Goal: Task Accomplishment & Management: Use online tool/utility

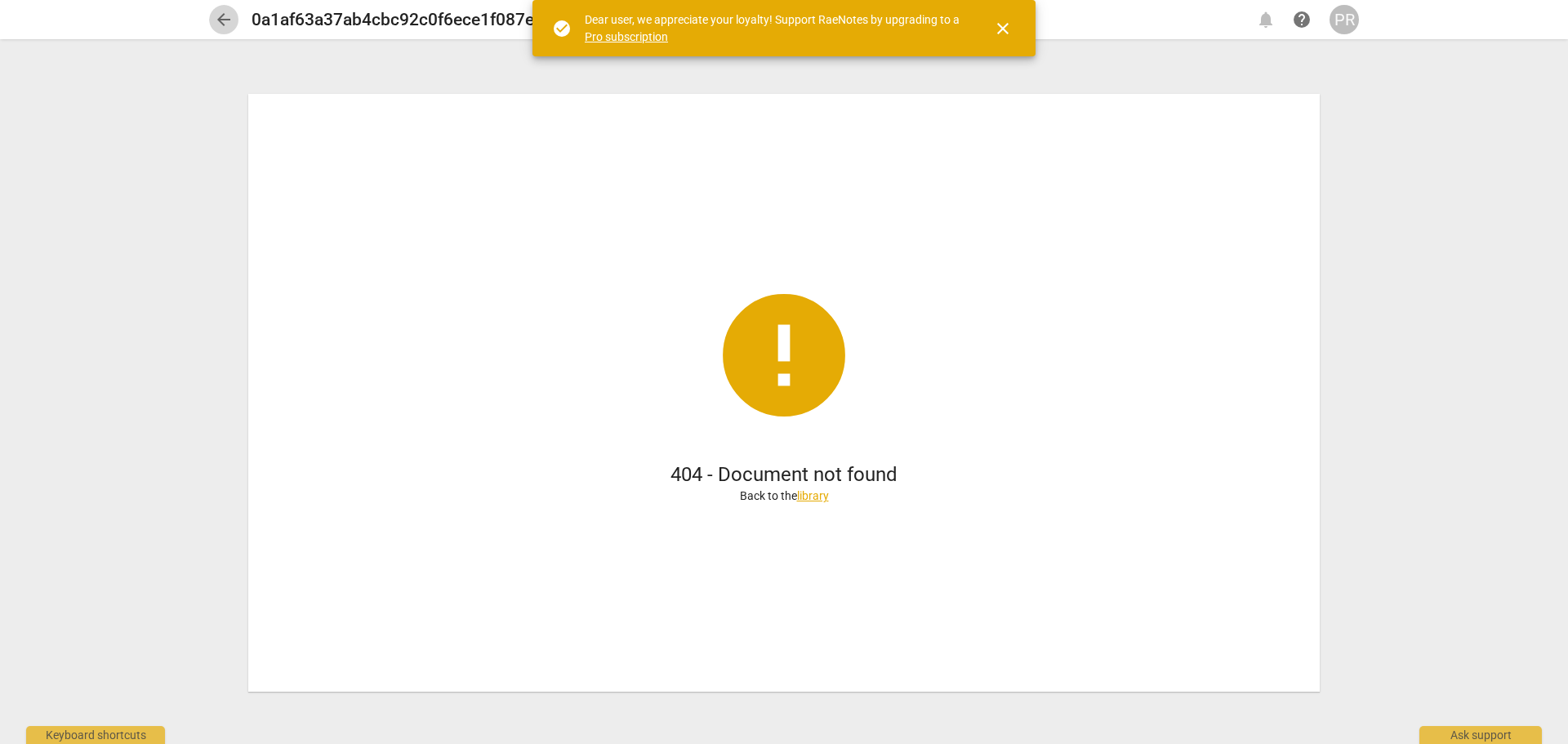
click at [214, 9] on button "arrow_back" at bounding box center [223, 20] width 29 height 29
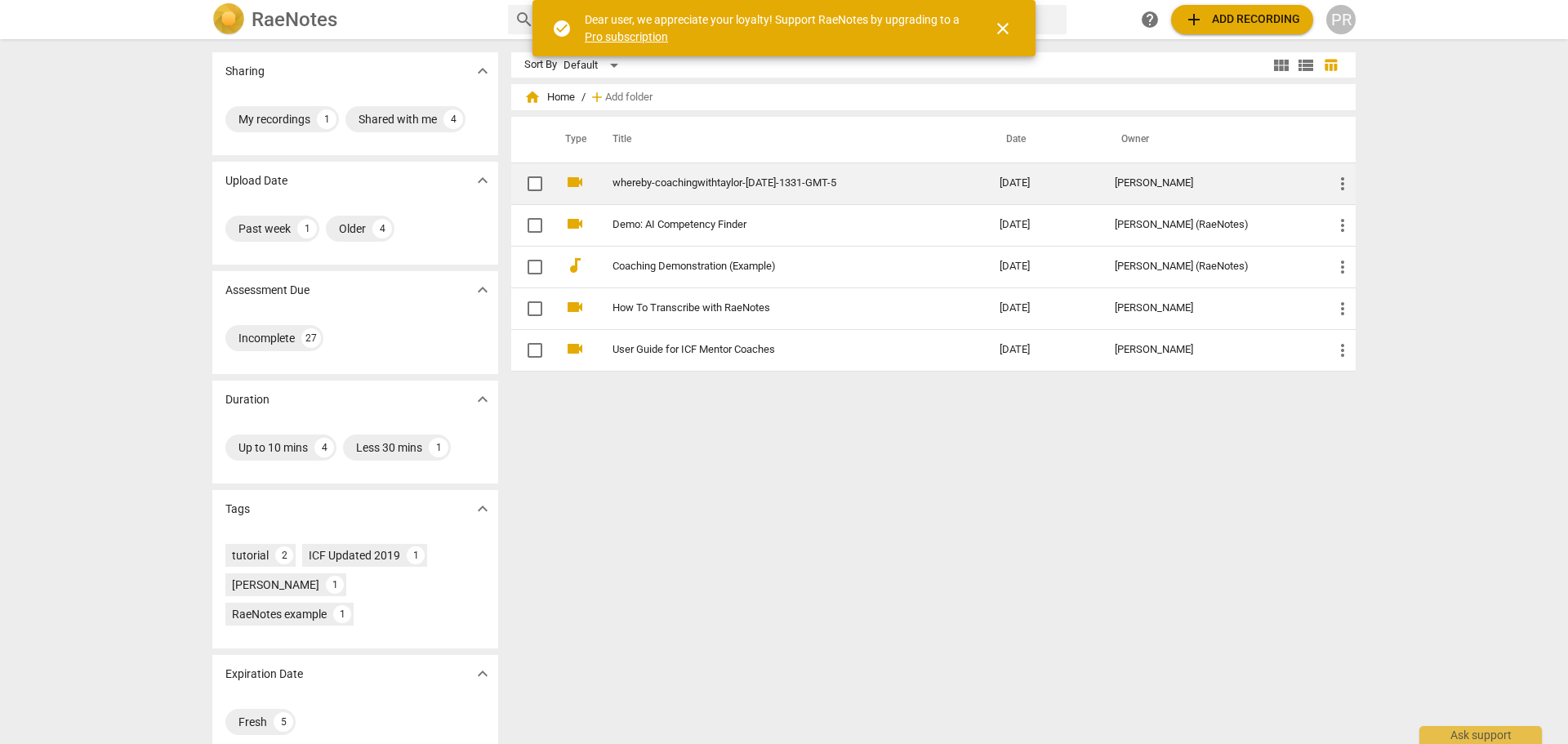
click at [731, 181] on link "whereby-coachingwithtaylor-[DATE]-1331-GMT-5" at bounding box center [776, 183] width 328 height 12
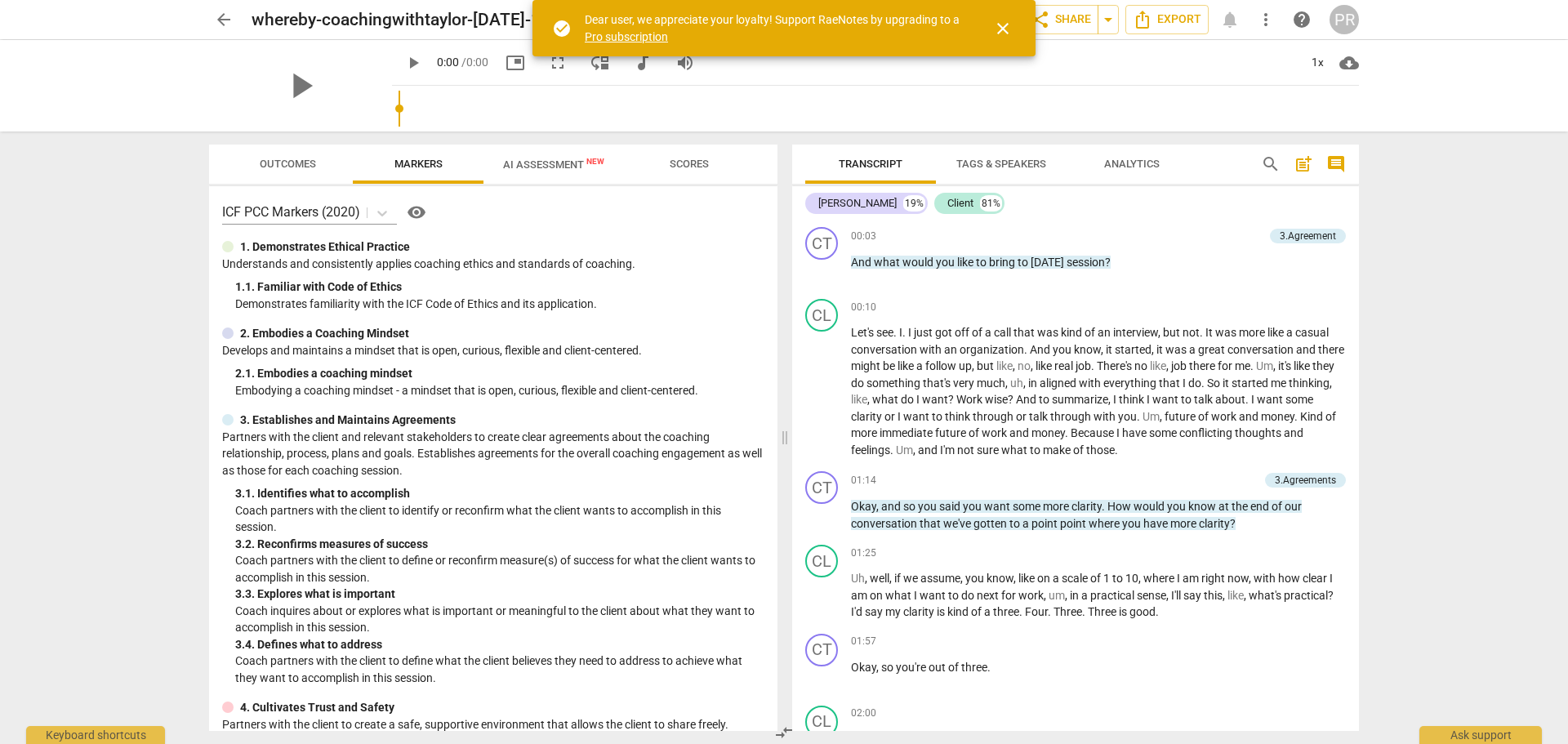
click at [1008, 33] on span "close" at bounding box center [1003, 28] width 20 height 20
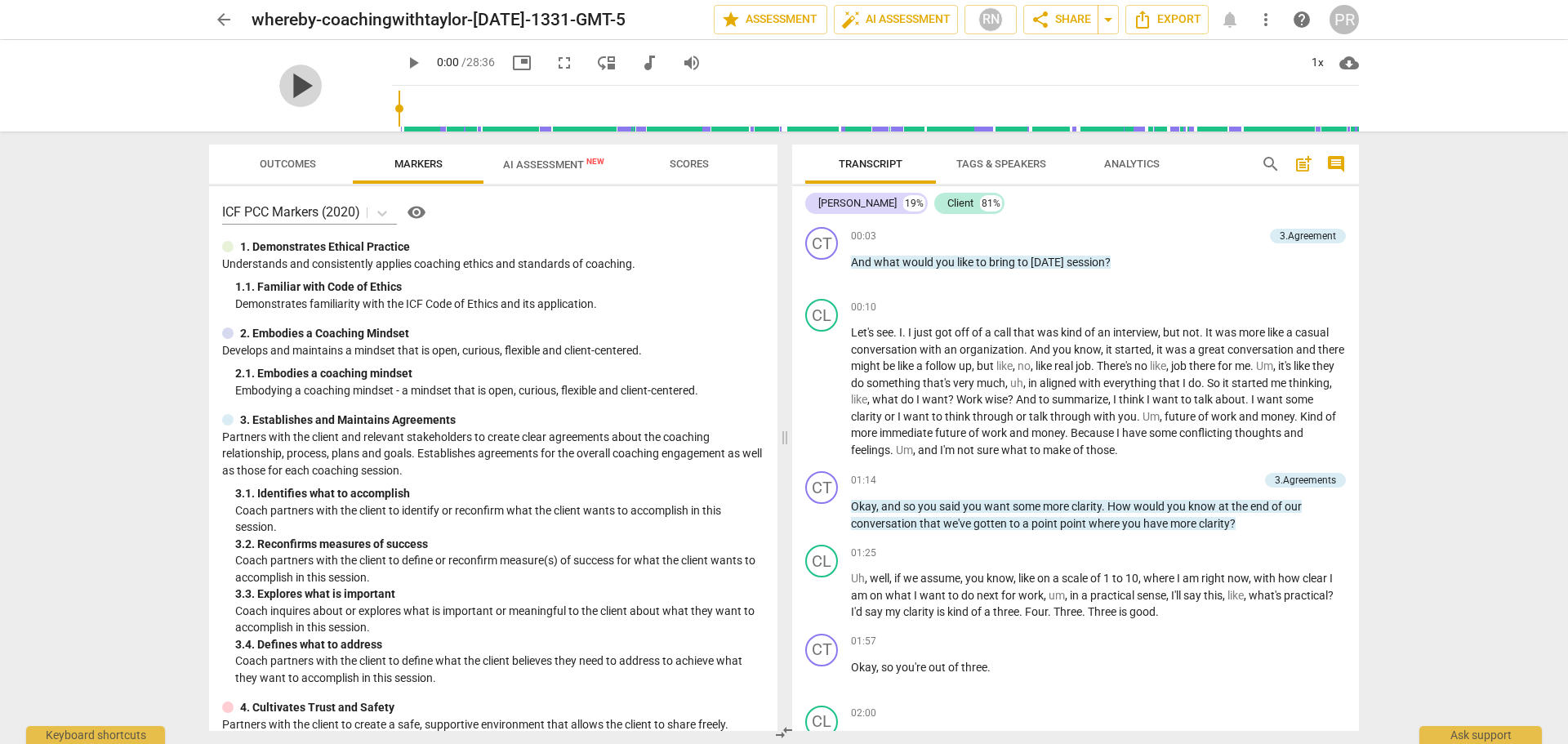
click at [291, 77] on span "play_arrow" at bounding box center [301, 86] width 43 height 43
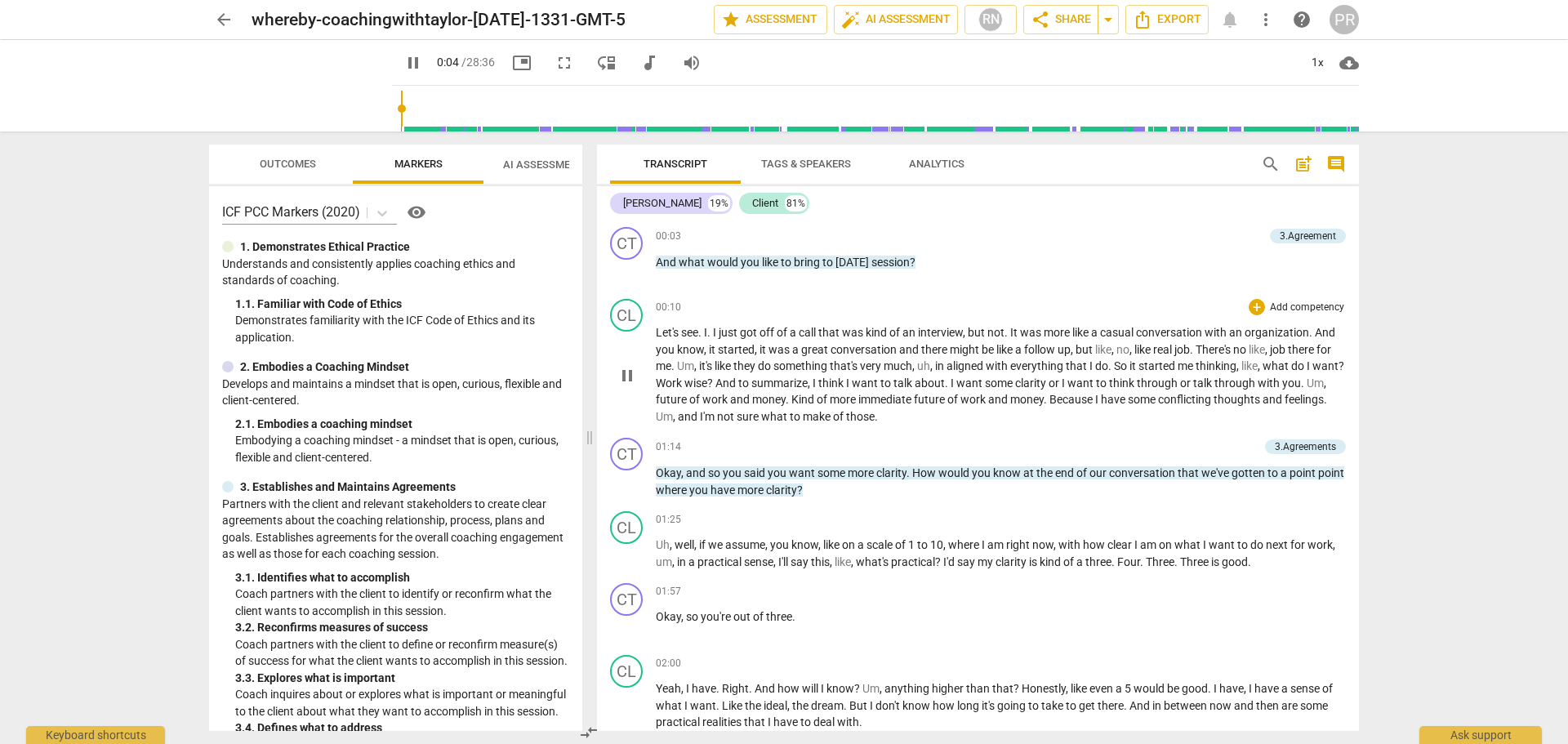
drag, startPoint x: 786, startPoint y: 436, endPoint x: 597, endPoint y: 429, distance: 189.1
click at [594, 429] on span at bounding box center [589, 438] width 10 height 612
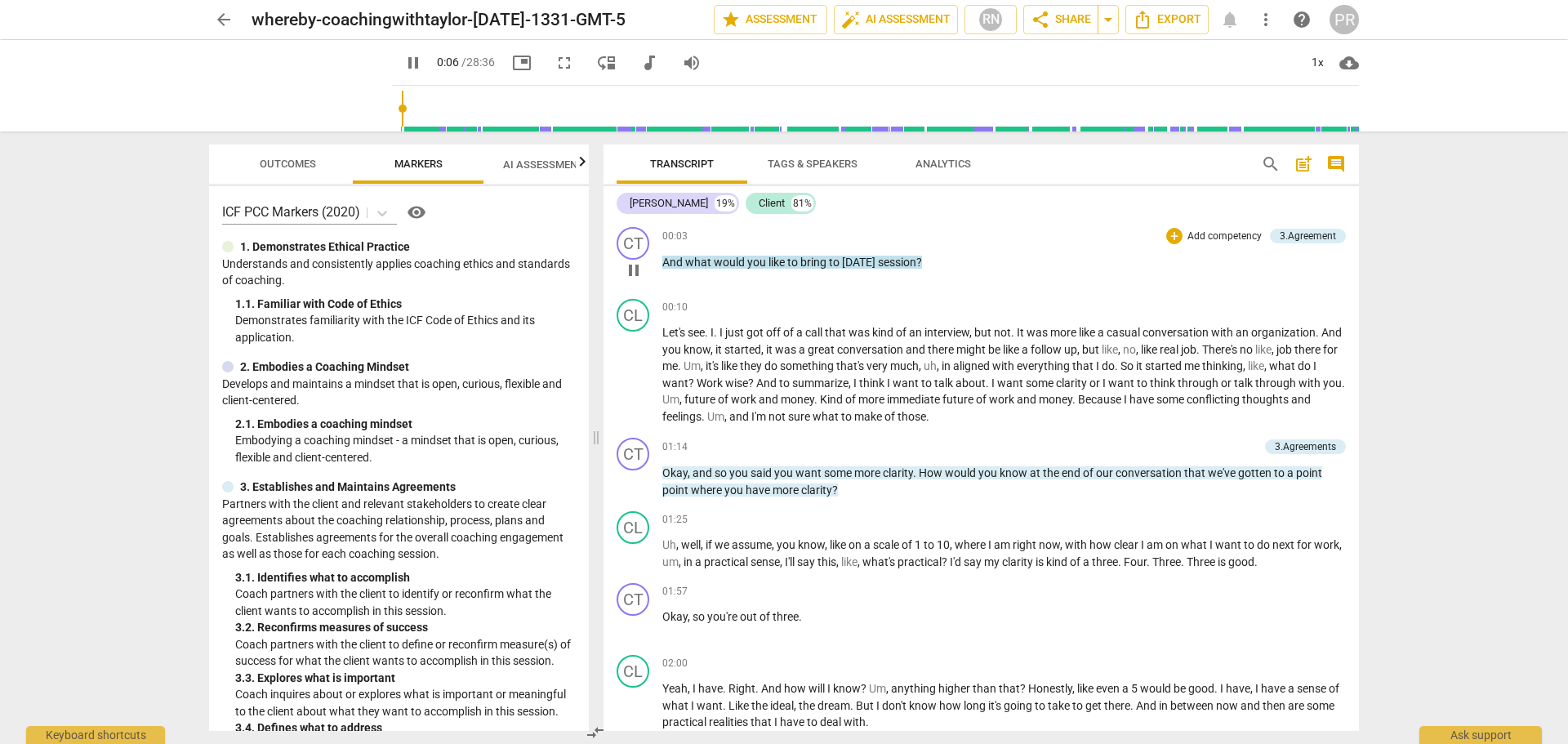
click at [1320, 238] on div "3.Agreement" at bounding box center [1307, 236] width 56 height 15
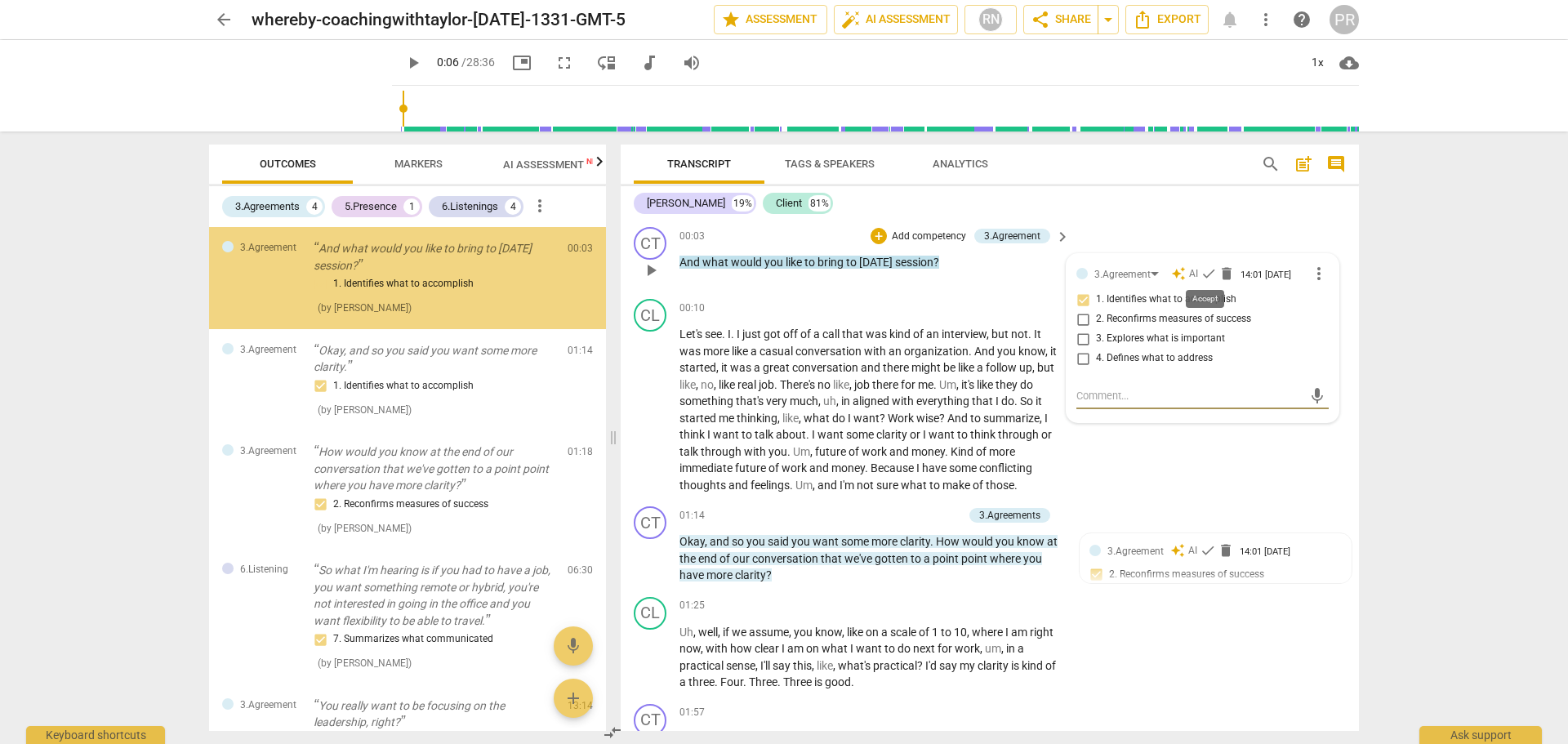
click at [1200, 272] on span "check" at bounding box center [1208, 273] width 16 height 16
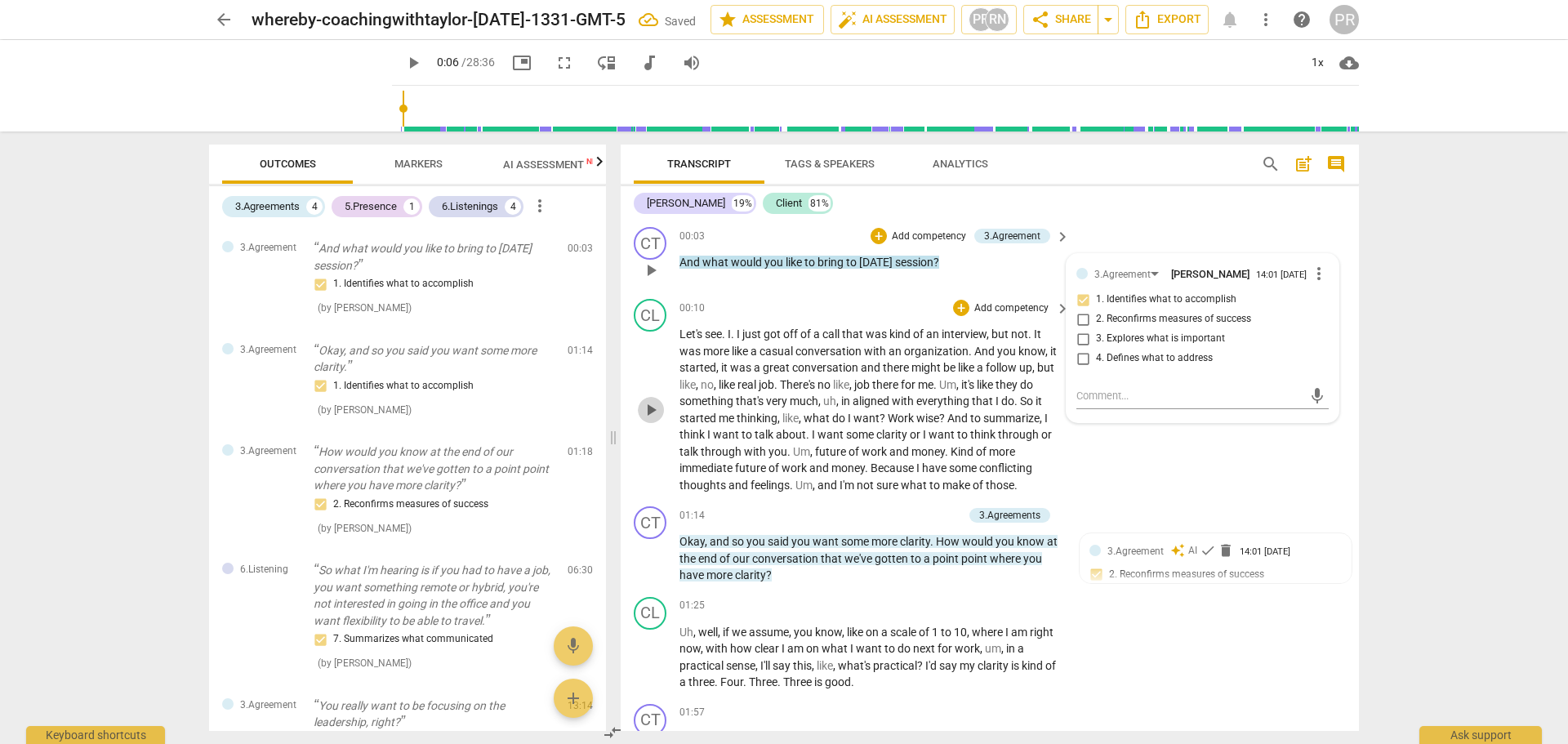
click at [648, 409] on span "play_arrow" at bounding box center [651, 410] width 20 height 20
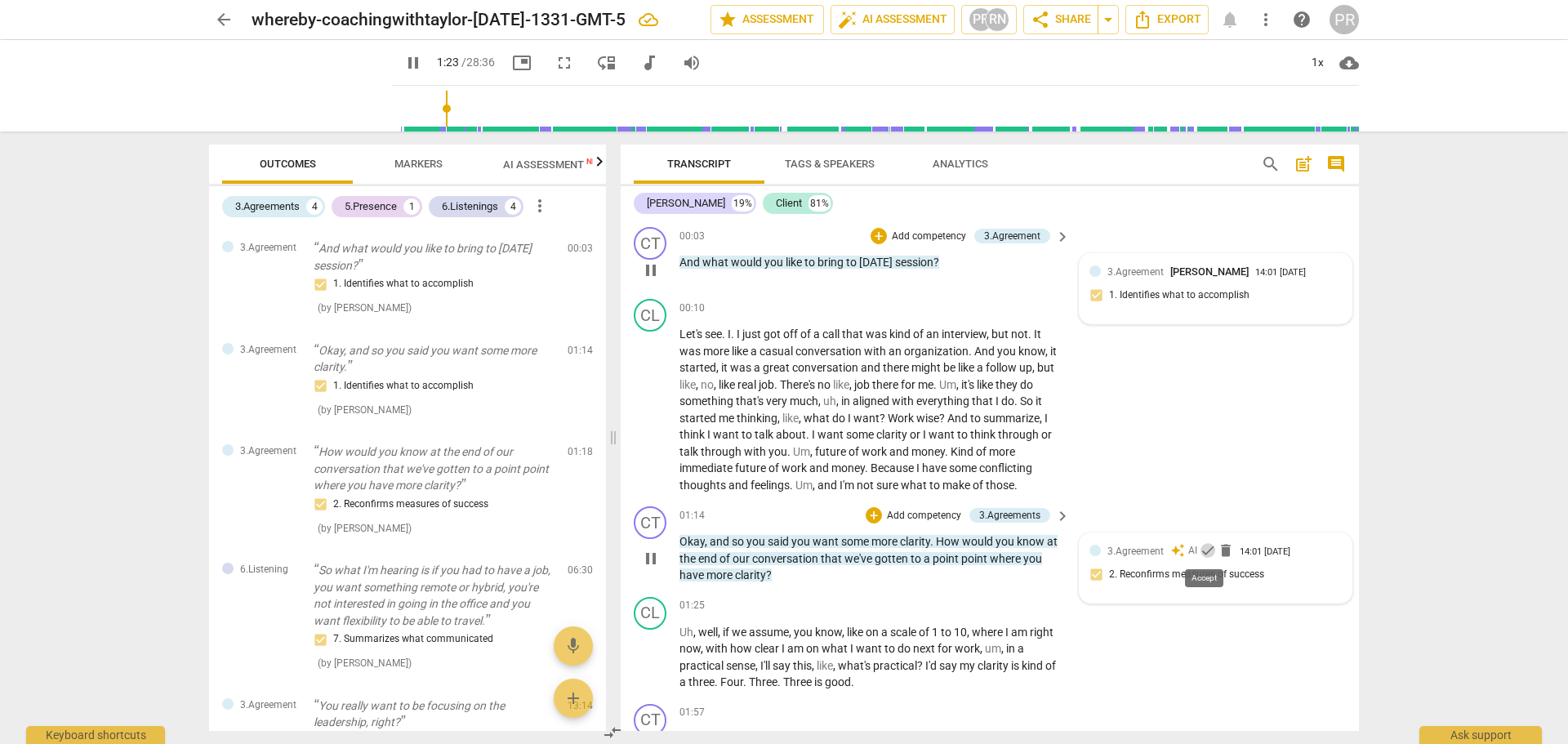
click at [1205, 552] on span "check" at bounding box center [1208, 550] width 16 height 16
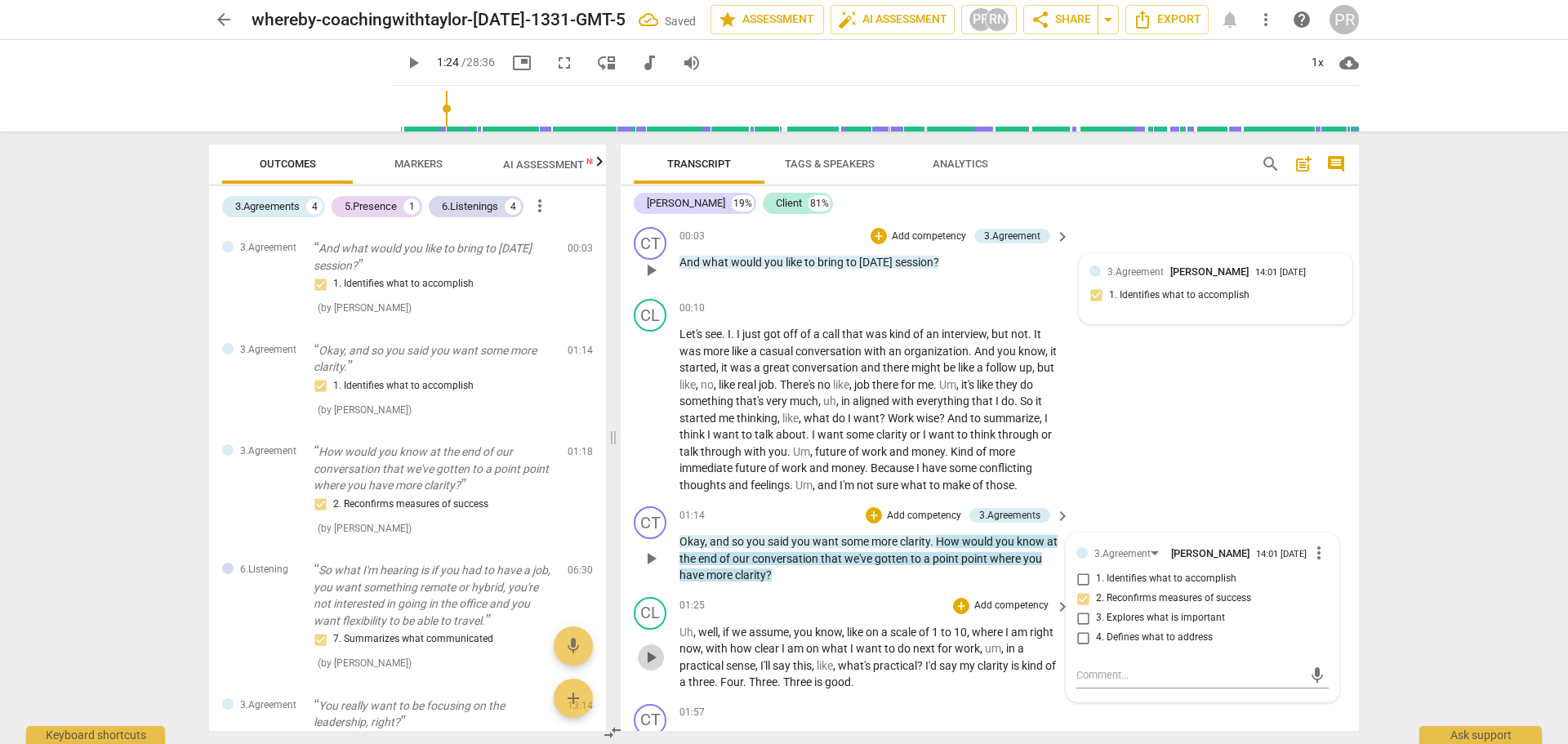
drag, startPoint x: 653, startPoint y: 660, endPoint x: 695, endPoint y: 645, distance: 44.6
click at [653, 661] on span "play_arrow" at bounding box center [651, 658] width 20 height 20
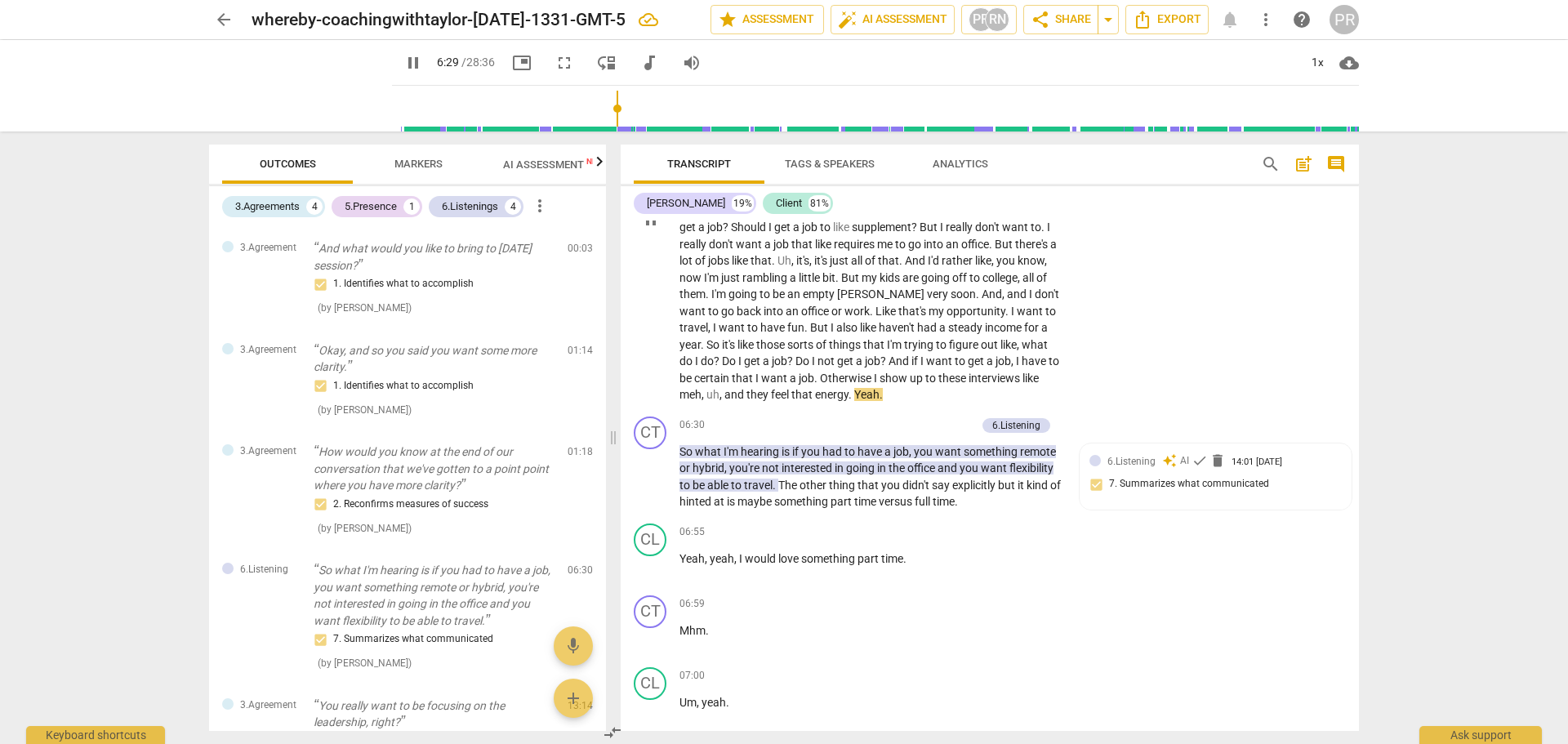
scroll to position [1470, 0]
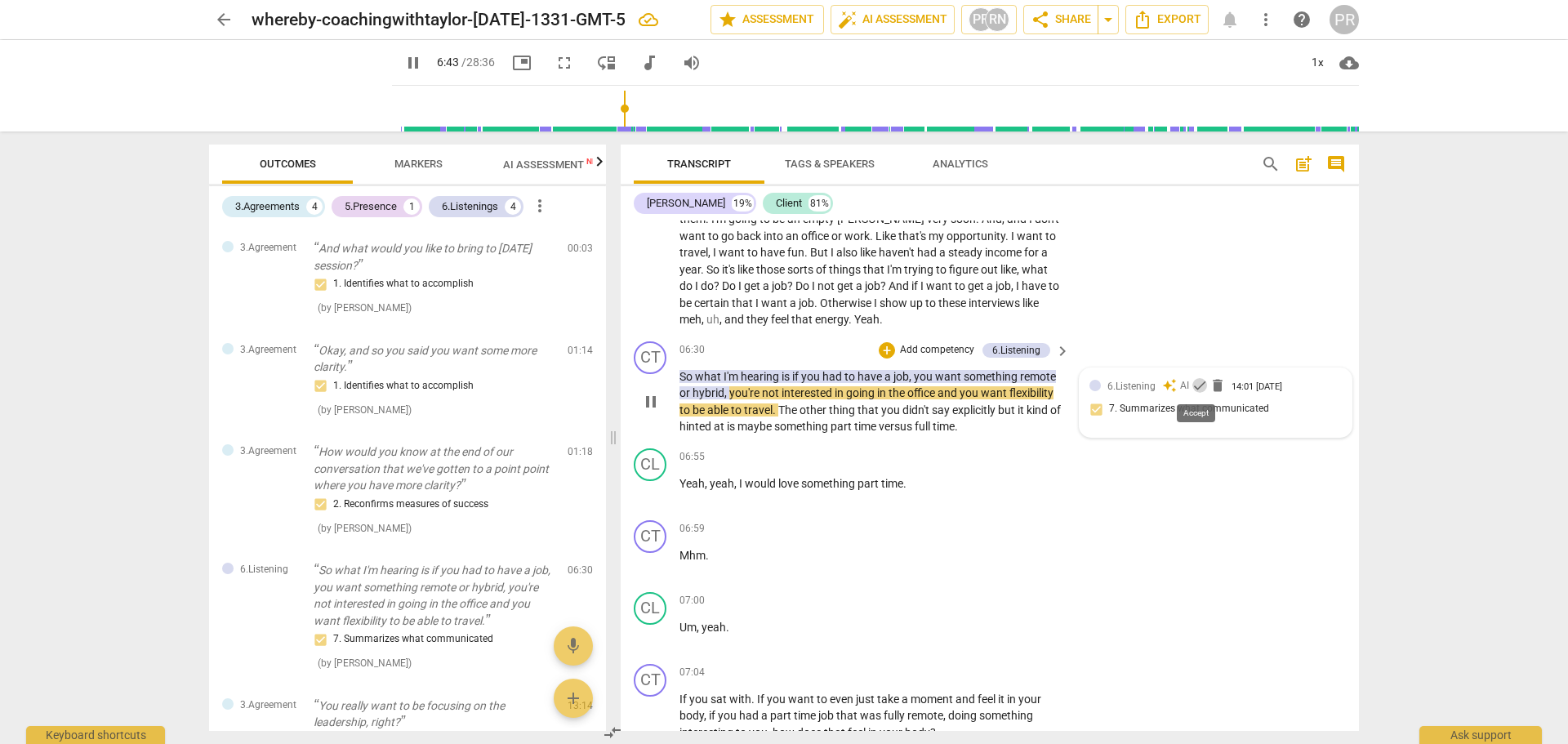
click at [1198, 386] on span "check" at bounding box center [1200, 385] width 16 height 16
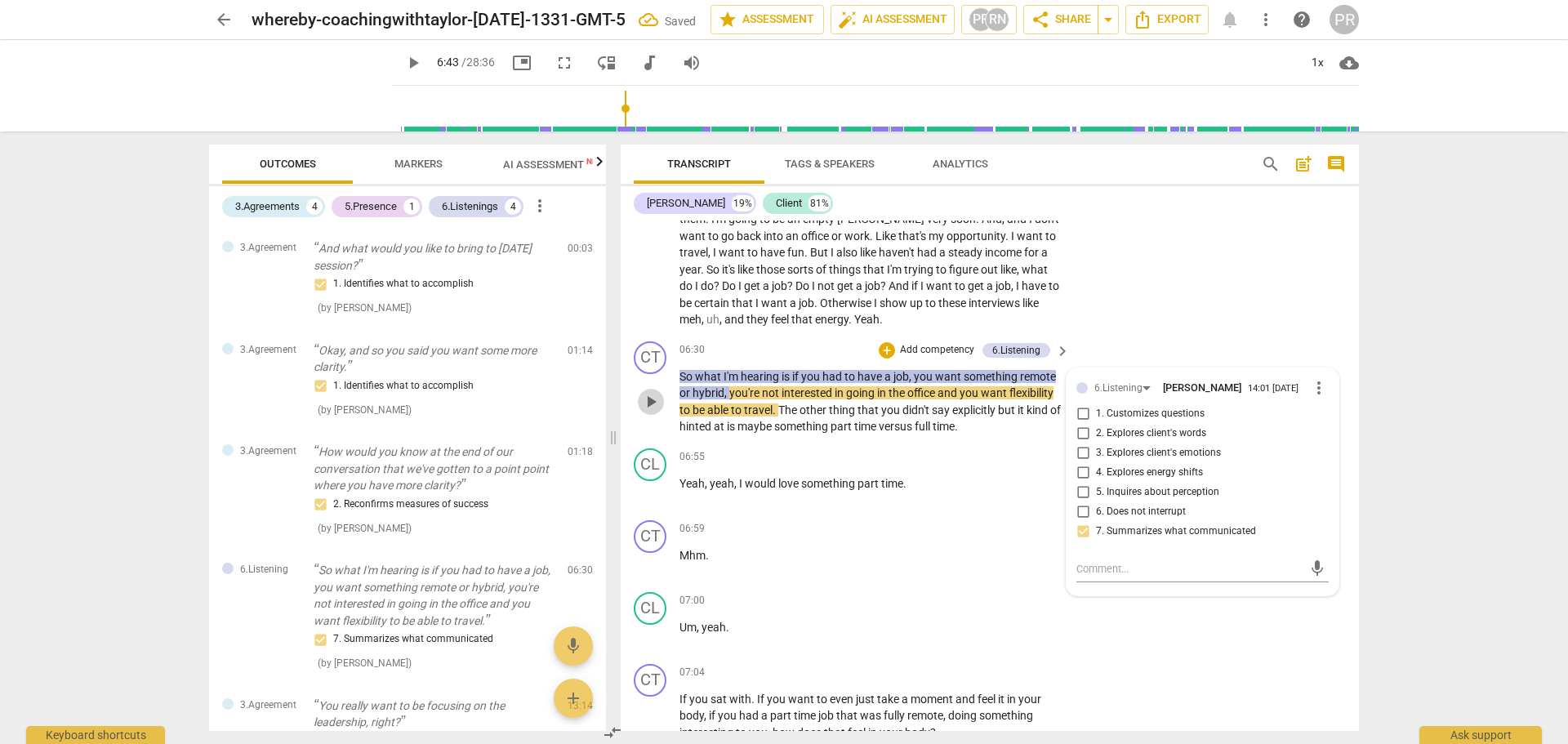
click at [643, 395] on span "play_arrow" at bounding box center [651, 402] width 20 height 20
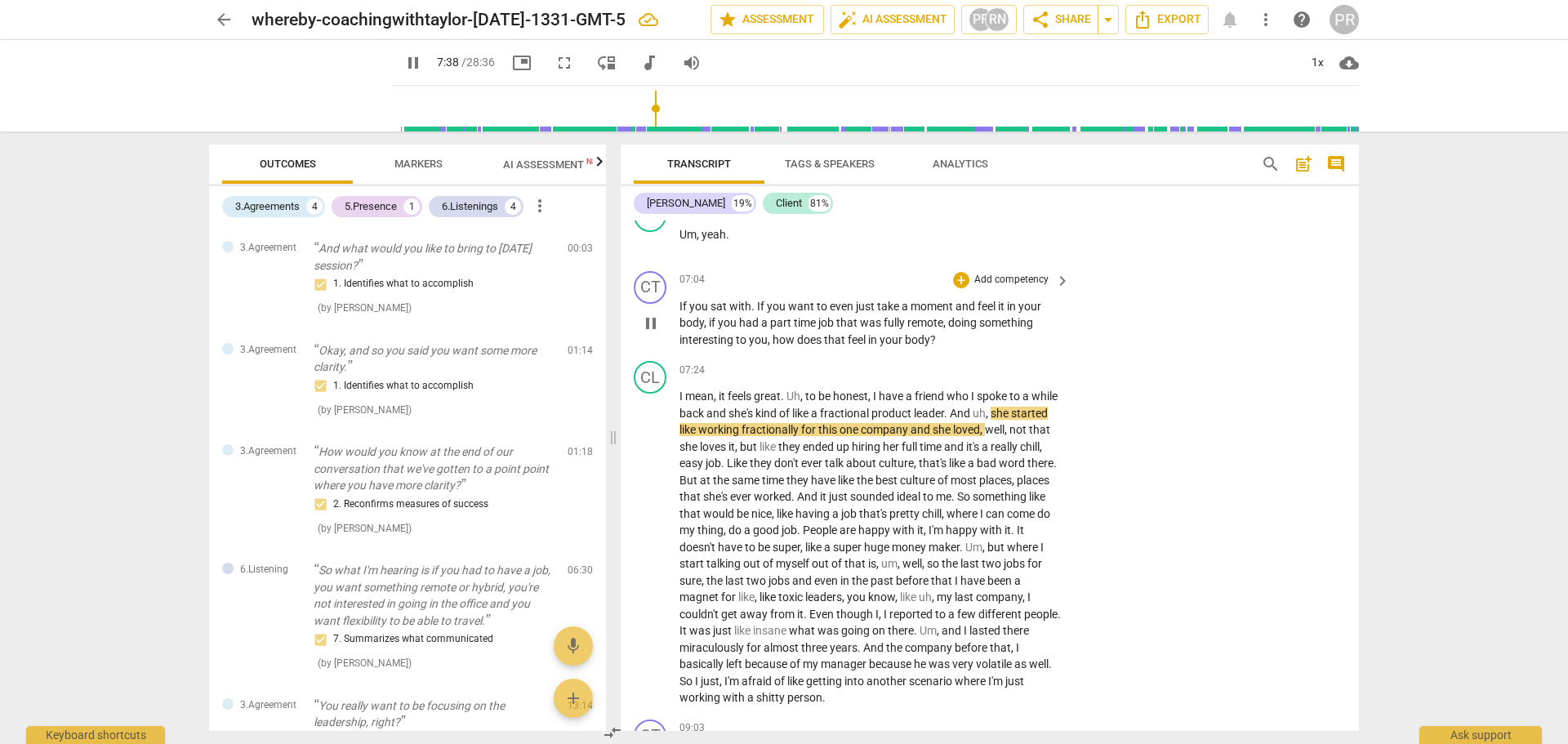
scroll to position [1879, 0]
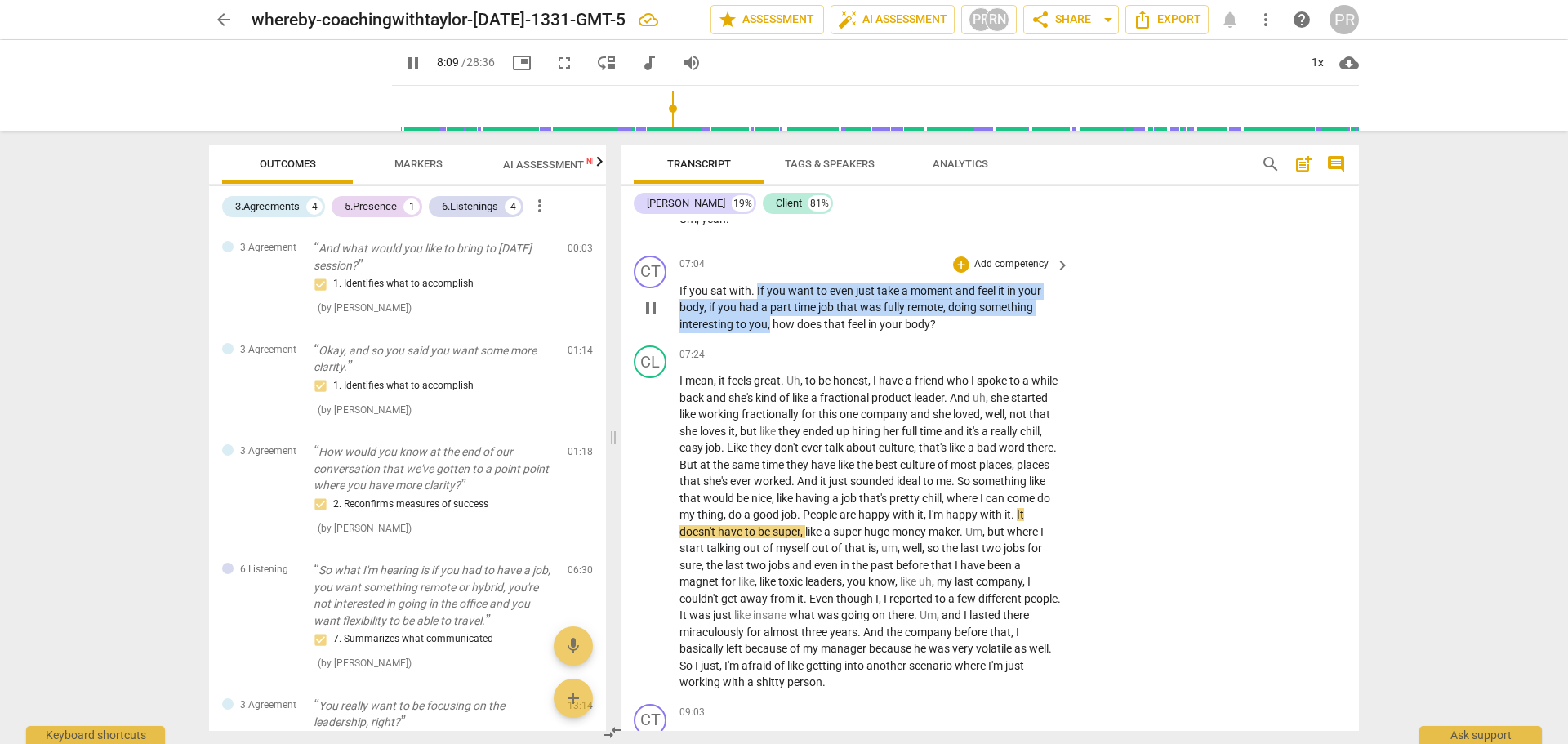
drag, startPoint x: 756, startPoint y: 284, endPoint x: 772, endPoint y: 323, distance: 42.2
click at [772, 323] on p "If you sat with . If you want to even just take a moment and feel it in your bo…" at bounding box center [871, 308] width 383 height 51
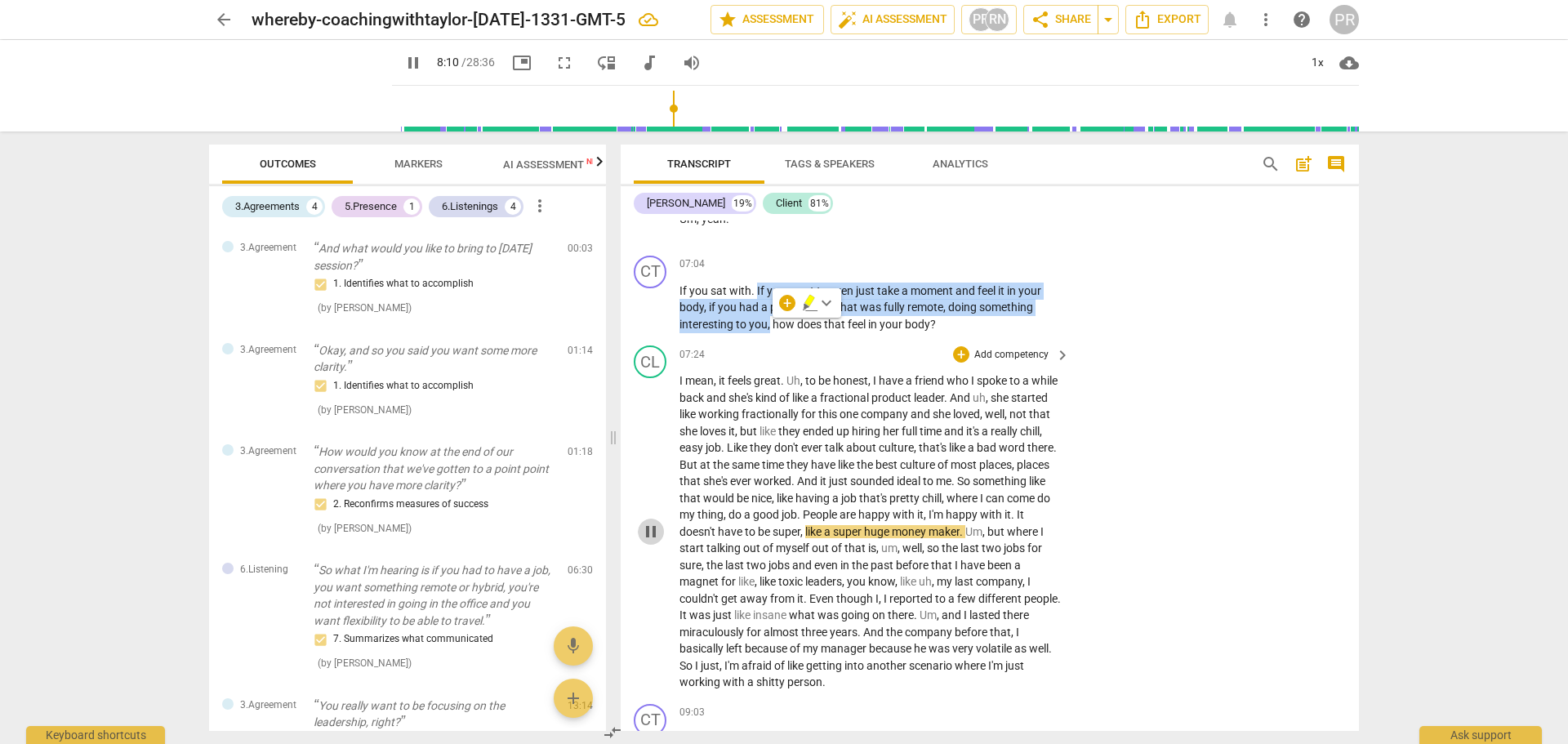
drag, startPoint x: 657, startPoint y: 532, endPoint x: 665, endPoint y: 524, distance: 11.3
click at [658, 532] on span "pause" at bounding box center [651, 532] width 20 height 20
type input "491"
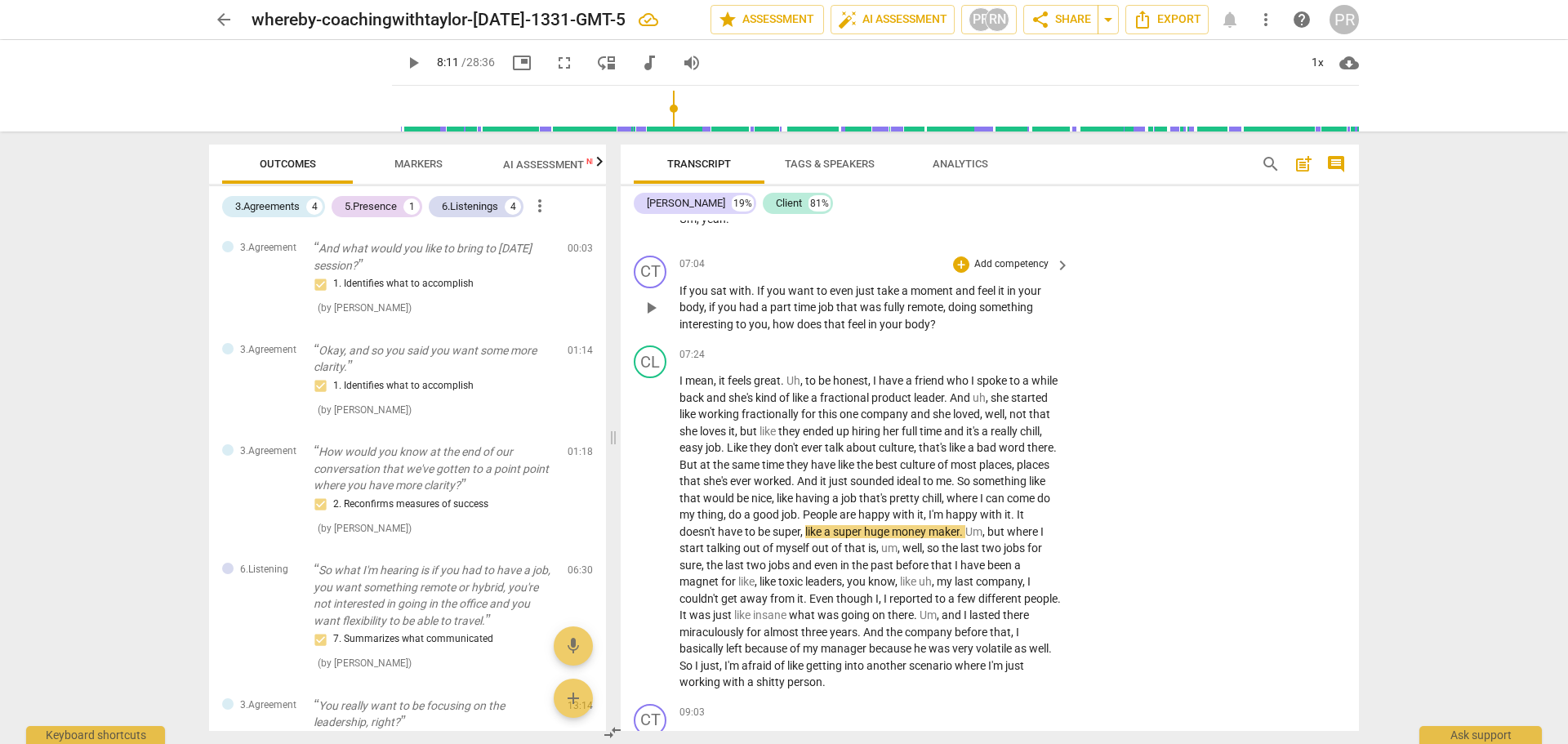
drag, startPoint x: 937, startPoint y: 327, endPoint x: 753, endPoint y: 291, distance: 187.5
click at [762, 295] on span "If" at bounding box center [762, 290] width 10 height 13
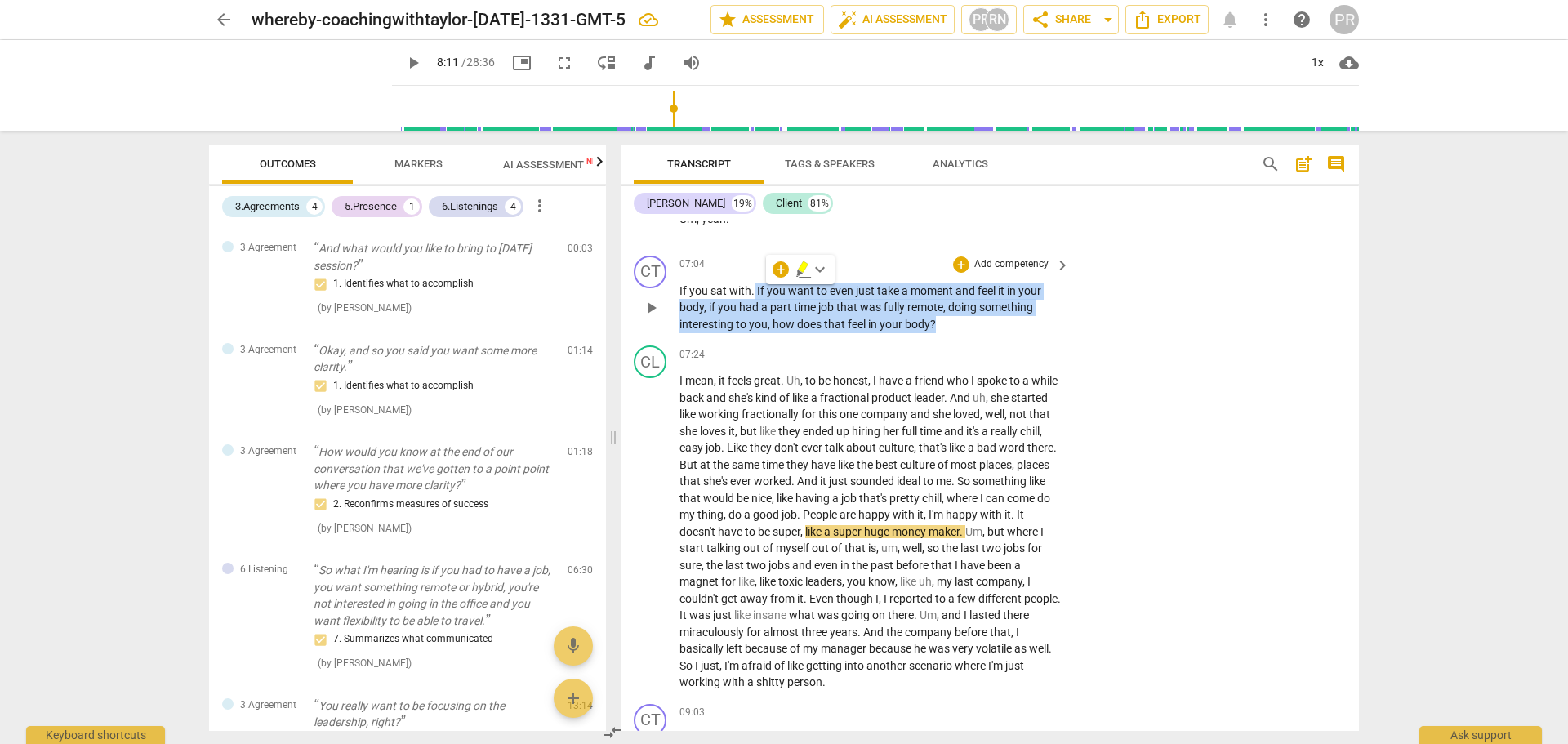
drag, startPoint x: 755, startPoint y: 290, endPoint x: 941, endPoint y: 318, distance: 188.1
click at [941, 318] on p "If you sat with . If you want to even just take a moment and feel it in your bo…" at bounding box center [871, 308] width 383 height 51
click at [963, 266] on div "+" at bounding box center [961, 264] width 16 height 16
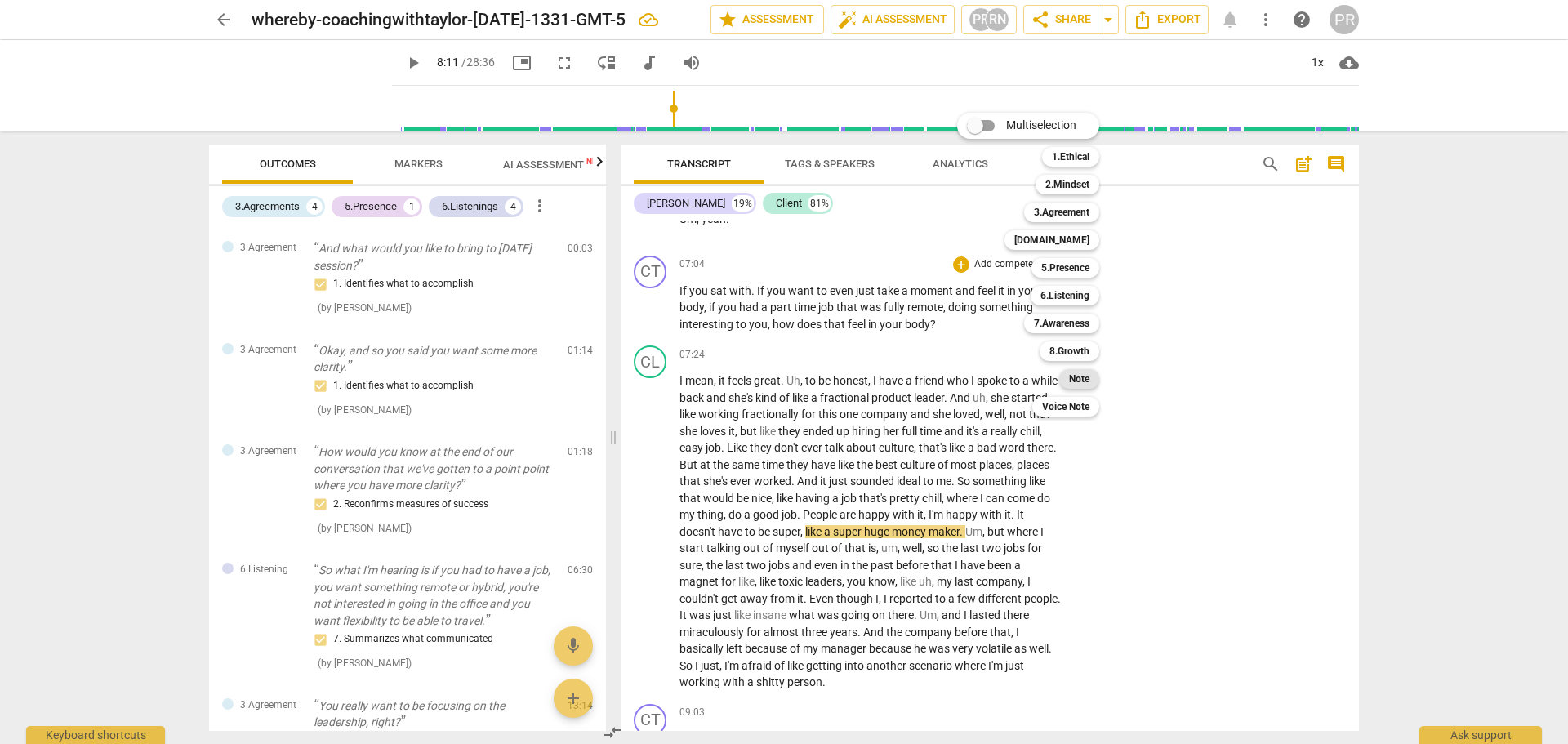
click at [1086, 379] on b "Note" at bounding box center [1079, 379] width 20 height 20
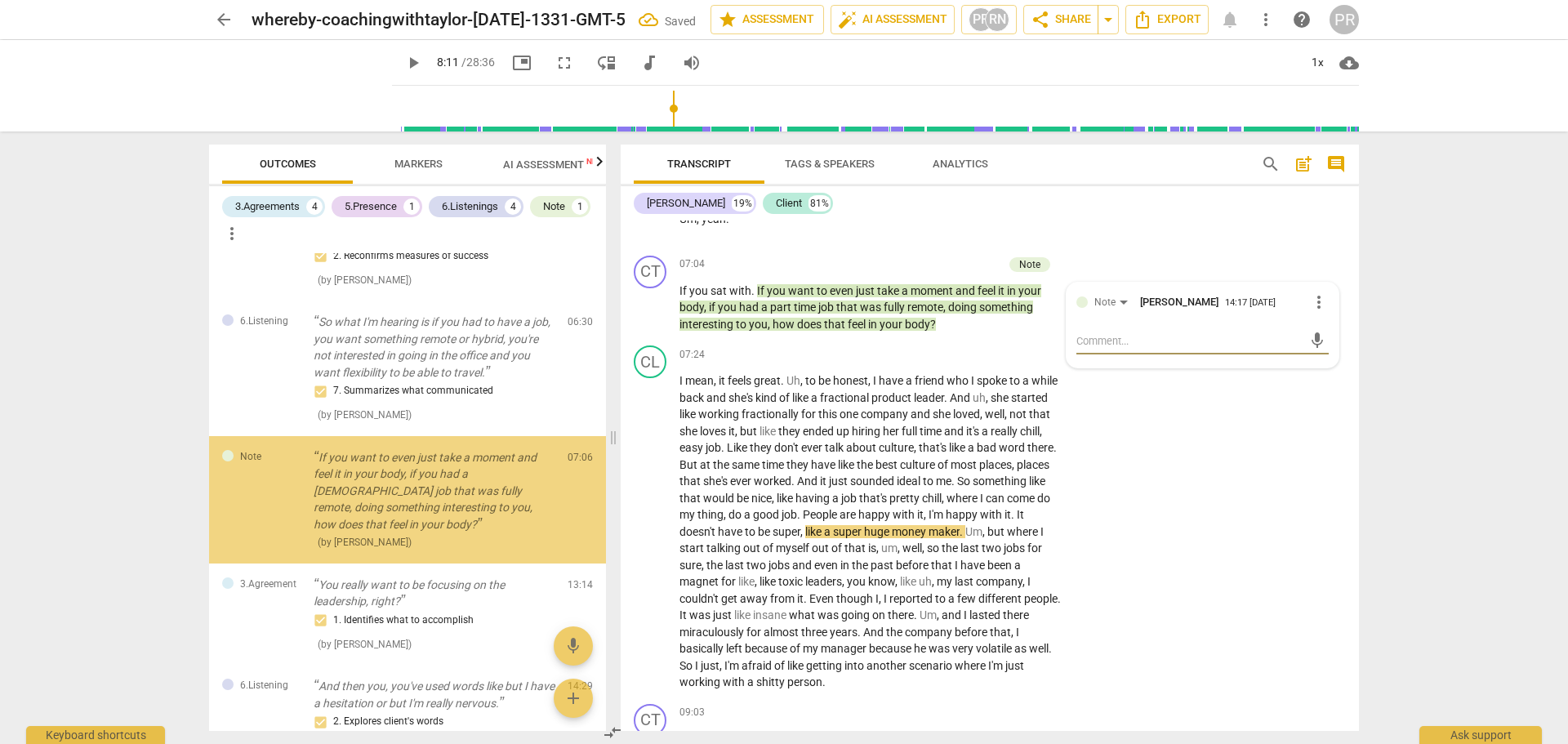
scroll to position [282, 0]
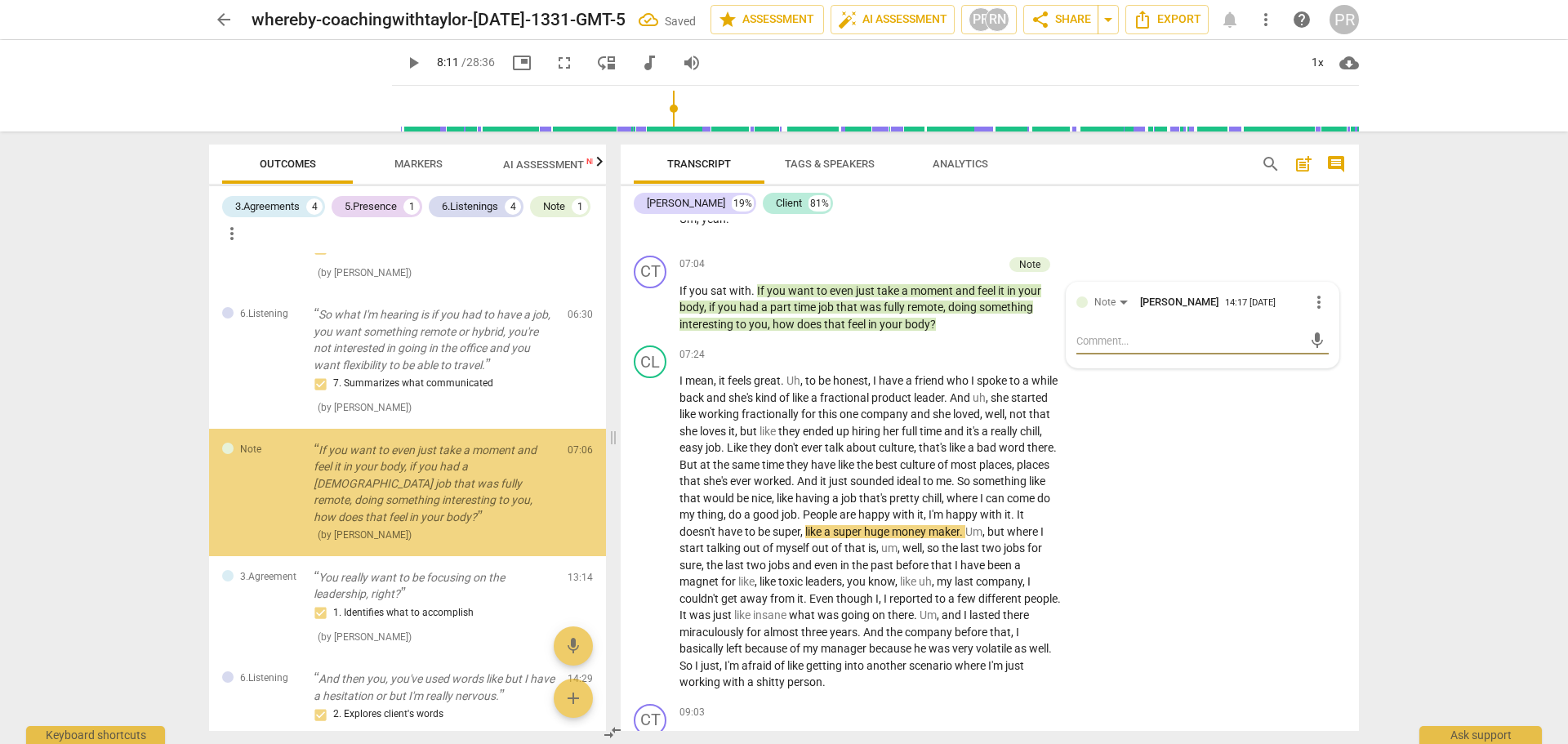
type textarea "W"
type textarea "Wh"
type textarea "Wha"
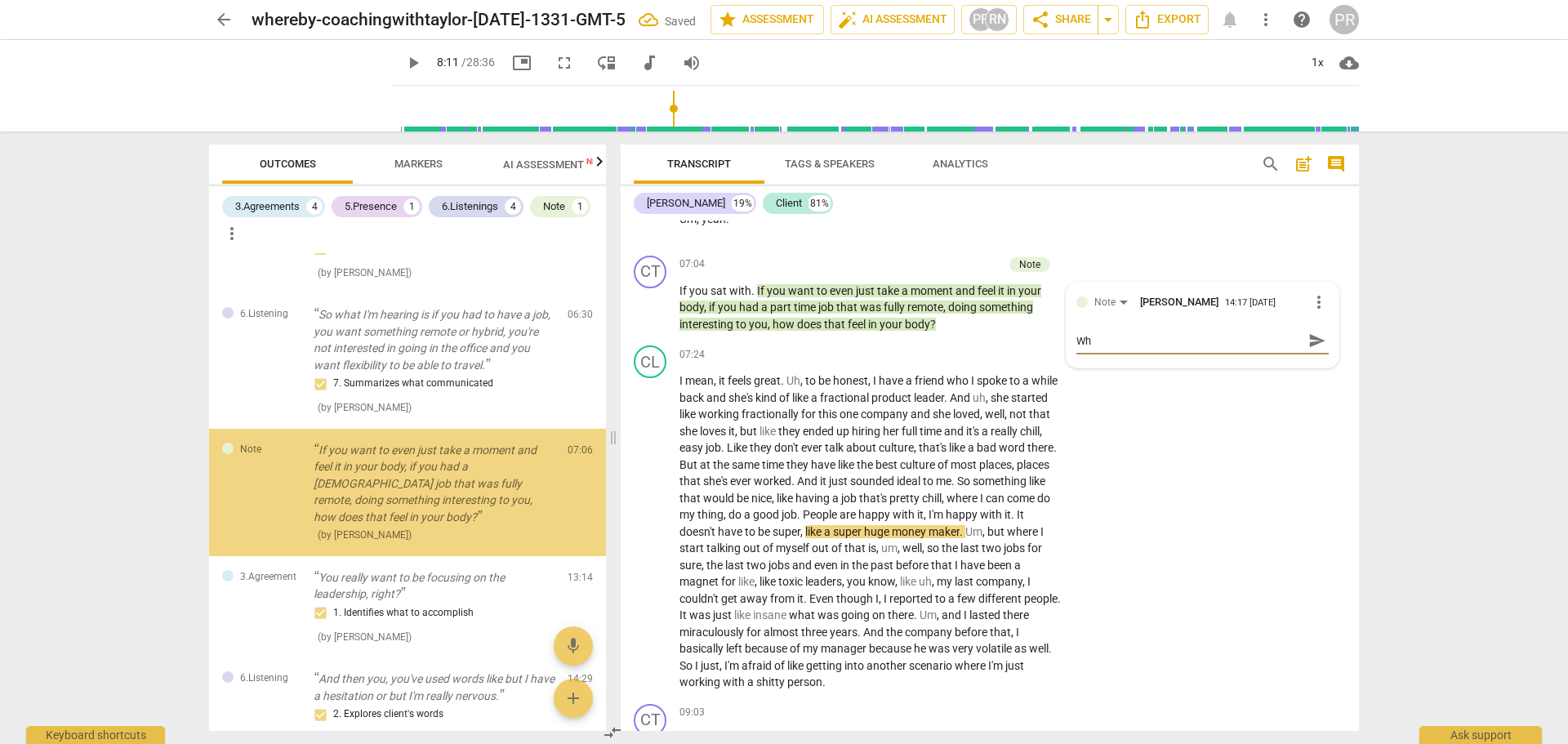
type textarea "Wha"
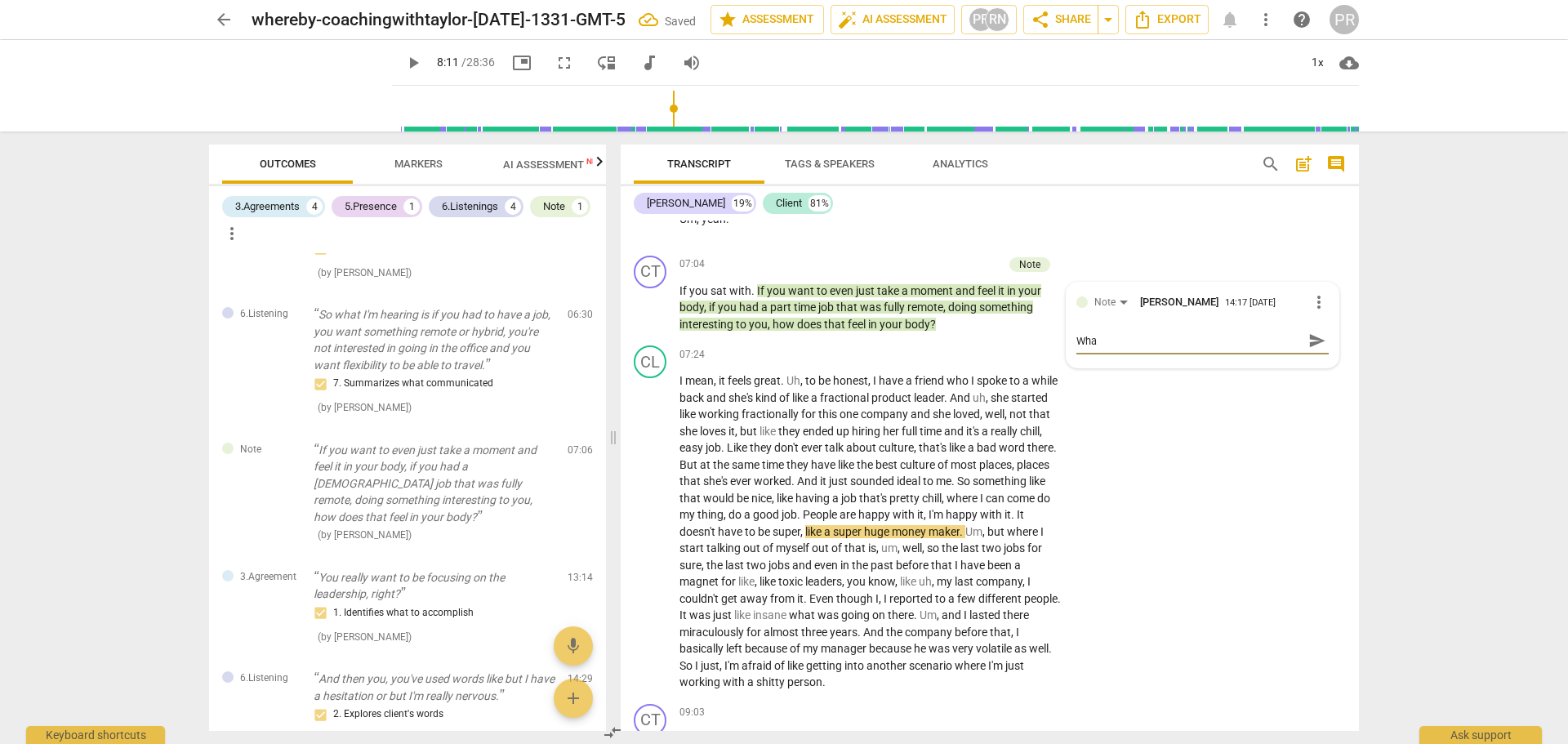
type textarea "What"
type textarea "What a"
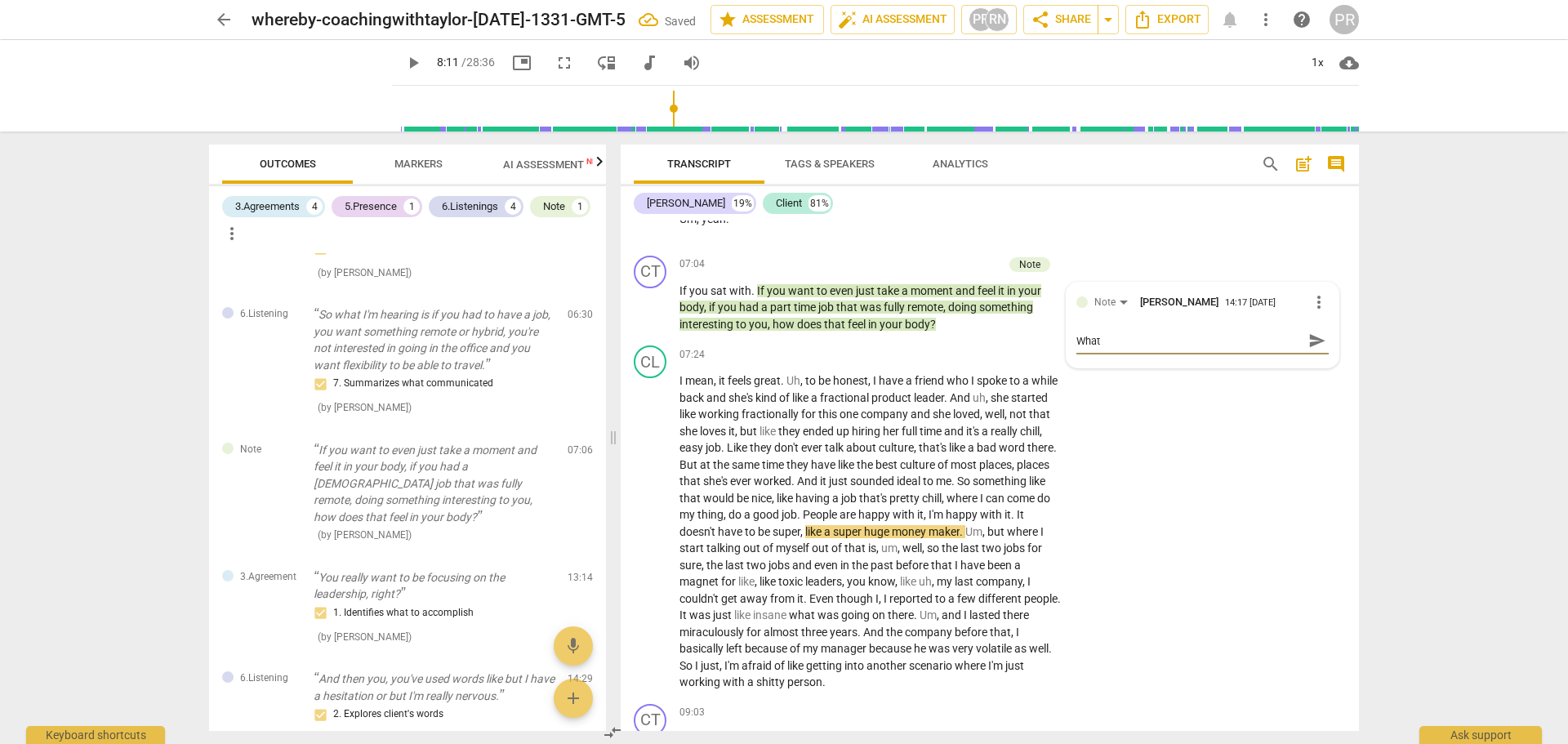
type textarea "What a"
type textarea "What ar"
type textarea "What are"
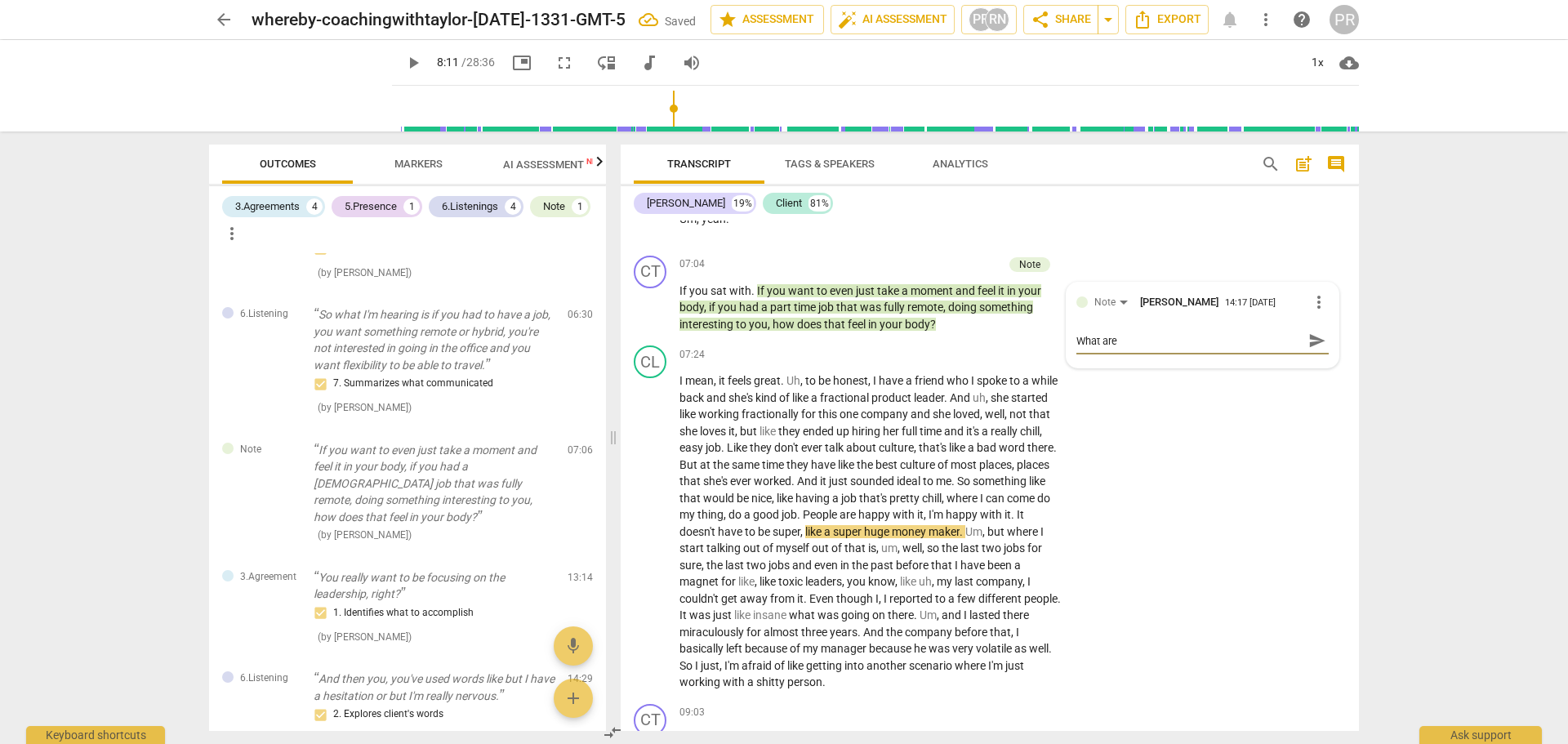
type textarea "What are"
type textarea "What are y"
type textarea "What are yo"
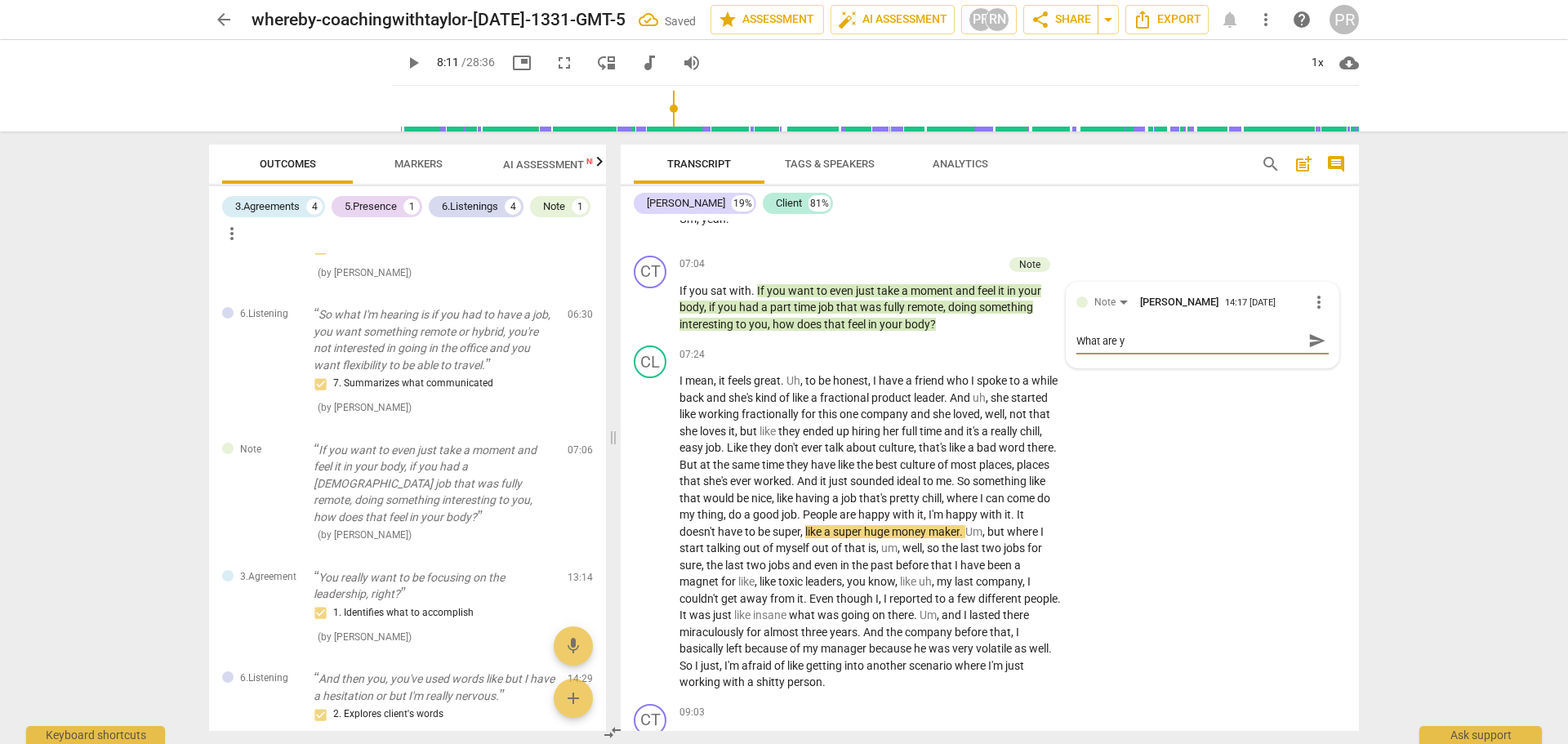
type textarea "What are yo"
type textarea "What are you"
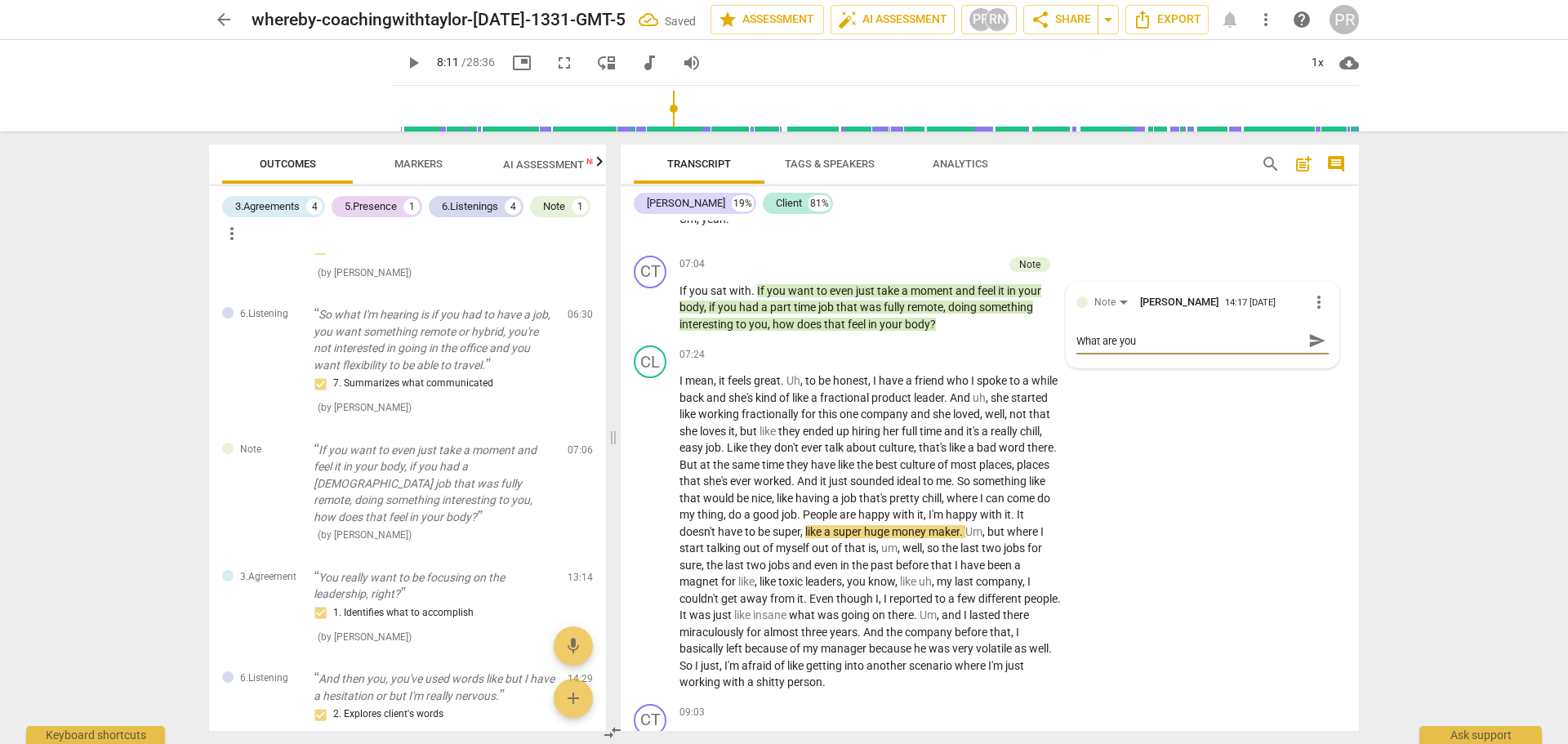
type textarea "What are you t"
type textarea "What are you th"
type textarea "What are you tho"
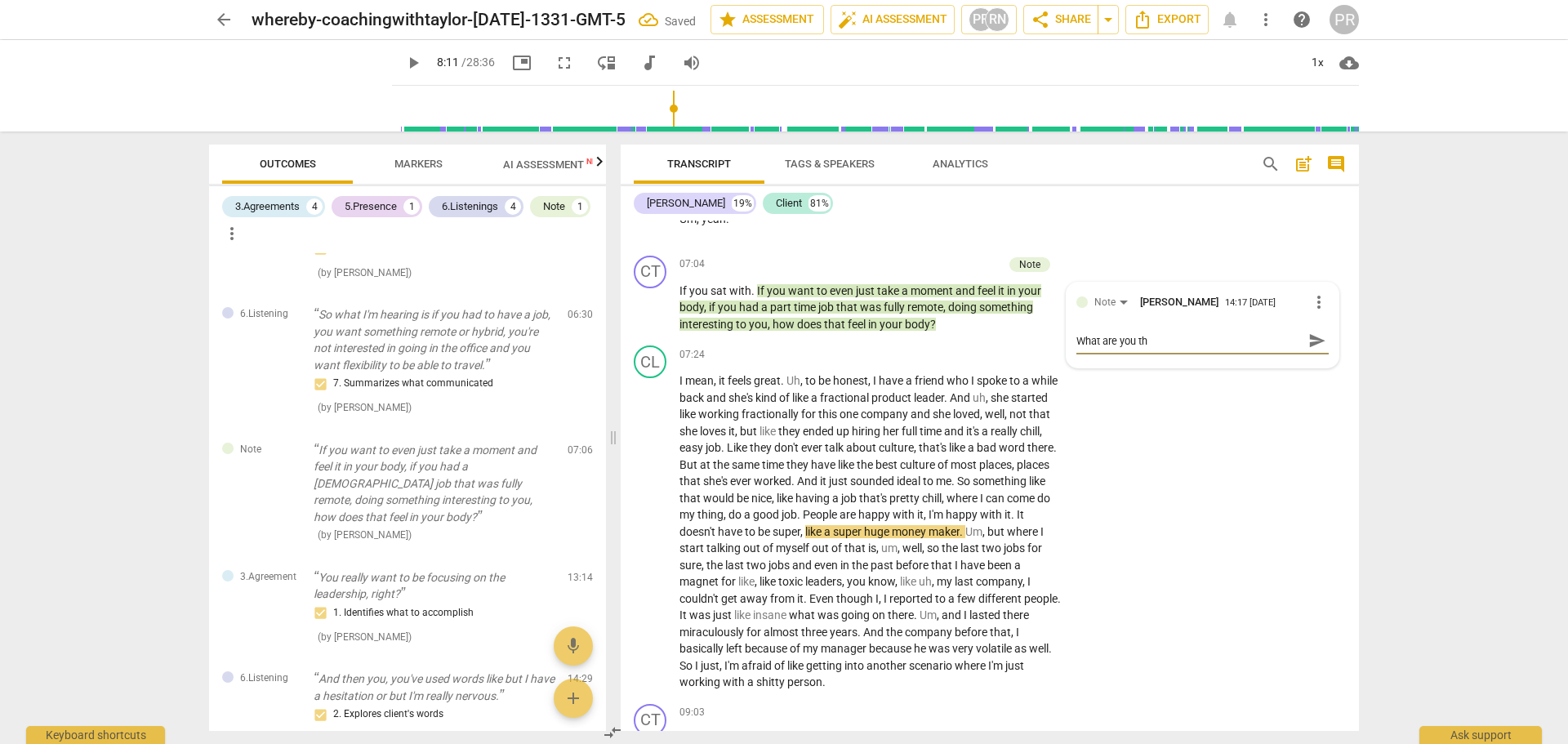
type textarea "What are you tho"
type textarea "What are you thou"
type textarea "What are you thoug"
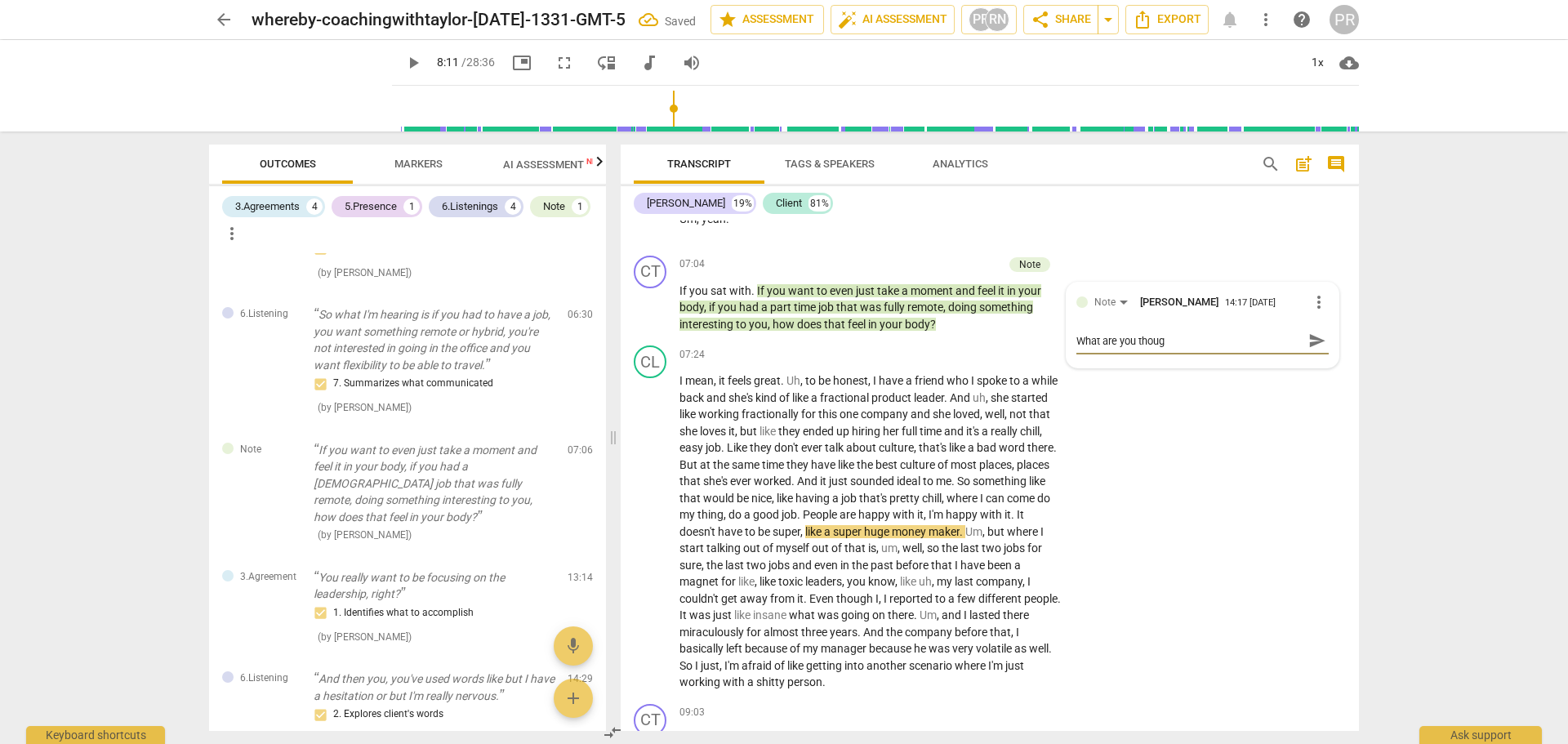
type textarea "What are you though"
type textarea "What are you thought"
type textarea "What are you thoughts"
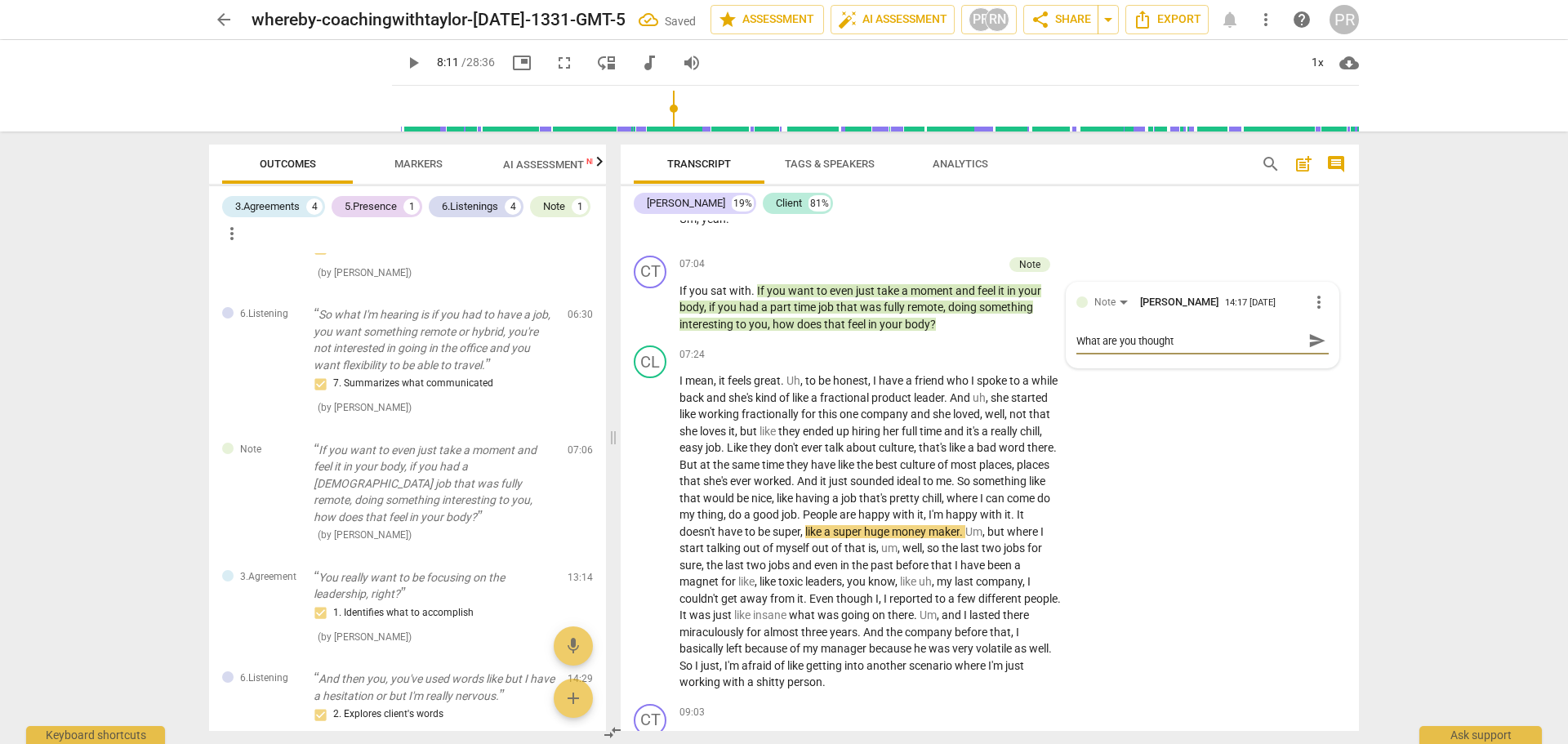
type textarea "What are you thoughts"
type textarea "What are you thoughts a"
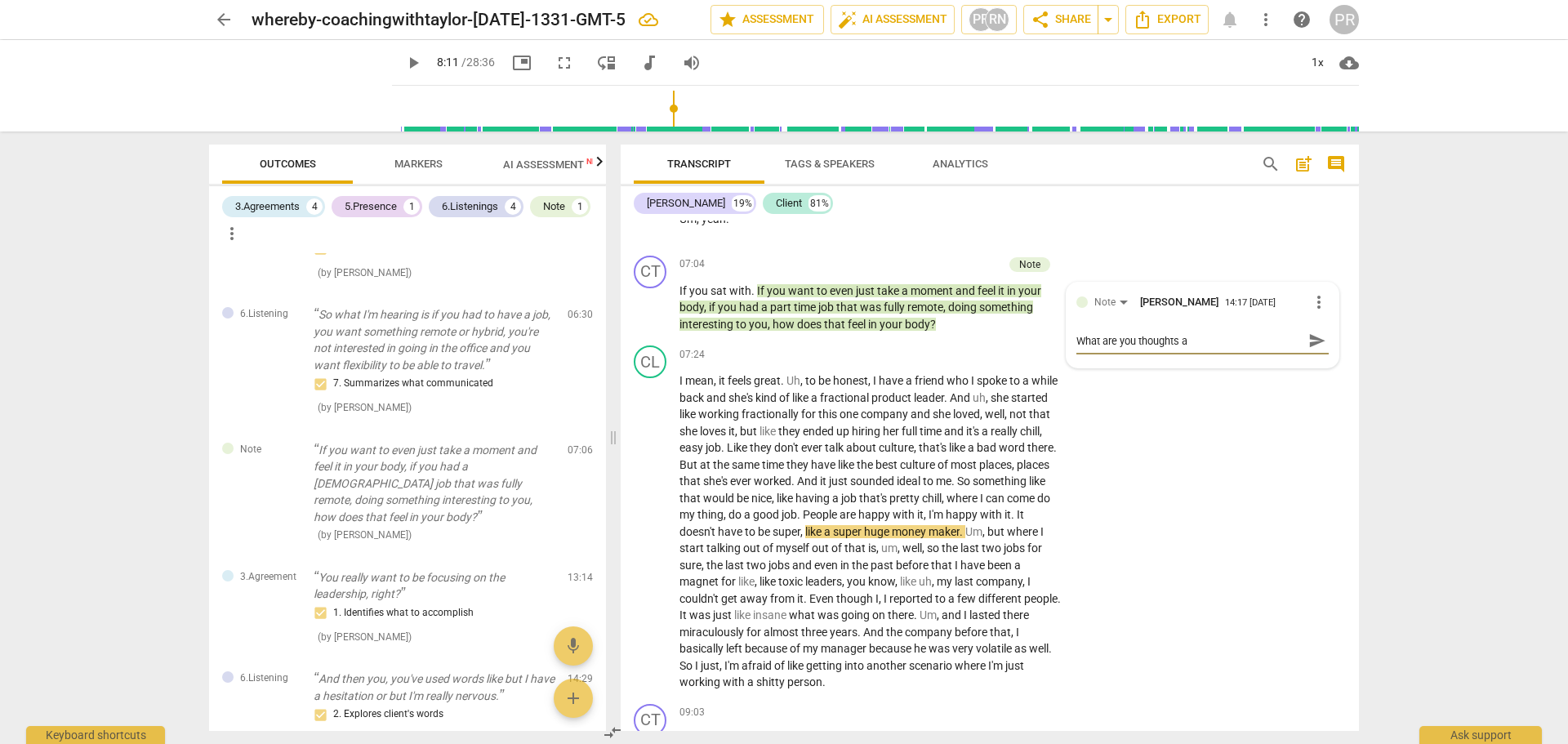
type textarea "What are you thoughts ao"
type textarea "What are you thoughts aob"
type textarea "What are you thoughts aobu"
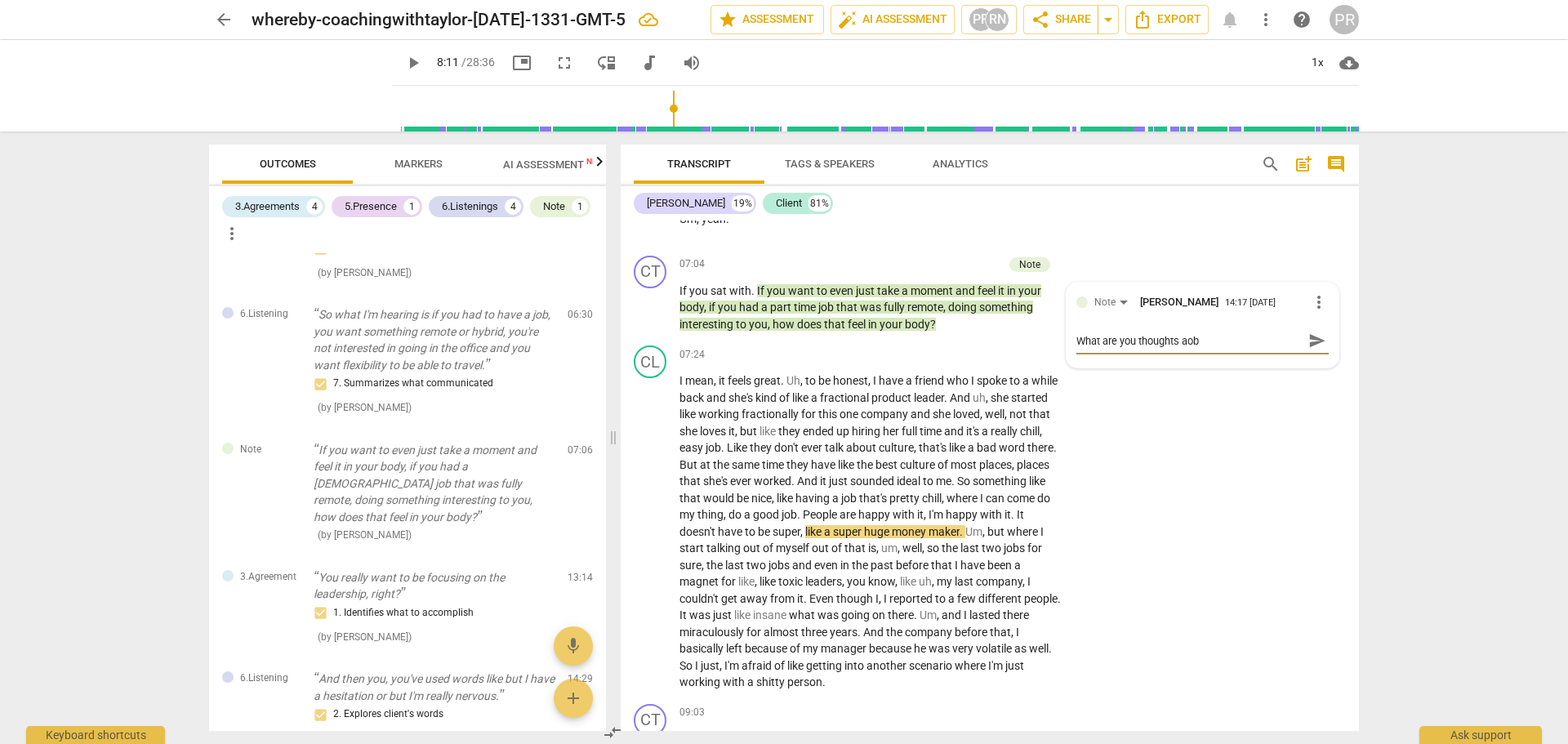
type textarea "What are you thoughts aobu"
type textarea "What are you thoughts aobut"
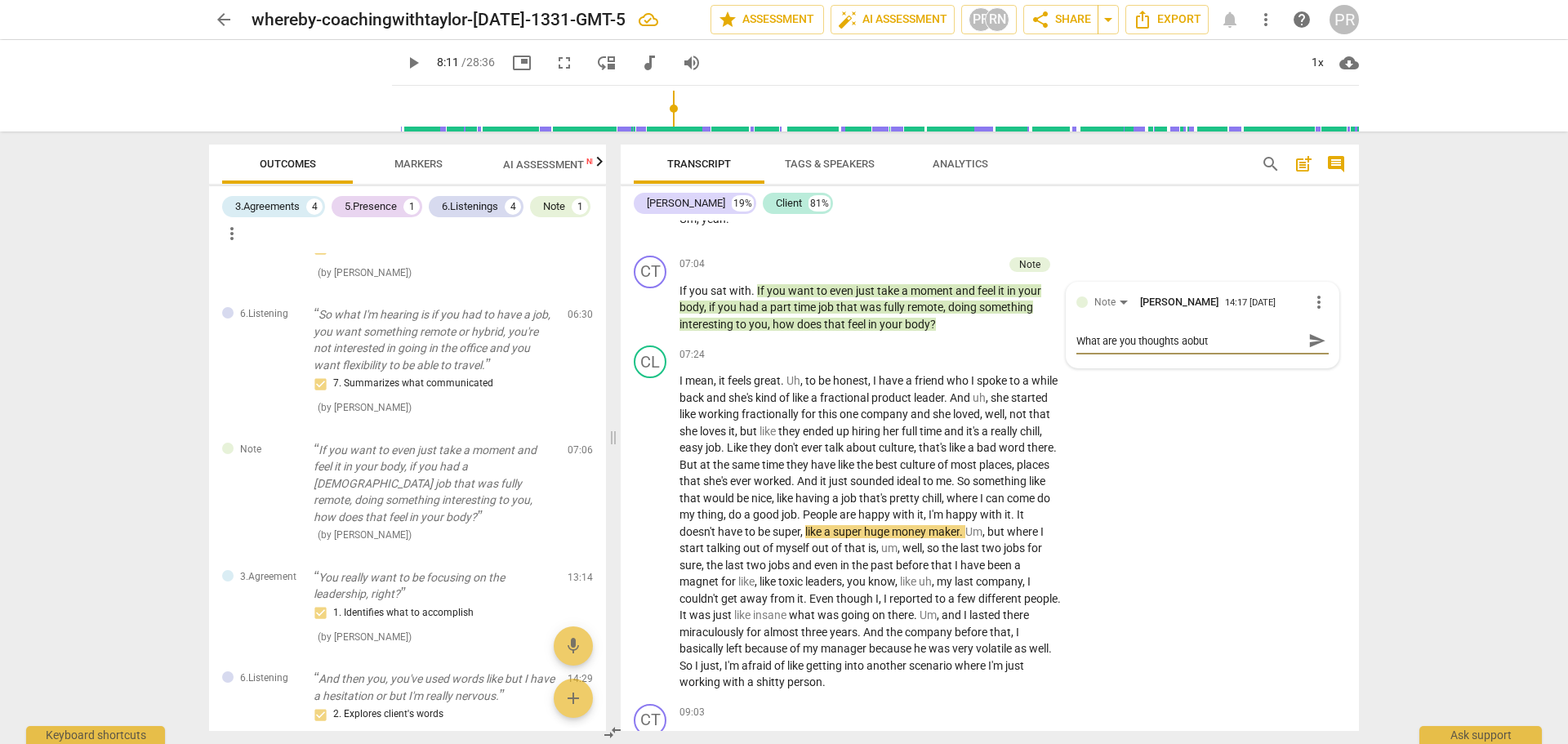
type textarea "What are you thoughts aobut t"
type textarea "What are you thoughts aobut th"
type textarea "What are you thoughts aobut thi"
type textarea "What are you thoughts about thi"
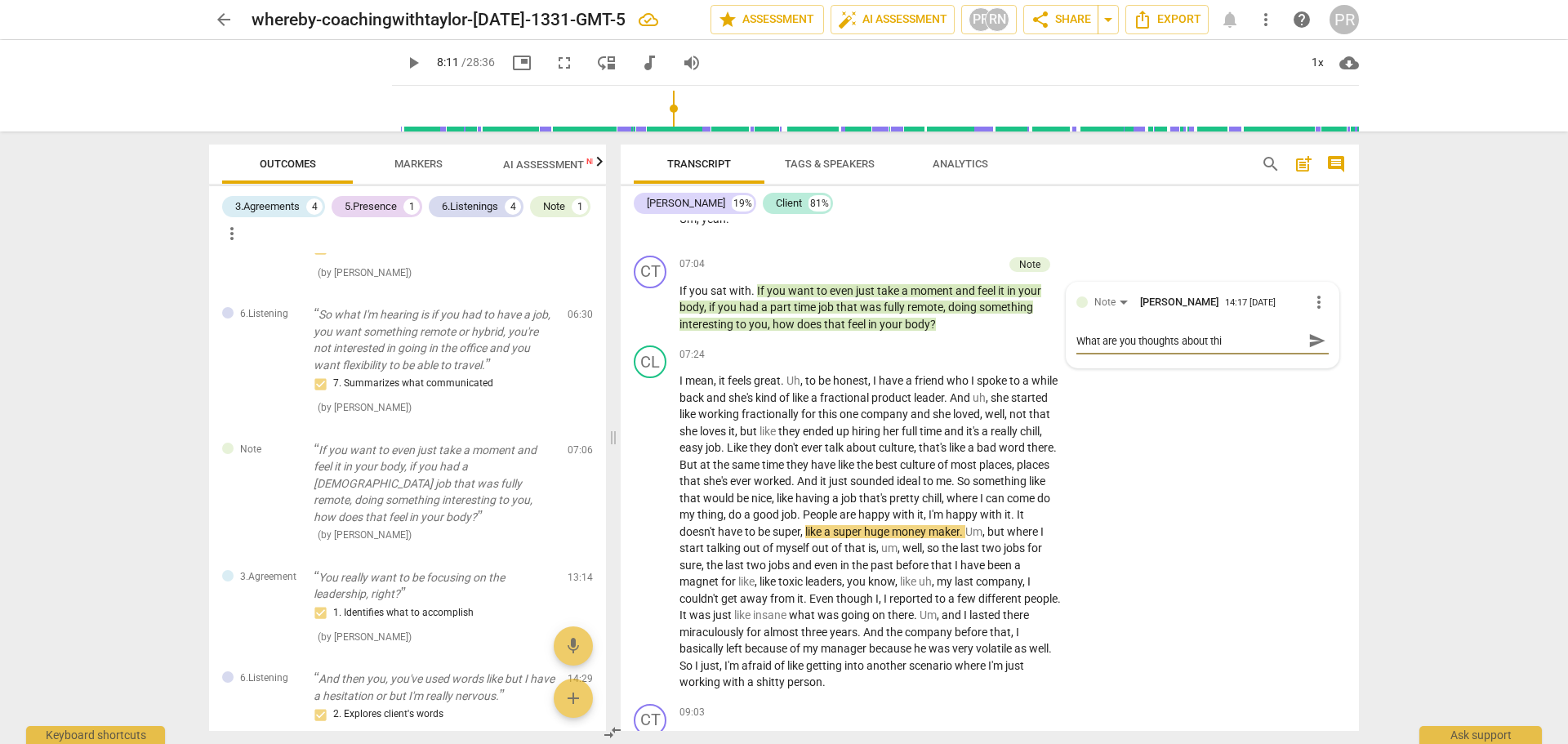
type textarea "What are you thoughts about this"
type textarea "What are you thoughts about this?"
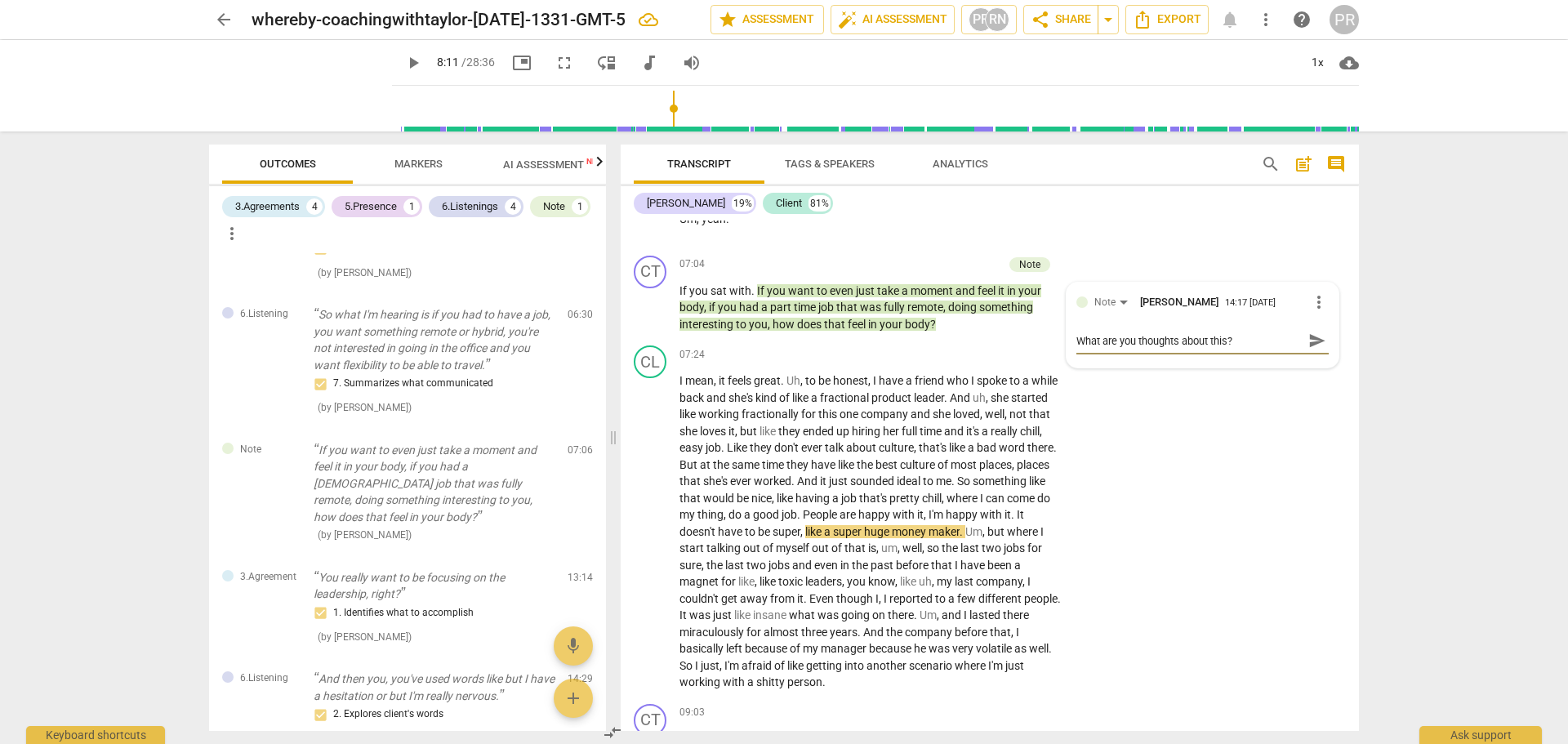
type textarea "What are you thoughts about this? W"
type textarea "What are you thoughts about this? Wo"
type textarea "What are you thoughts about this? Wou"
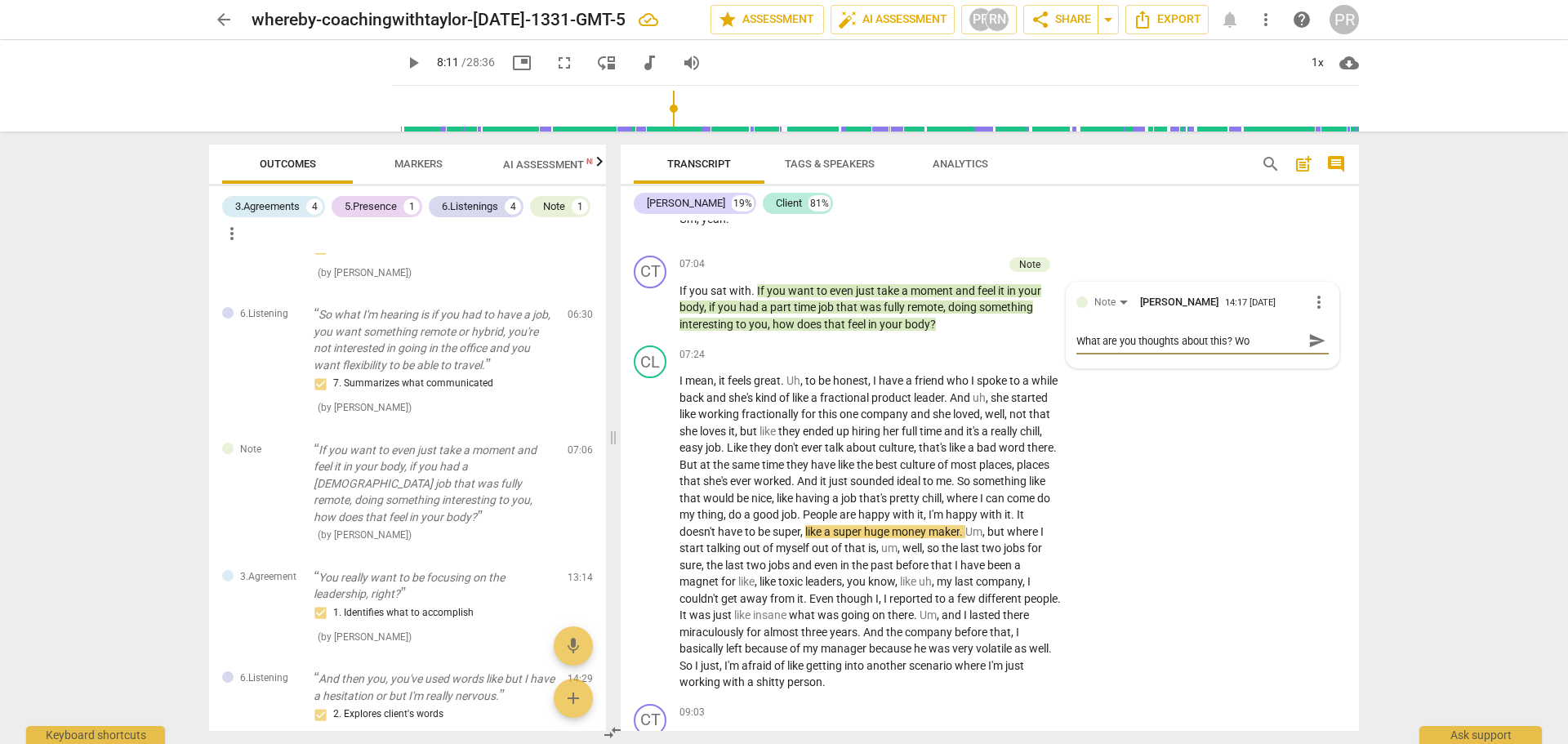
type textarea "What are you thoughts about this? Wou"
type textarea "What are you thoughts about this? Woul"
type textarea "What are you thoughts about this? Would"
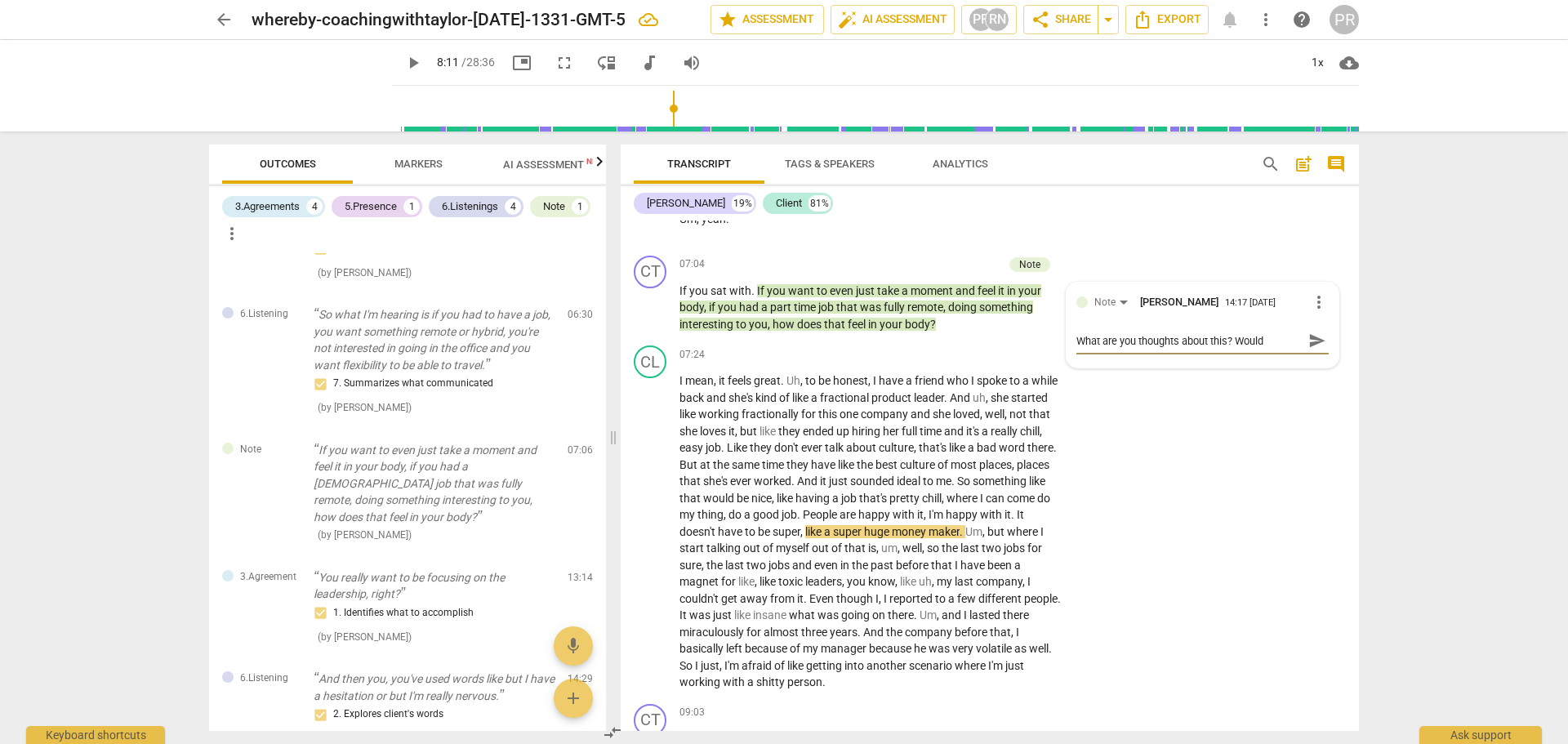
type textarea "What are you thoughts about this? Would"
type textarea "What are you thoughts about this? Would y"
type textarea "What are you thoughts about this? Would yo"
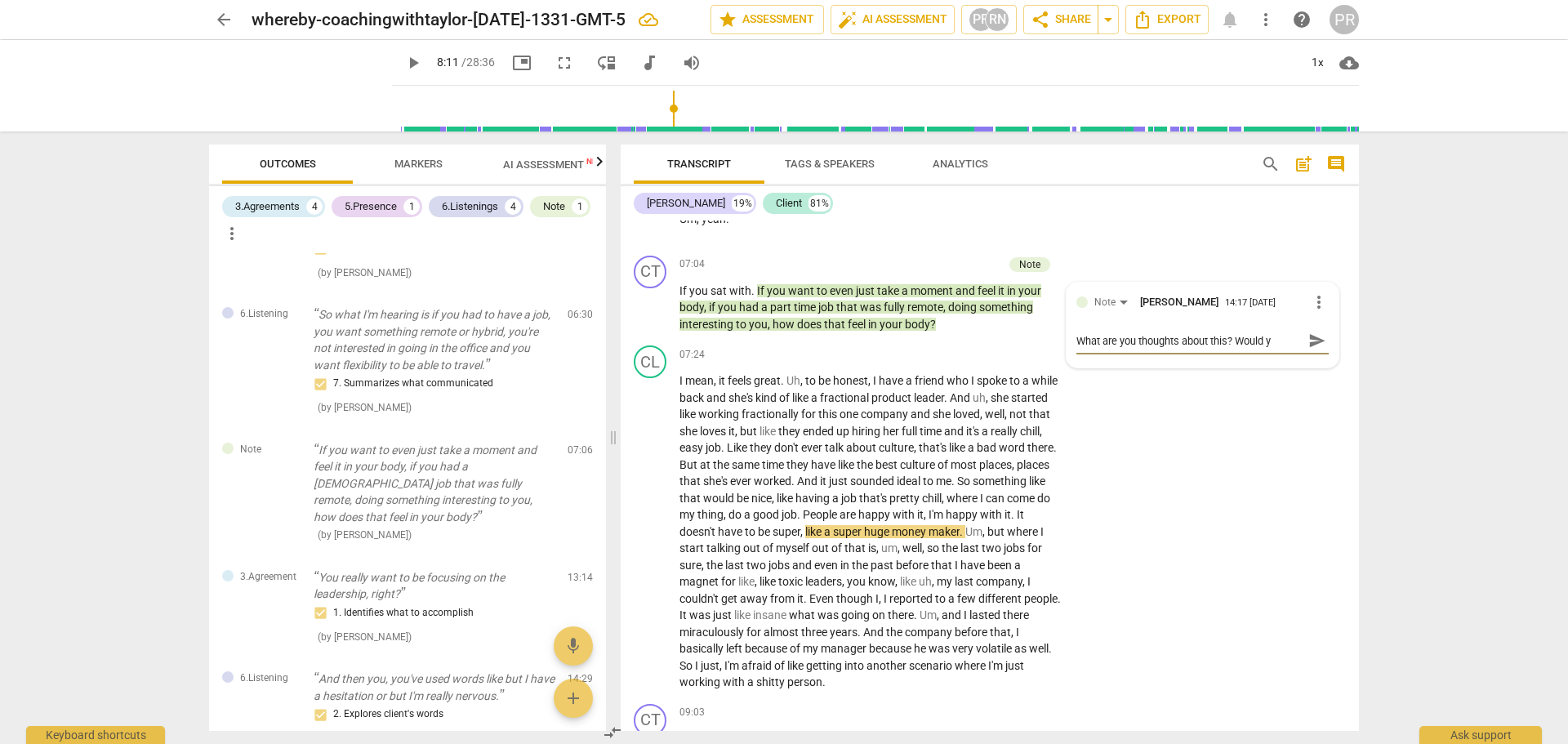
type textarea "What are you thoughts about this? Would yo"
type textarea "What are you thoughts about this? Would you"
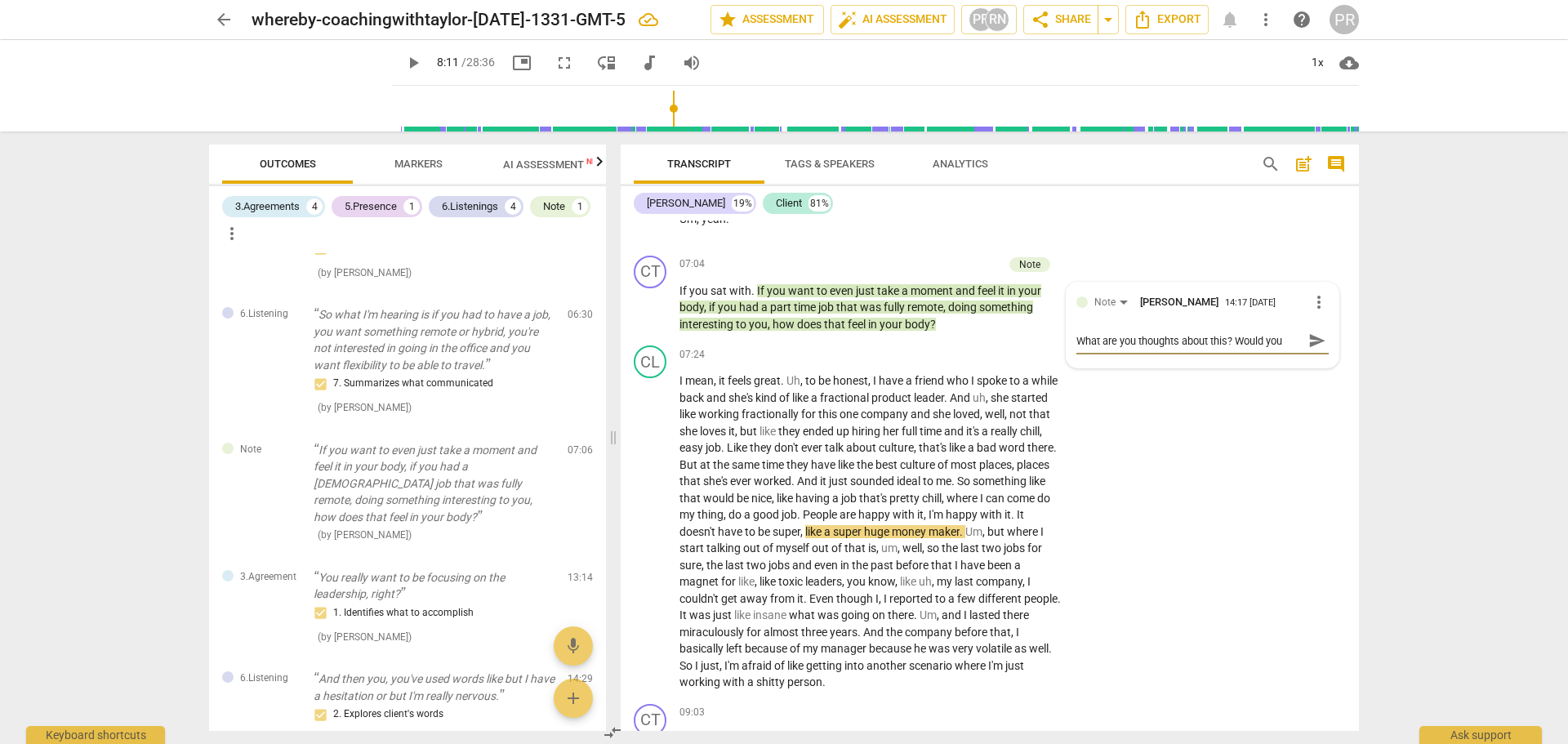
type textarea "What are you thoughts about this? Would you d"
type textarea "What are you thoughts about this? Would you do"
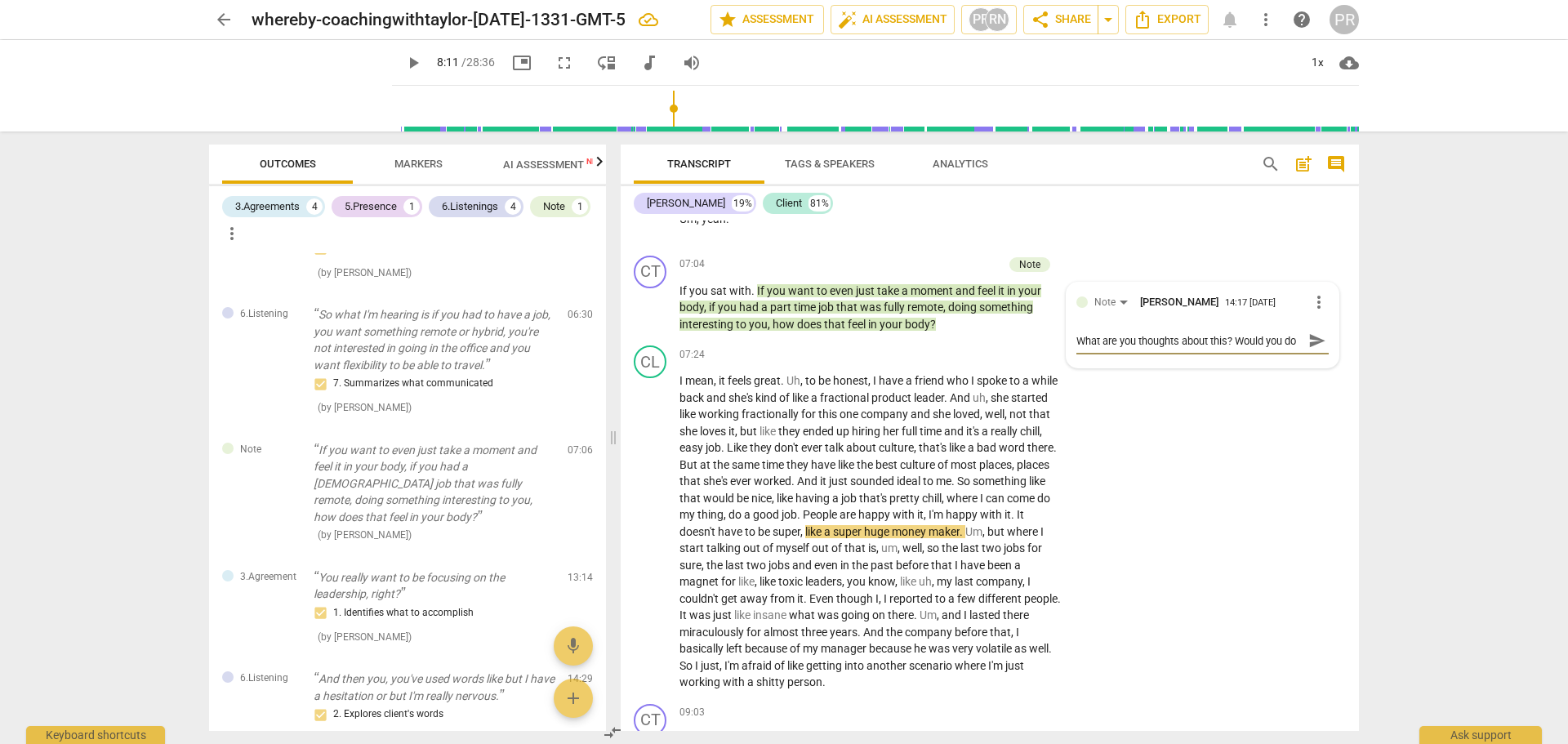
type textarea "What are you thoughts about this? Would you do"
type textarea "What are you thoughts about this? Would you do an"
type textarea "What are you thoughts about this? Would you do any"
type textarea "What are you thoughts about this? Would you do anyt"
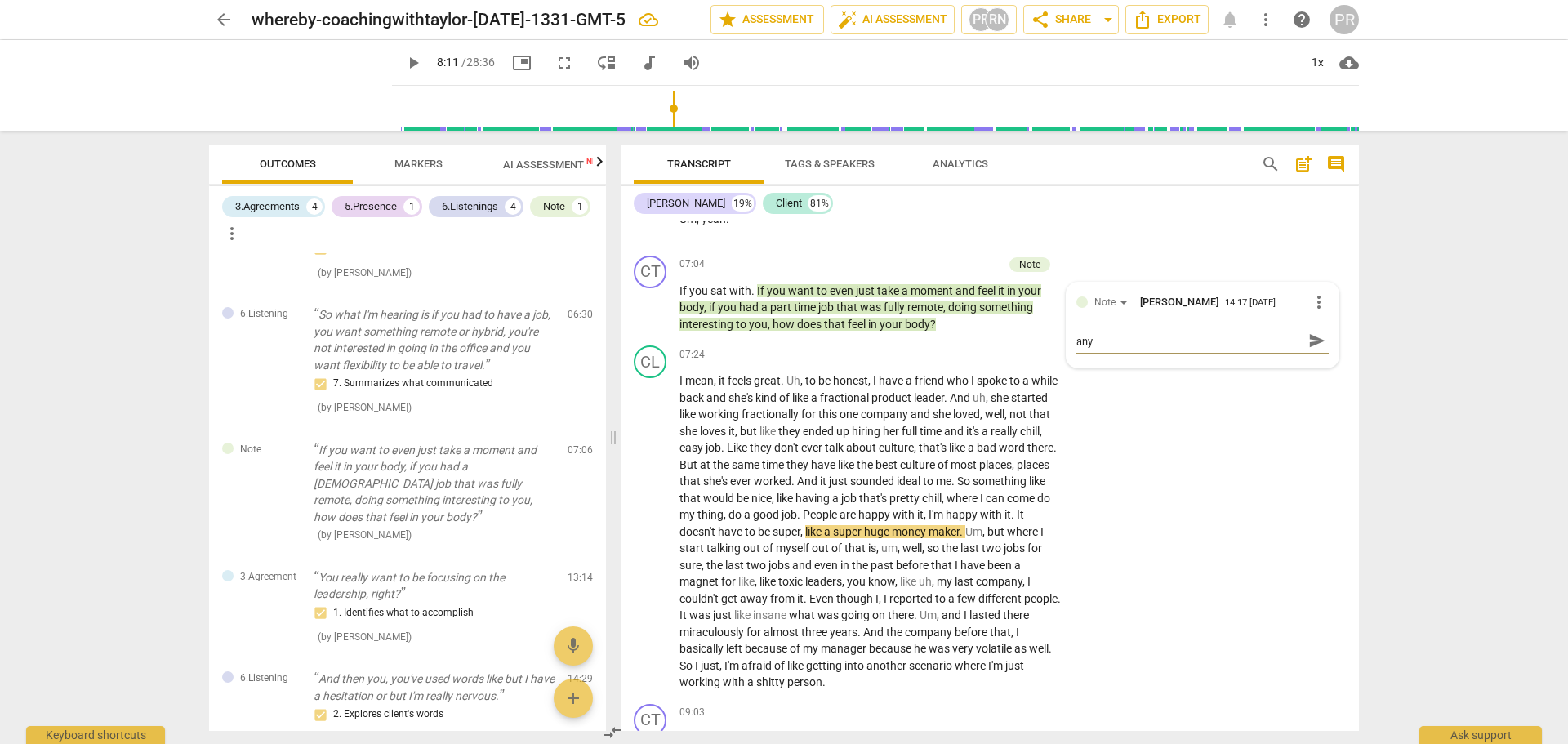
type textarea "What are you thoughts about this? Would you do anyt"
type textarea "What are you thoughts about this? Would you do anyth"
type textarea "What are you thoughts about this? Would you do anythi"
type textarea "What are you thoughts about this? Would you do anythin"
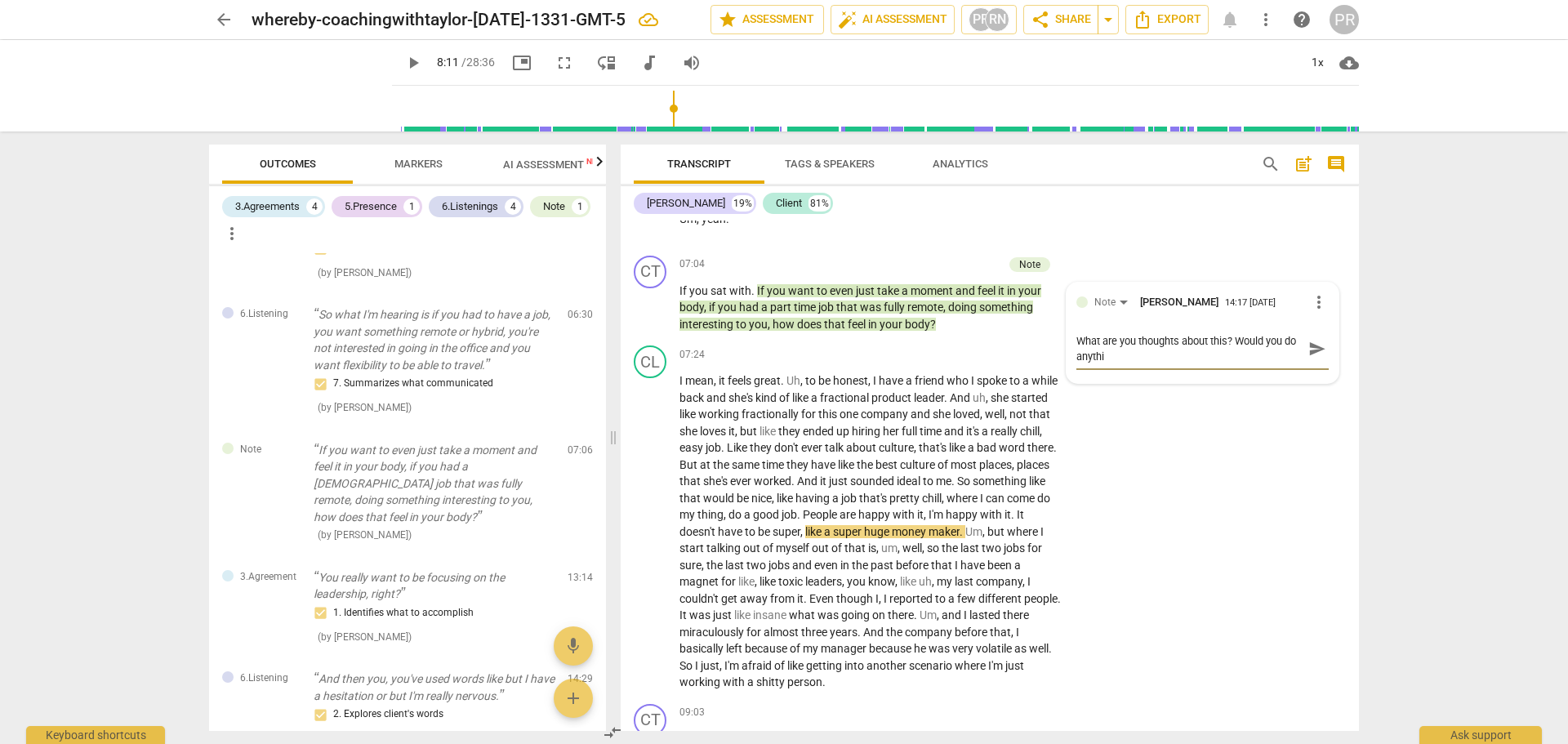
type textarea "What are you thoughts about this? Would you do anythin"
type textarea "What are you thoughts about this? Would you do anything"
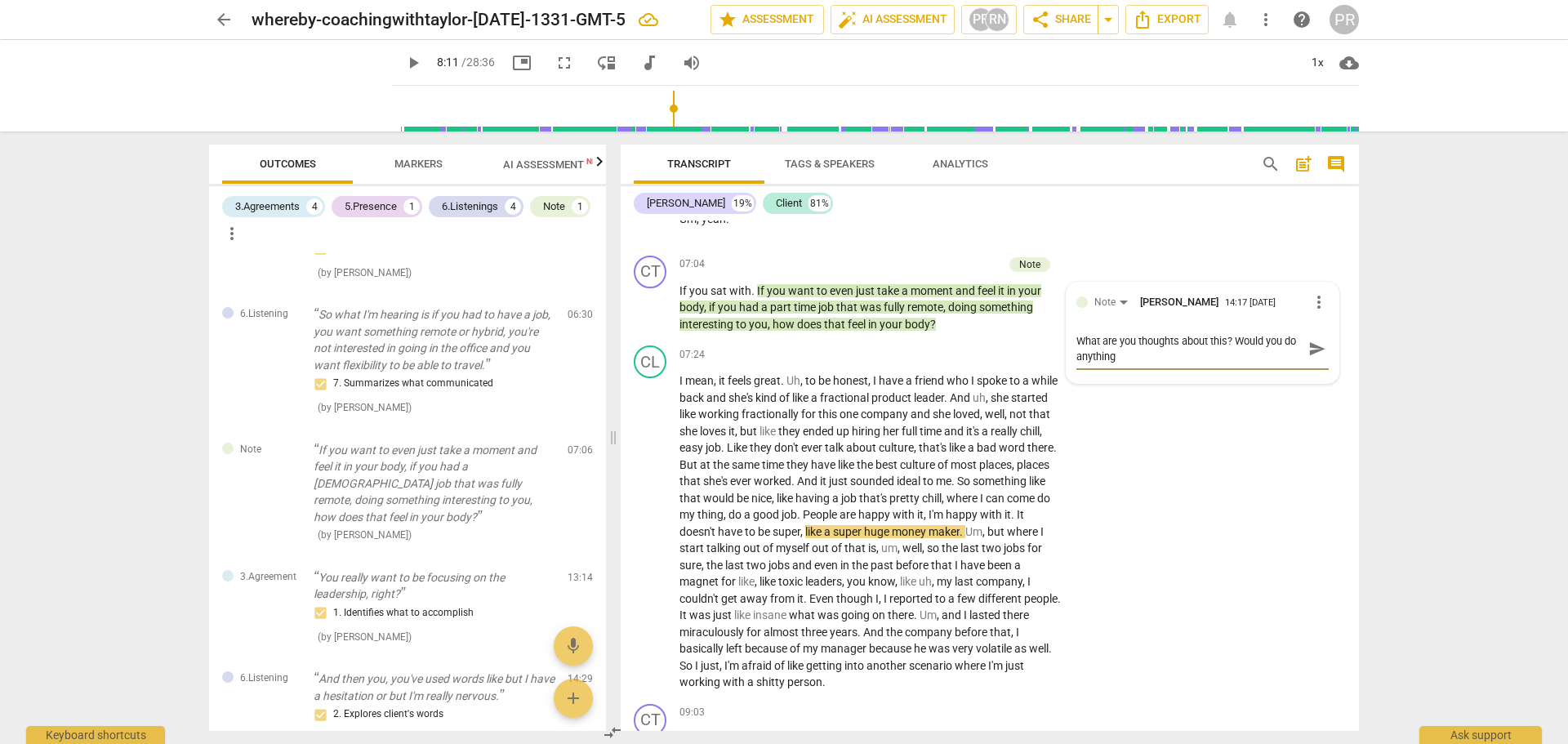
type textarea "What are you thoughts about this? Would you do anything d"
type textarea "What are you thoughts about this? Would you do anything di"
type textarea "What are you thoughts about this? Would you do anything dif"
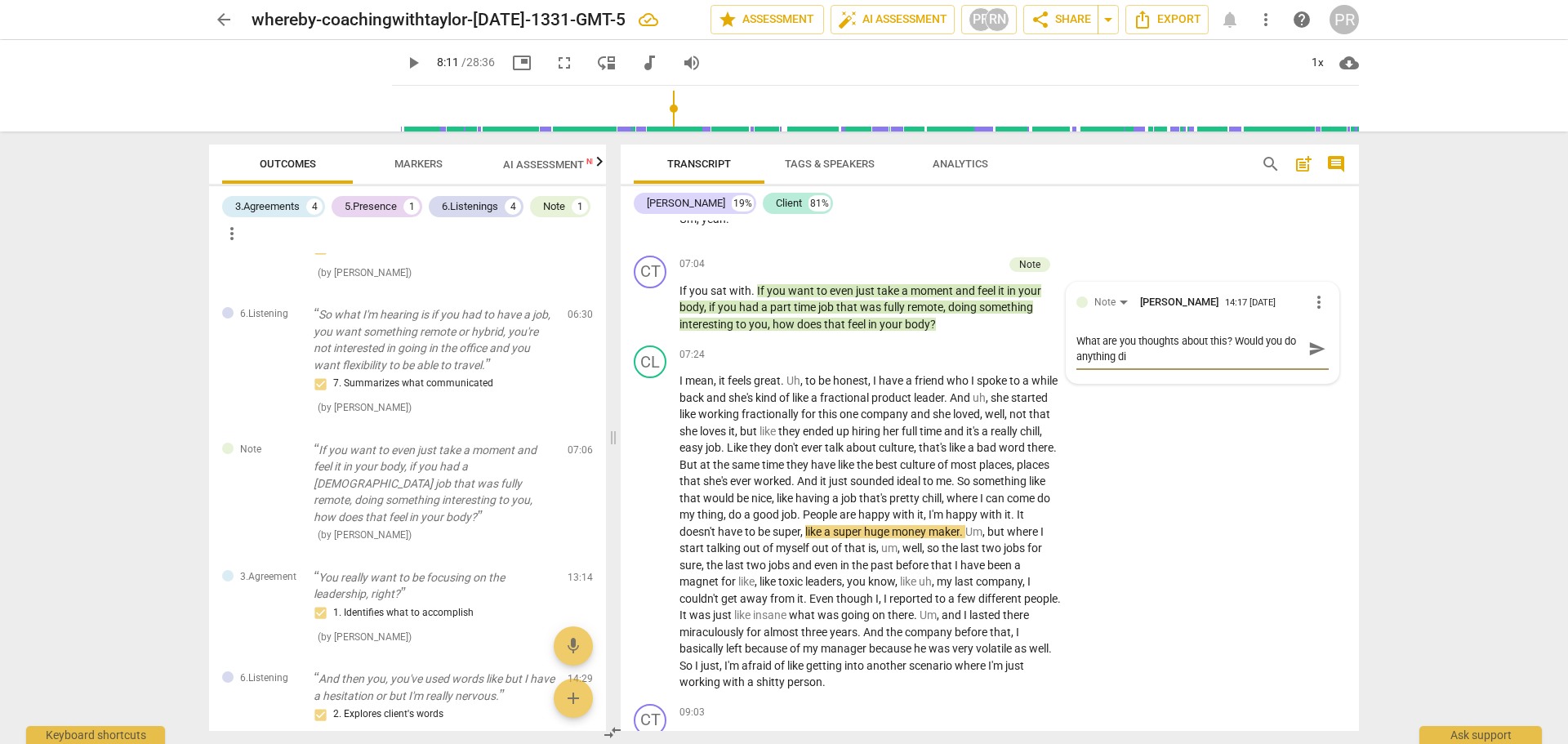
type textarea "What are you thoughts about this? Would you do anything dif"
type textarea "What are you thoughts about this? Would you do anything diff"
type textarea "What are you thoughts about this? Would you do anything diffe"
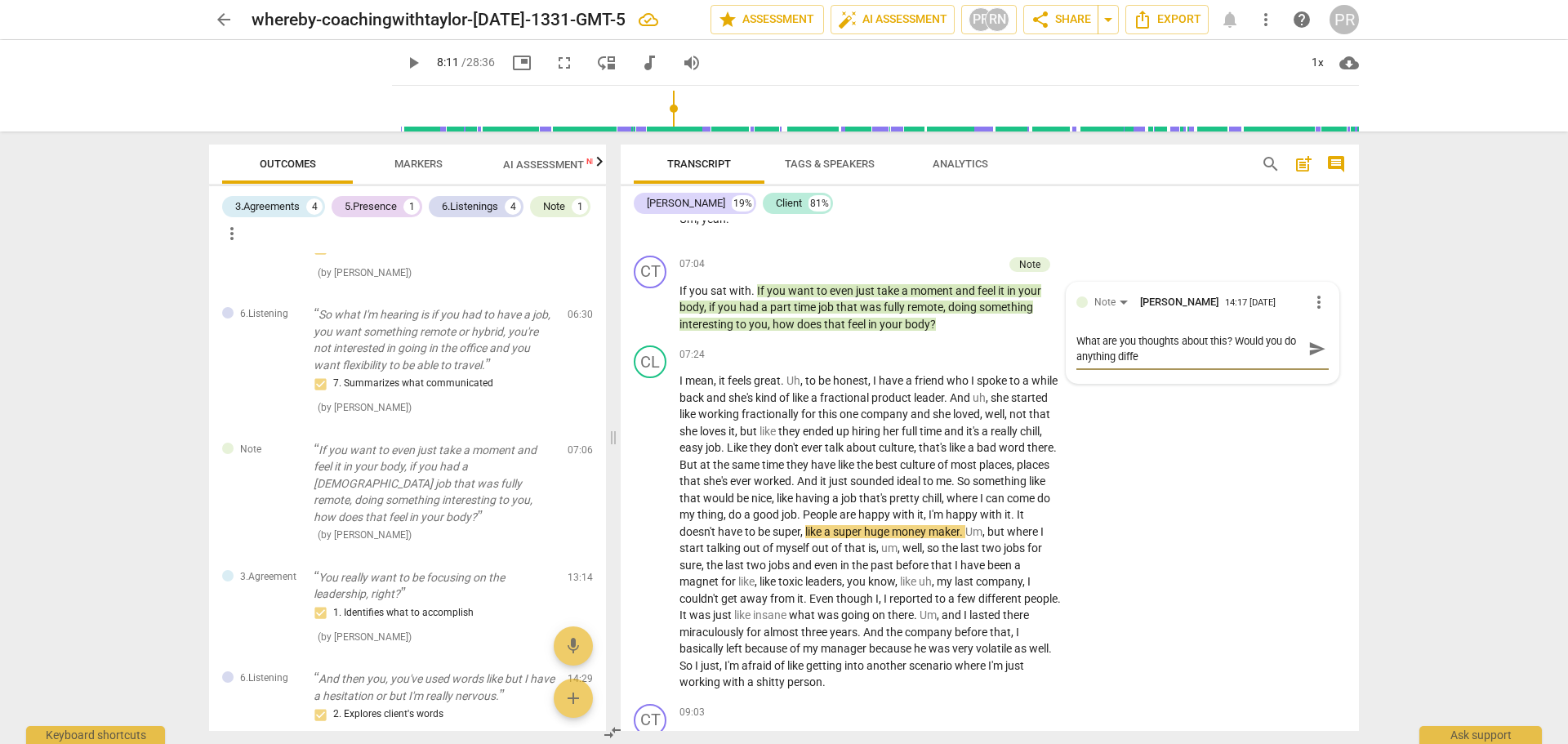
type textarea "What are you thoughts about this? Would you do anything differ"
type textarea "What are you thoughts about this? Would you do anything differe"
type textarea "What are you thoughts about this? Would you do anything differen"
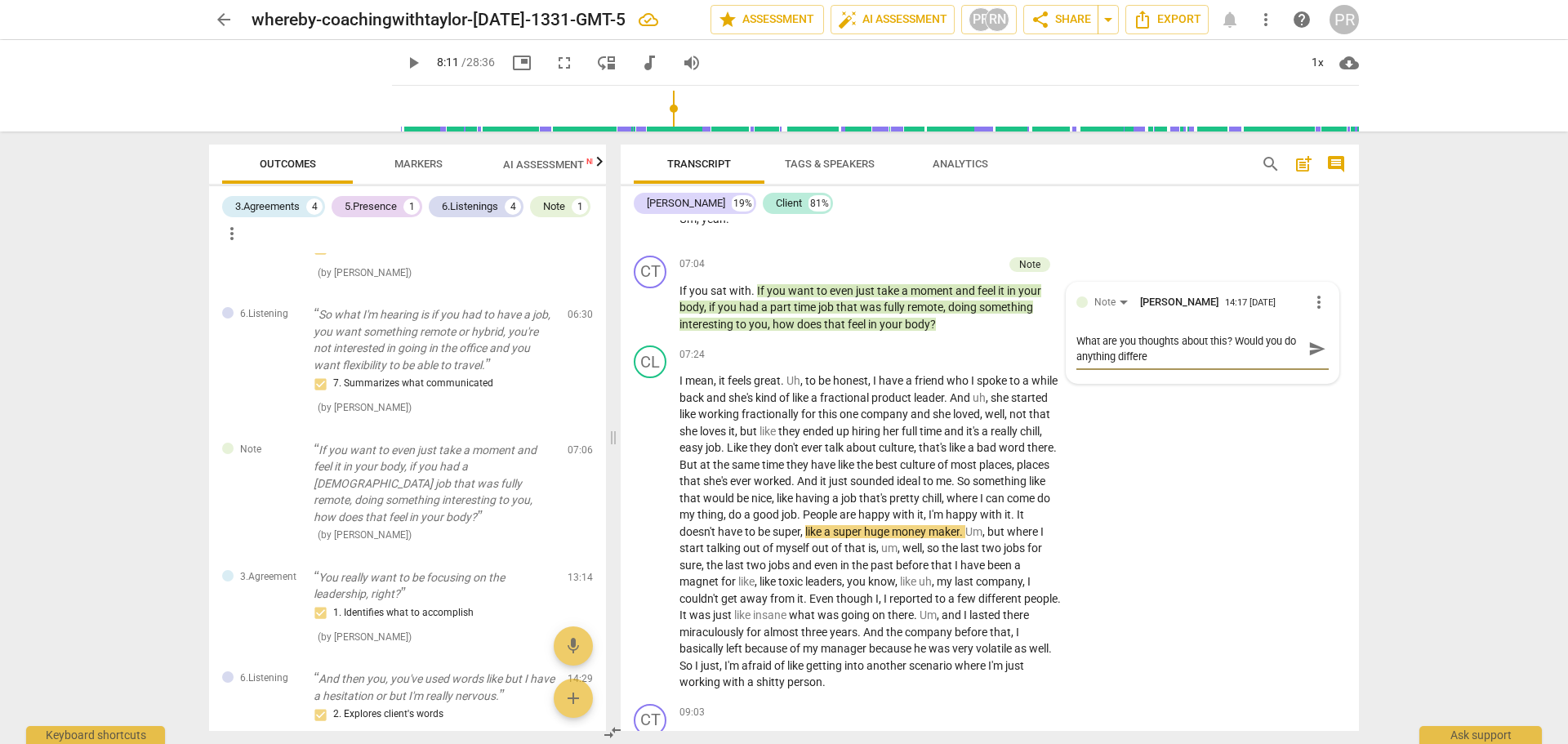
type textarea "What are you thoughts about this? Would you do anything differen"
type textarea "What are you thoughts about this? Would you do anything different"
type textarea "What are you thoughts about this? Would you do anything different?"
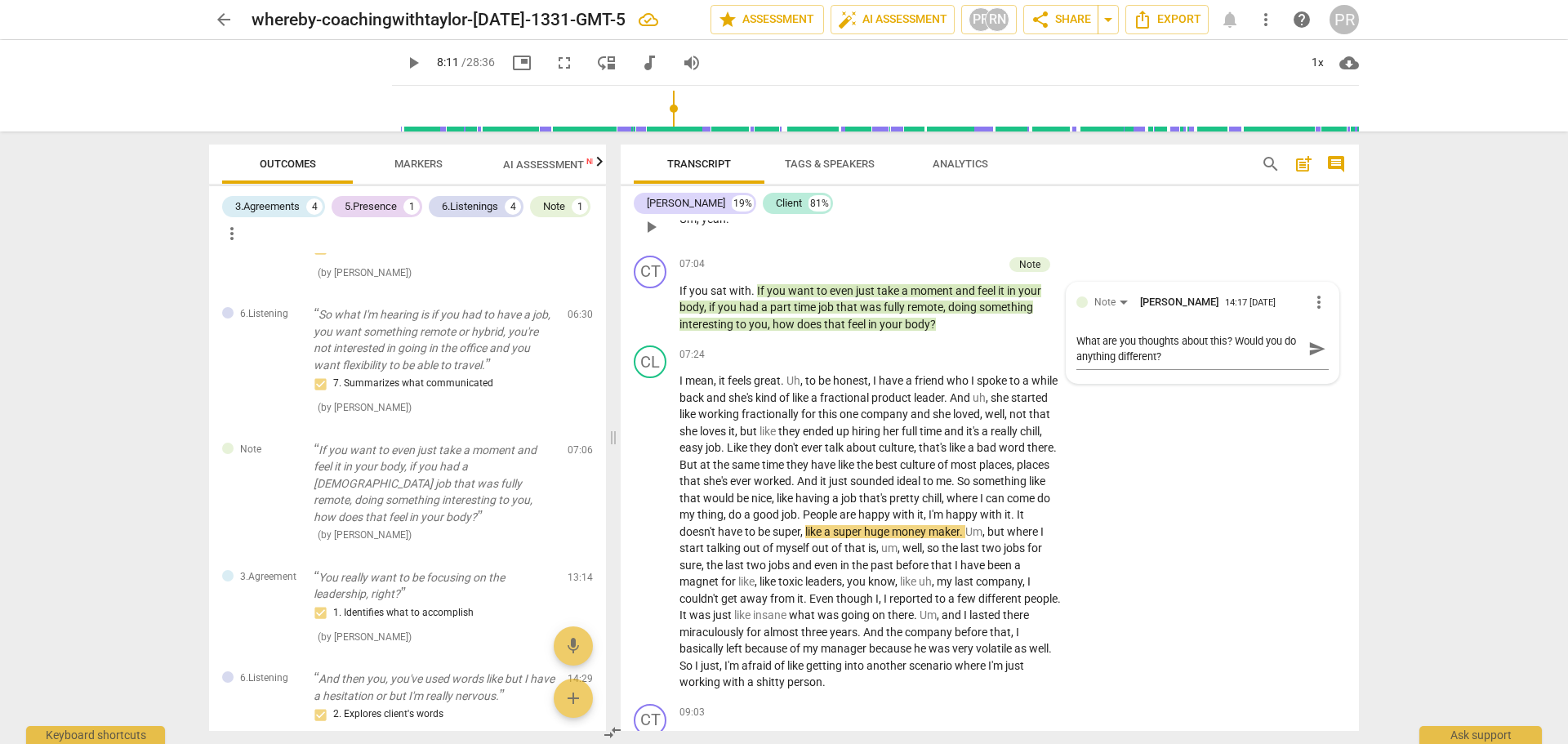
click at [1231, 241] on div "CL play_arrow pause 07:00 + Add competency keyboard_arrow_right Um , yeah ." at bounding box center [990, 213] width 739 height 72
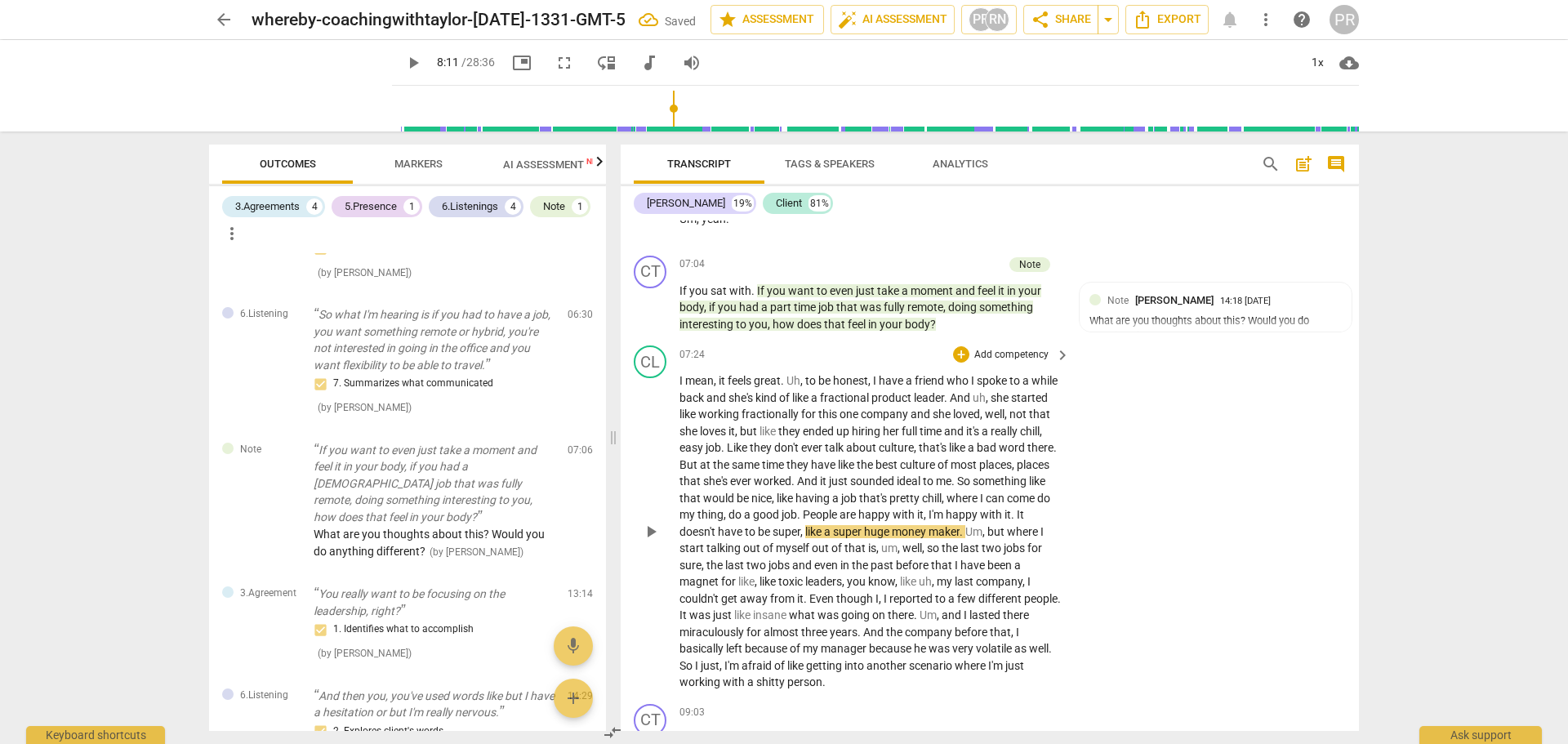
click at [1133, 408] on div "CL play_arrow pause 07:24 + Add competency keyboard_arrow_right I mean , it fee…" at bounding box center [990, 518] width 739 height 359
click at [643, 523] on span "play_arrow" at bounding box center [651, 532] width 20 height 20
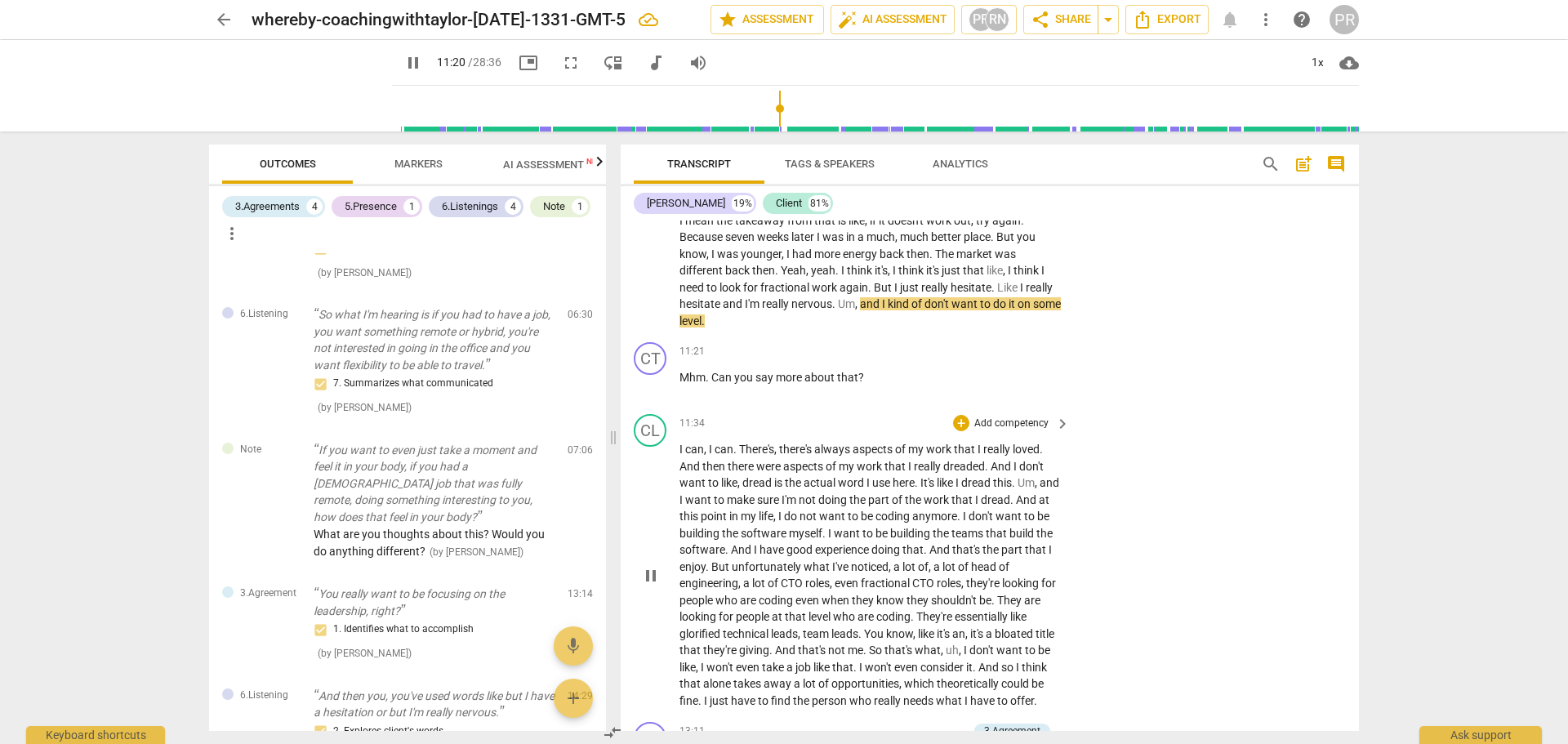
scroll to position [2881, 0]
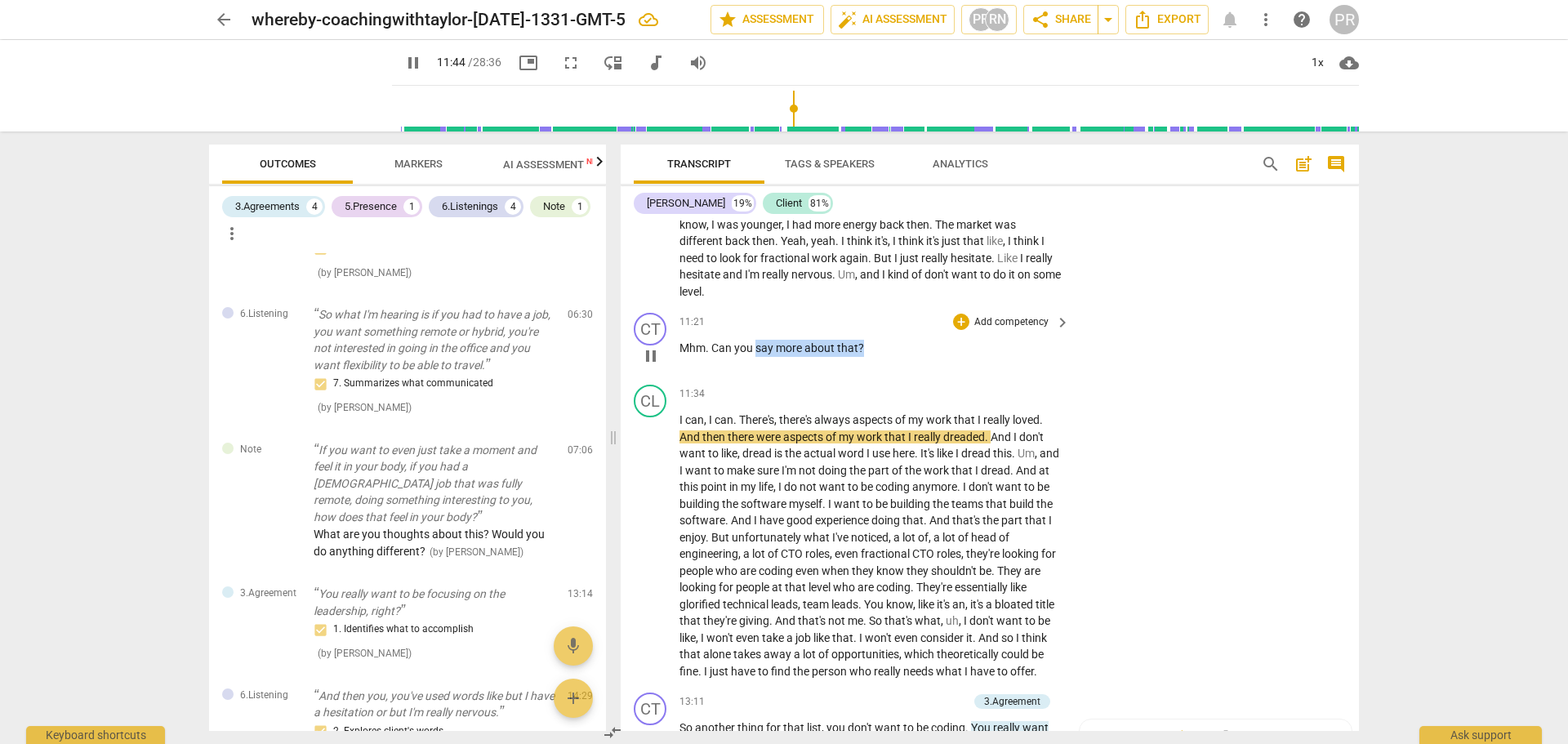
drag, startPoint x: 756, startPoint y: 344, endPoint x: 861, endPoint y: 344, distance: 105.0
click at [861, 344] on p "Mhm . Can you say more about that ?" at bounding box center [871, 348] width 383 height 17
click at [874, 323] on div "+" at bounding box center [877, 327] width 16 height 16
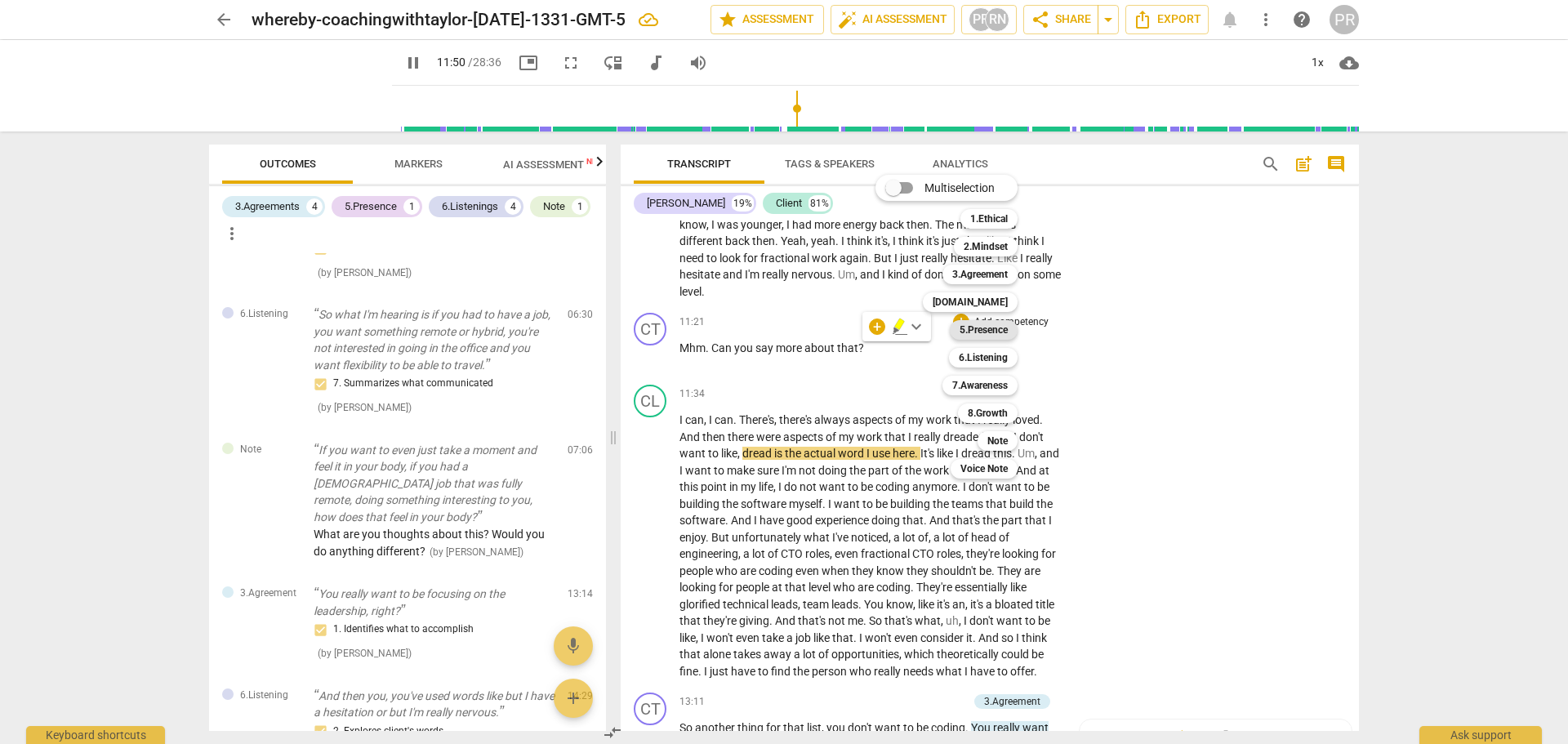
click at [987, 332] on b "5.Presence" at bounding box center [984, 330] width 48 height 20
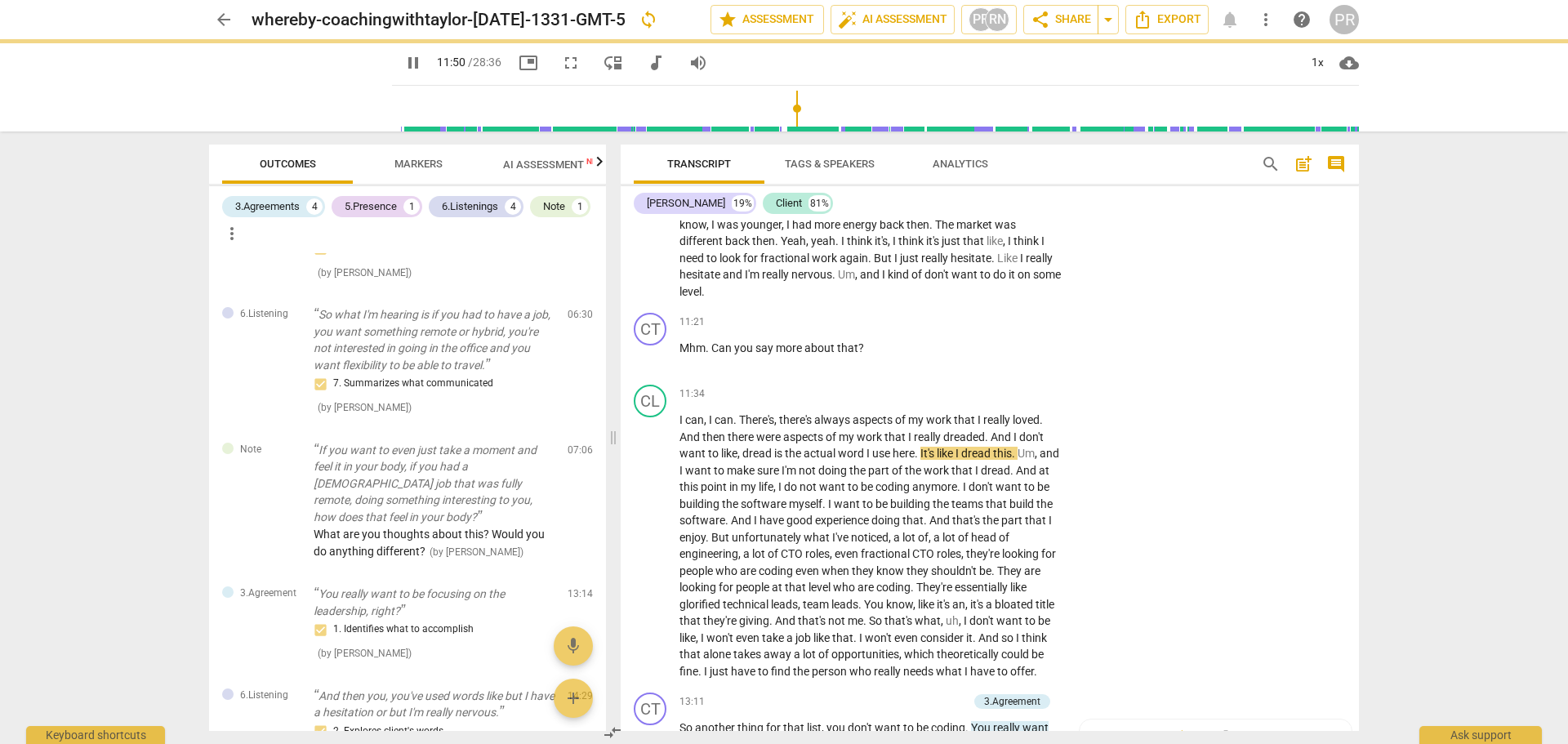
type input "711"
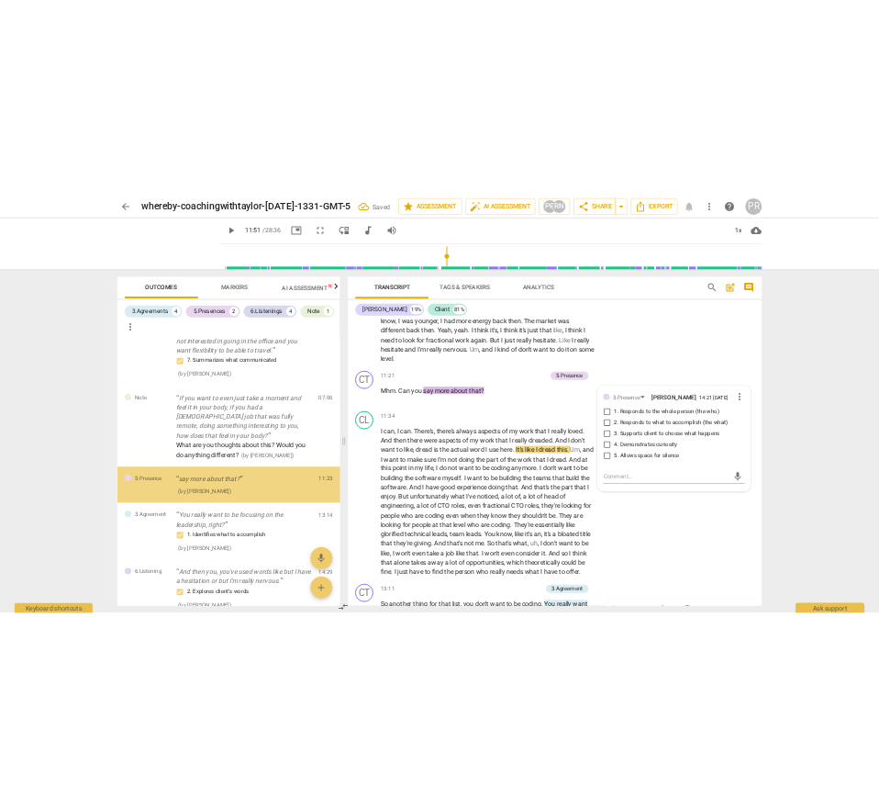
scroll to position [444, 0]
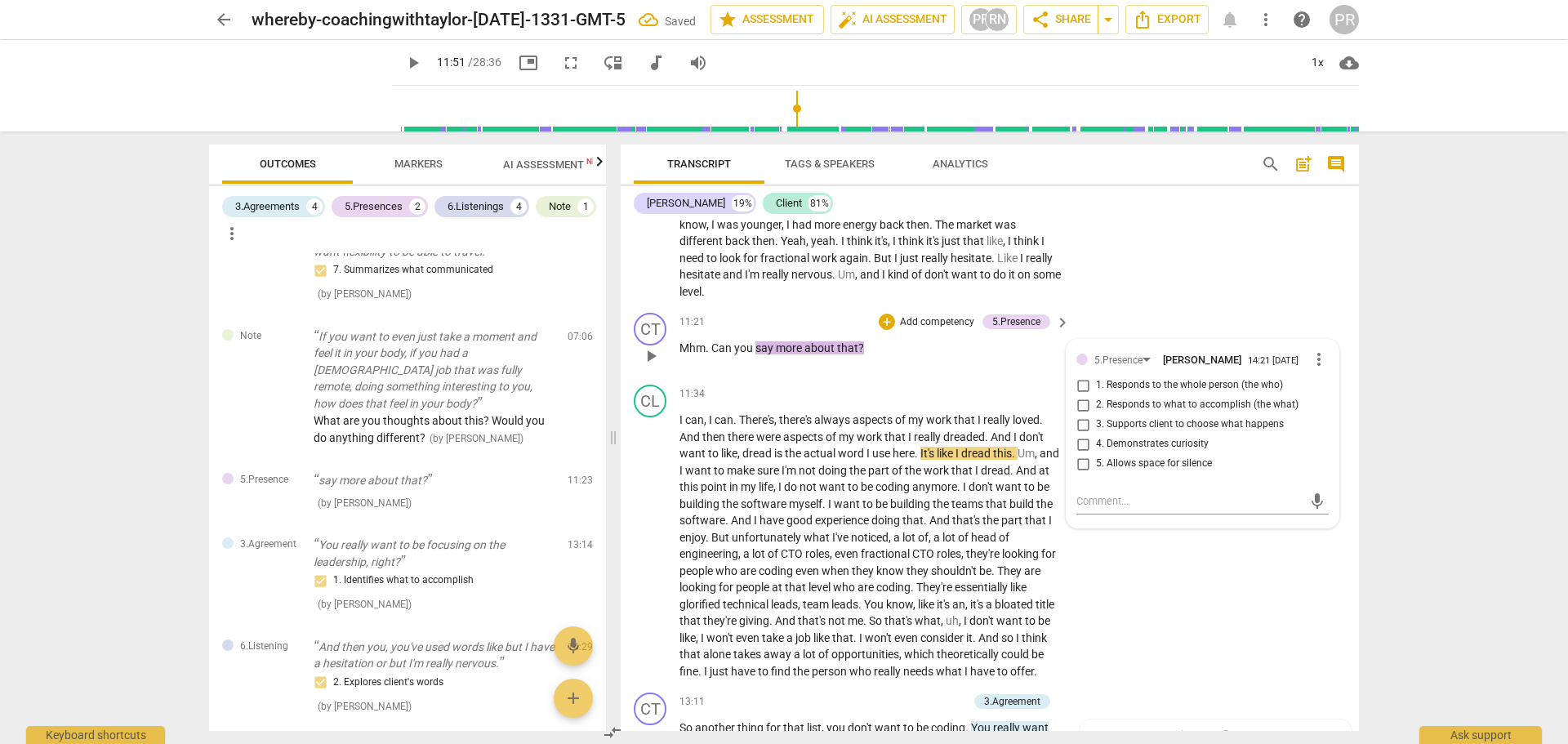
click at [1184, 443] on span "4. Demonstrates curiosity" at bounding box center [1152, 444] width 113 height 15
click at [1096, 443] on input "4. Demonstrates curiosity" at bounding box center [1082, 444] width 26 height 20
checkbox input "true"
click at [1150, 274] on div "CL play_arrow pause 10:36 + Add competency keyboard_arrow_right I mean the take…" at bounding box center [990, 228] width 739 height 158
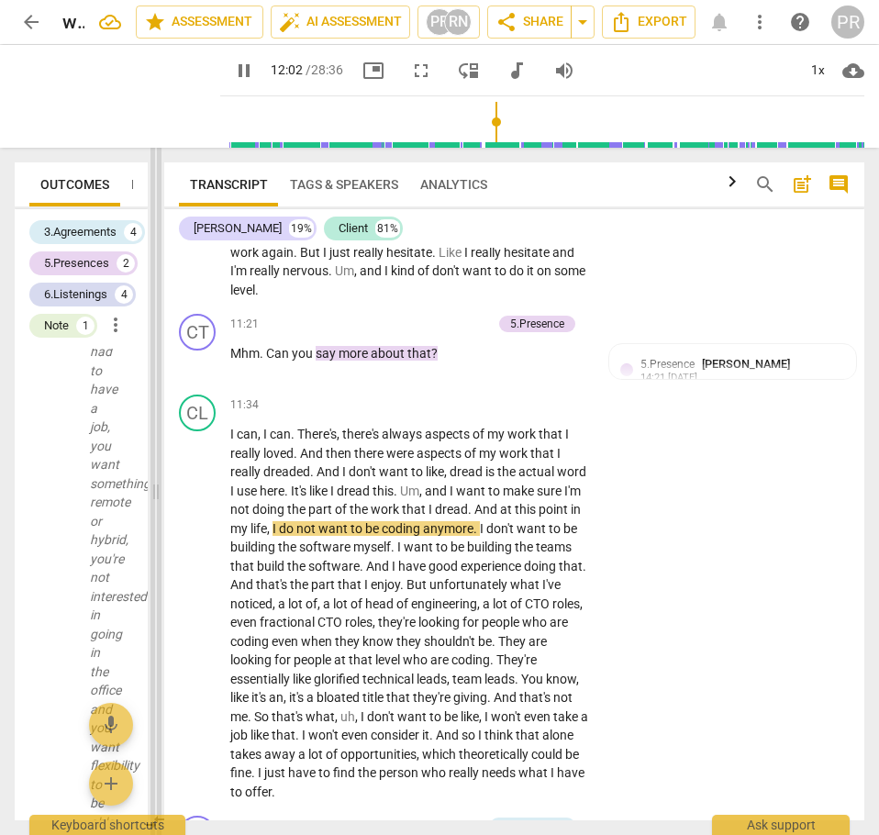
scroll to position [3803, 0]
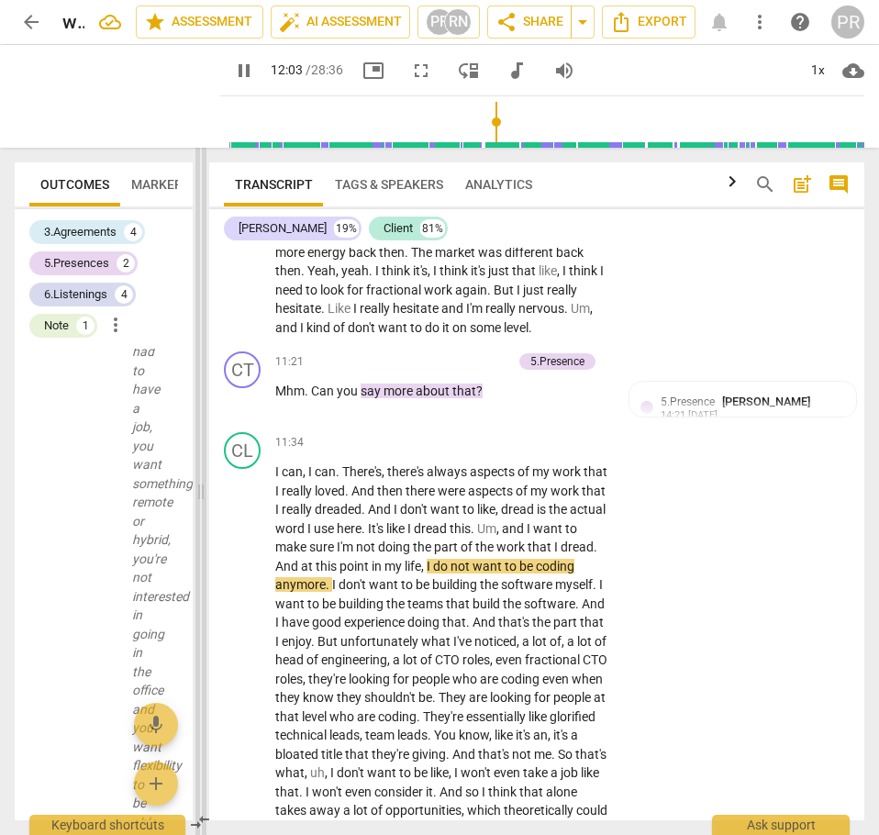
drag, startPoint x: 467, startPoint y: 493, endPoint x: 199, endPoint y: 440, distance: 273.3
click at [199, 440] on span at bounding box center [201, 492] width 11 height 688
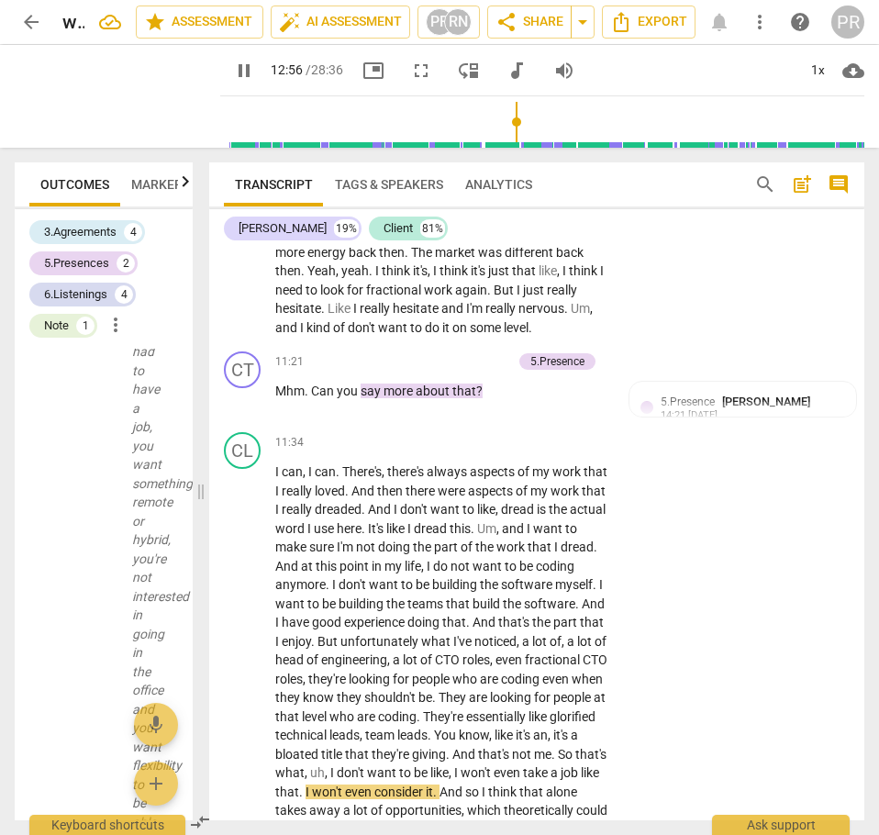
scroll to position [4377, 0]
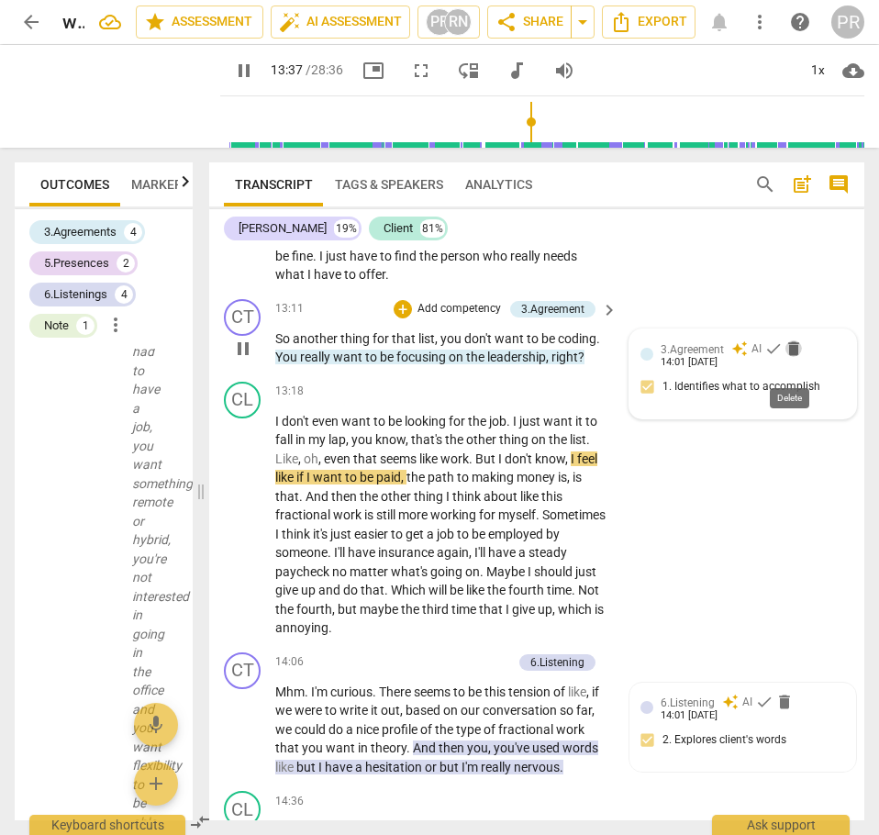
click at [790, 358] on span "delete" at bounding box center [794, 349] width 18 height 18
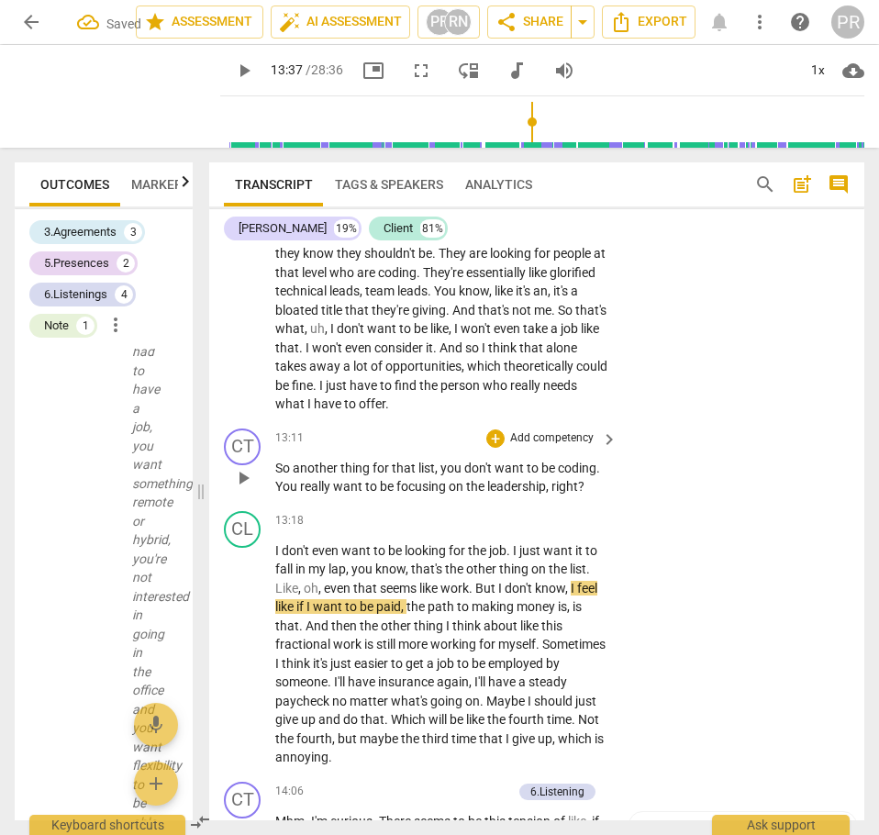
scroll to position [4193, 0]
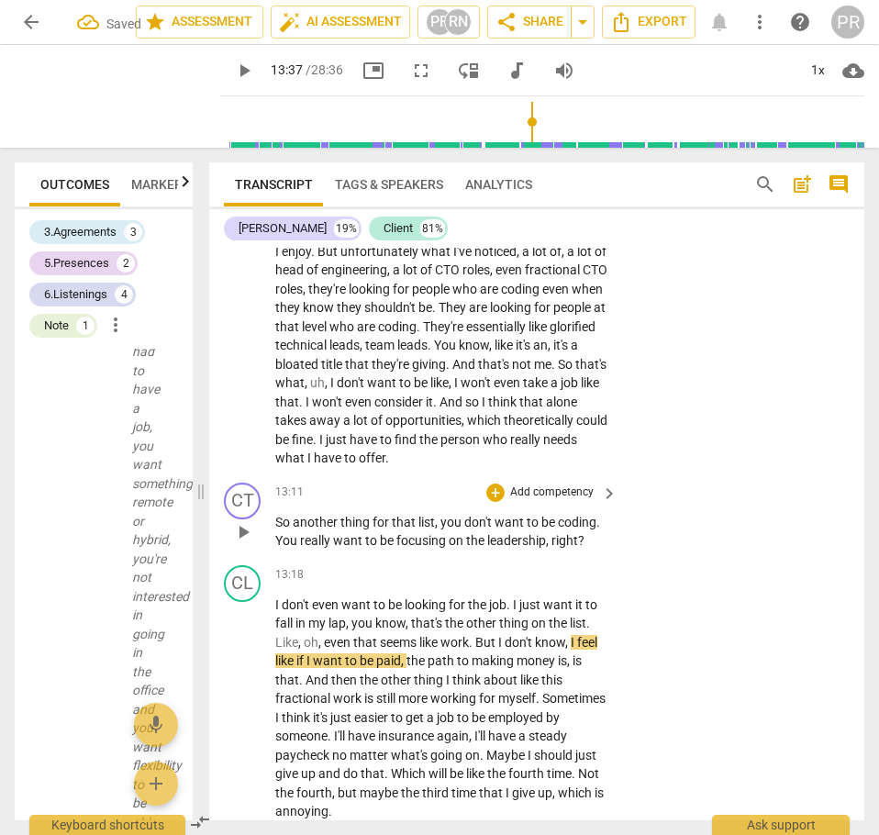
click at [242, 543] on span "play_arrow" at bounding box center [243, 532] width 22 height 22
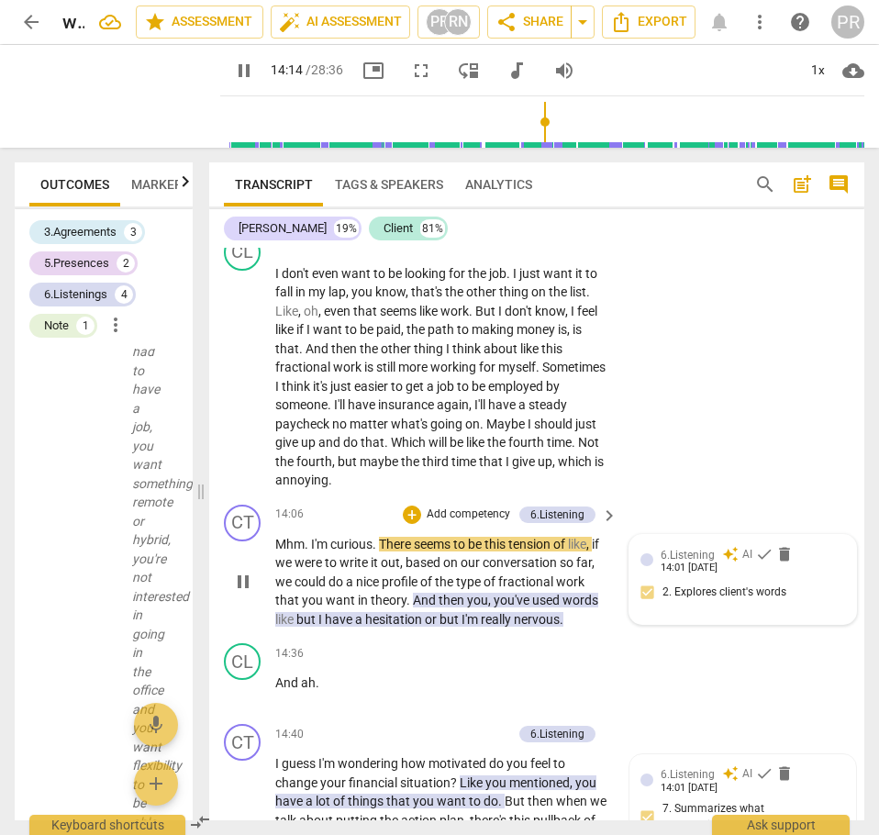
scroll to position [4560, 0]
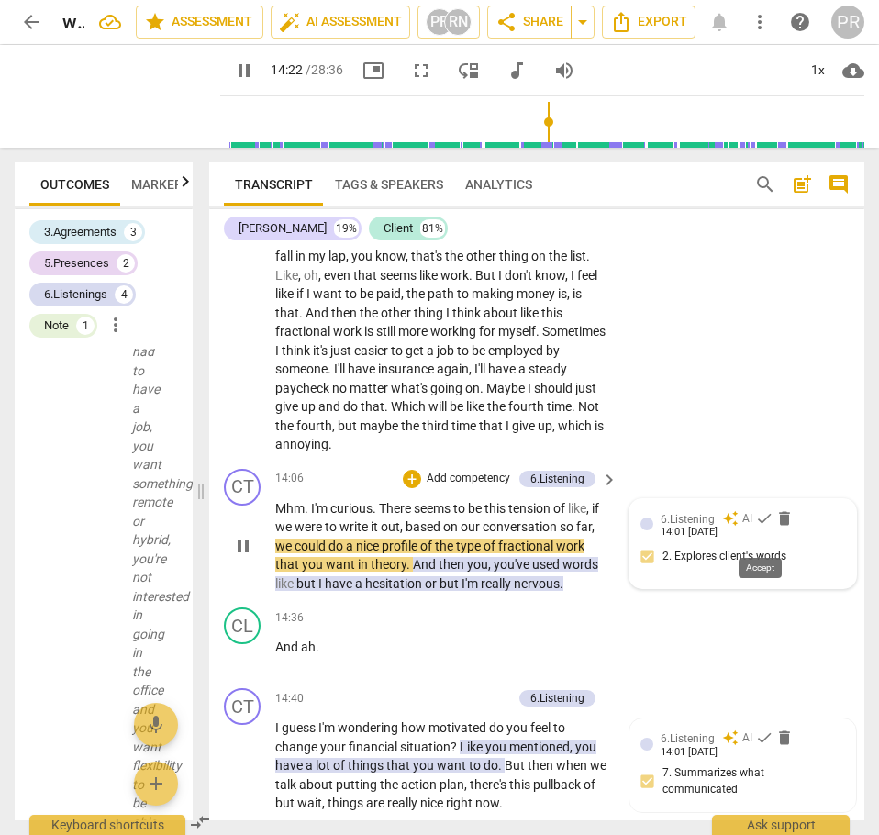
click at [765, 528] on span "check" at bounding box center [764, 518] width 18 height 18
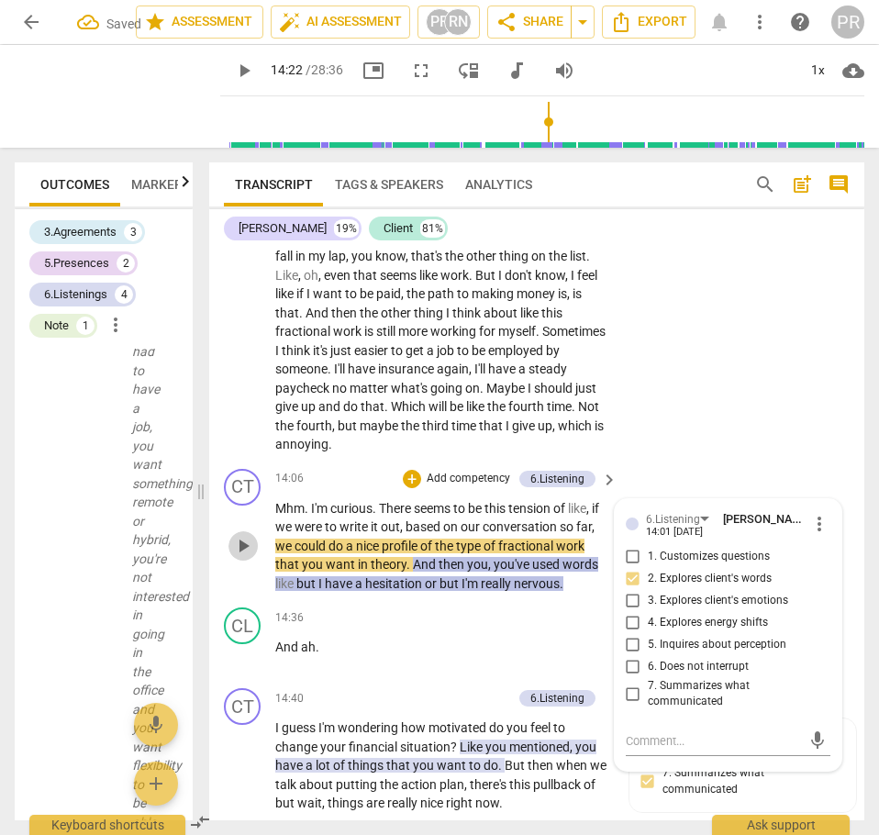
click at [241, 557] on span "play_arrow" at bounding box center [243, 546] width 22 height 22
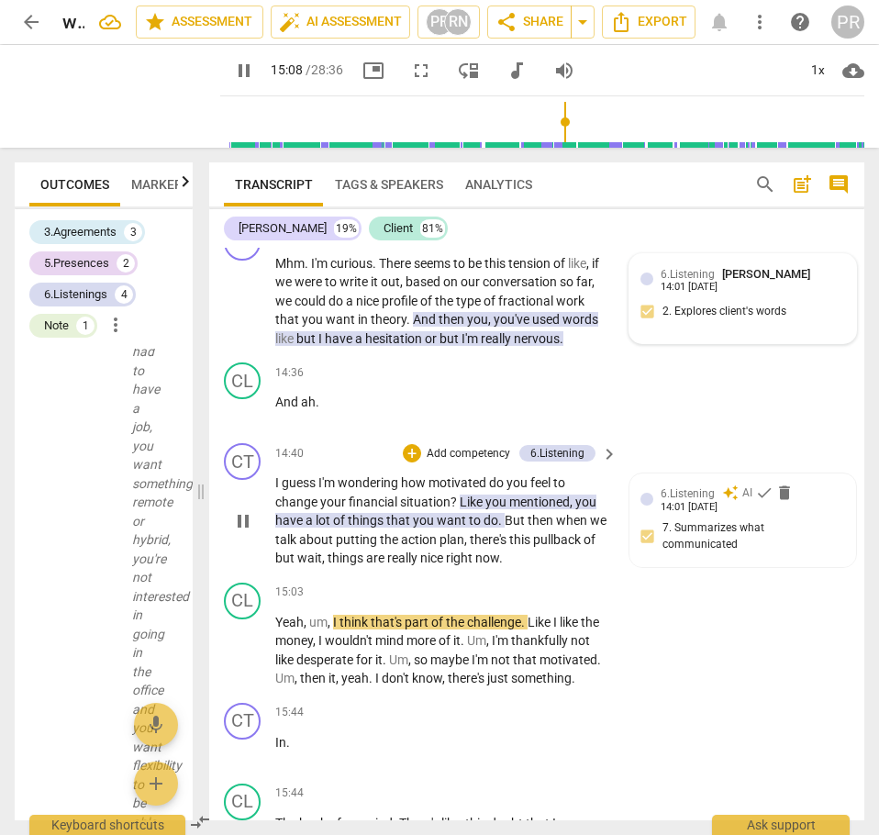
scroll to position [4744, 0]
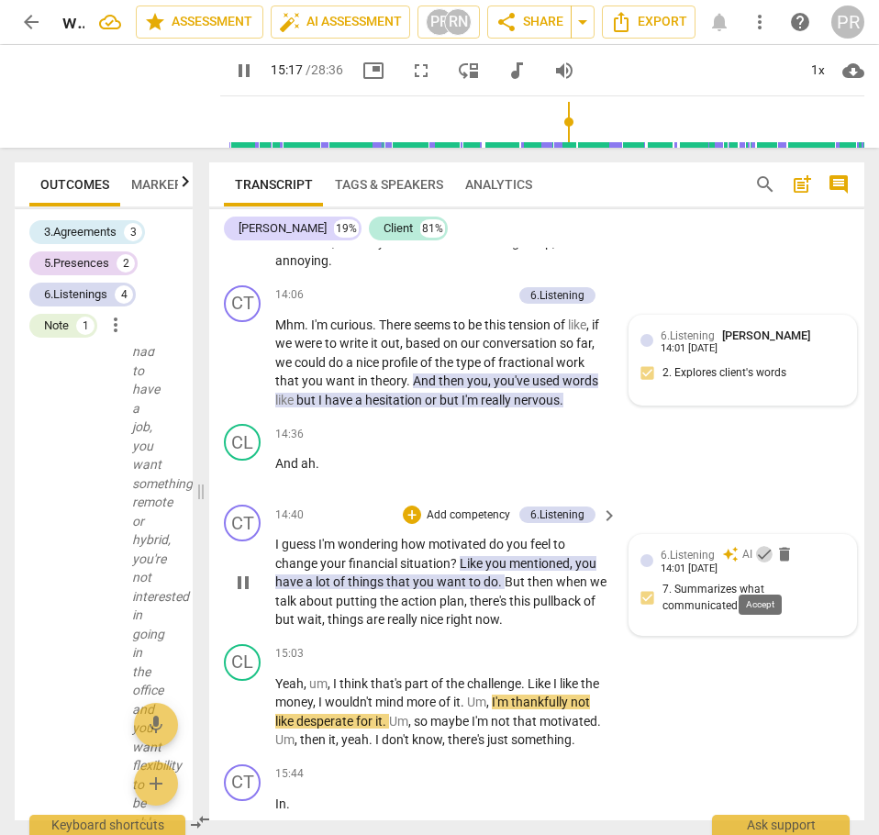
click at [760, 564] on span "check" at bounding box center [764, 554] width 18 height 18
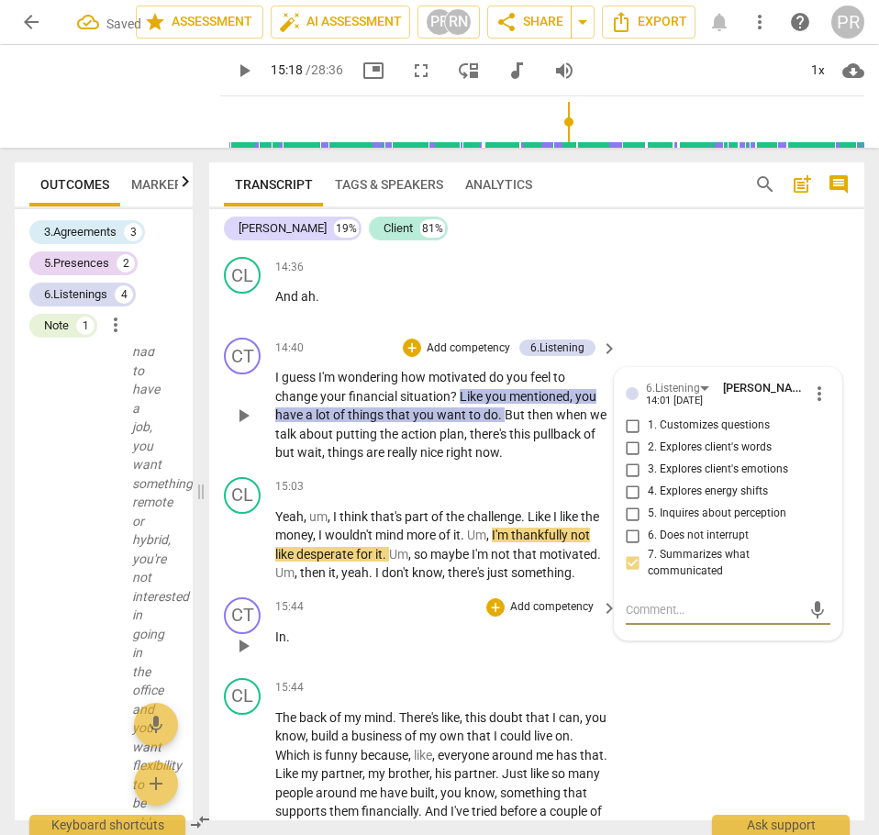
scroll to position [4927, 0]
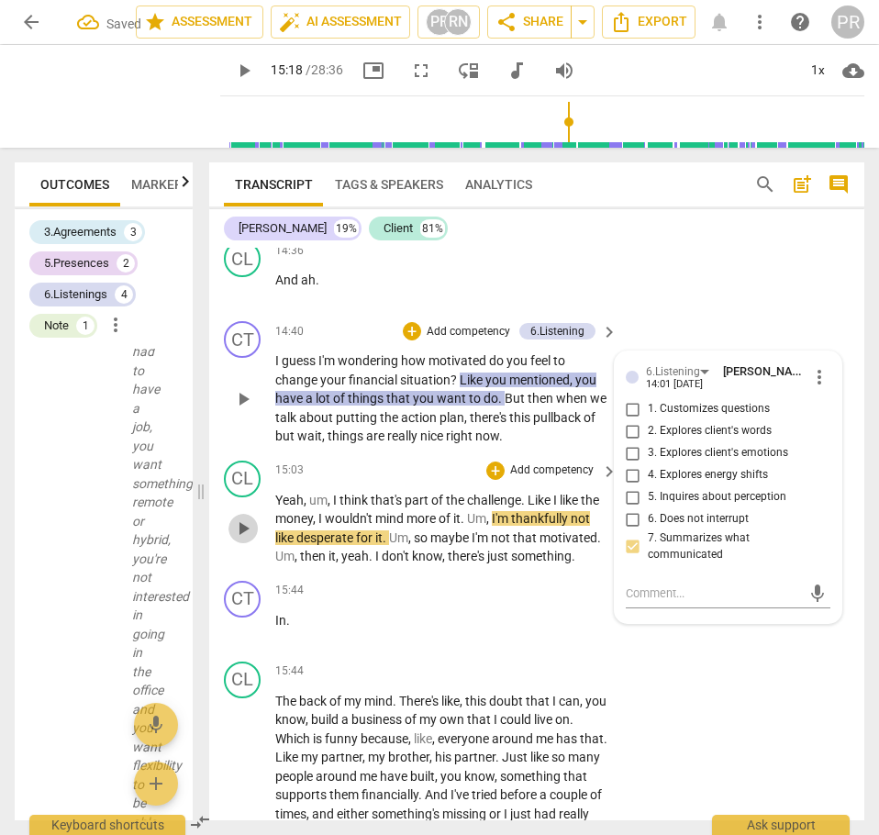
click at [247, 540] on span "play_arrow" at bounding box center [243, 529] width 22 height 22
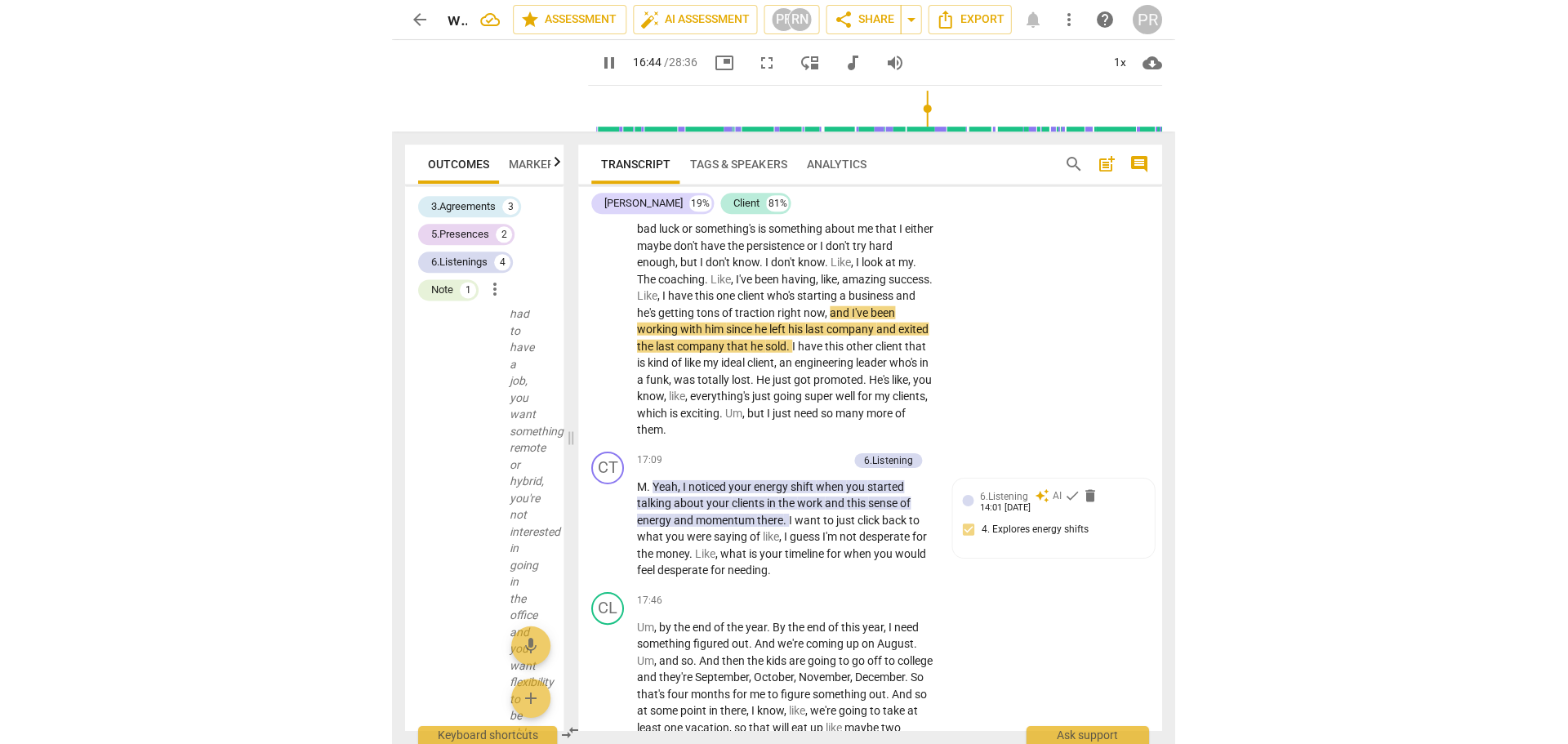
scroll to position [3506, 0]
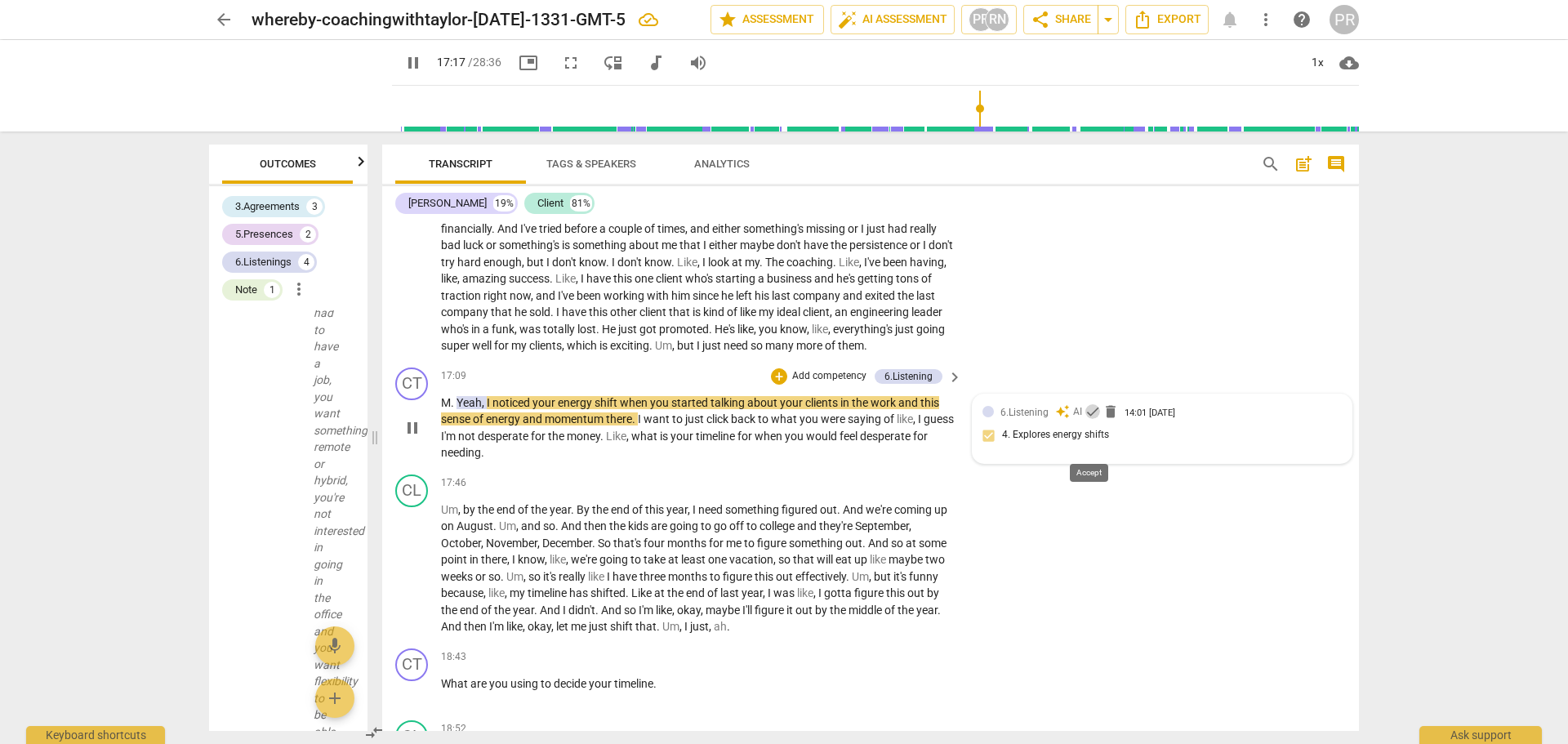
click at [1087, 420] on span "check" at bounding box center [1093, 411] width 16 height 16
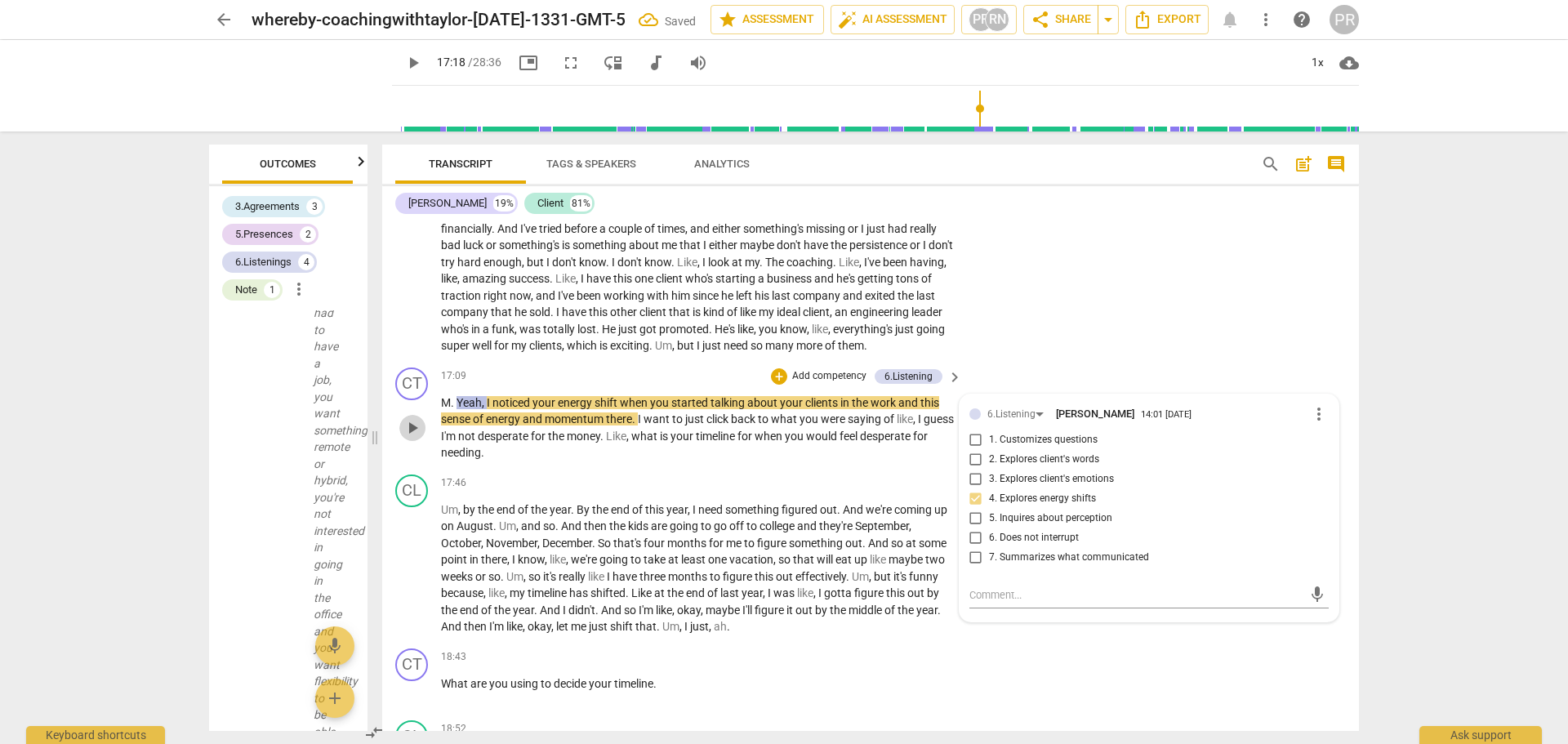
click at [414, 438] on span "play_arrow" at bounding box center [413, 428] width 20 height 20
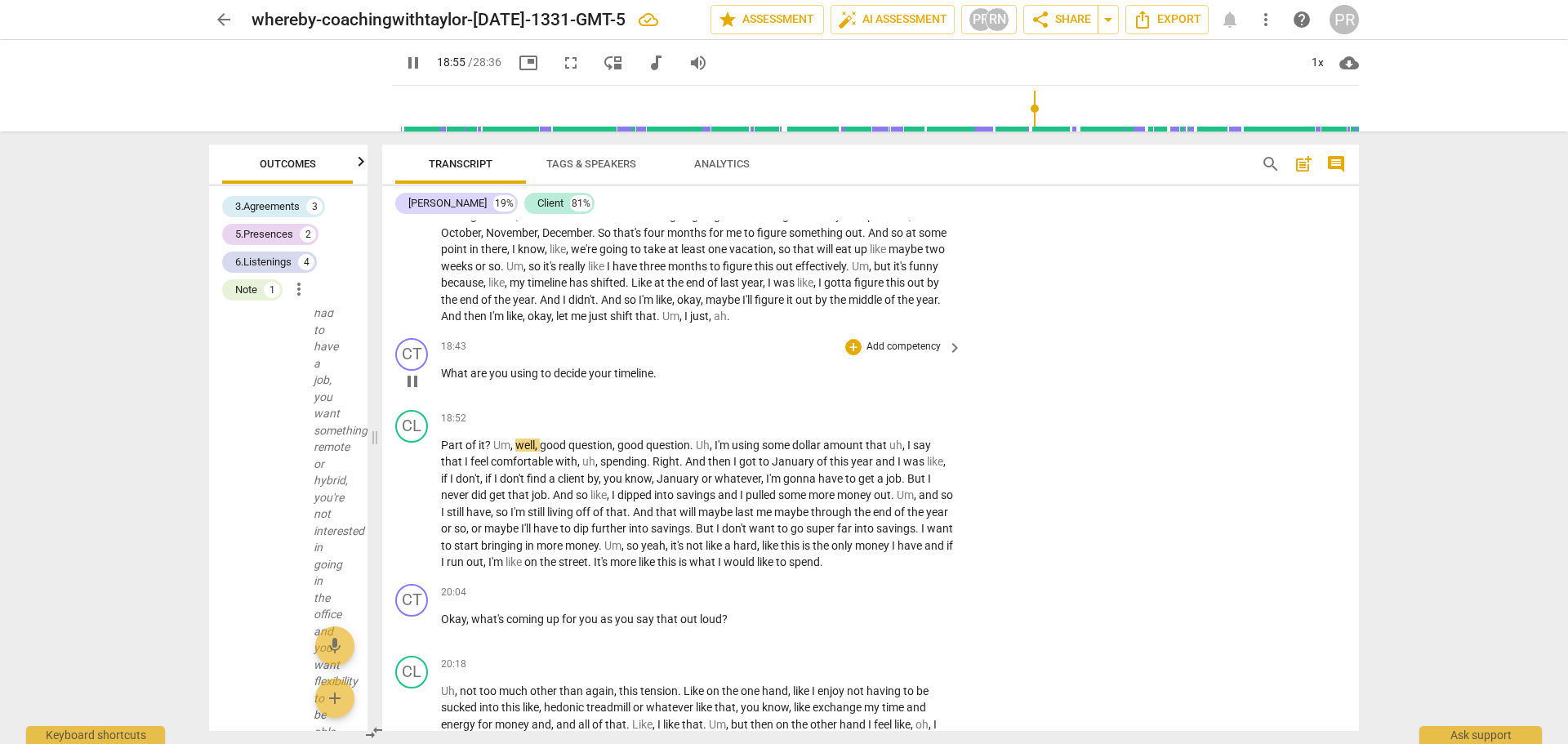
scroll to position [3833, 0]
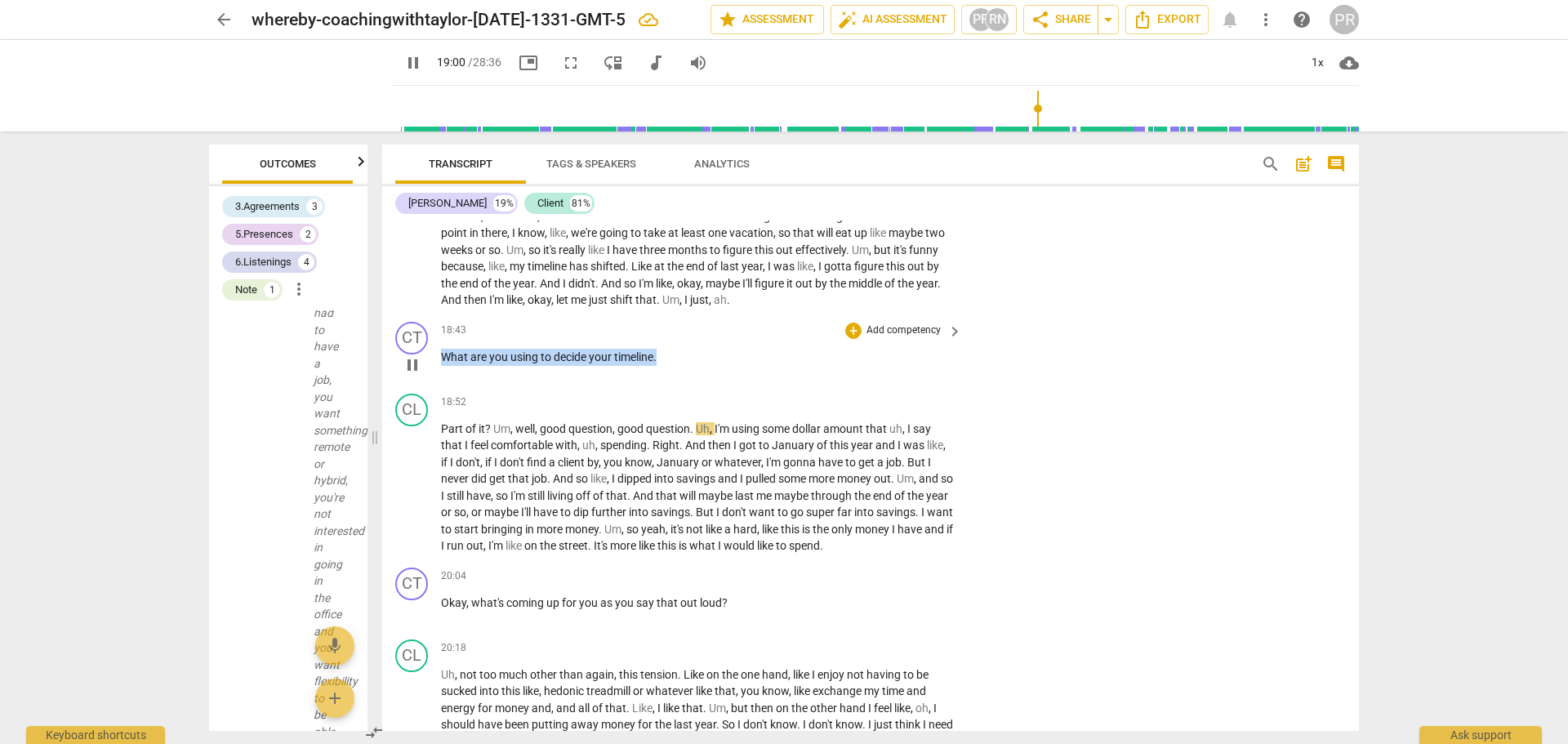
drag, startPoint x: 661, startPoint y: 389, endPoint x: 443, endPoint y: 395, distance: 218.1
click at [443, 366] on p "What are you using to decide your timeline ." at bounding box center [698, 357] width 513 height 17
click at [671, 365] on div "+" at bounding box center [674, 369] width 16 height 16
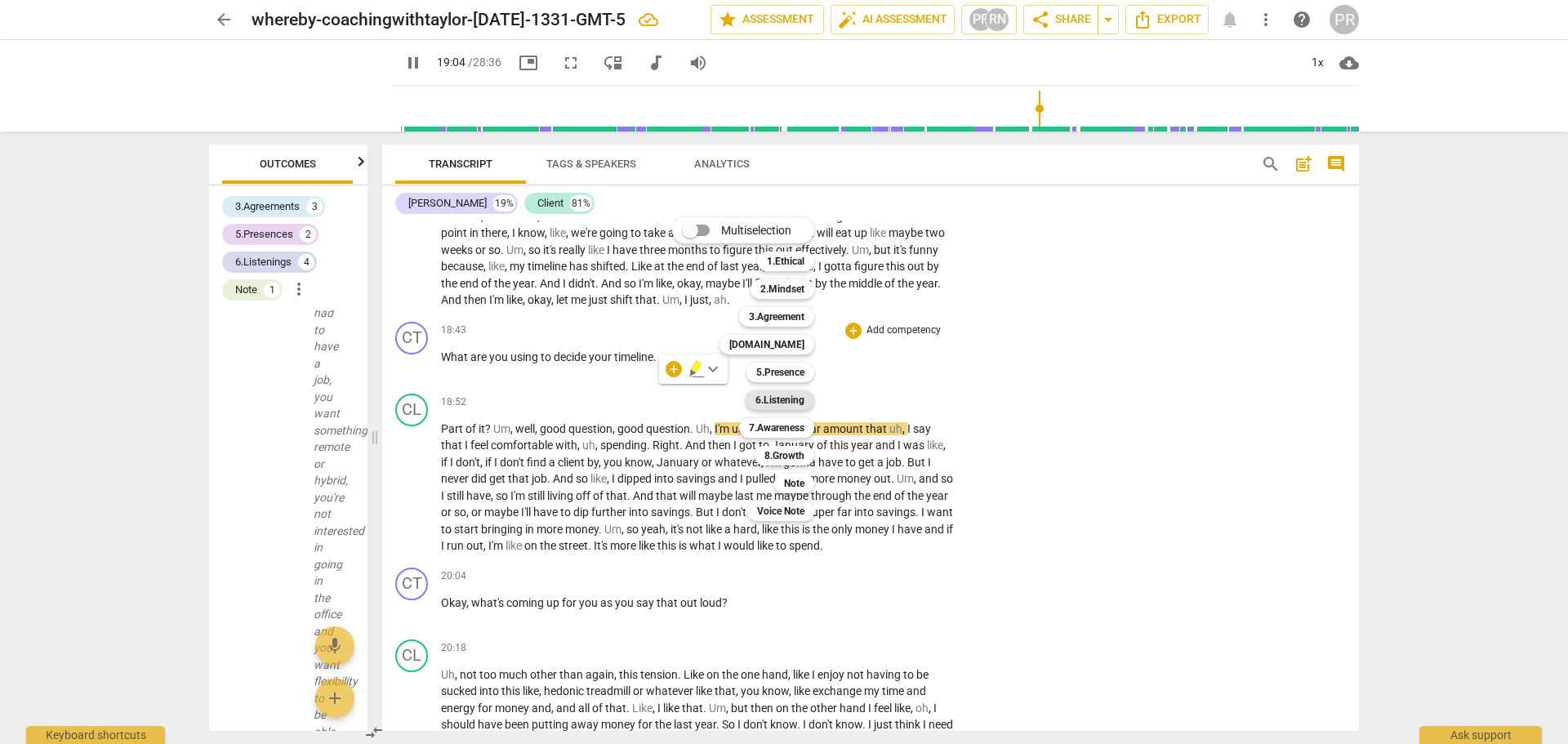
click at [791, 403] on b "6.Listening" at bounding box center [780, 400] width 49 height 20
type input "1144"
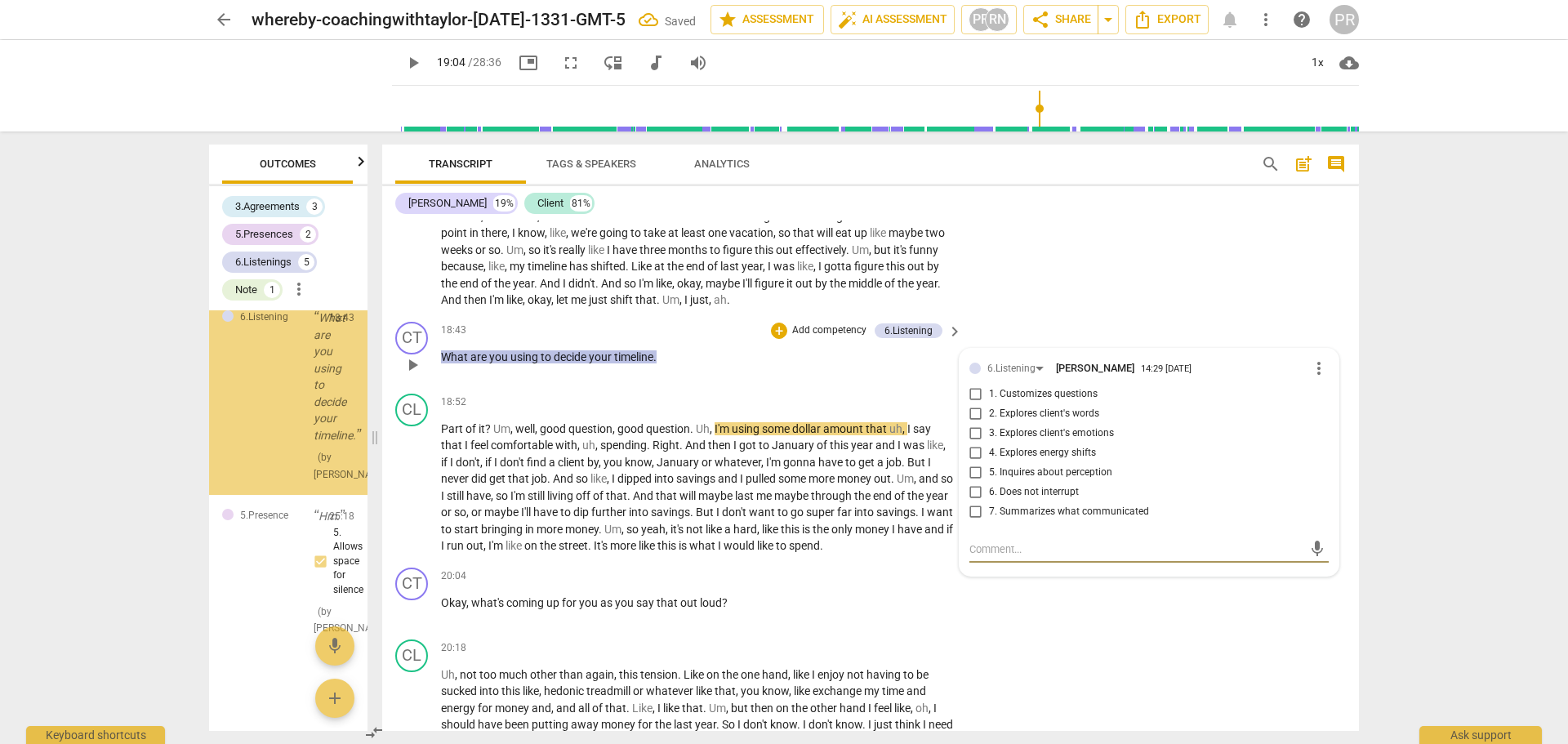
scroll to position [4886, 0]
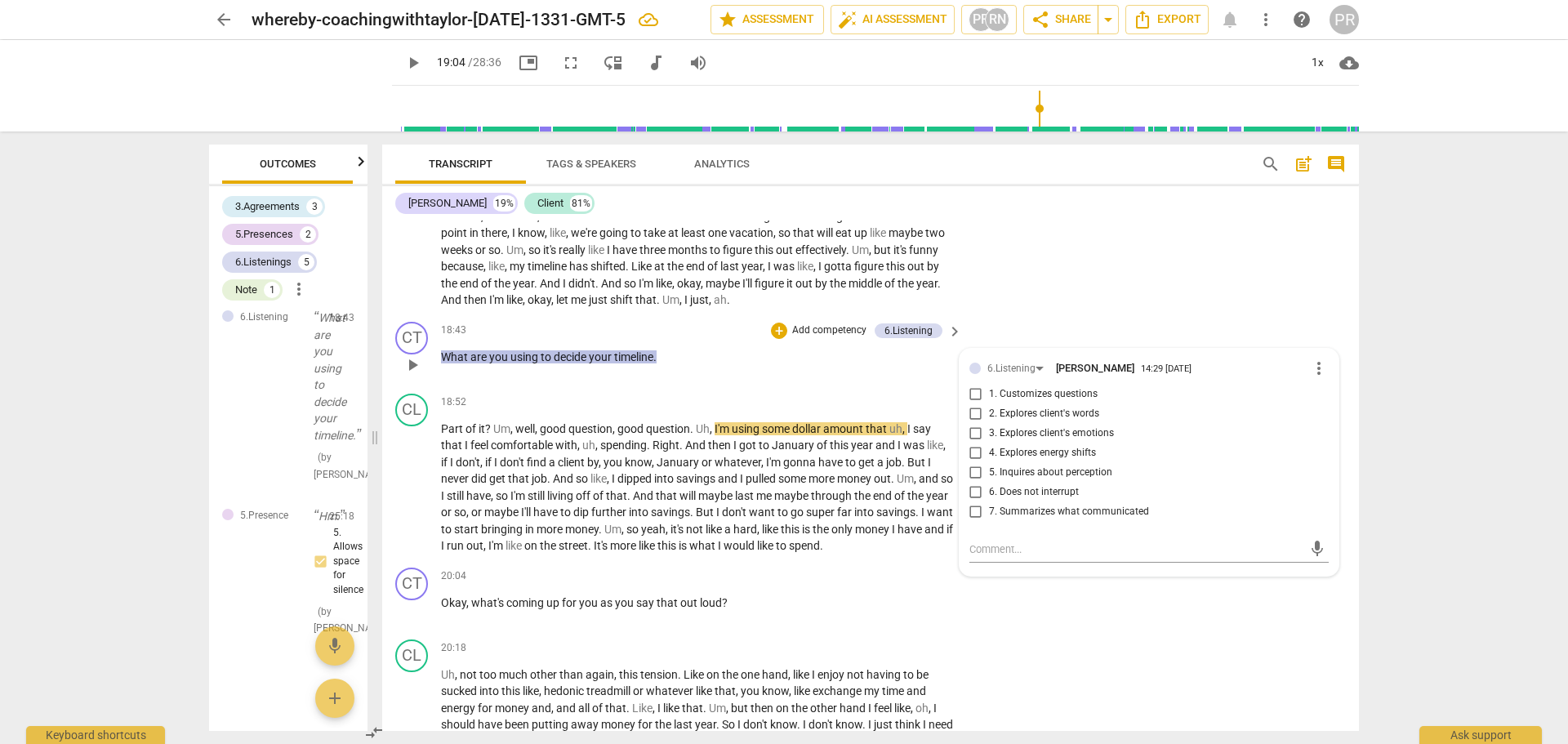
click at [1079, 422] on span "2. Explores client's words" at bounding box center [1045, 414] width 110 height 15
click at [990, 424] on input "2. Explores client's words" at bounding box center [975, 414] width 26 height 20
checkbox input "true"
click at [1038, 375] on div "6.Listening" at bounding box center [1019, 368] width 62 height 14
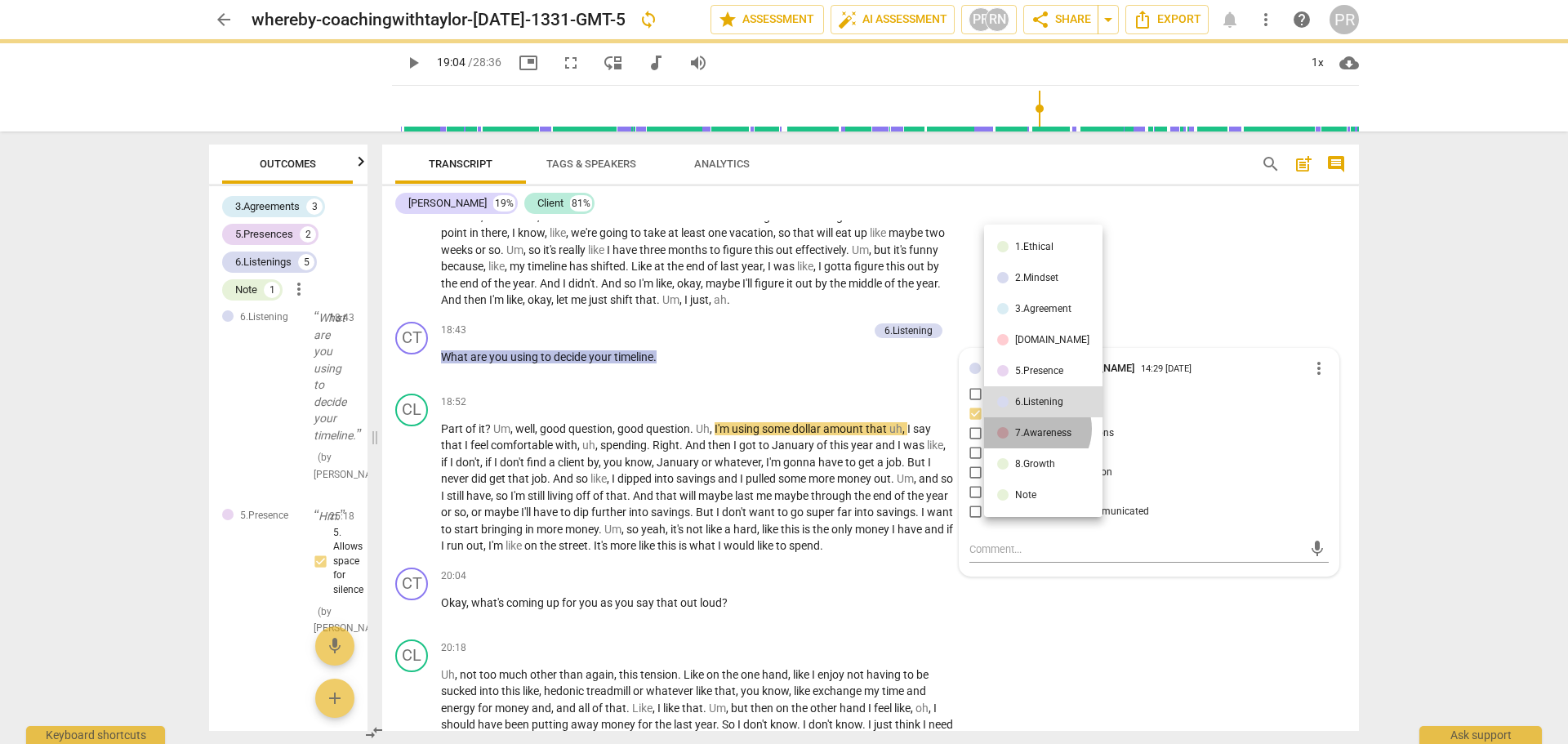
click at [1036, 430] on div "7.Awareness" at bounding box center [1043, 433] width 56 height 10
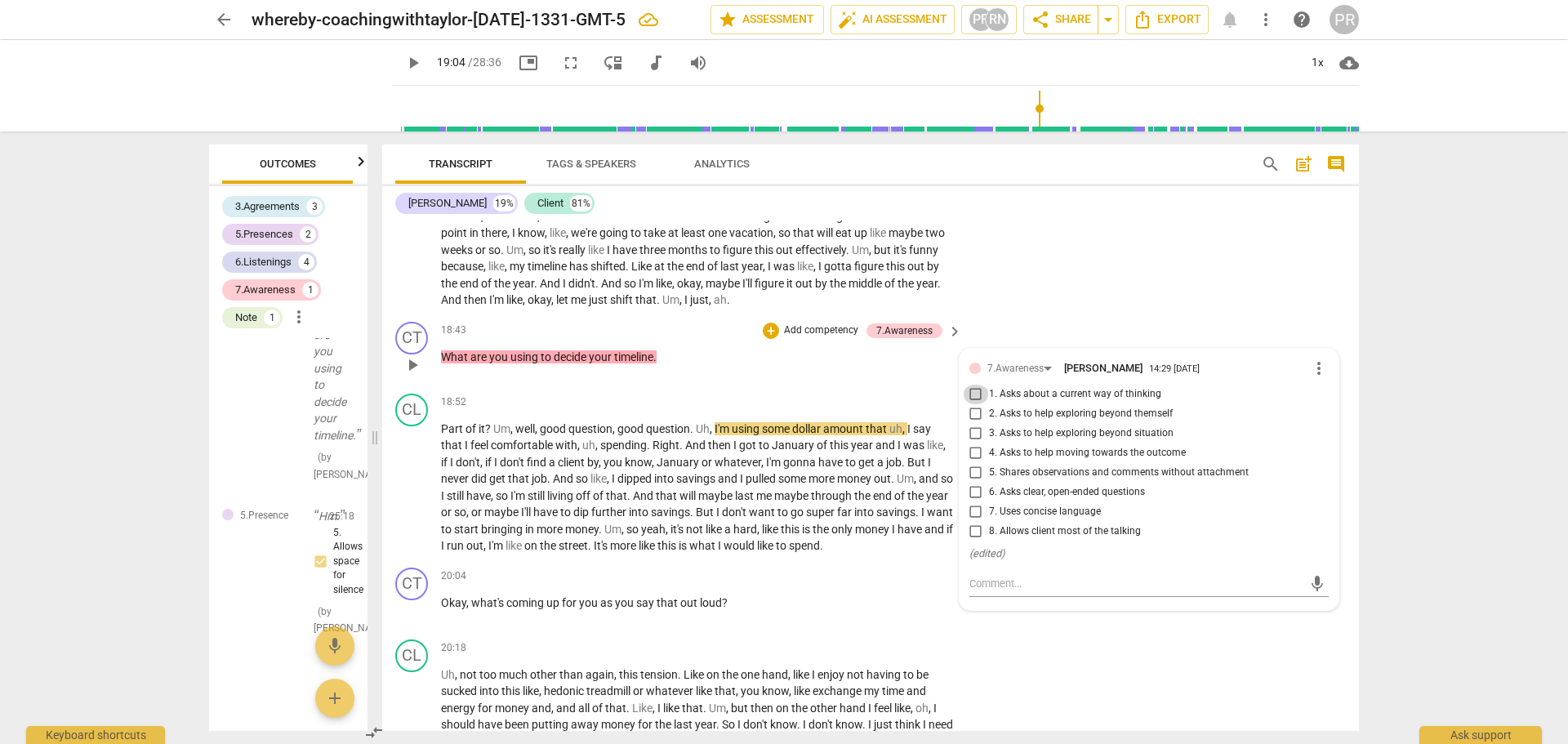
click at [976, 404] on input "1. Asks about a current way of thinking" at bounding box center [975, 394] width 26 height 20
checkbox input "true"
click at [1119, 315] on div "CL play_arrow pause 17:46 + Add competency keyboard_arrow_right Um , by the end…" at bounding box center [871, 229] width 977 height 174
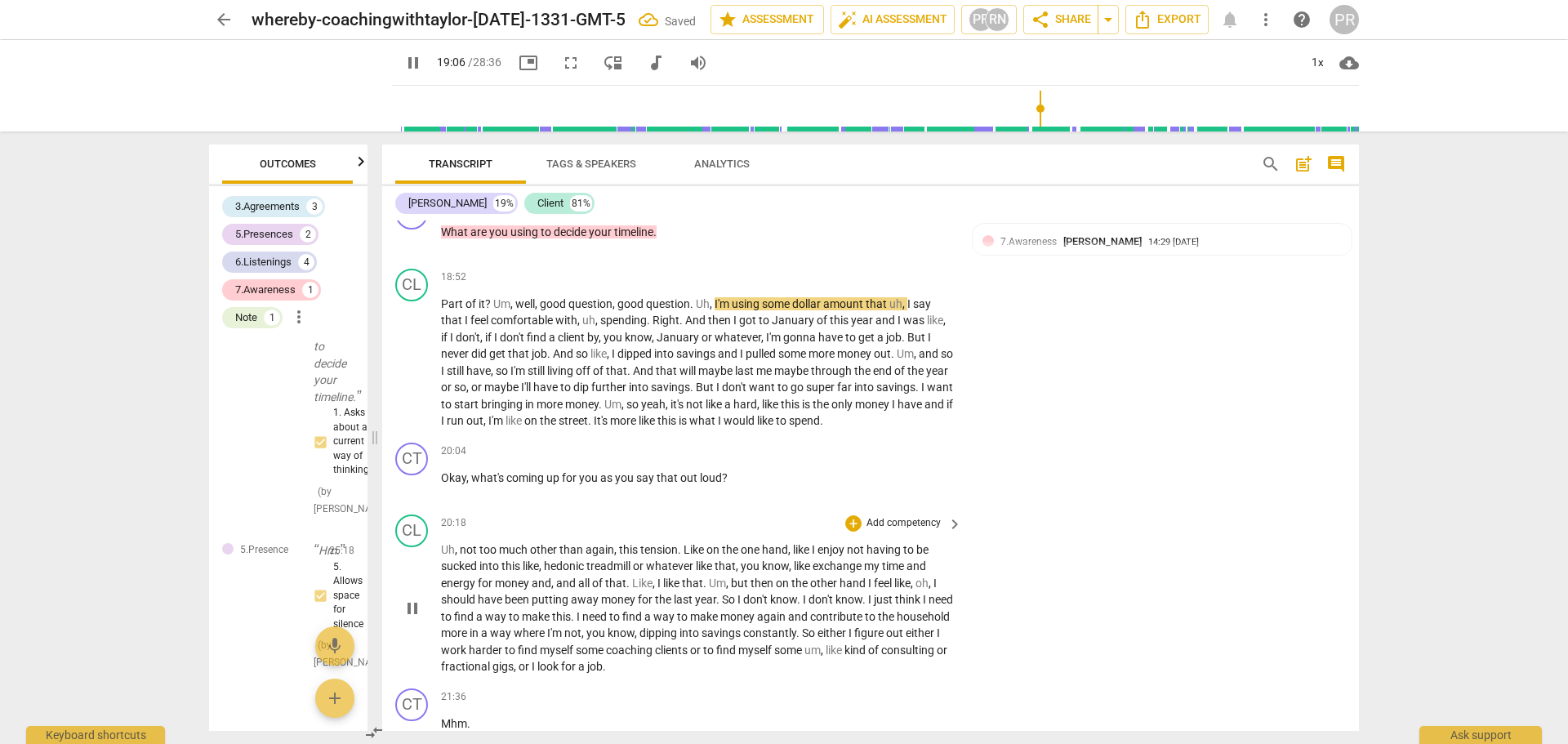
scroll to position [3996, 0]
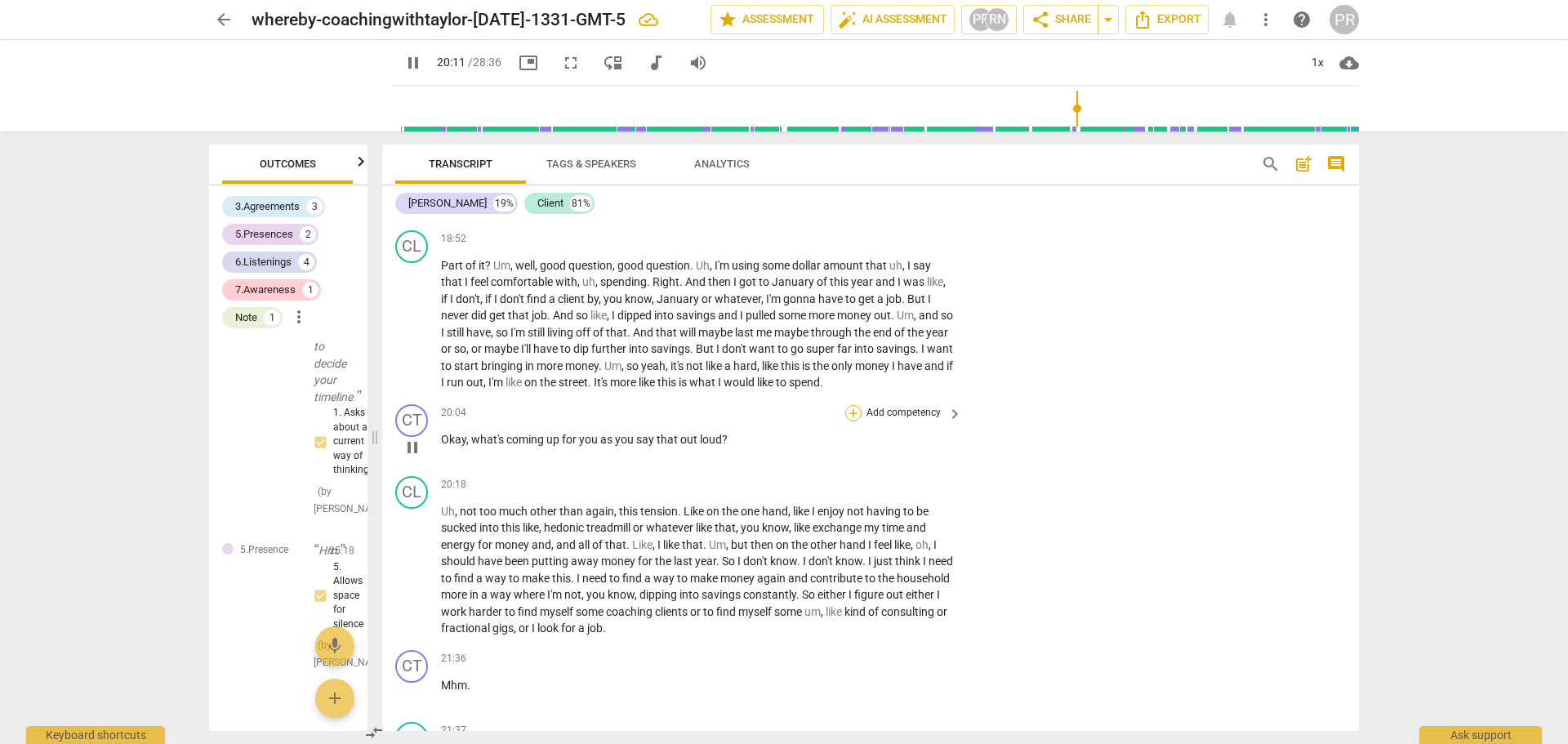
click at [853, 422] on div "+" at bounding box center [853, 413] width 16 height 16
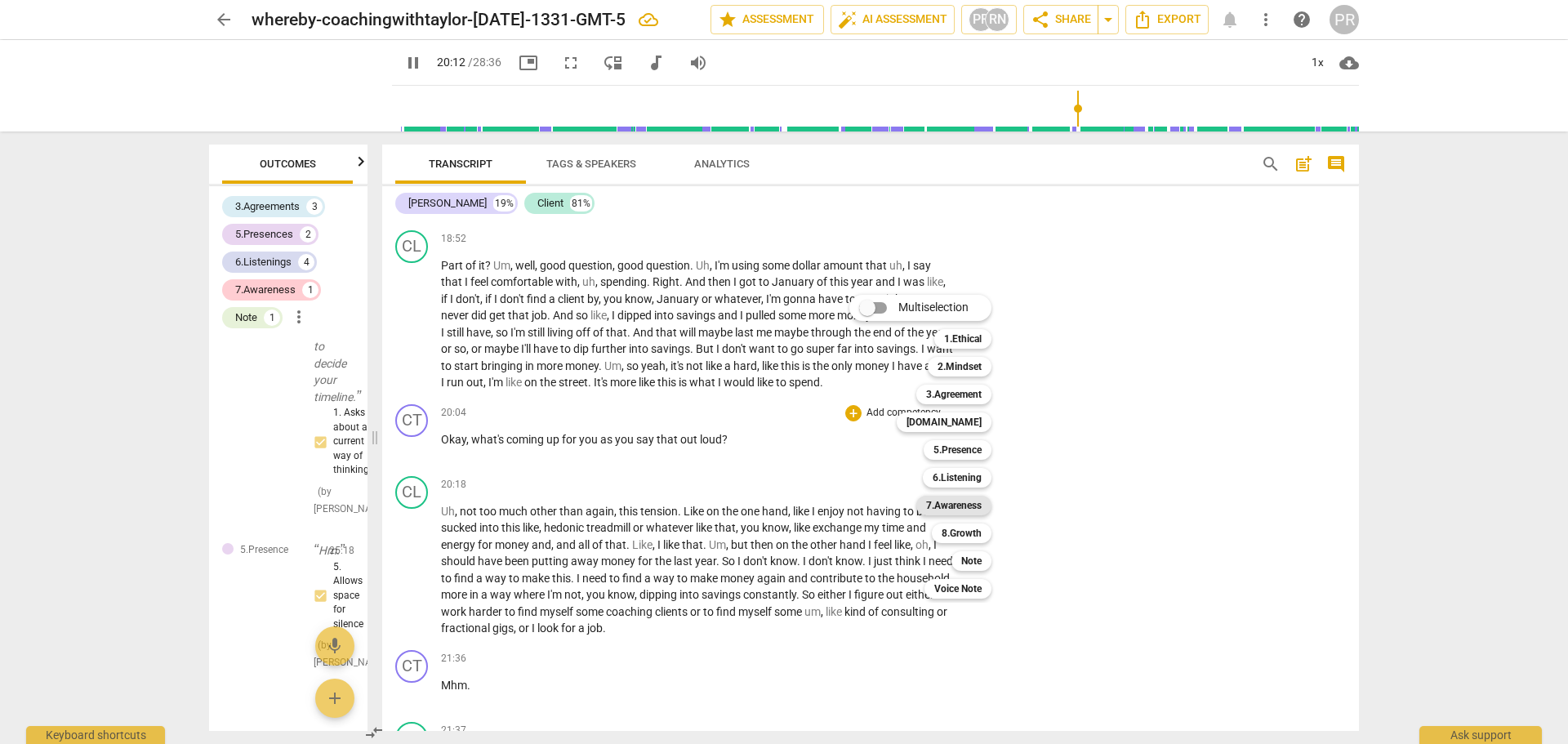
click at [966, 505] on b "7.Awareness" at bounding box center [954, 505] width 55 height 20
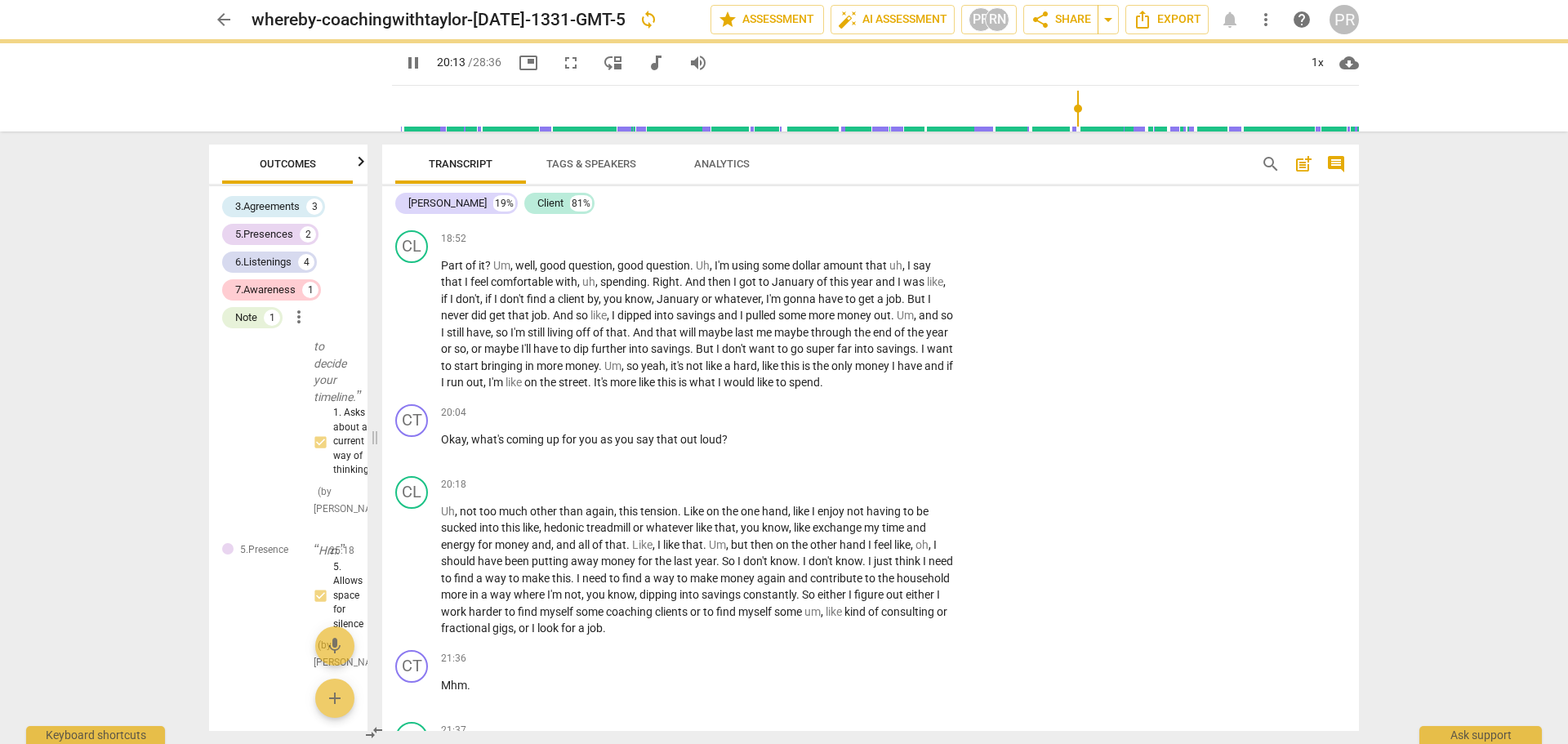
type input "1213"
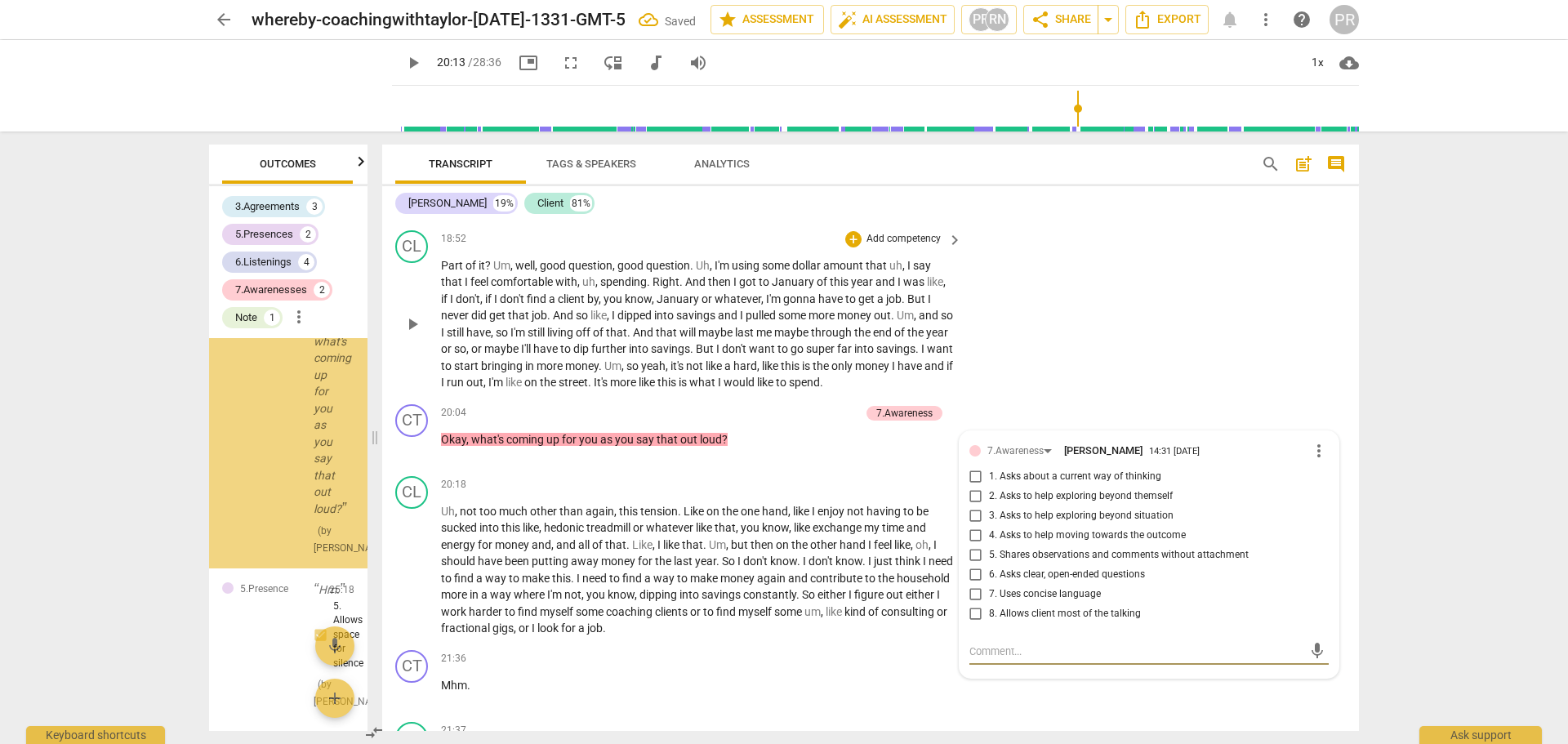
scroll to position [5220, 0]
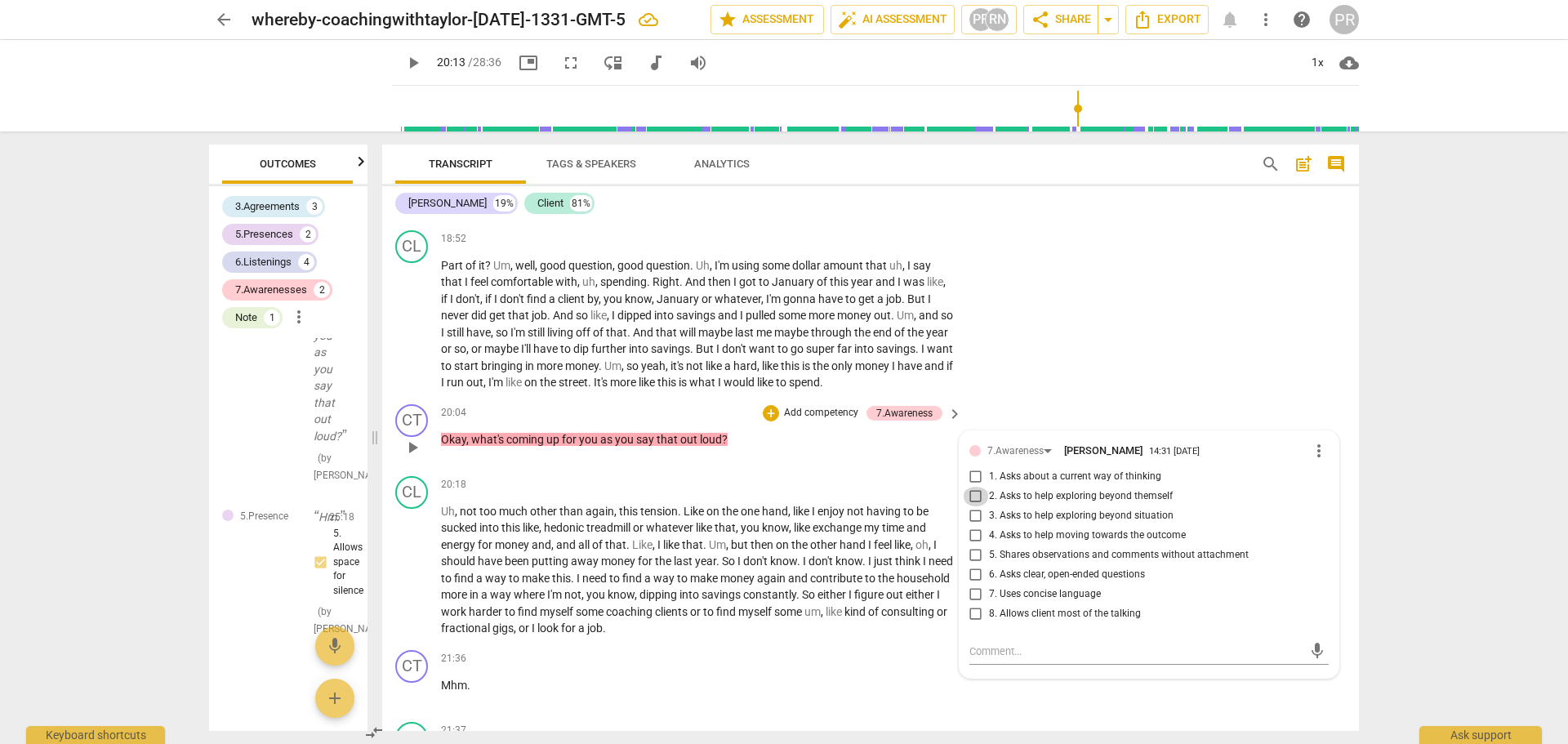
click at [976, 506] on input "2. Asks to help exploring beyond themself" at bounding box center [975, 497] width 26 height 20
checkbox input "true"
click at [1027, 397] on div "CL play_arrow pause 18:52 + Add competency keyboard_arrow_right Part of it ? Um…" at bounding box center [871, 311] width 977 height 174
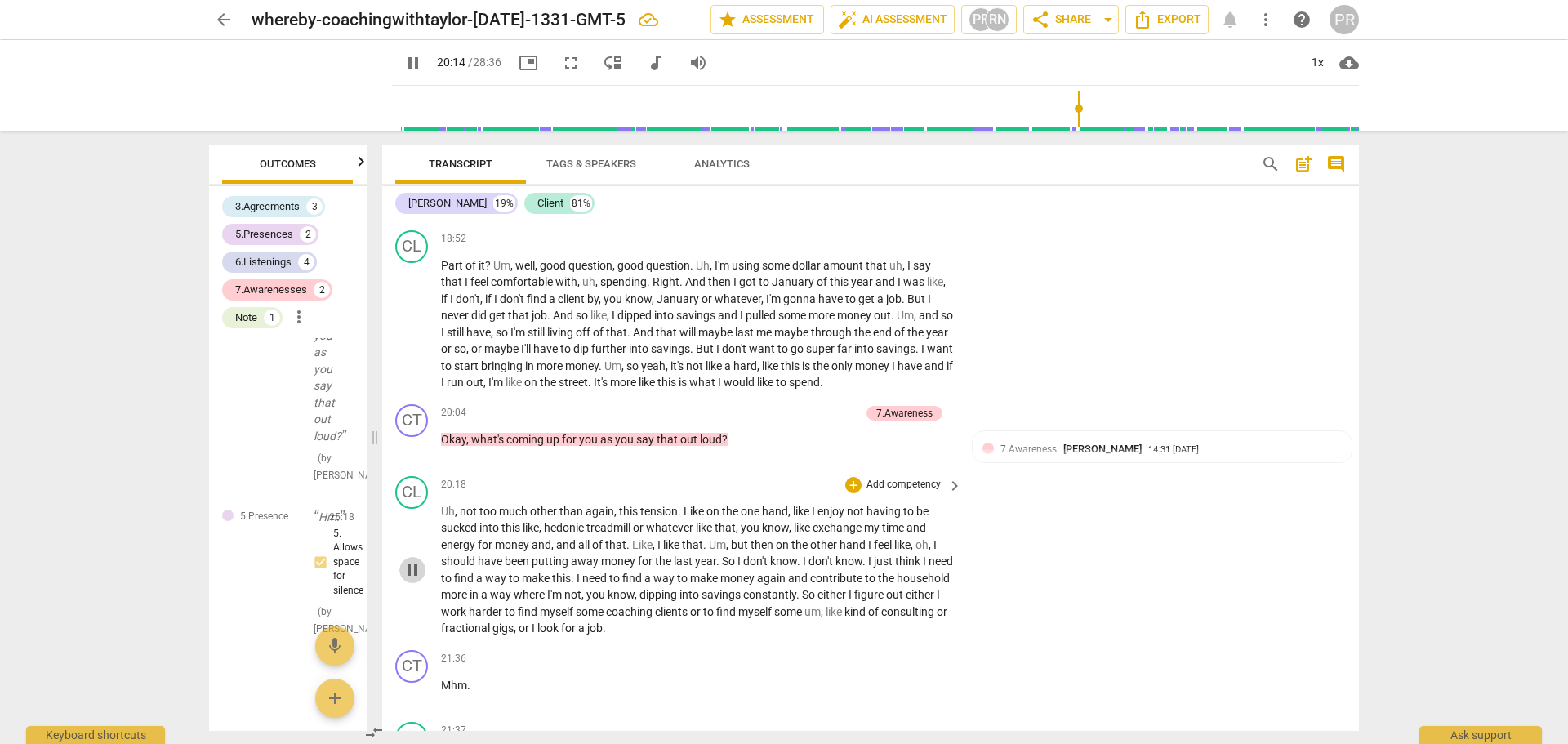
click at [405, 580] on span "pause" at bounding box center [413, 570] width 20 height 20
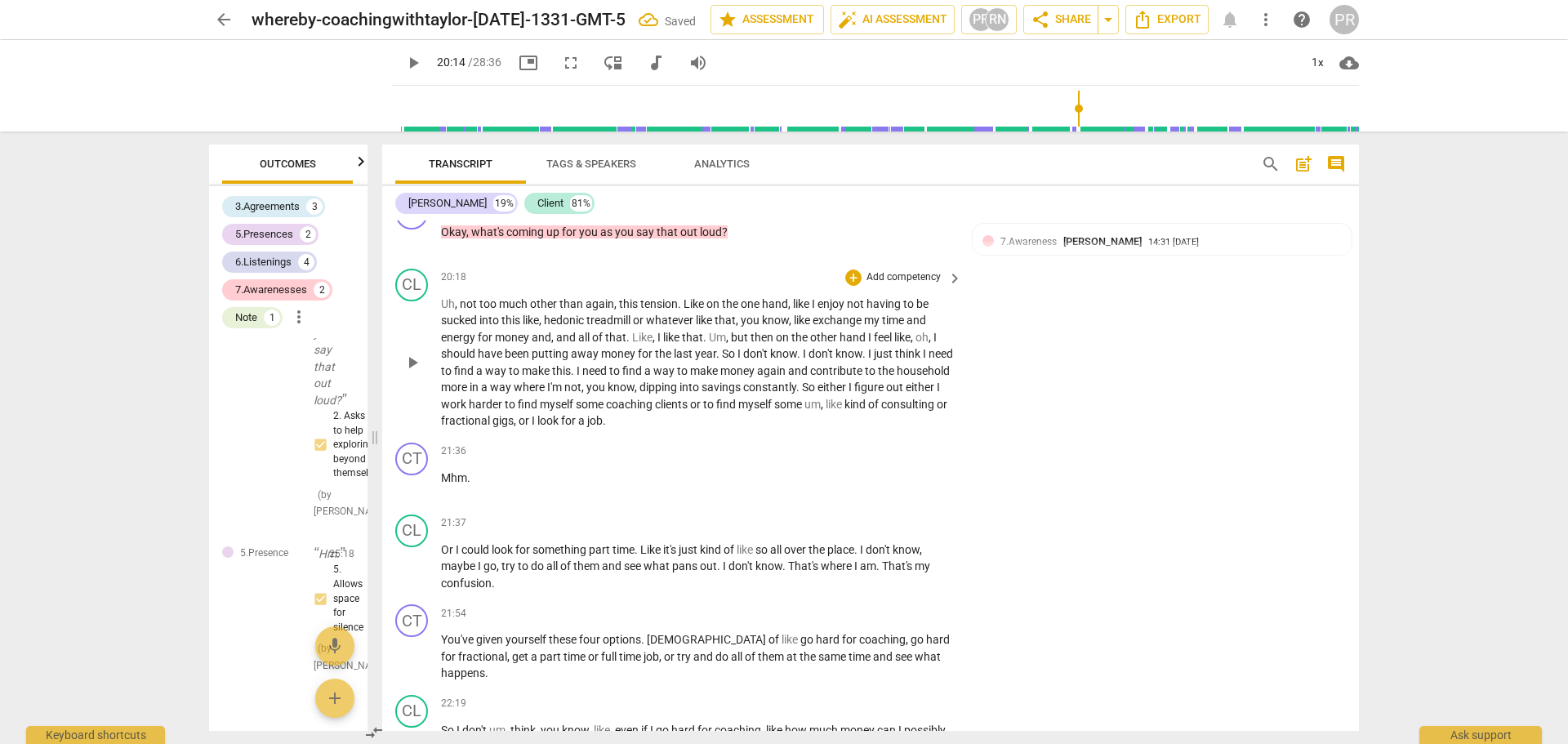
scroll to position [4242, 0]
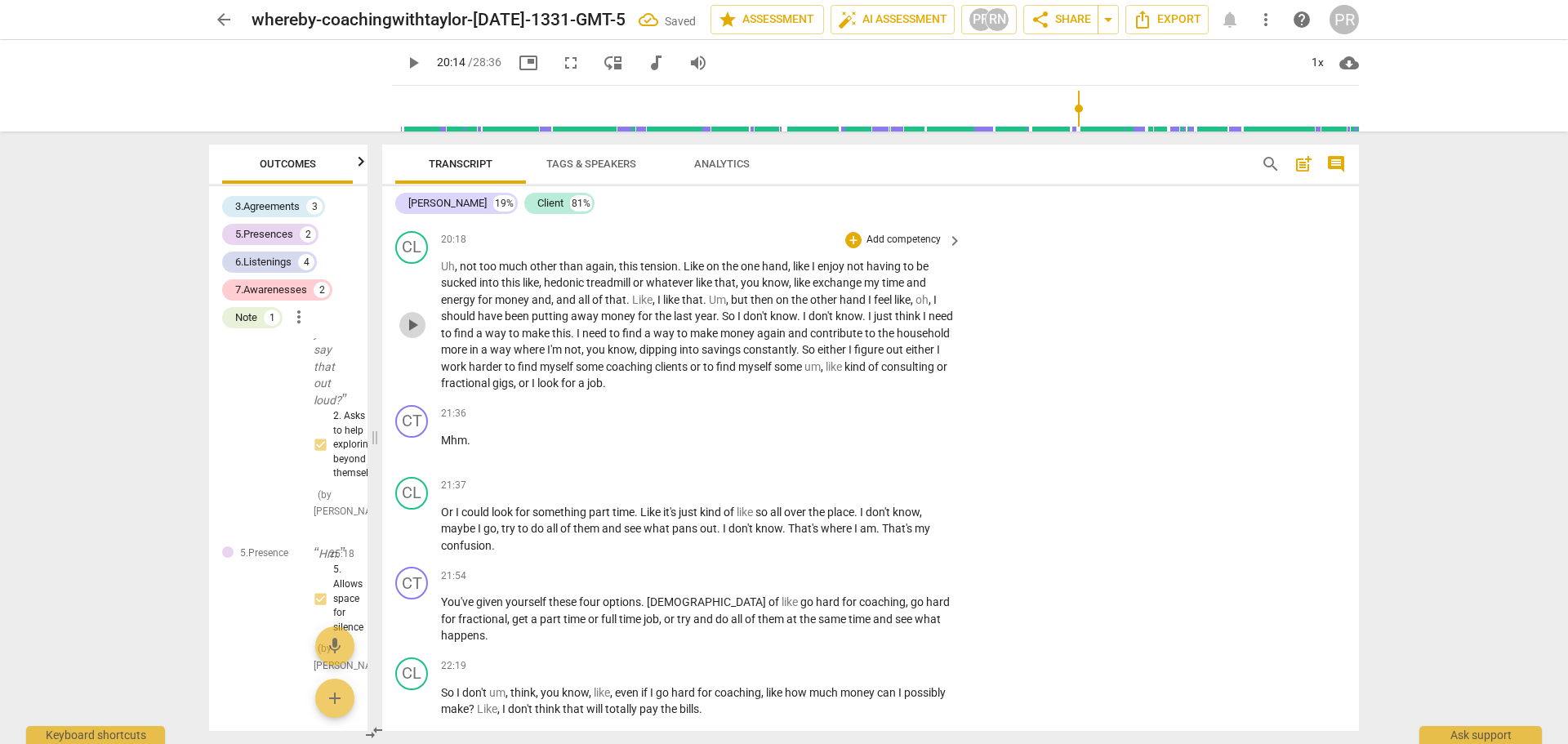
drag, startPoint x: 403, startPoint y: 360, endPoint x: 415, endPoint y: 362, distance: 12.2
click at [403, 335] on span "play_arrow" at bounding box center [413, 325] width 20 height 20
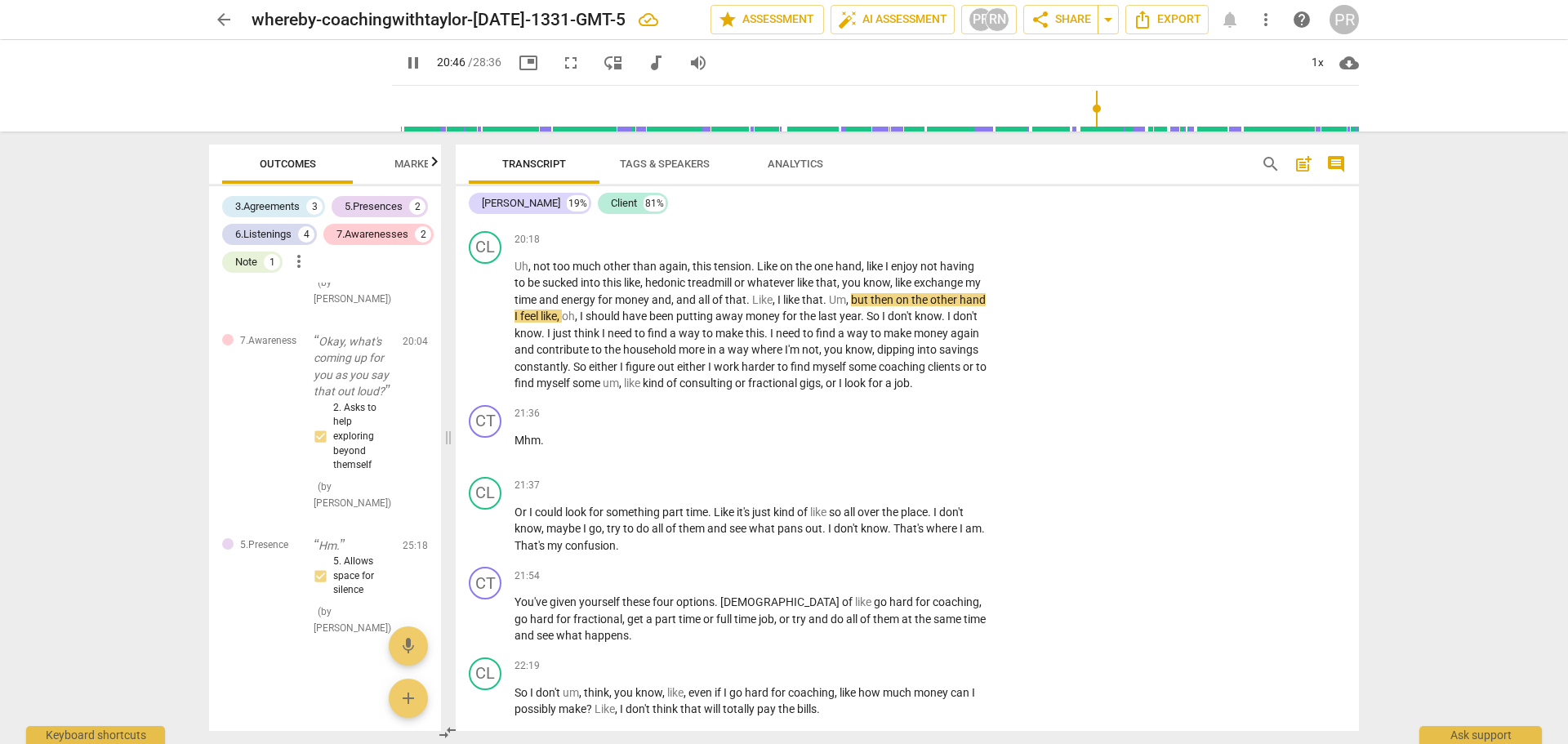
scroll to position [2489, 0]
drag, startPoint x: 384, startPoint y: 432, endPoint x: 453, endPoint y: 423, distance: 69.6
click at [453, 423] on span at bounding box center [449, 438] width 10 height 612
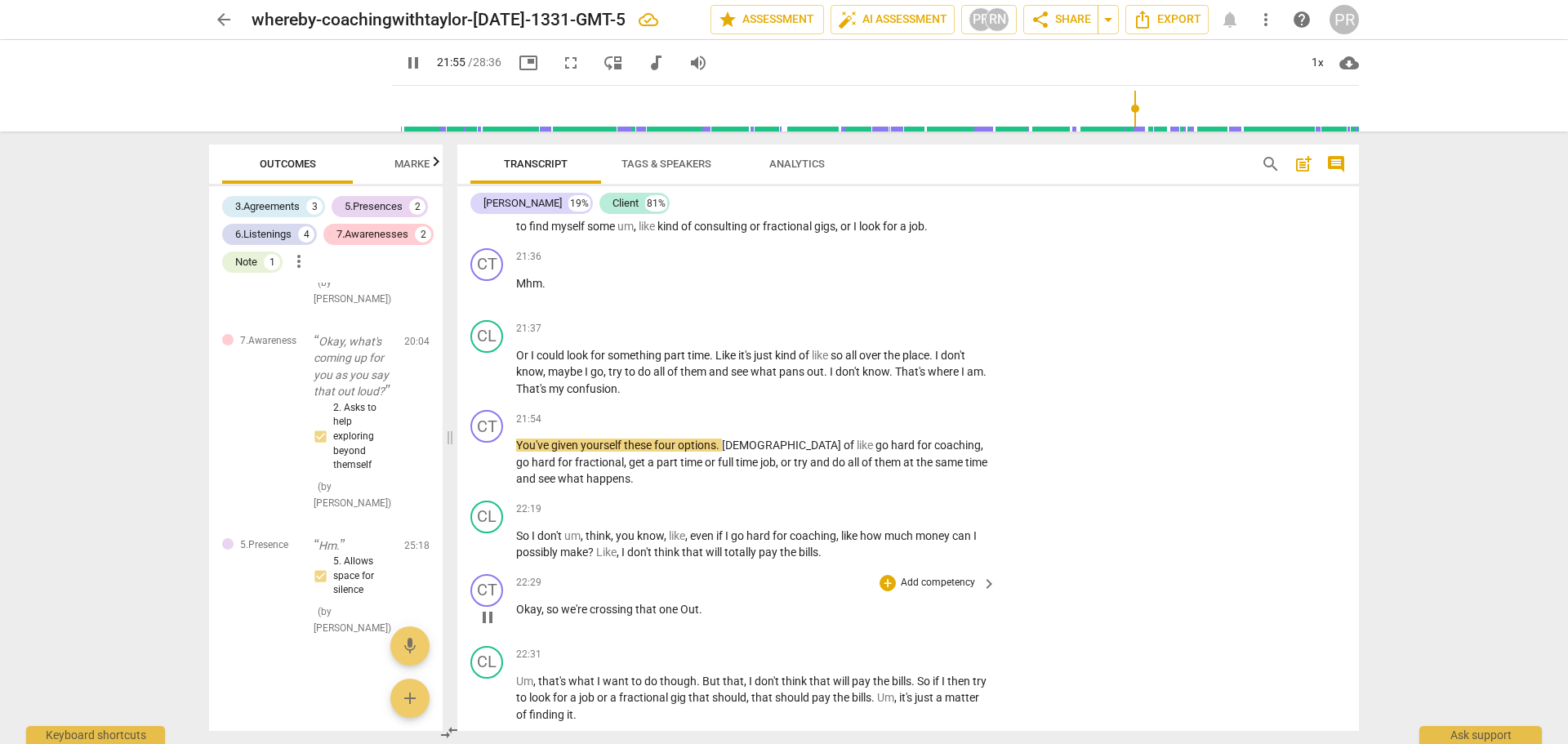
scroll to position [4606, 0]
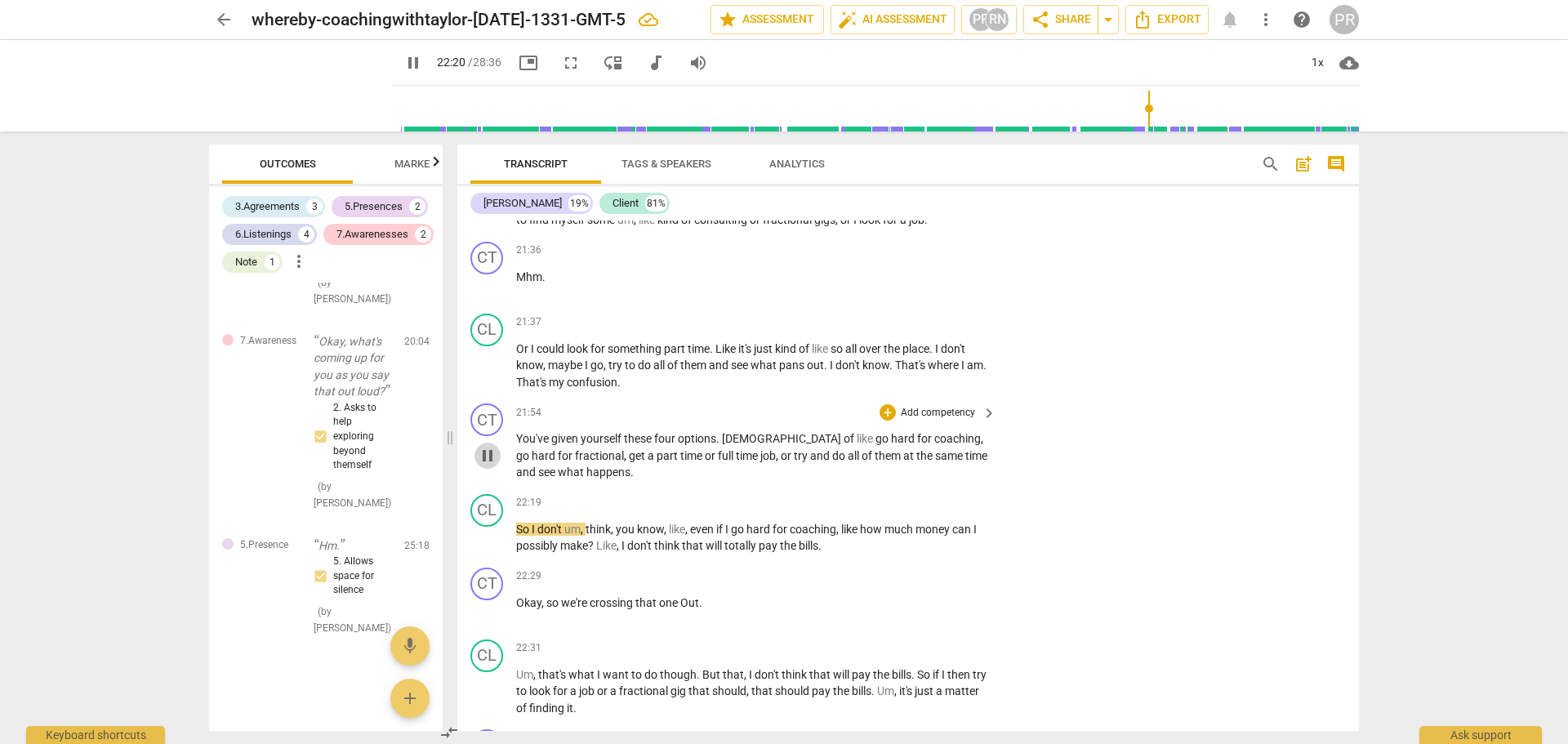
click at [484, 465] on span "pause" at bounding box center [488, 456] width 20 height 20
type input "1341"
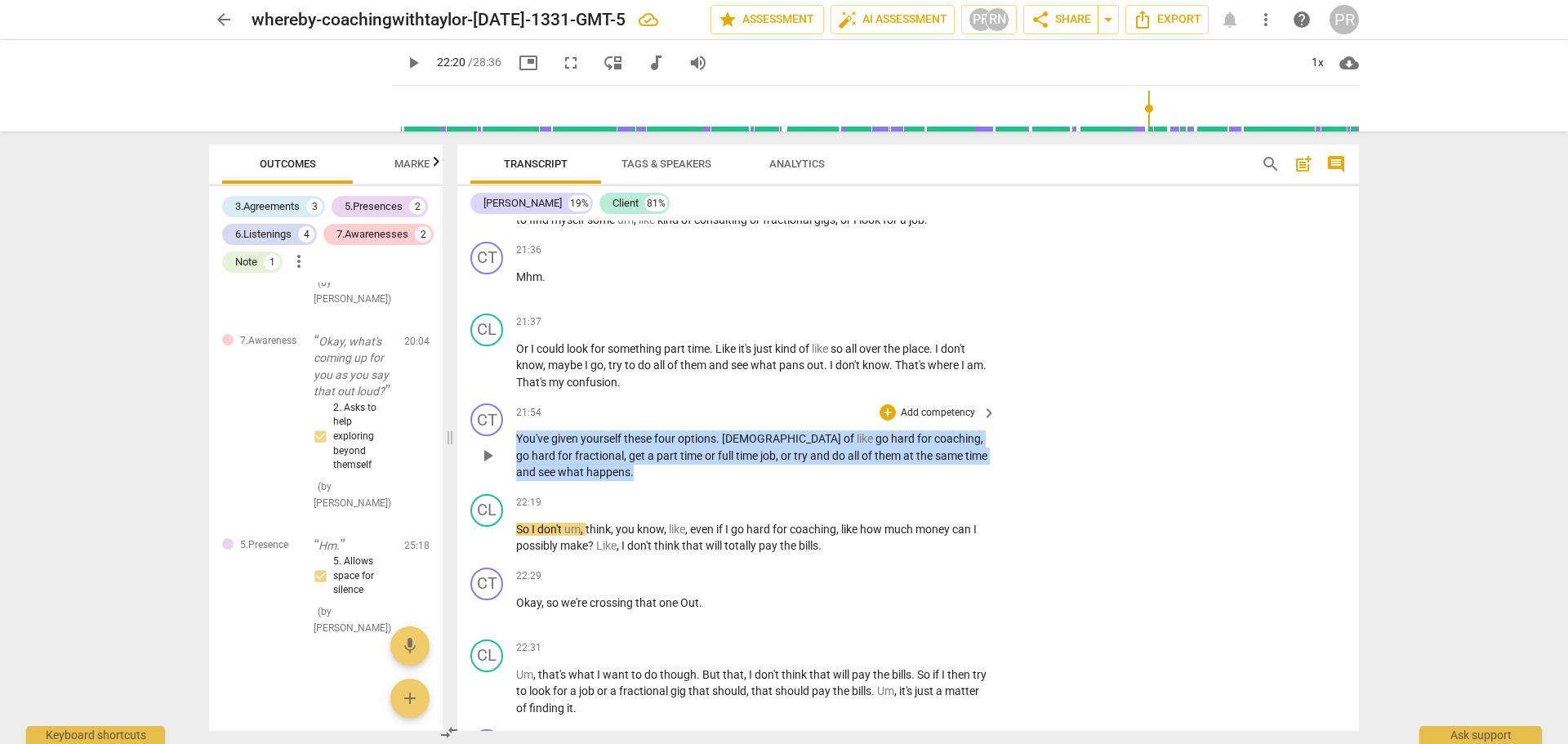
drag, startPoint x: 594, startPoint y: 509, endPoint x: 513, endPoint y: 473, distance: 88.6
click at [513, 473] on div "CT play_arrow pause 21:54 + Add competency keyboard_arrow_right You've given yo…" at bounding box center [908, 442] width 901 height 91
click at [882, 421] on div "+" at bounding box center [888, 412] width 16 height 16
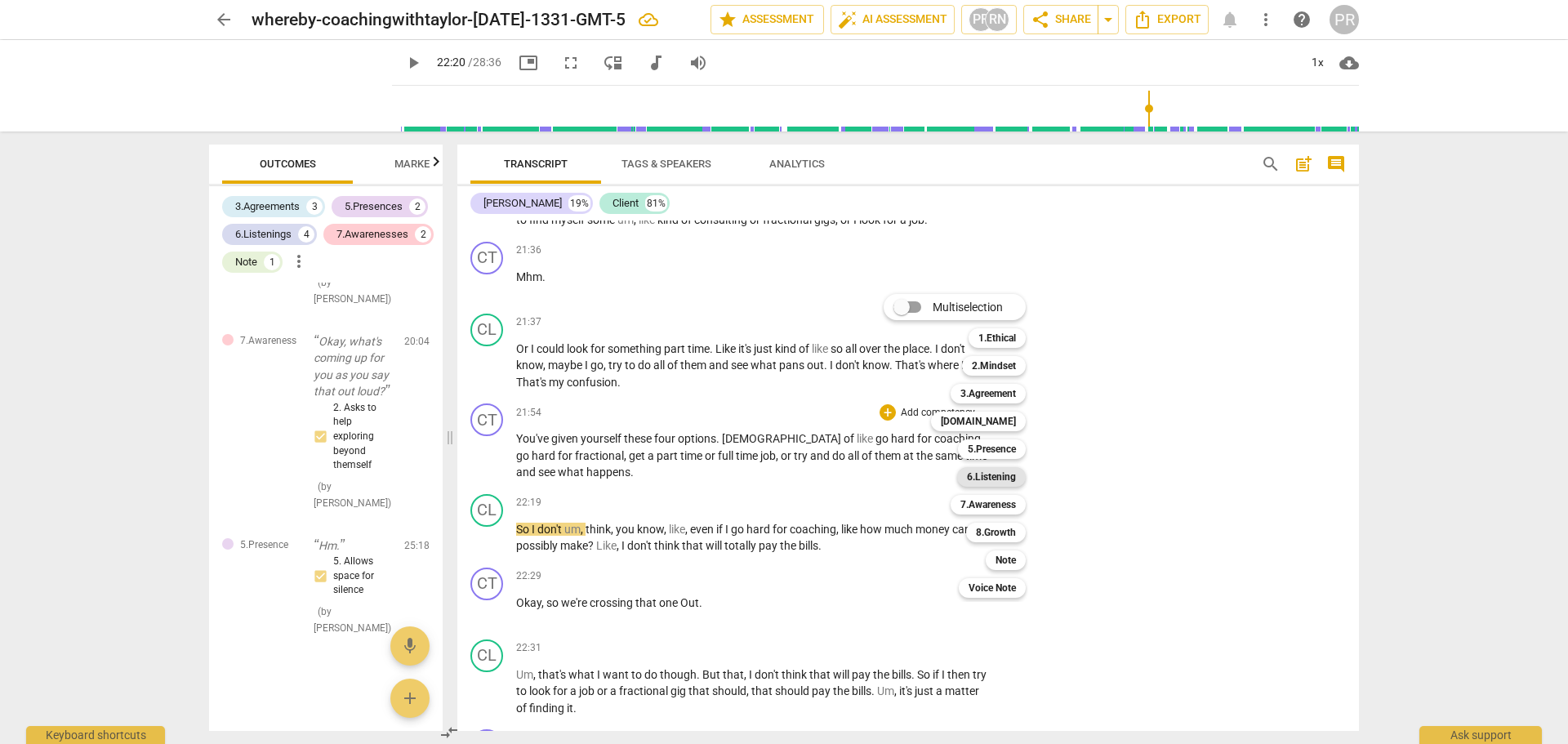
click at [1021, 481] on div "6.Listening" at bounding box center [991, 477] width 69 height 20
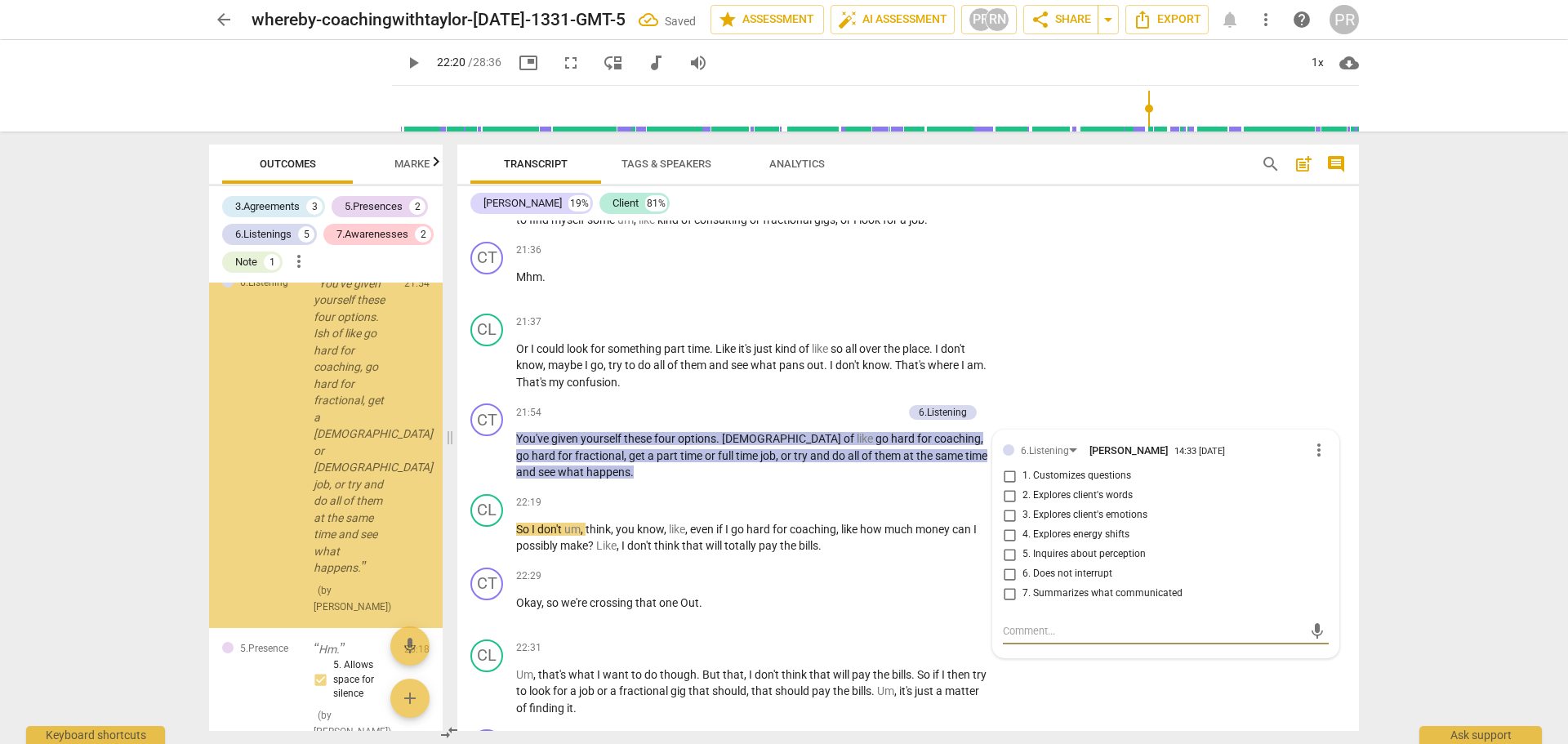
scroll to position [2681, 0]
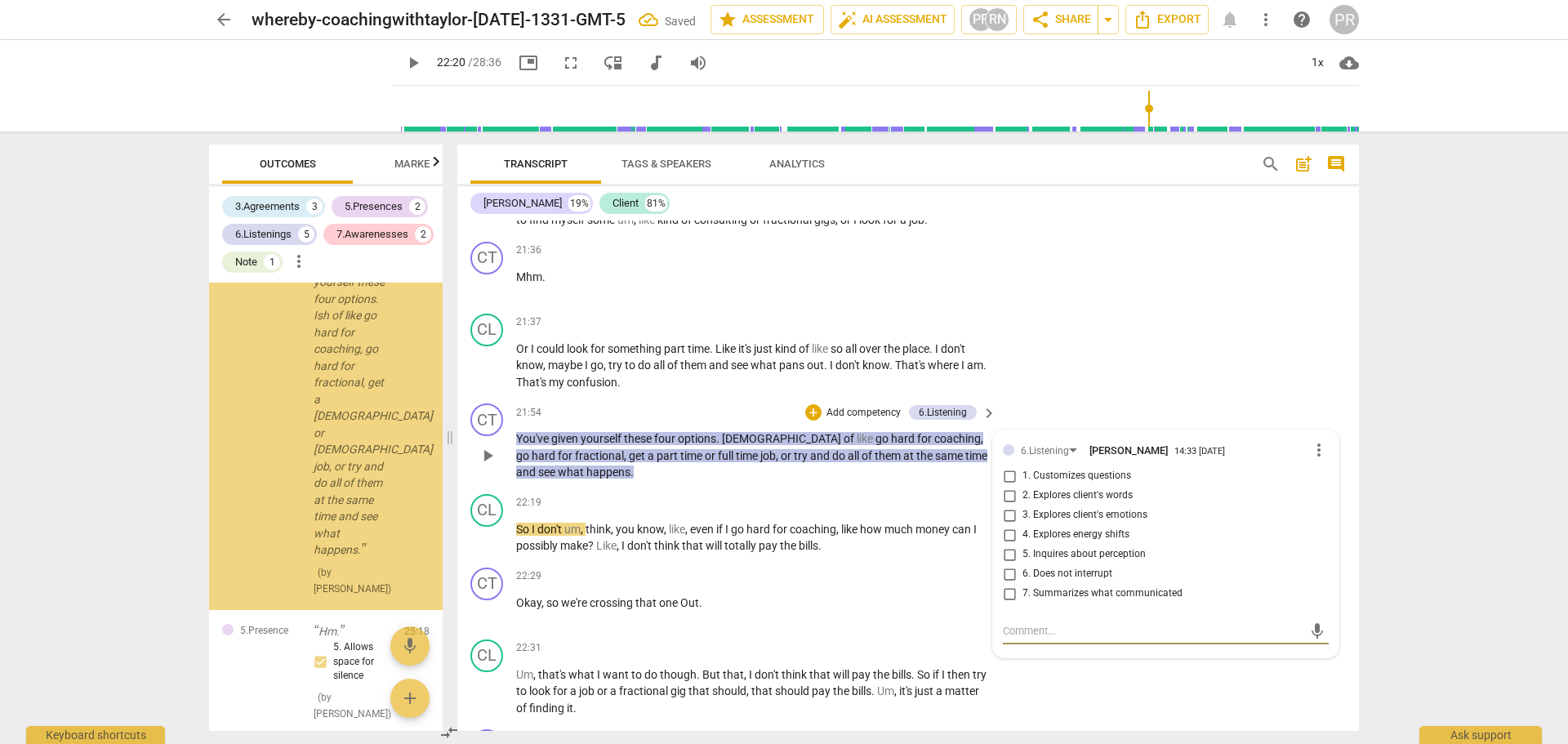
click at [1048, 483] on span "1. Customizes questions" at bounding box center [1077, 476] width 109 height 15
click at [1022, 486] on input "1. Customizes questions" at bounding box center [1009, 476] width 26 height 20
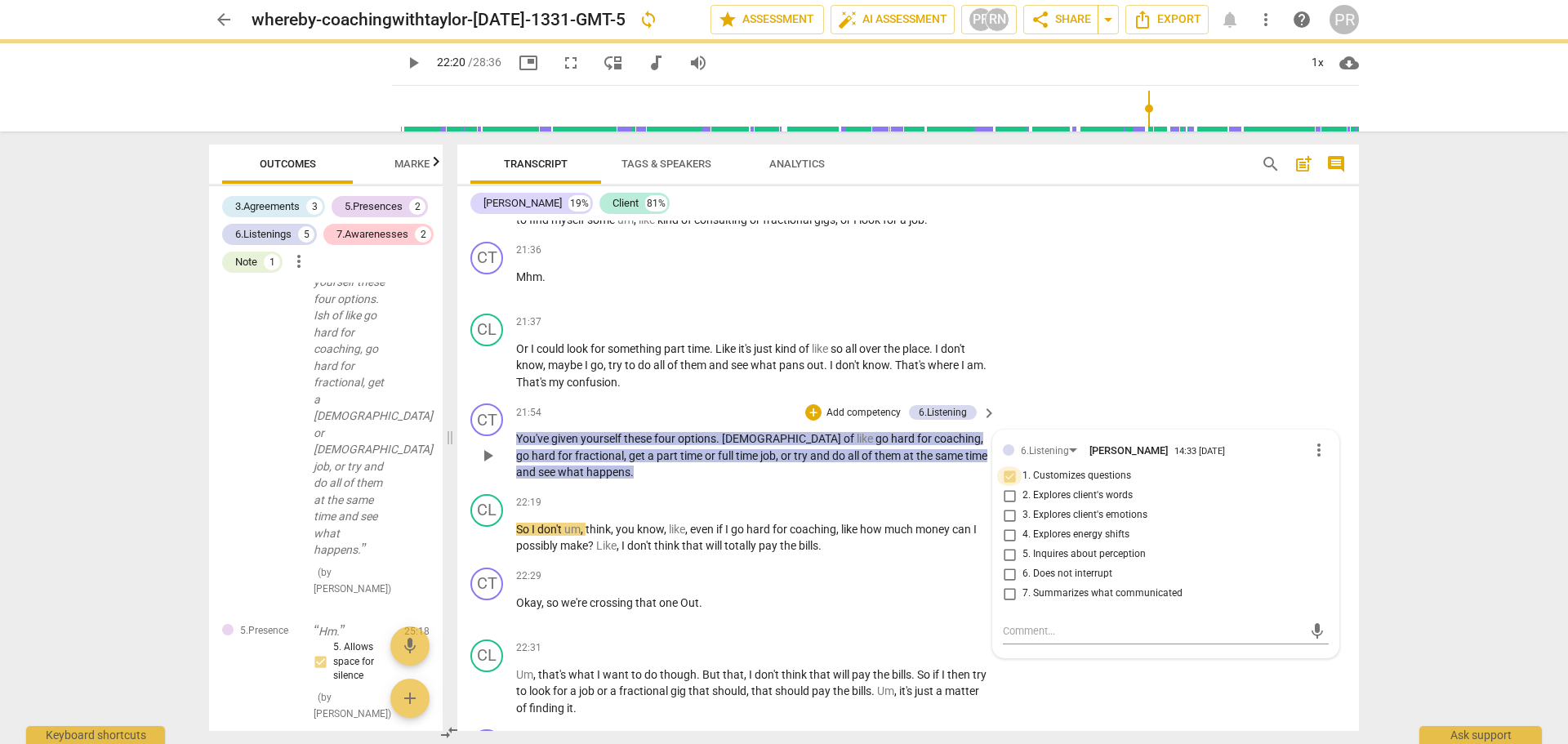
click at [1007, 486] on input "1. Customizes questions" at bounding box center [1009, 476] width 26 height 20
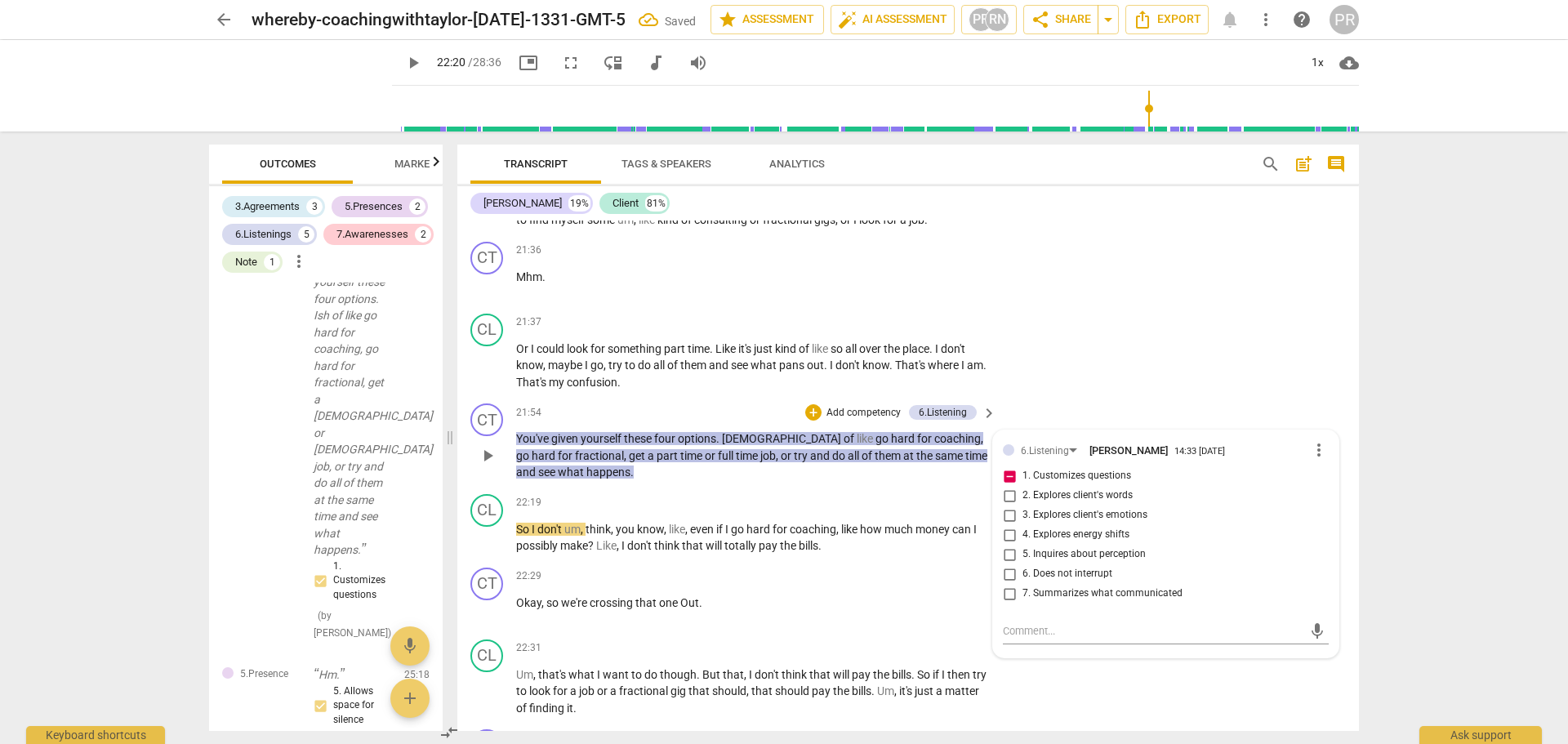
click at [1008, 486] on input "1. Customizes questions" at bounding box center [1009, 476] width 26 height 20
checkbox input "false"
click at [1108, 503] on span "2. Explores client's words" at bounding box center [1078, 496] width 110 height 15
click at [1022, 505] on input "2. Explores client's words" at bounding box center [1009, 496] width 26 height 20
checkbox input "true"
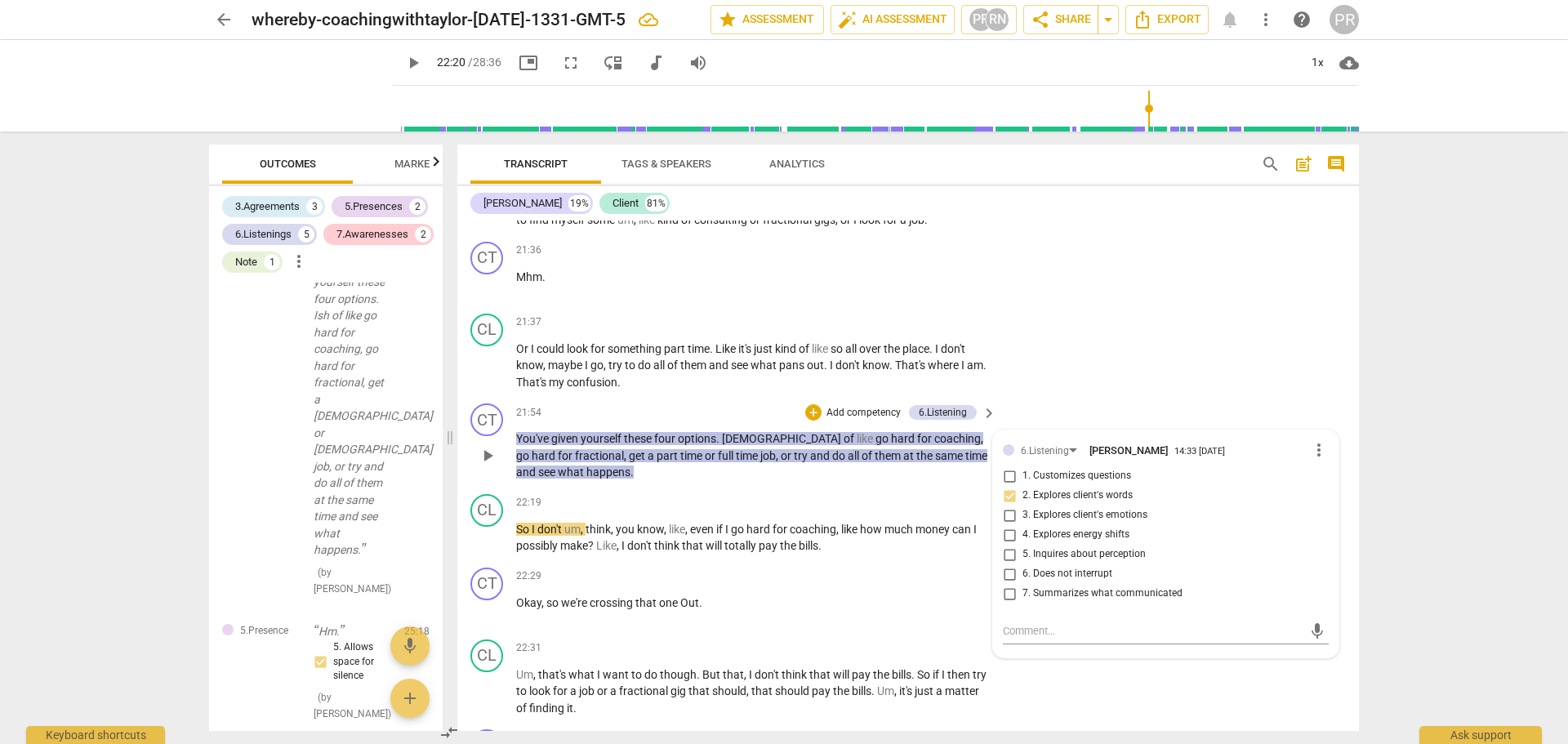
click at [842, 481] on p "You've given yourself these four options . Ish of like go hard for coaching , g…" at bounding box center [752, 456] width 473 height 51
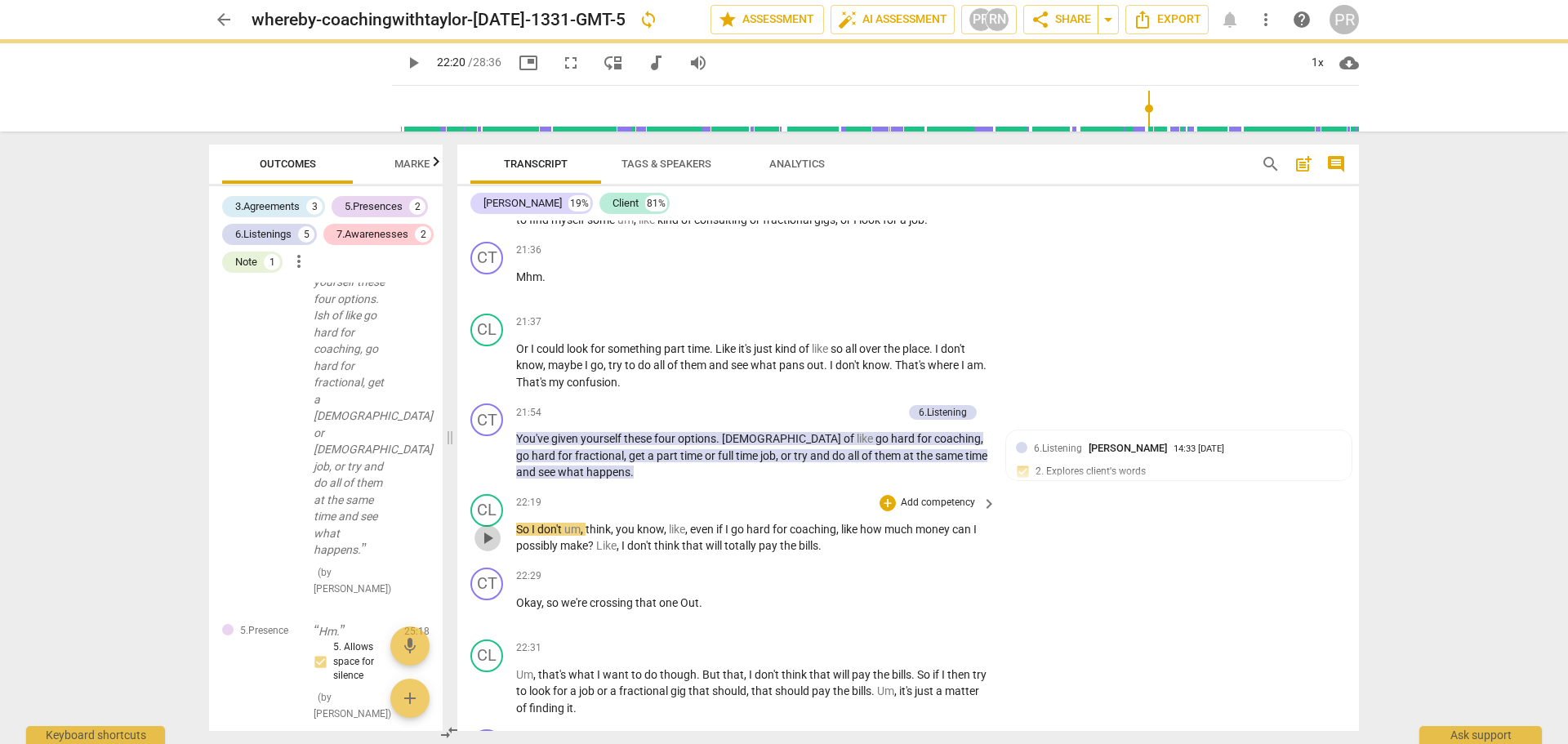
click at [489, 548] on span "play_arrow" at bounding box center [488, 538] width 20 height 20
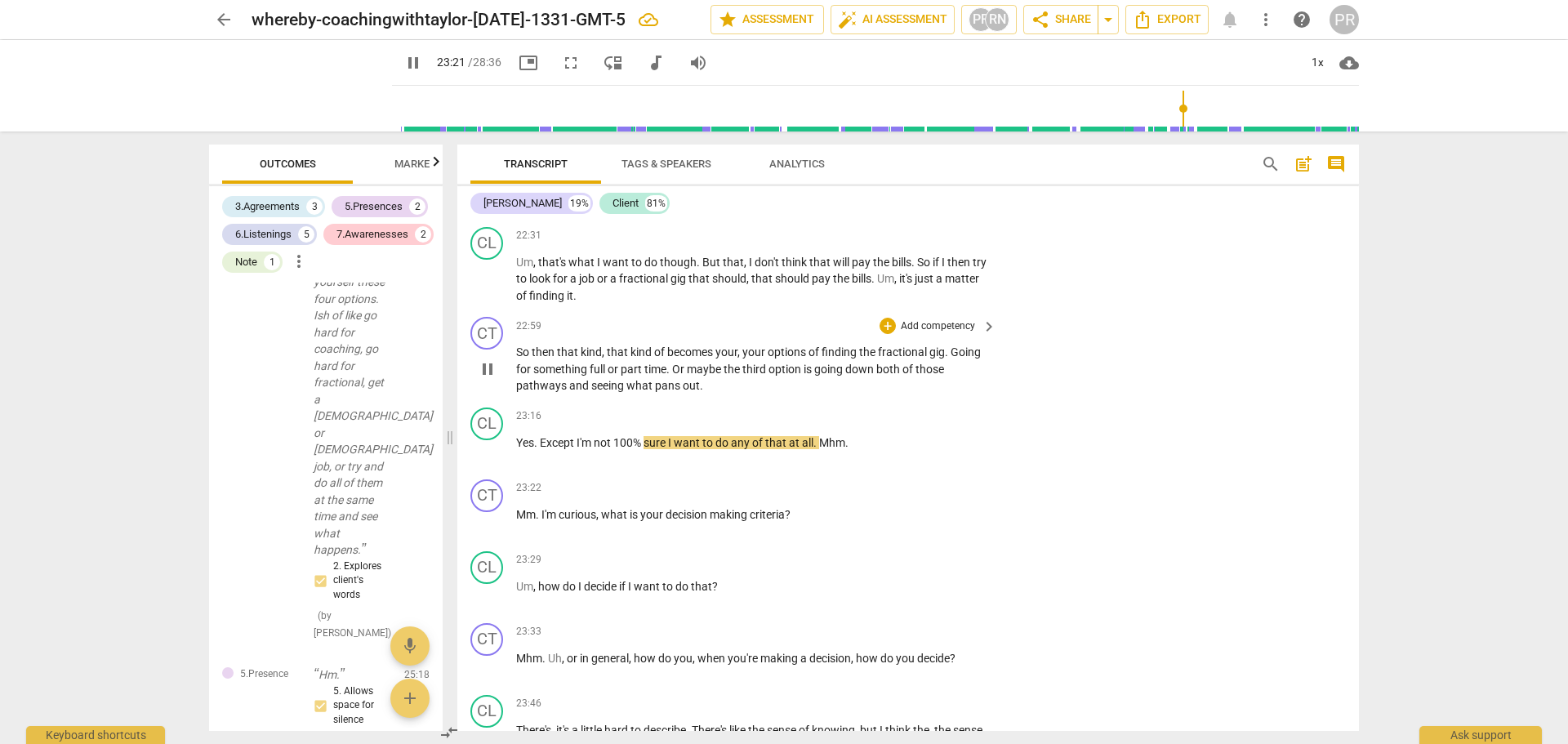
scroll to position [5012, 0]
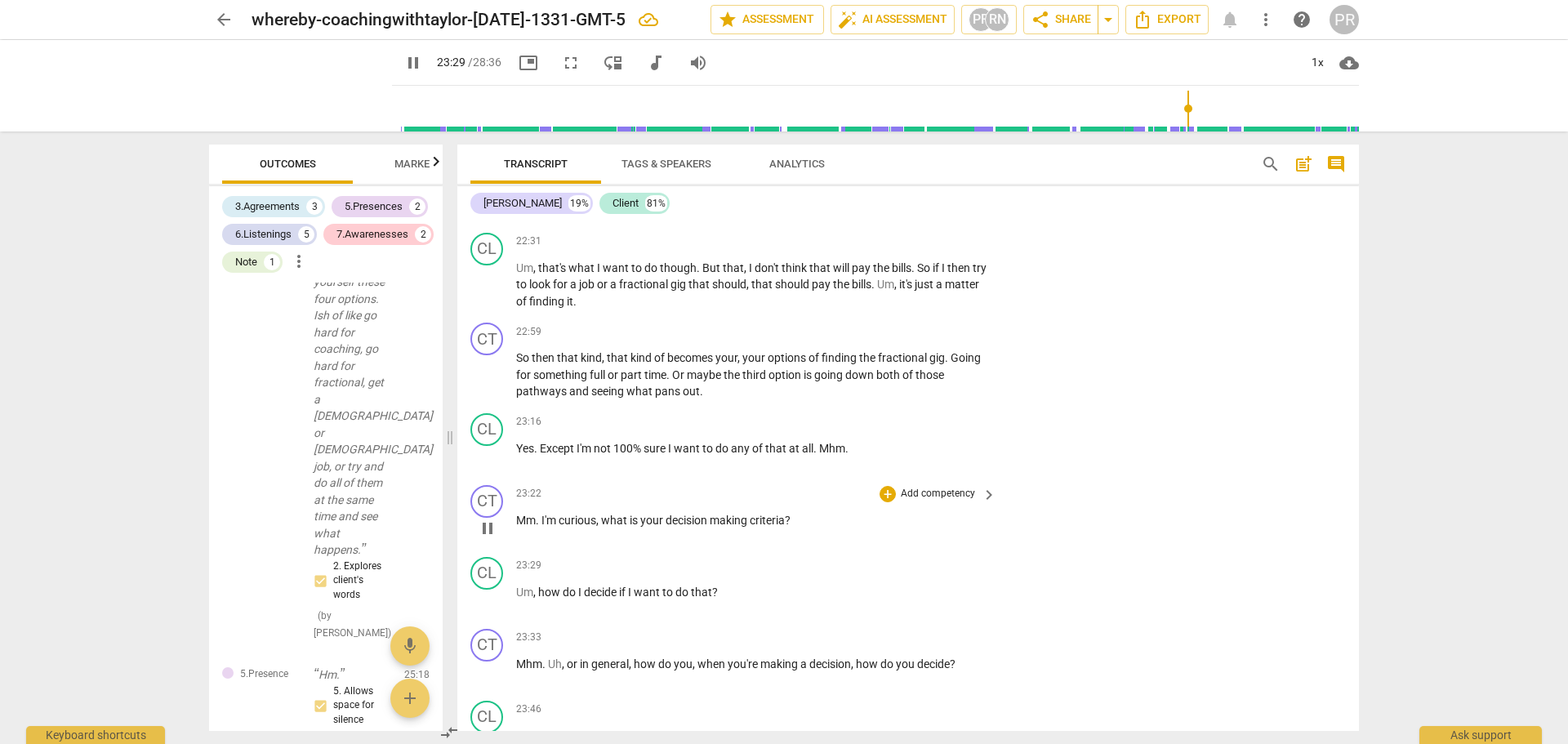
click at [486, 538] on span "pause" at bounding box center [488, 529] width 20 height 20
type input "1410"
click at [603, 527] on span "what" at bounding box center [616, 520] width 28 height 13
drag, startPoint x: 604, startPoint y: 554, endPoint x: 801, endPoint y: 561, distance: 197.1
click at [801, 530] on p "Mm . I'm curious , what is your decision making criteria ?" at bounding box center [752, 521] width 473 height 17
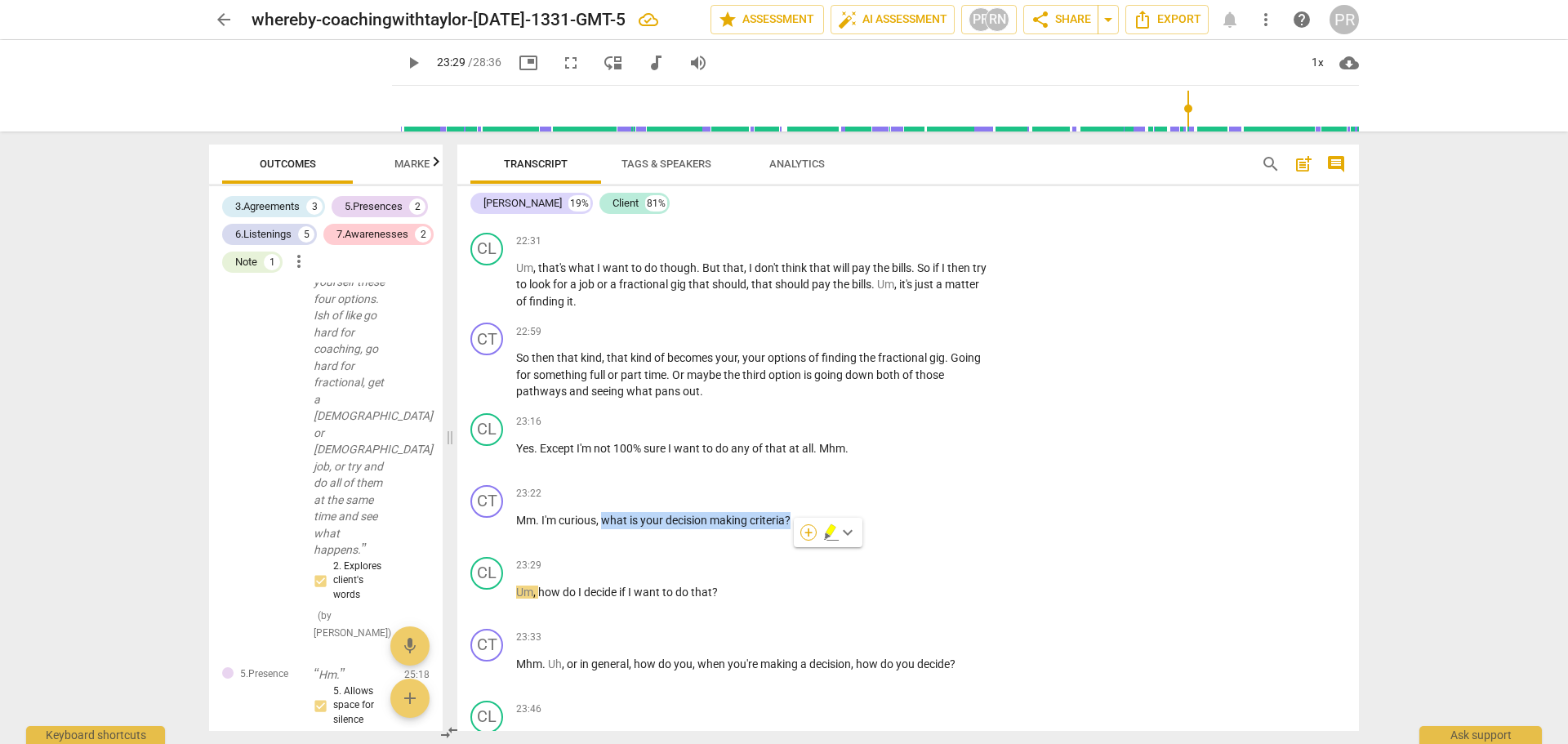
click at [809, 536] on div "+" at bounding box center [809, 532] width 16 height 16
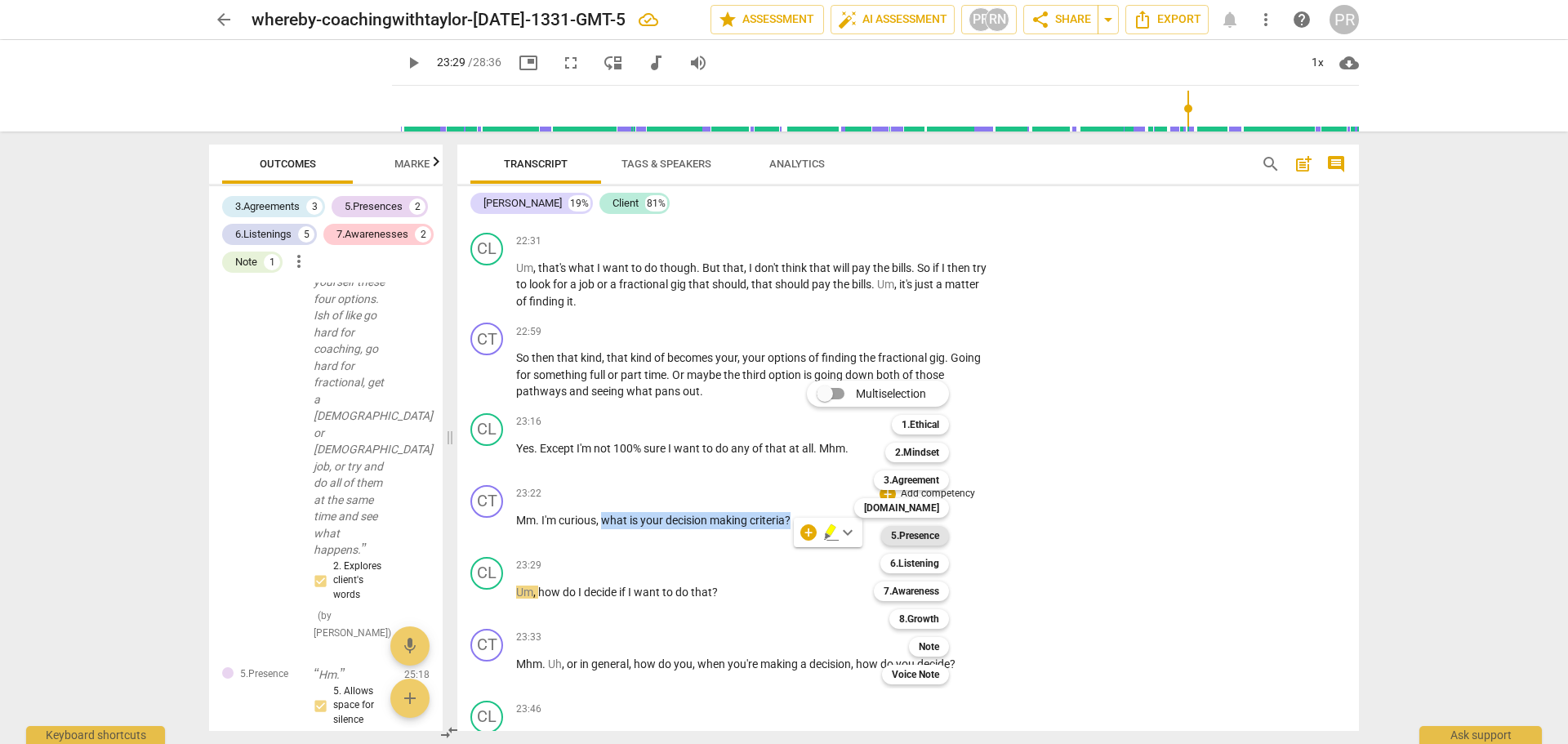
click at [942, 537] on div "5.Presence" at bounding box center [915, 536] width 68 height 20
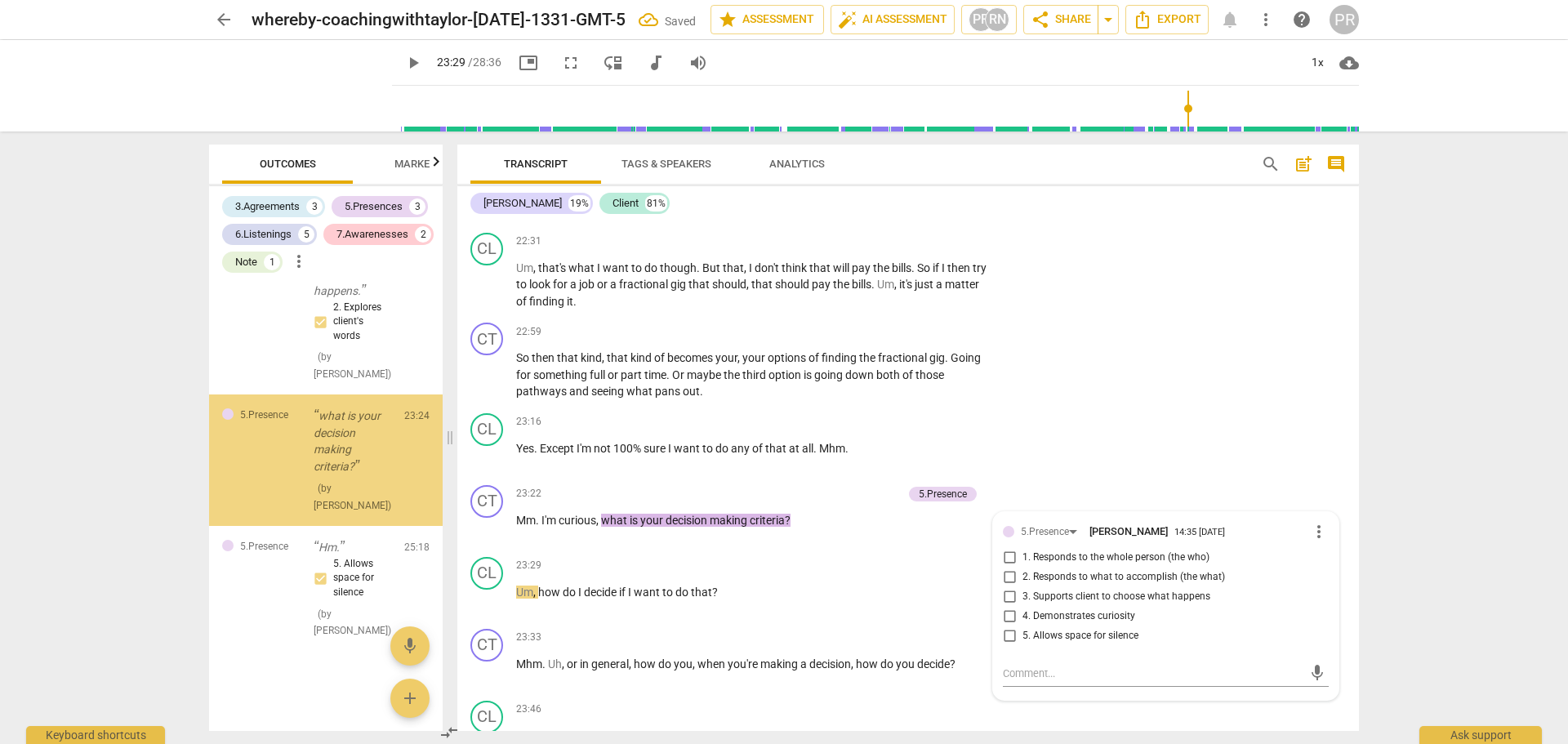
scroll to position [2963, 0]
click at [1074, 624] on span "4. Demonstrates curiosity" at bounding box center [1079, 617] width 113 height 15
click at [1022, 627] on input "4. Demonstrates curiosity" at bounding box center [1009, 617] width 26 height 20
checkbox input "true"
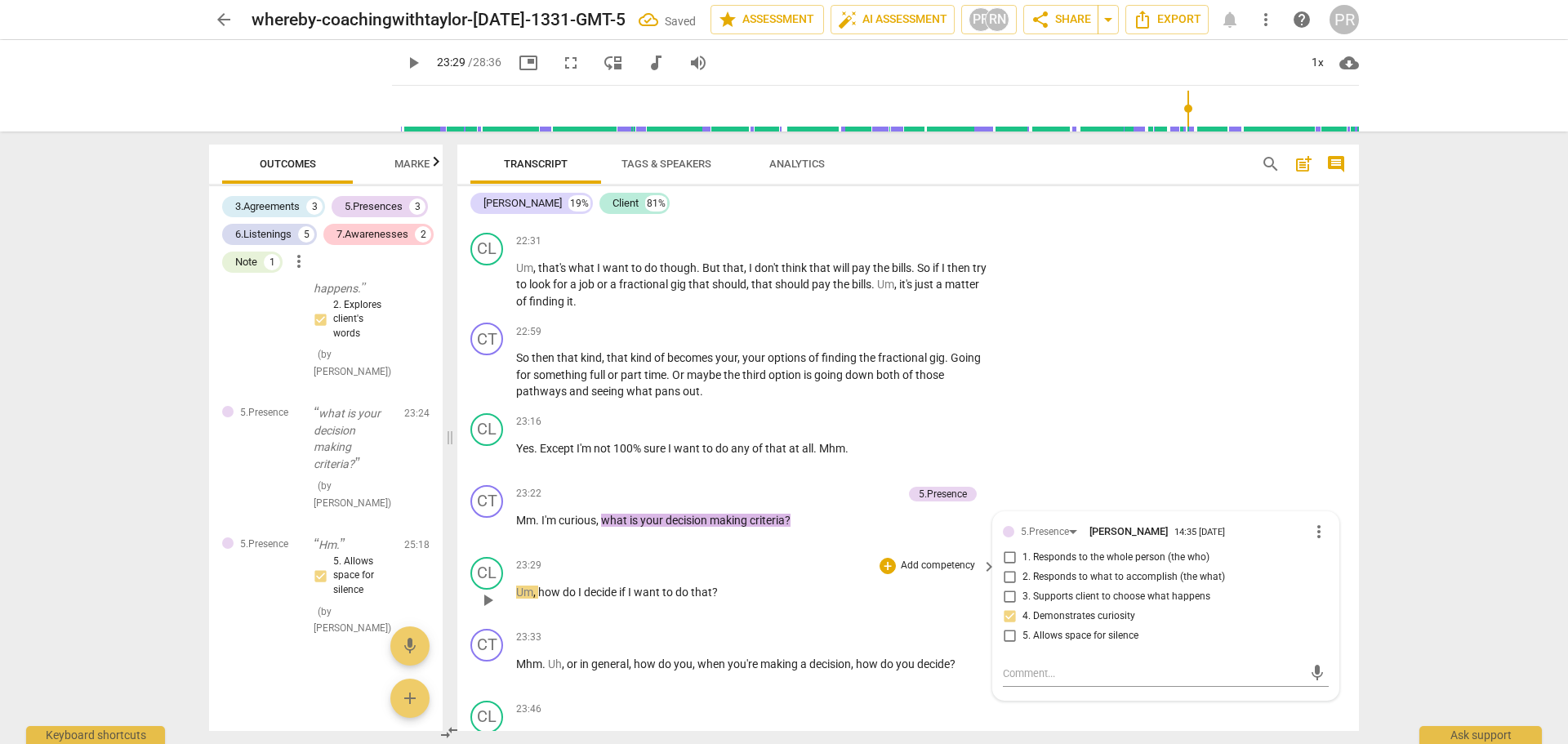
drag, startPoint x: 492, startPoint y: 630, endPoint x: 505, endPoint y: 620, distance: 16.4
click at [493, 611] on span "play_arrow" at bounding box center [488, 601] width 20 height 20
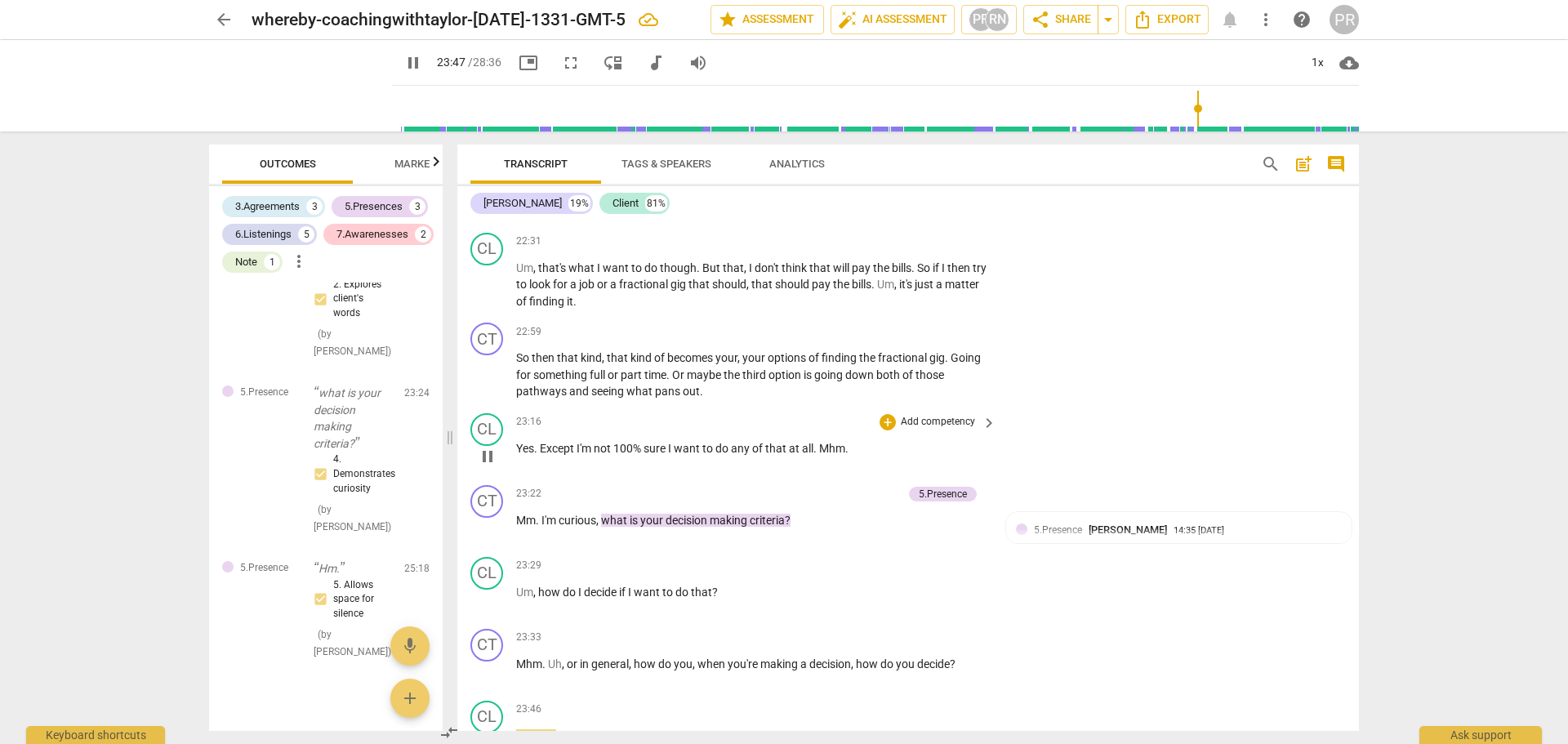
scroll to position [5554, 0]
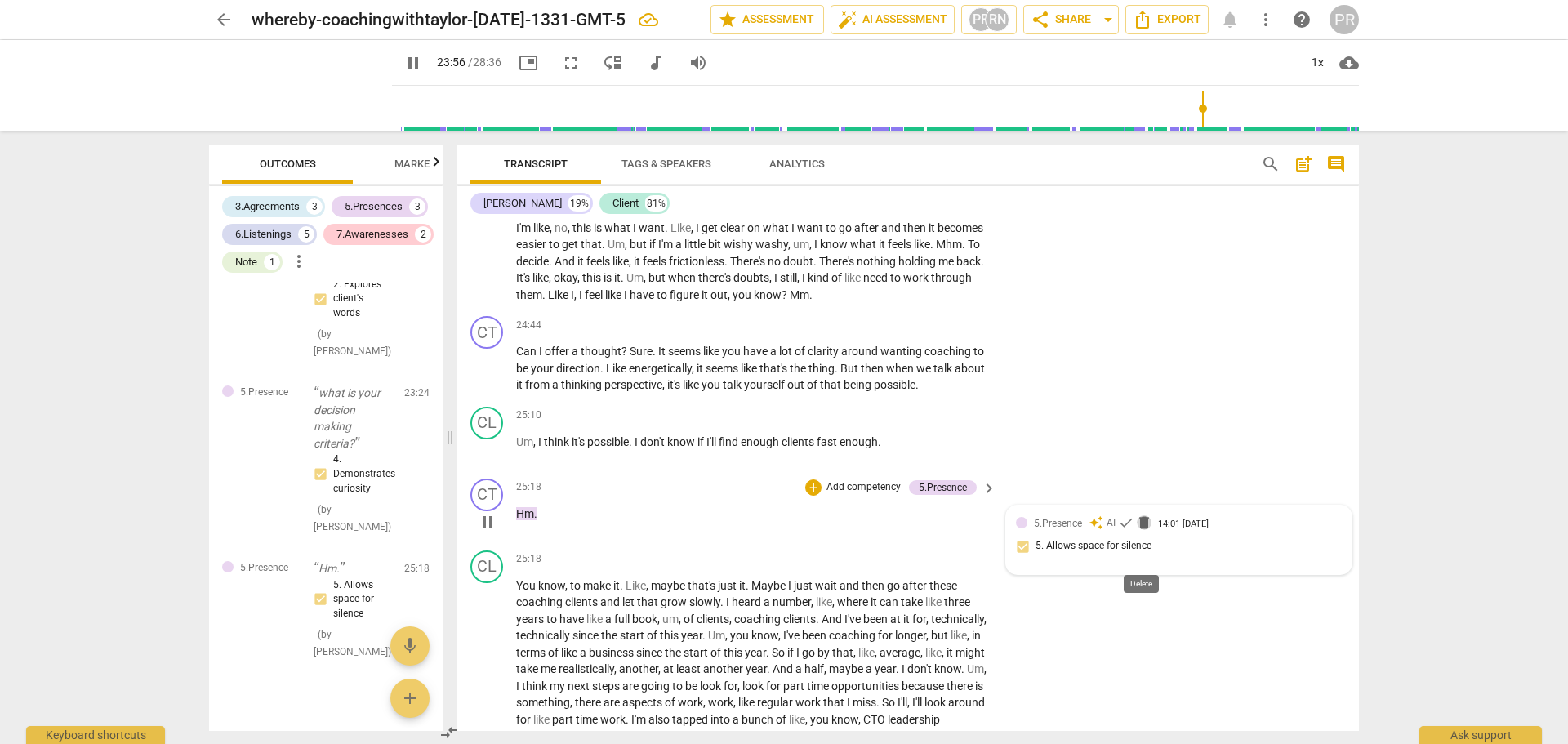
click at [1147, 531] on span "delete" at bounding box center [1144, 522] width 16 height 16
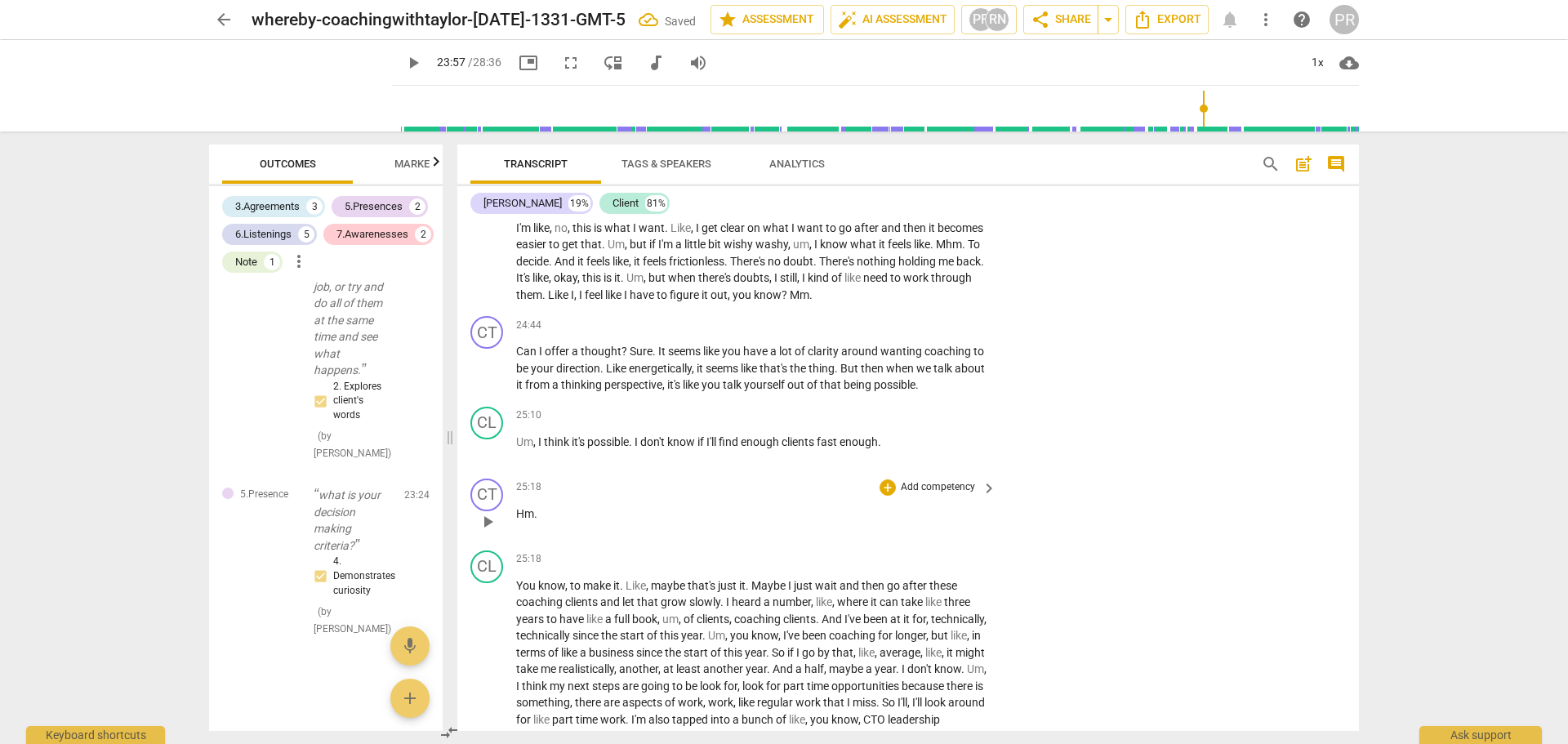
scroll to position [2931, 0]
click at [484, 255] on span "play_arrow" at bounding box center [488, 245] width 20 height 20
click at [491, 460] on span "pause" at bounding box center [488, 450] width 20 height 20
type input "1511"
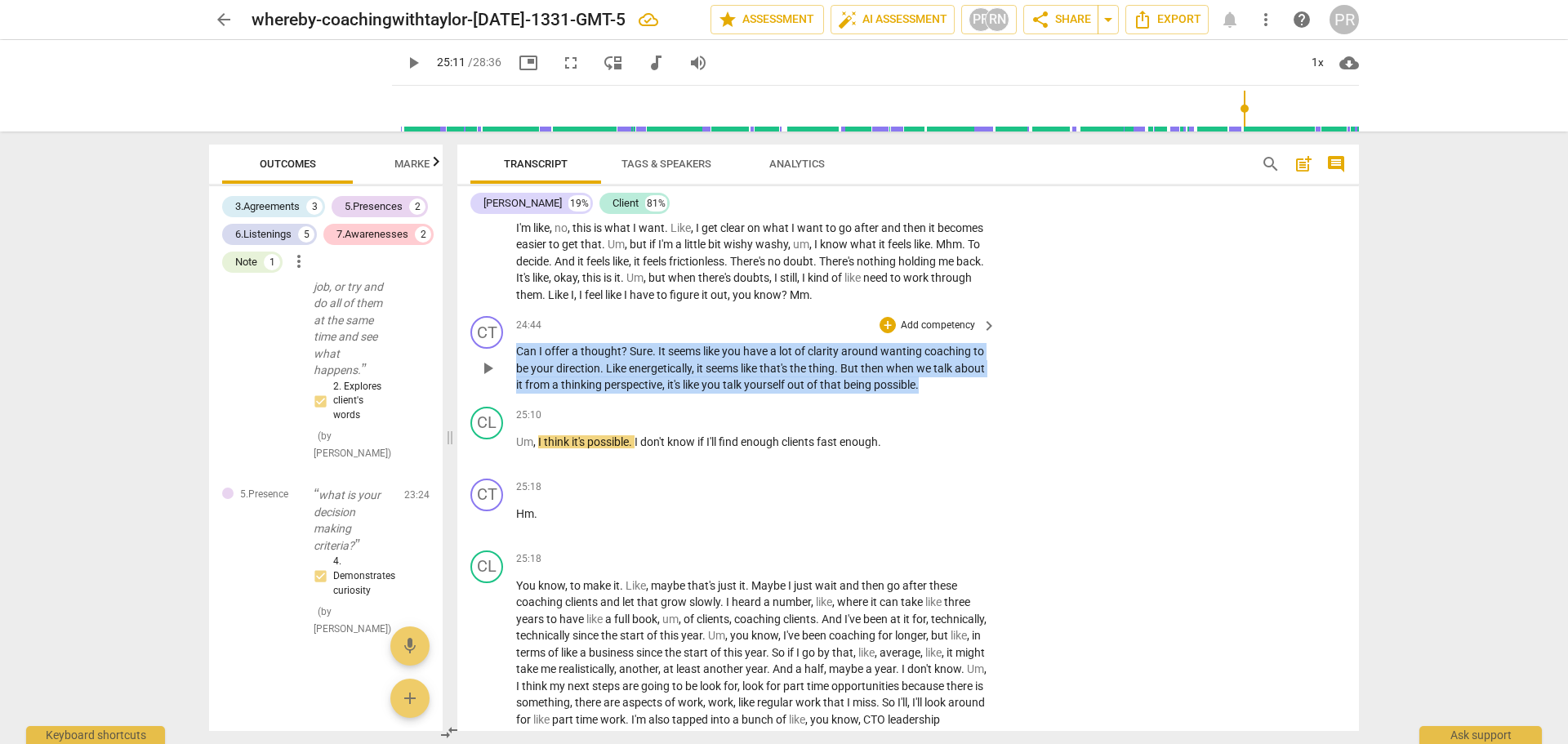
drag, startPoint x: 517, startPoint y: 379, endPoint x: 971, endPoint y: 410, distance: 455.1
click at [971, 393] on p "Can I offer a thought ? Sure . It seems like you have a lot of clarity around w…" at bounding box center [752, 368] width 473 height 51
click at [970, 400] on div "+" at bounding box center [971, 397] width 16 height 16
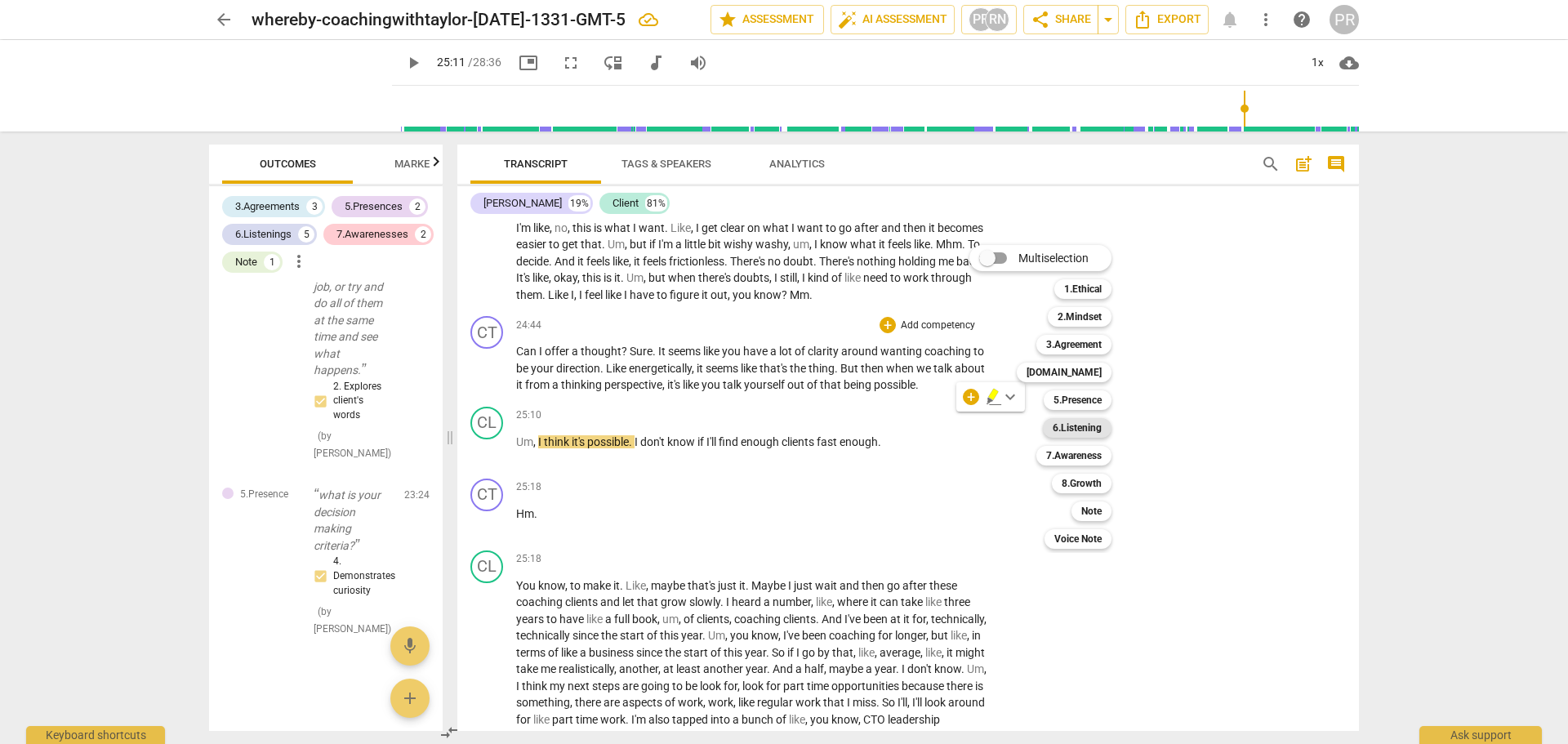
click at [1100, 427] on b "6.Listening" at bounding box center [1077, 428] width 49 height 20
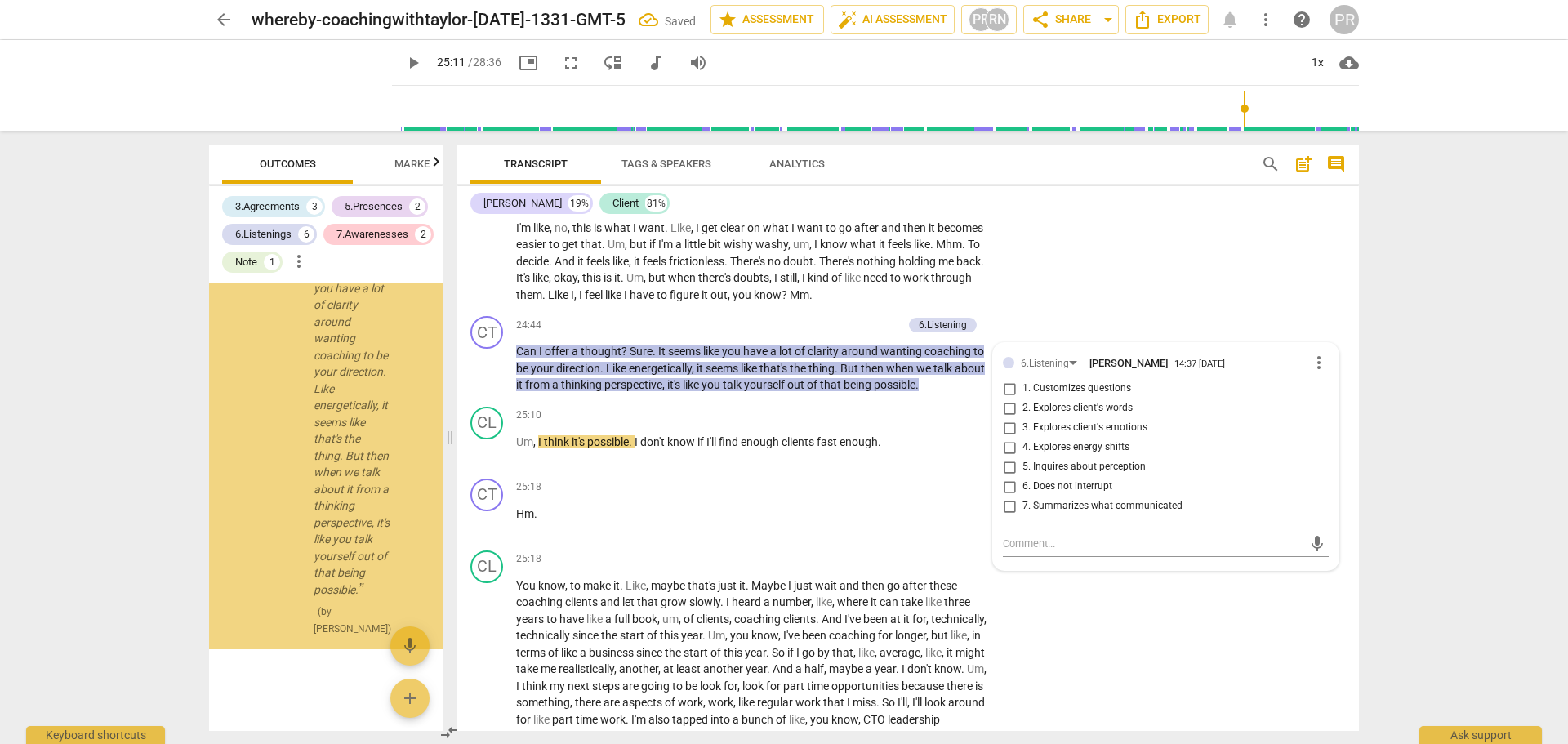
scroll to position [3306, 0]
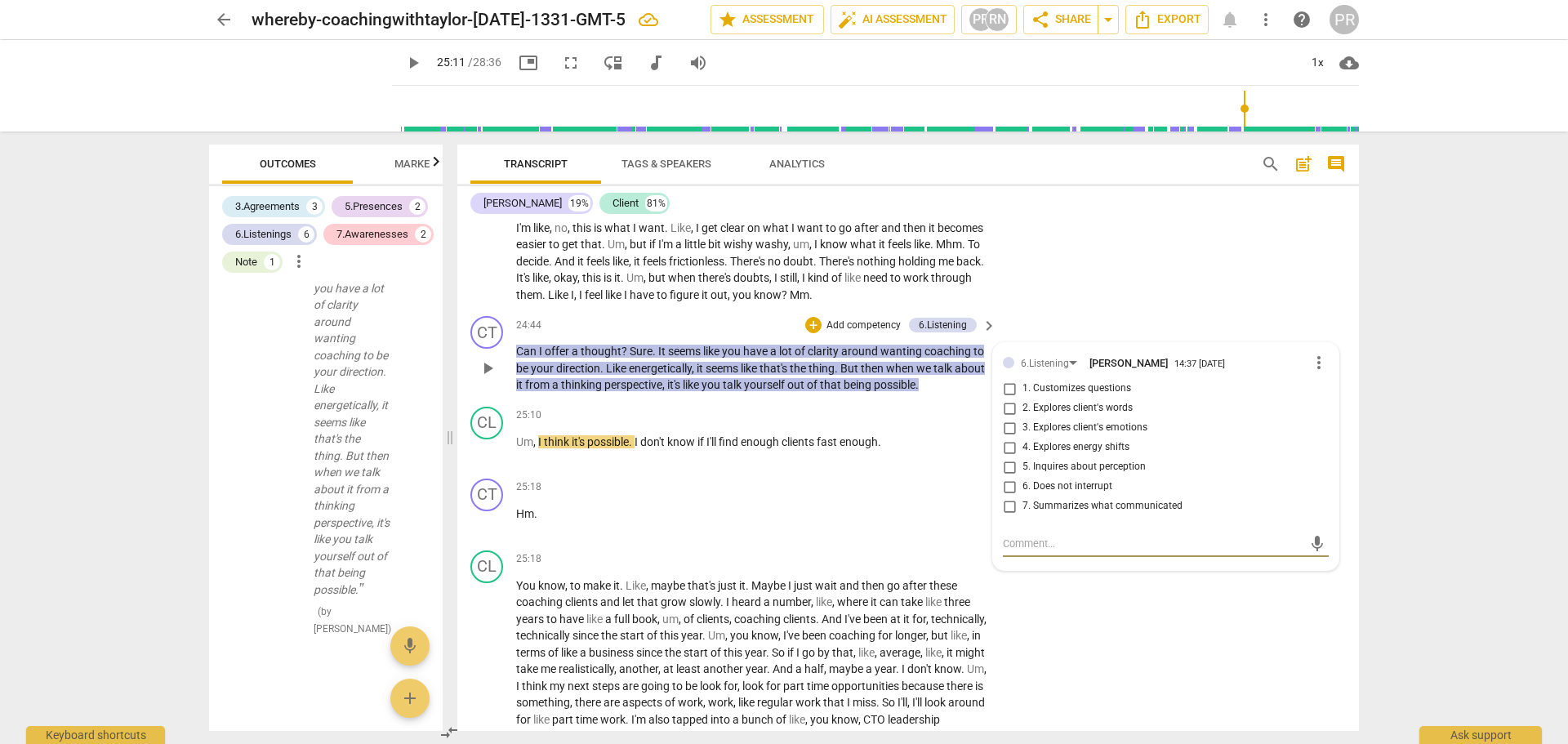
click at [1060, 474] on span "5. Inquires about perception" at bounding box center [1084, 467] width 124 height 15
click at [1022, 477] on input "5. Inquires about perception" at bounding box center [1009, 467] width 26 height 20
checkbox input "true"
click at [1026, 552] on textarea at bounding box center [1152, 543] width 300 height 15
type textarea "W"
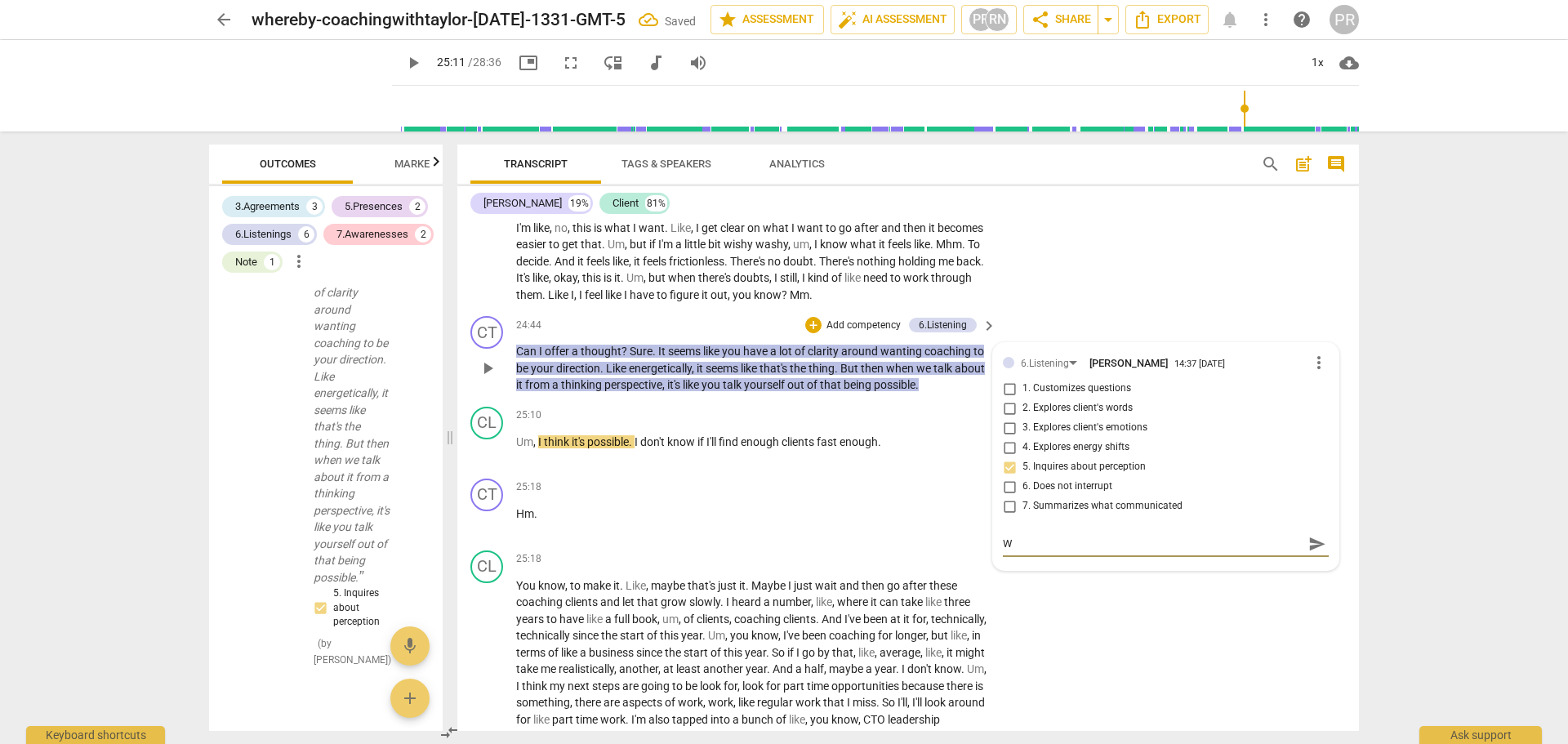
type textarea "W"
type textarea "Wh"
type textarea "Wha"
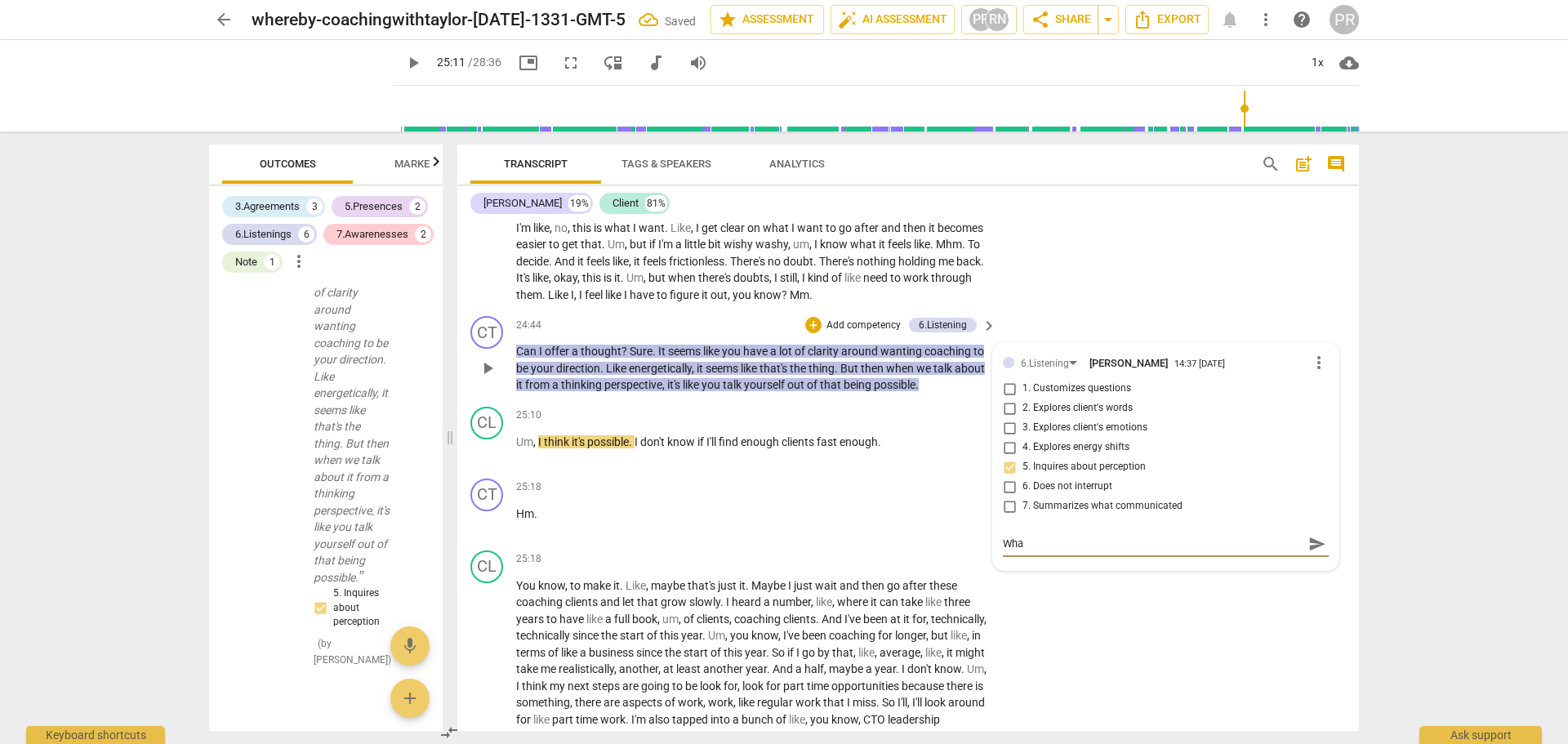
type textarea "What"
type textarea "What c"
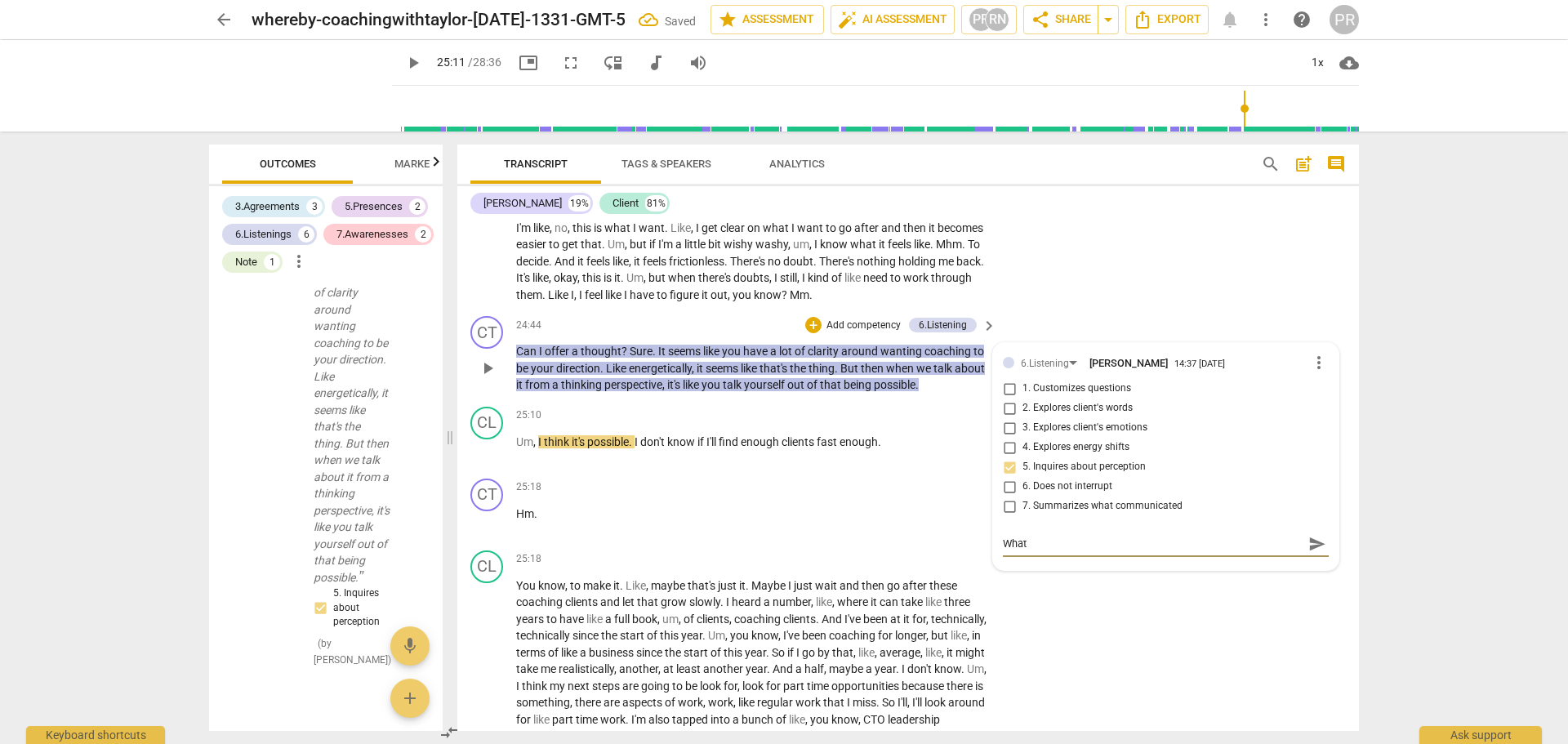
type textarea "What c"
type textarea "What co"
type textarea "What cou"
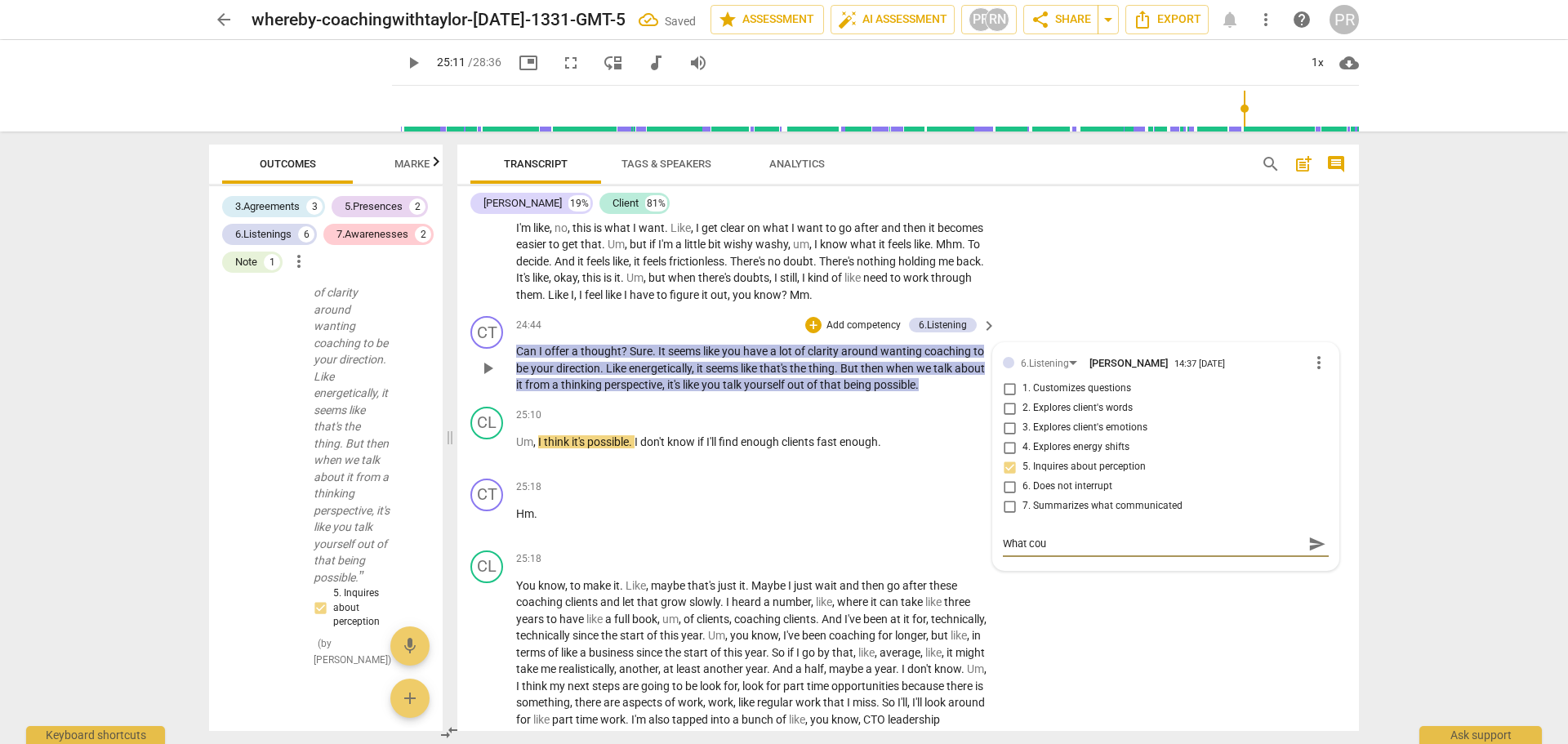
type textarea "What coul"
type textarea "What could"
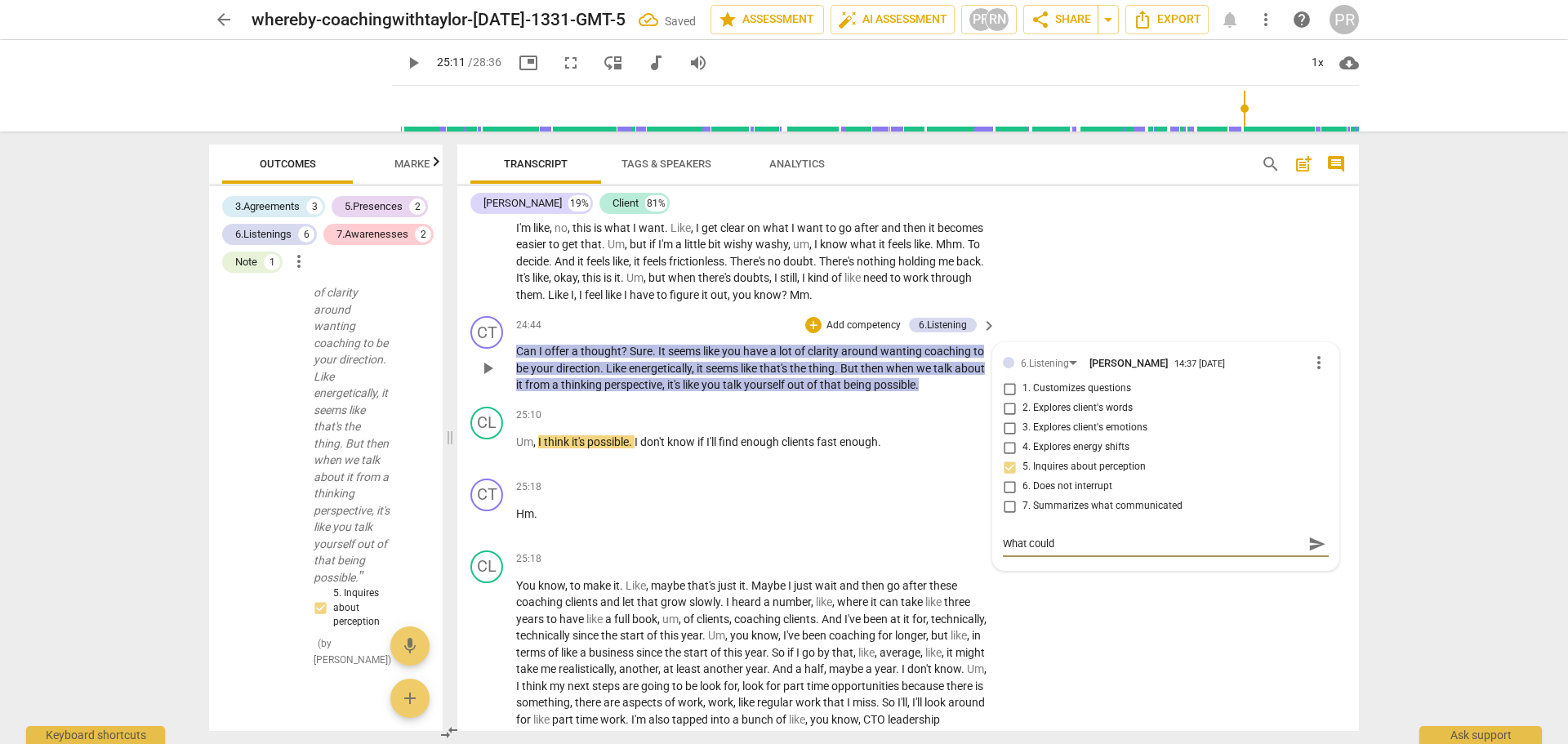
type textarea "What could"
type textarea "What coul"
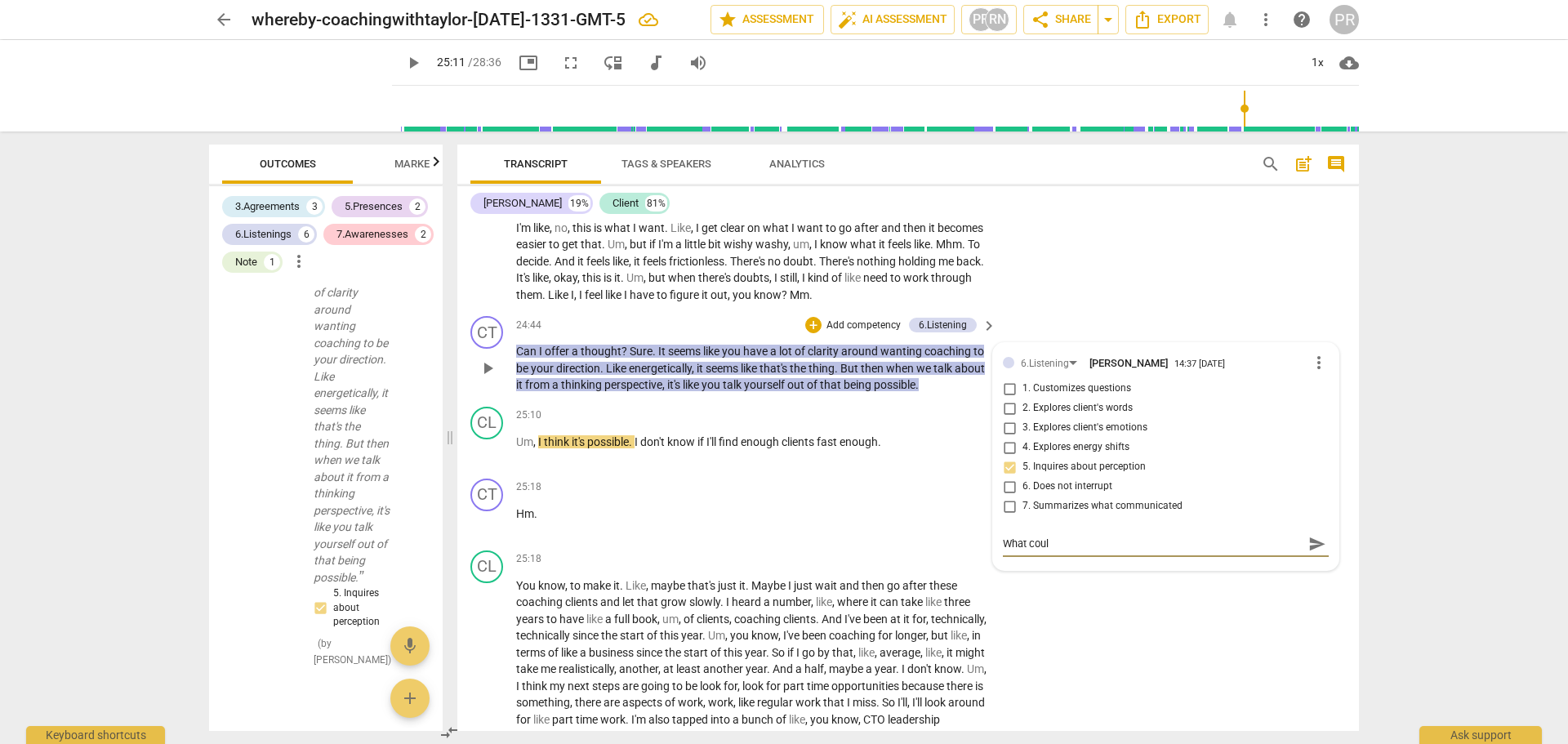
type textarea "What cou"
type textarea "What co"
type textarea "What c"
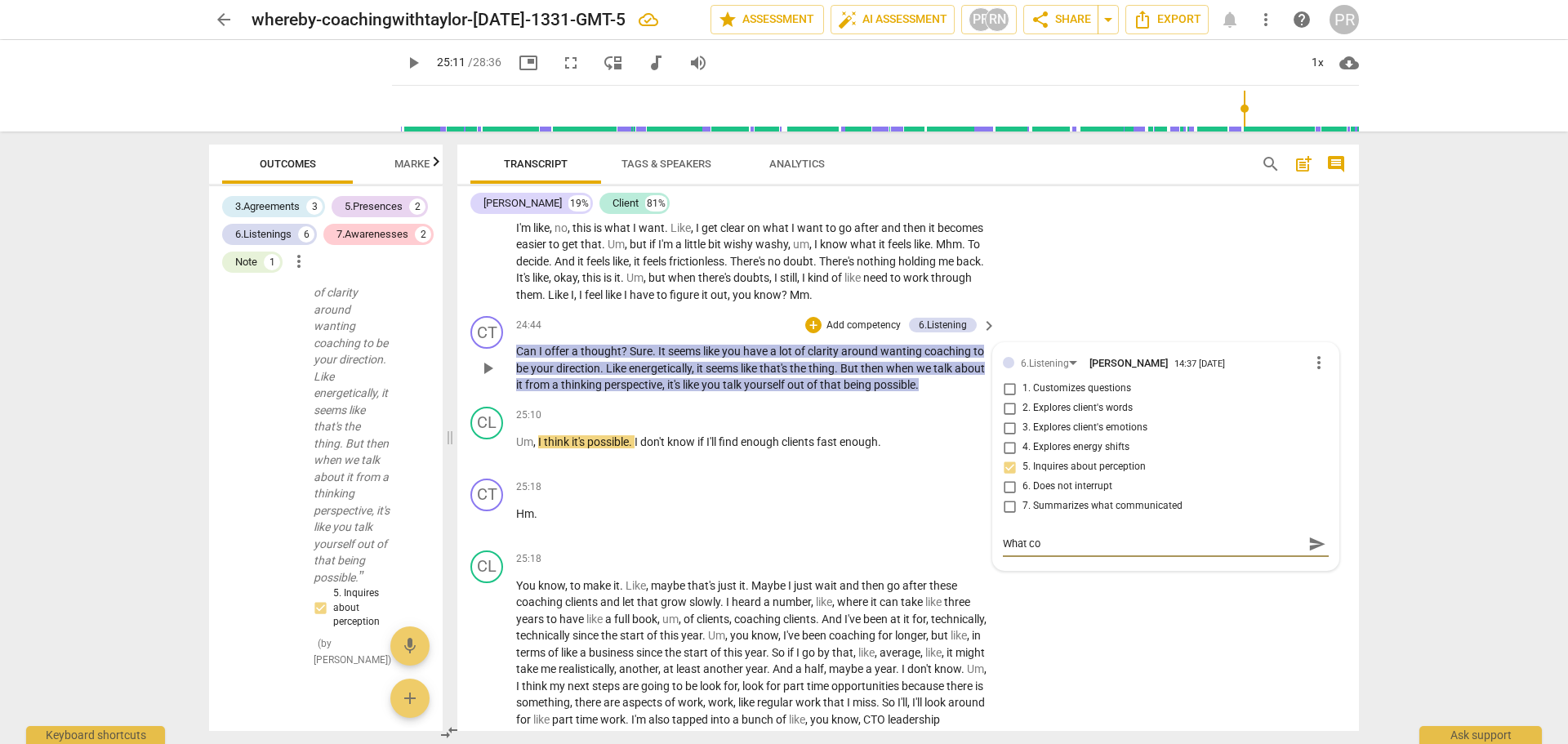
type textarea "What c"
type textarea "What"
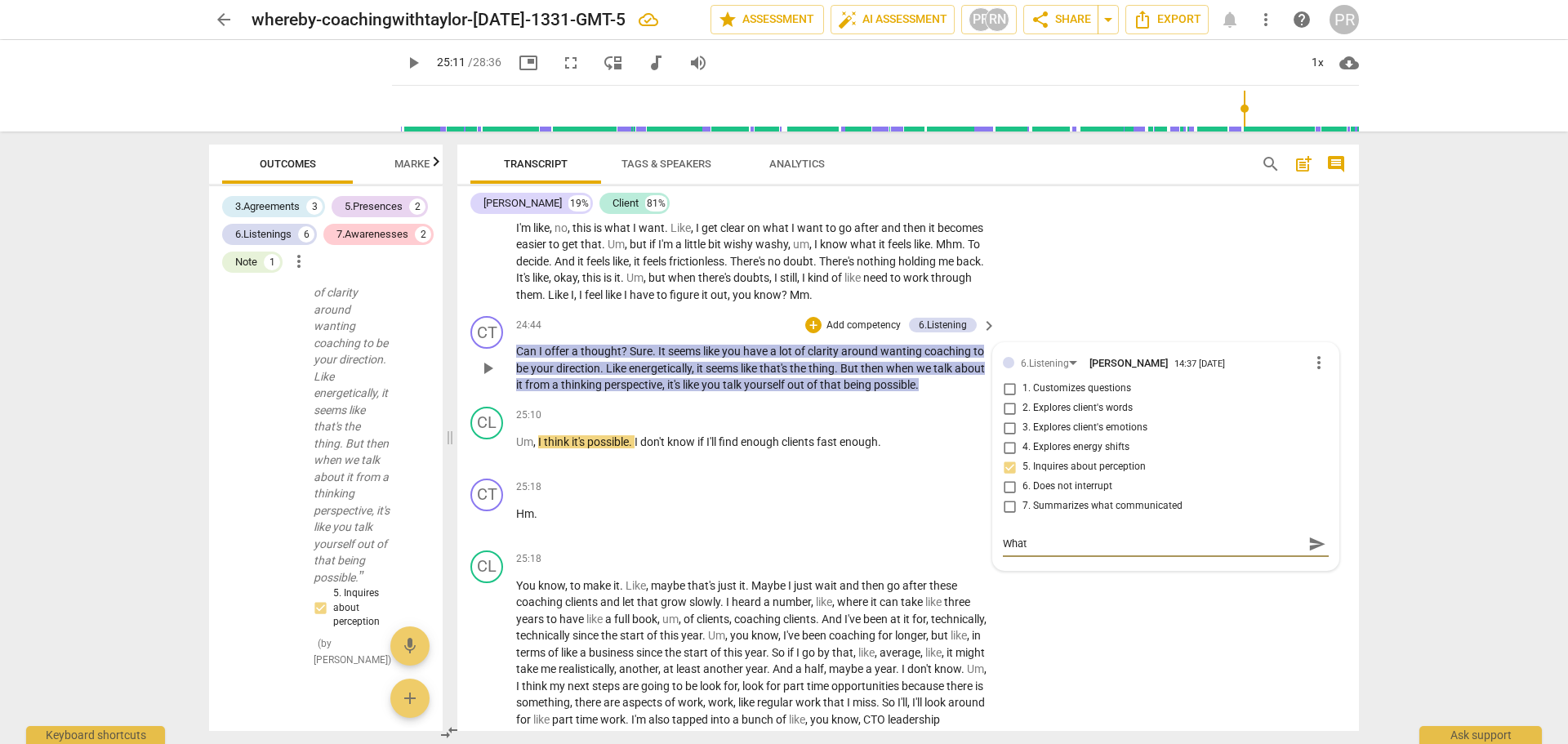
type textarea "Wha"
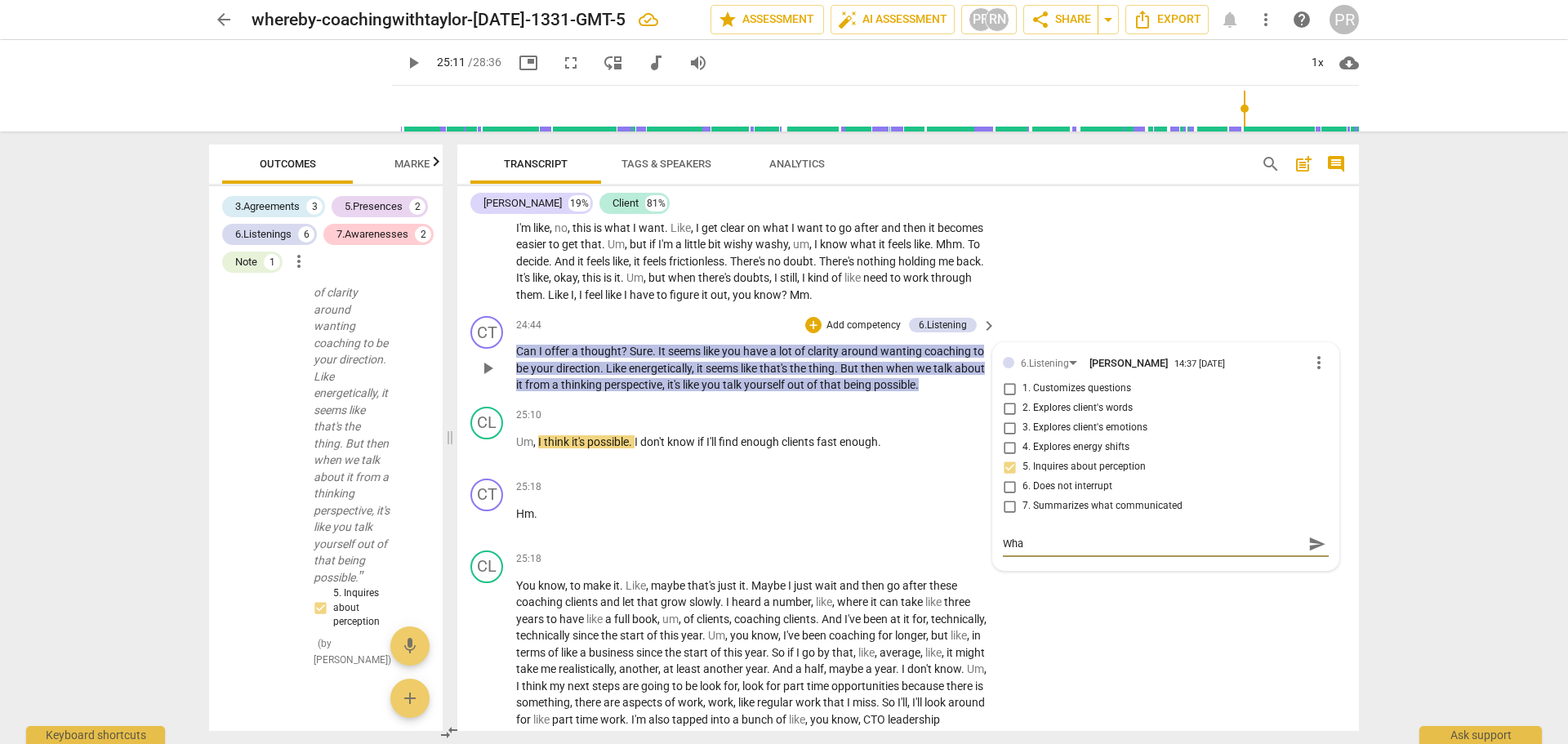
type textarea "Wha"
type textarea "What"
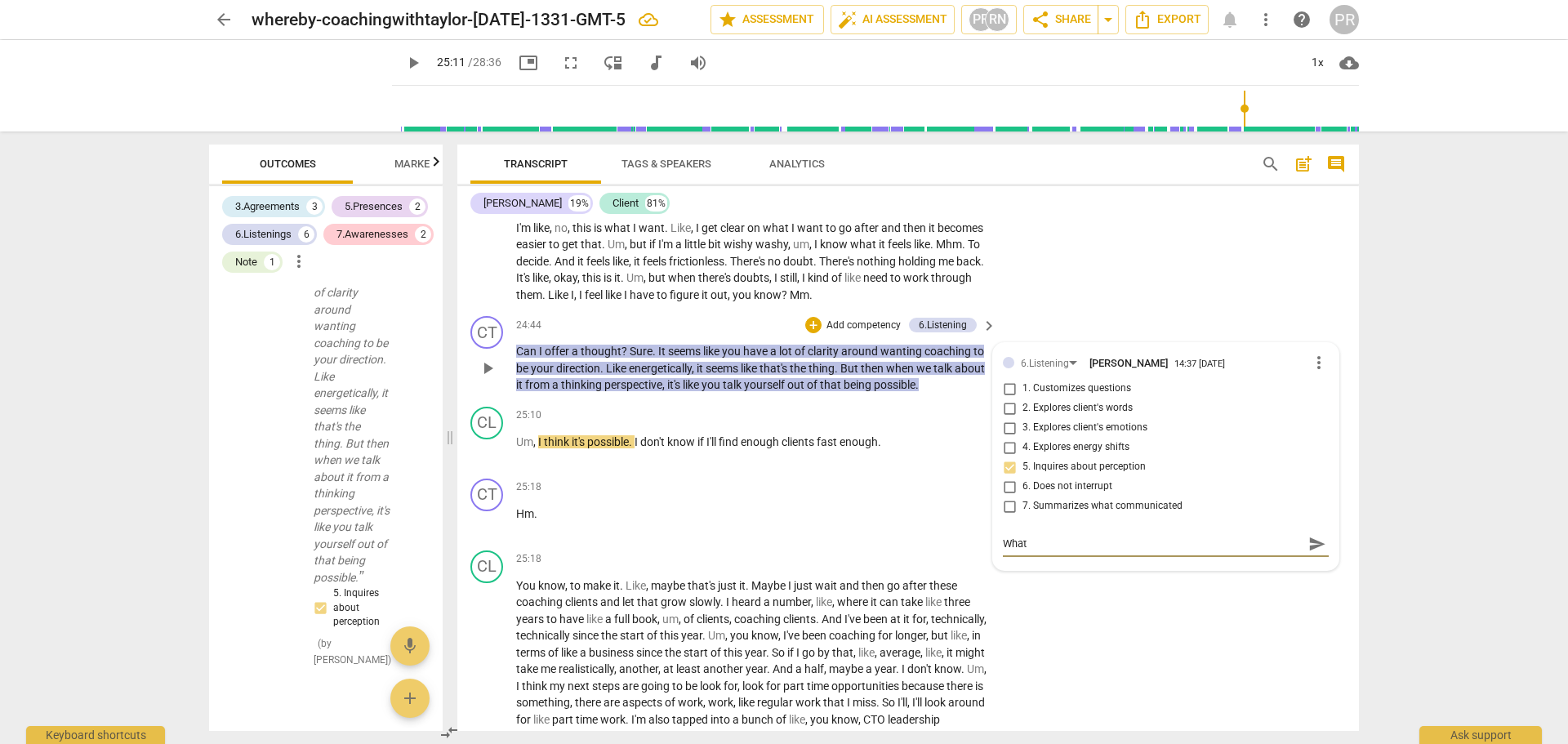
type textarea "What w"
type textarea "What wo"
type textarea "What wou"
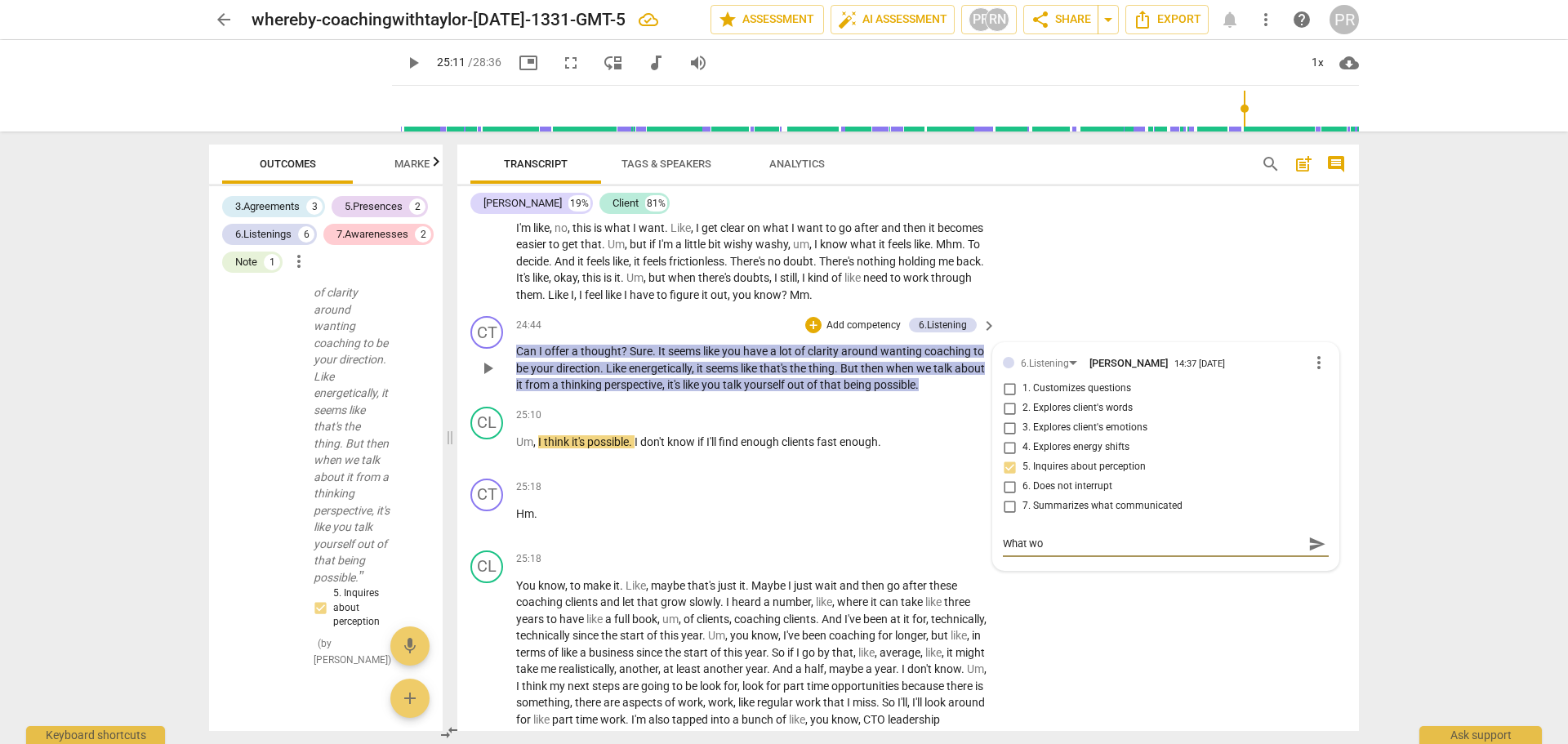
type textarea "What wou"
type textarea "What woul"
type textarea "What would"
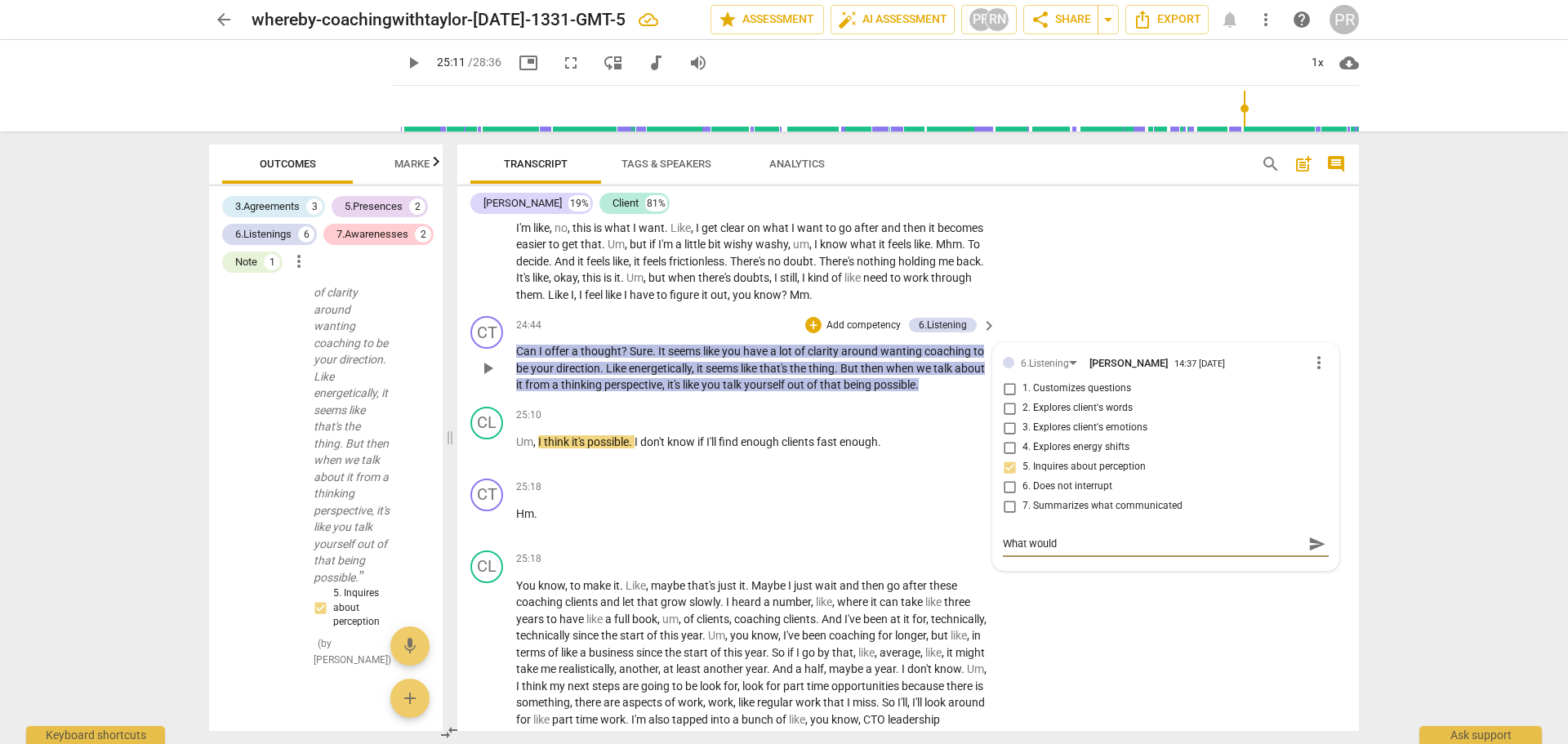
type textarea "What would"
type textarea "What would b"
type textarea "What would be"
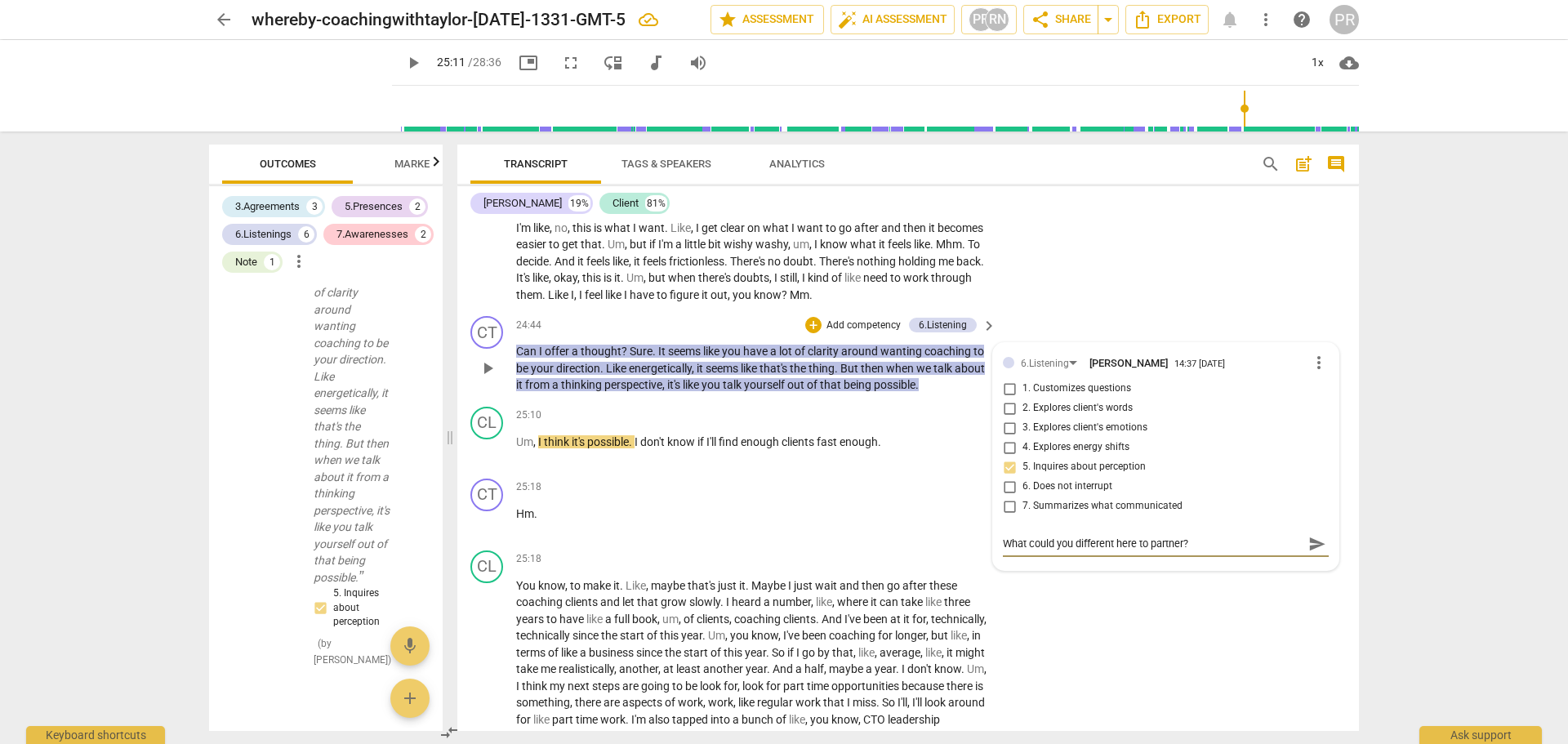
click at [1314, 553] on span "send" at bounding box center [1318, 544] width 18 height 18
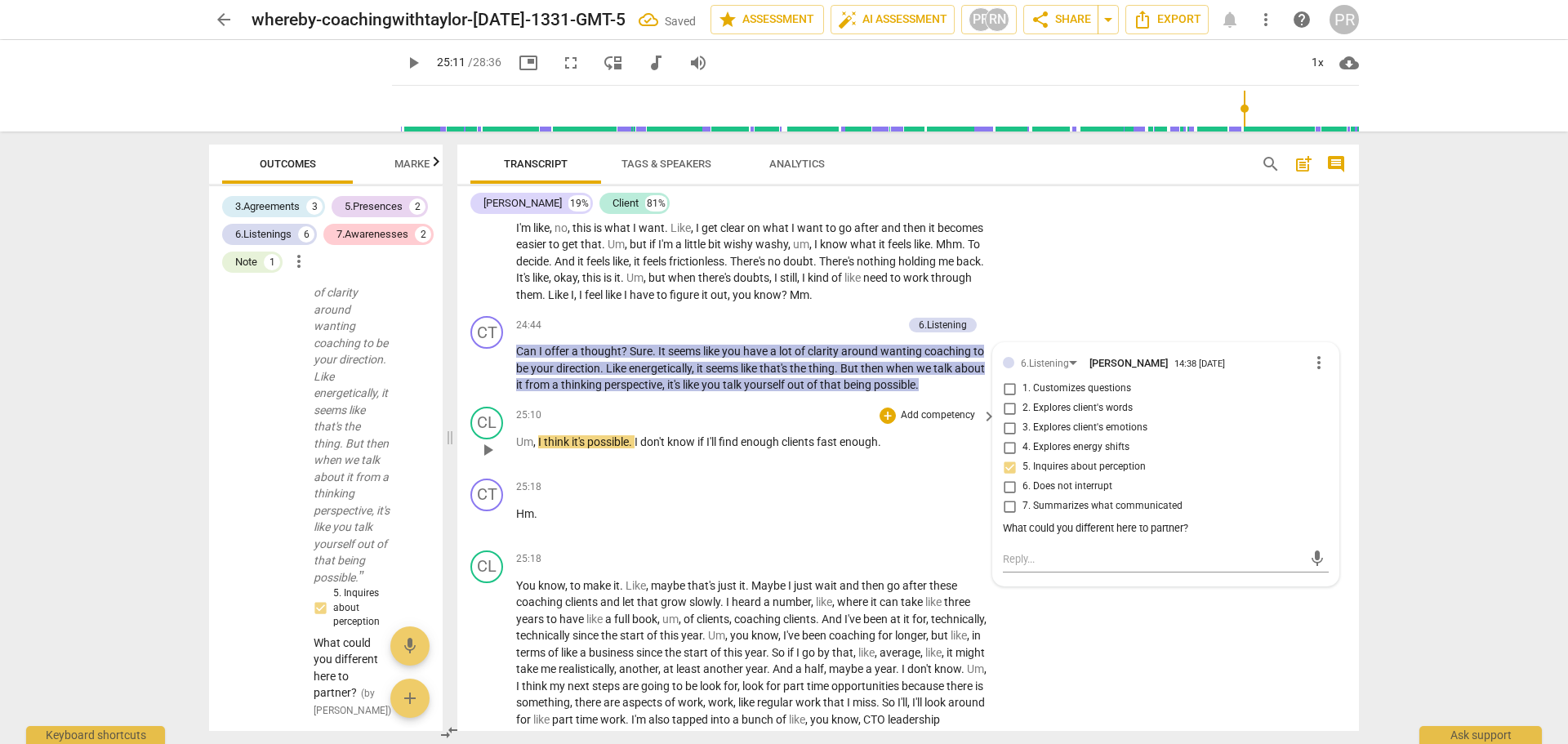
click at [488, 460] on span "play_arrow" at bounding box center [488, 450] width 20 height 20
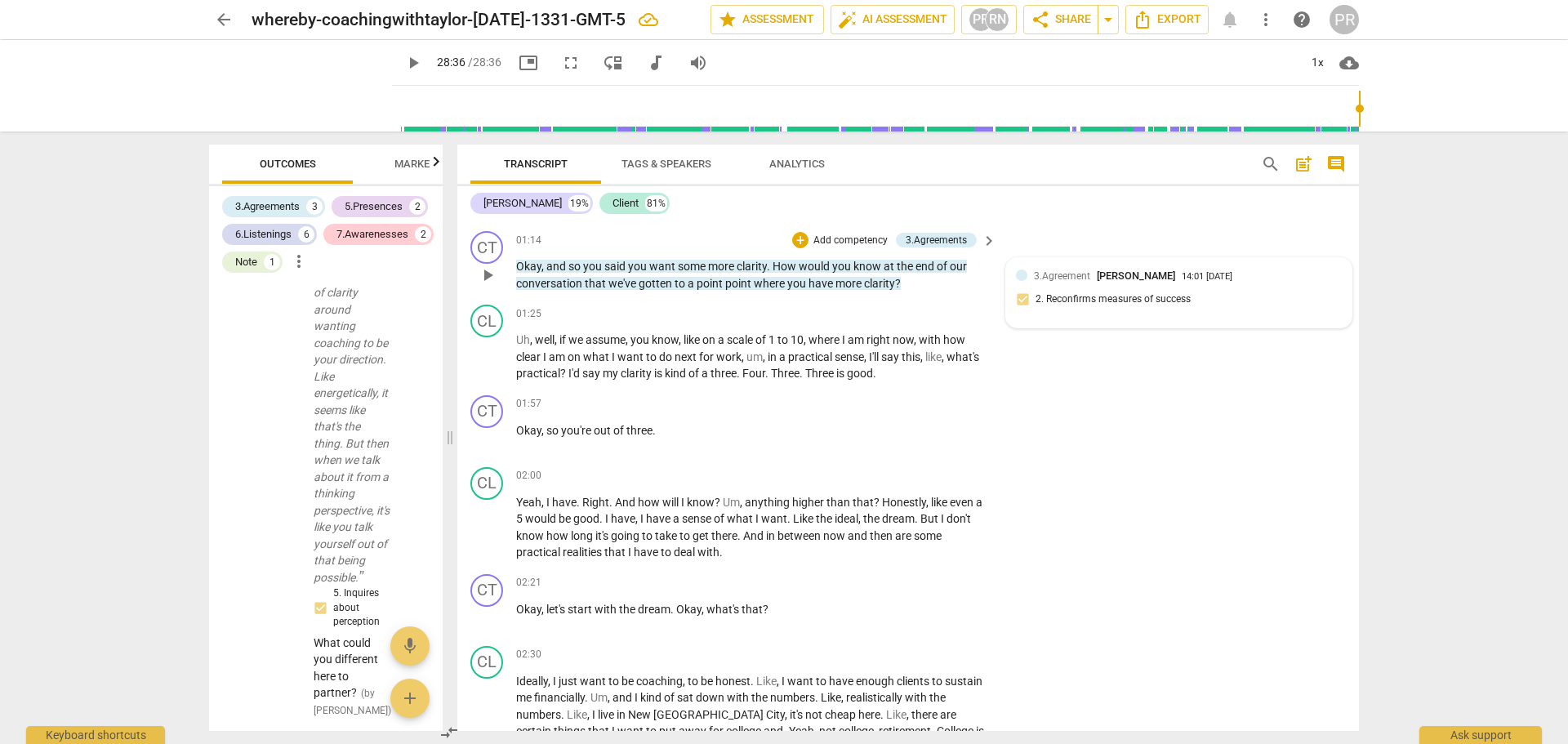
scroll to position [0, 0]
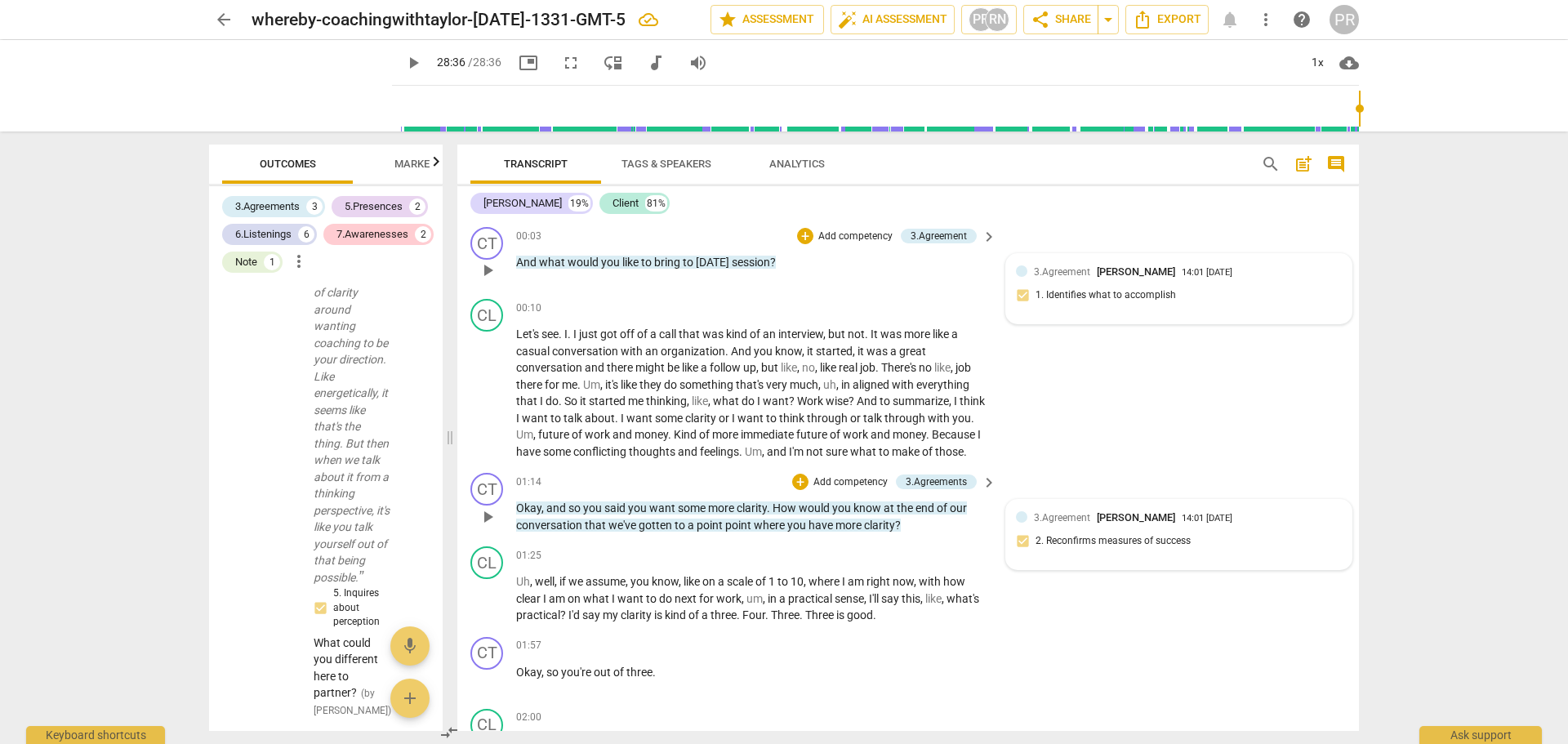
click at [795, 158] on span "Analytics" at bounding box center [797, 164] width 55 height 12
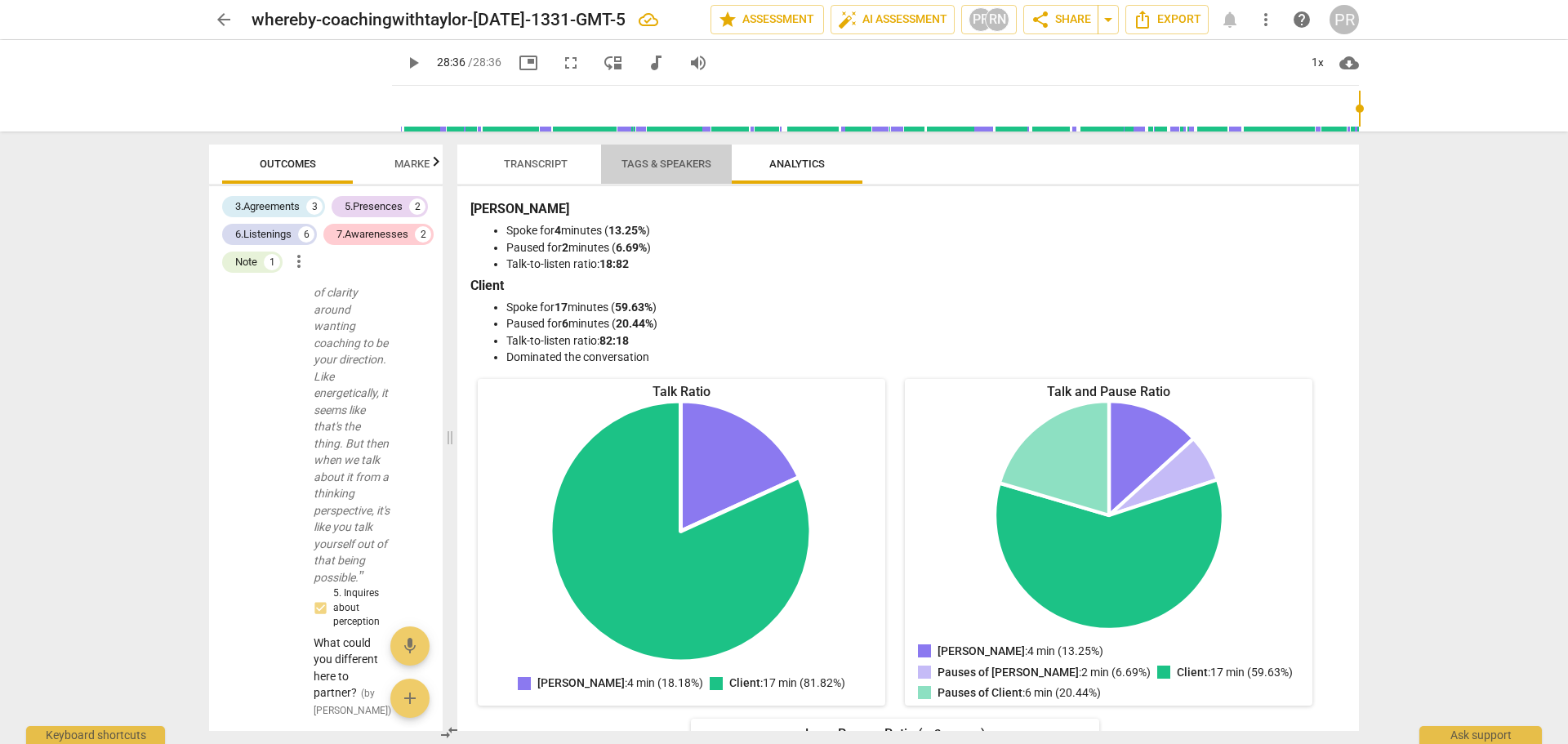
click at [674, 173] on span "Tags & Speakers" at bounding box center [667, 165] width 129 height 22
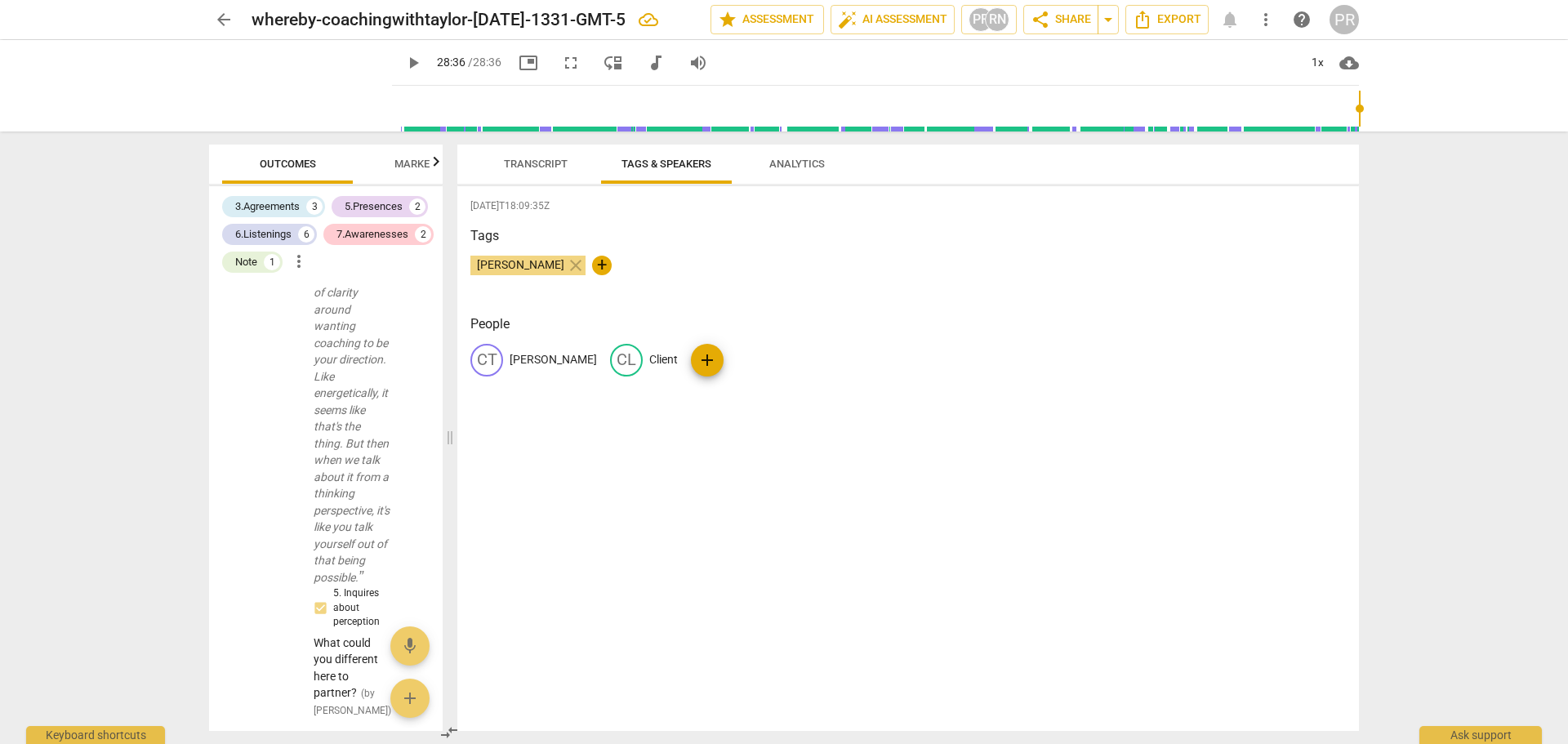
click at [560, 166] on span "Transcript" at bounding box center [536, 164] width 64 height 12
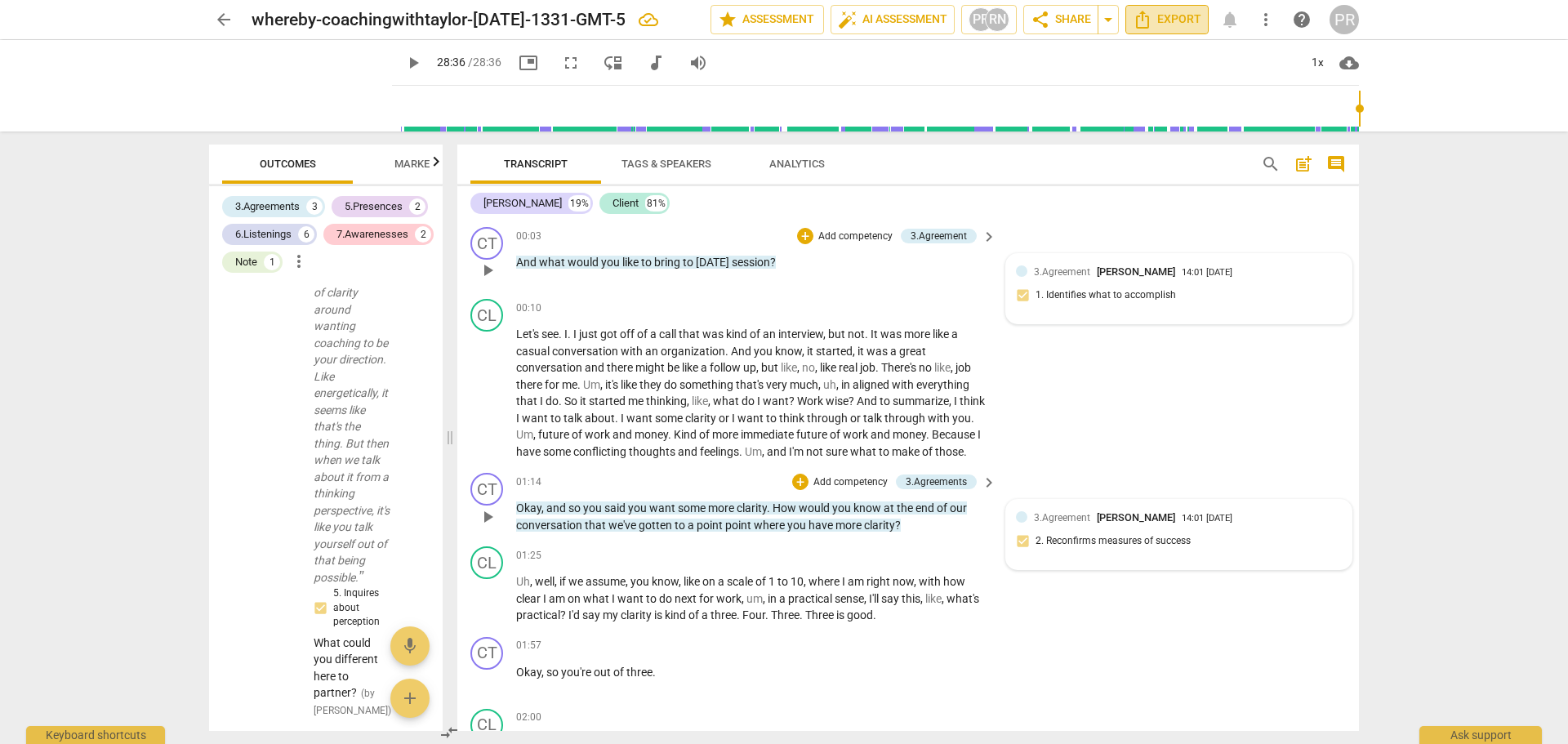
click at [1147, 24] on icon "Export" at bounding box center [1143, 20] width 20 height 20
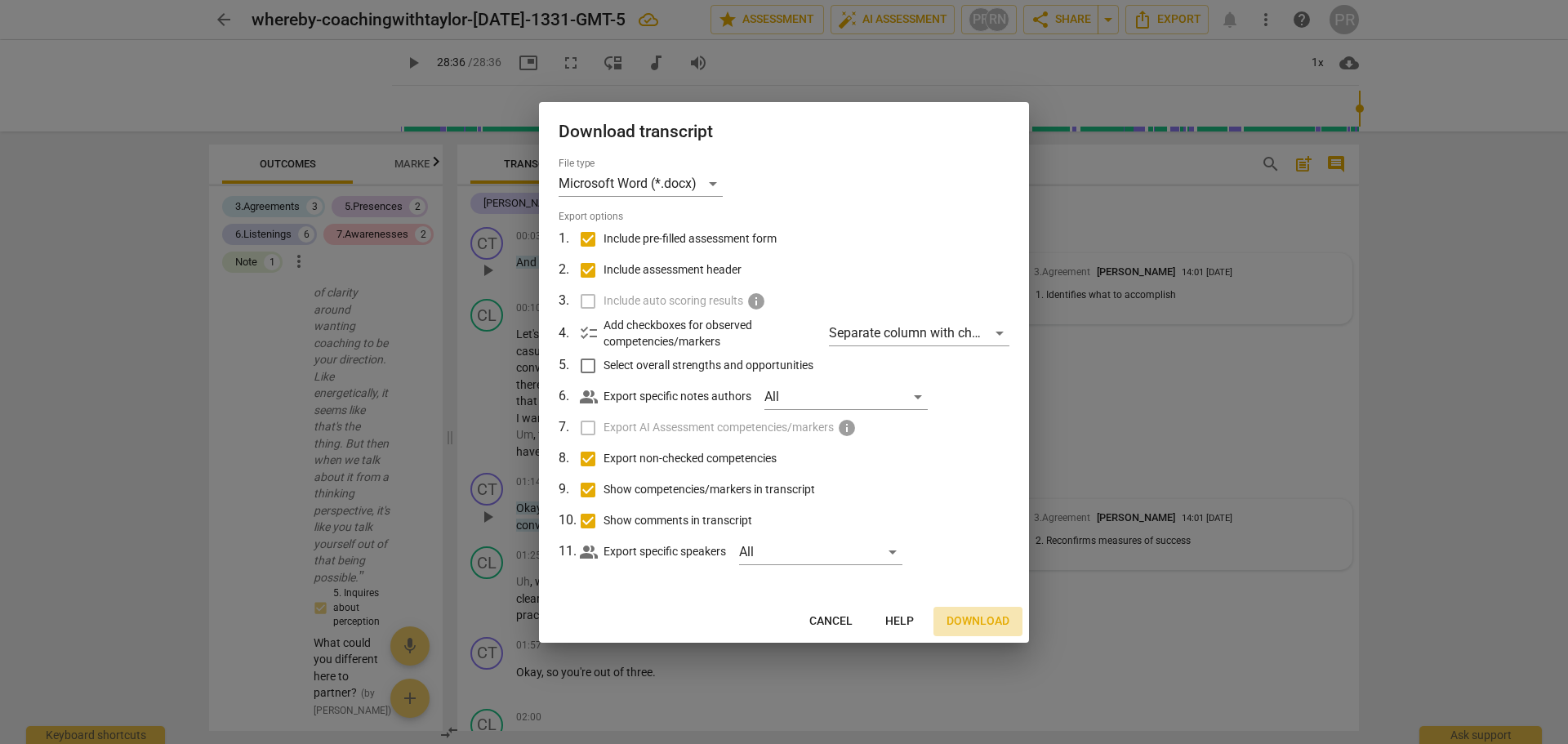
click at [999, 619] on span "Download" at bounding box center [978, 621] width 63 height 16
